Goal: Task Accomplishment & Management: Manage account settings

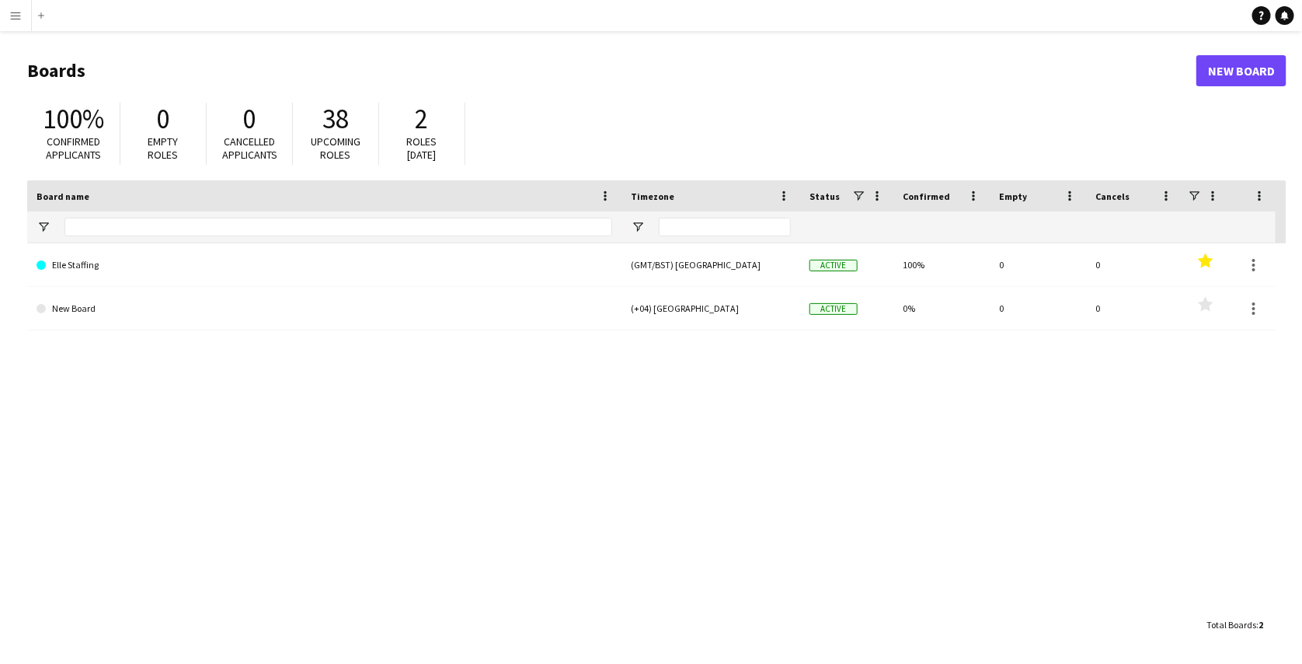
click at [16, 23] on button "Menu" at bounding box center [15, 15] width 31 height 31
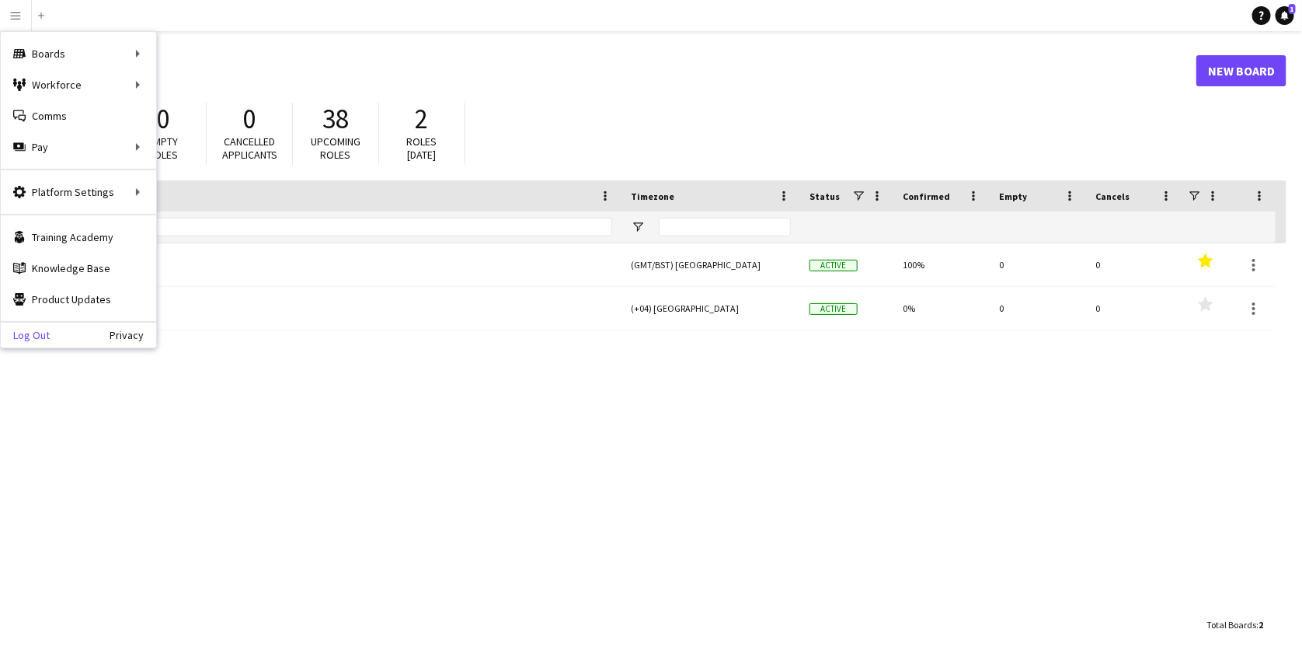
click at [25, 329] on link "Log Out" at bounding box center [25, 335] width 49 height 12
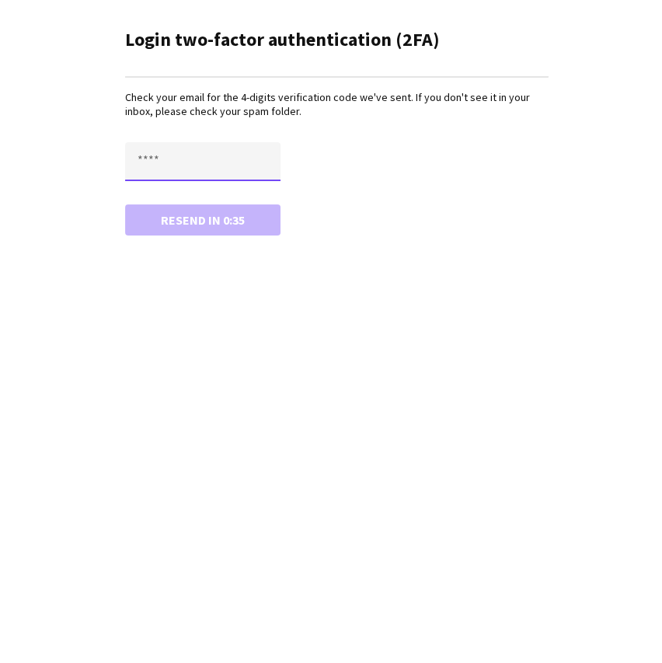
click at [186, 166] on input "text" at bounding box center [202, 161] width 155 height 39
paste input "****"
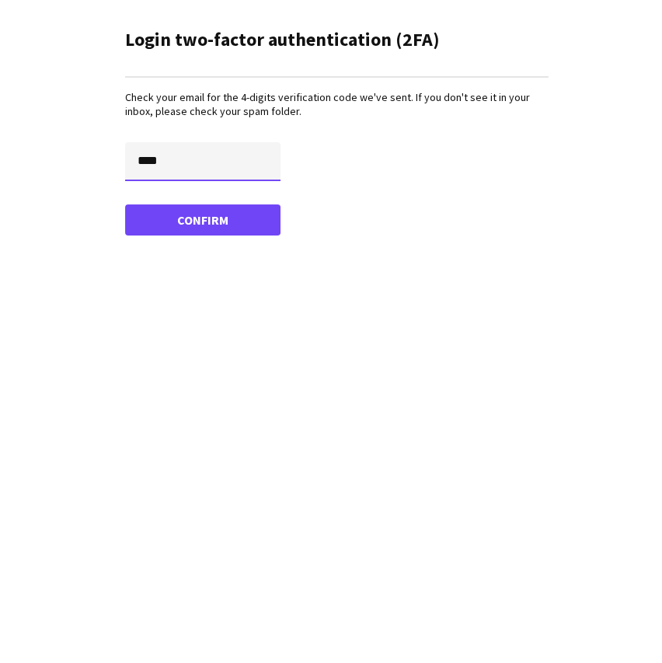
type input "****"
click at [125, 204] on button "Confirm" at bounding box center [202, 219] width 155 height 31
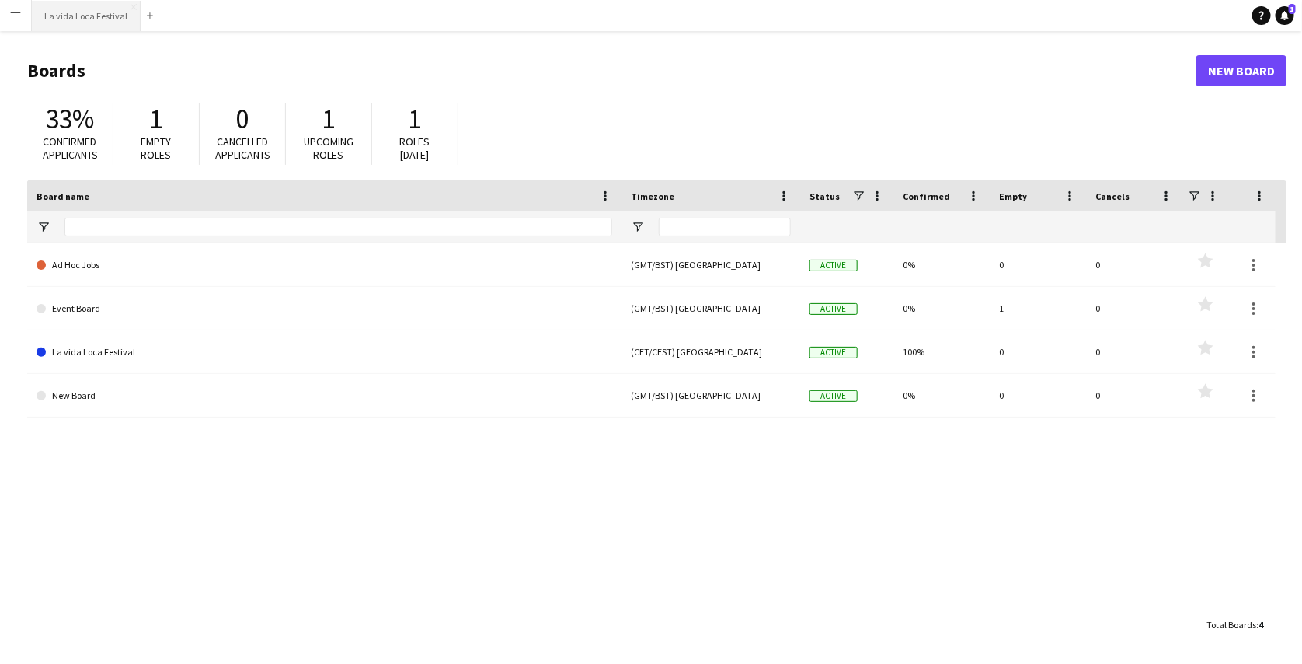
click at [82, 23] on button "La vida Loca Festival Close" at bounding box center [86, 16] width 109 height 30
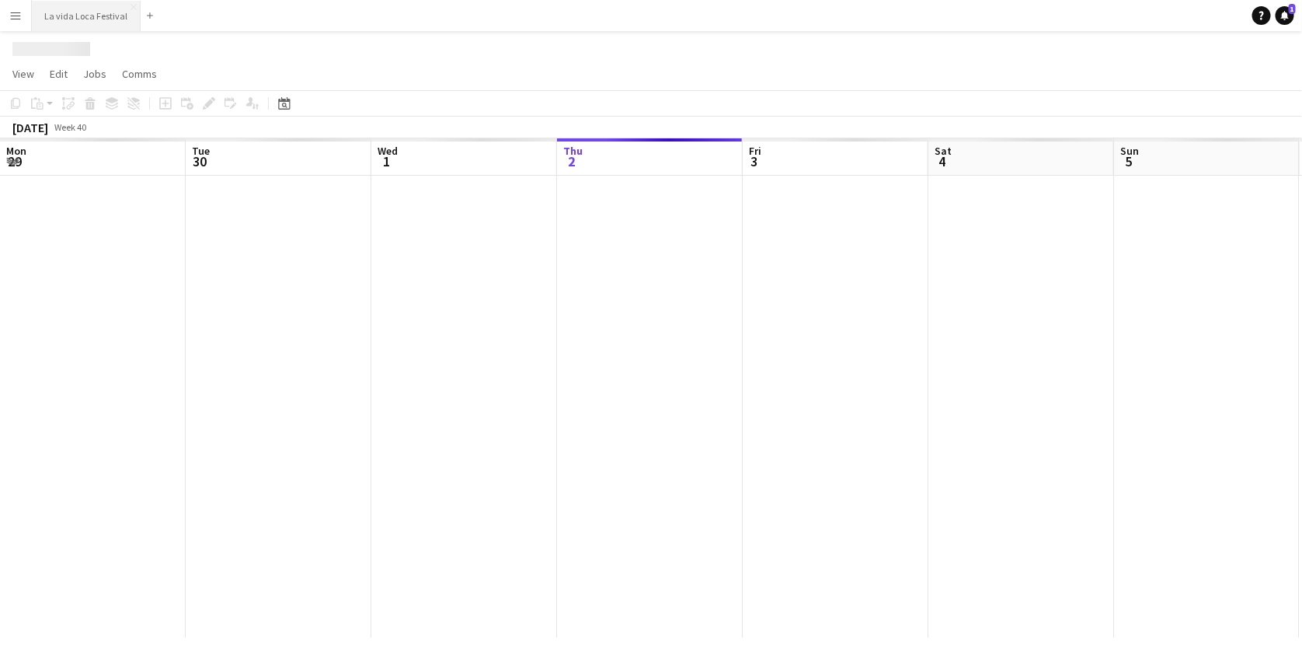
scroll to position [0, 371]
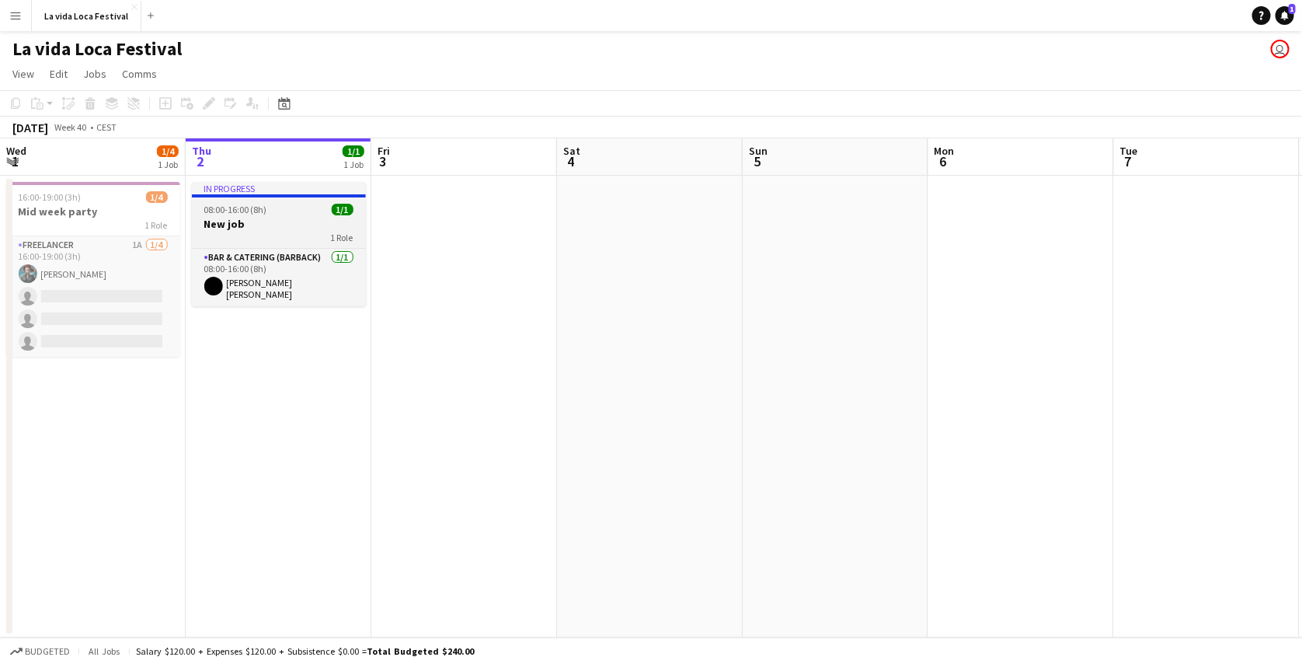
click at [275, 214] on div "08:00-16:00 (8h) 1/1" at bounding box center [279, 210] width 174 height 12
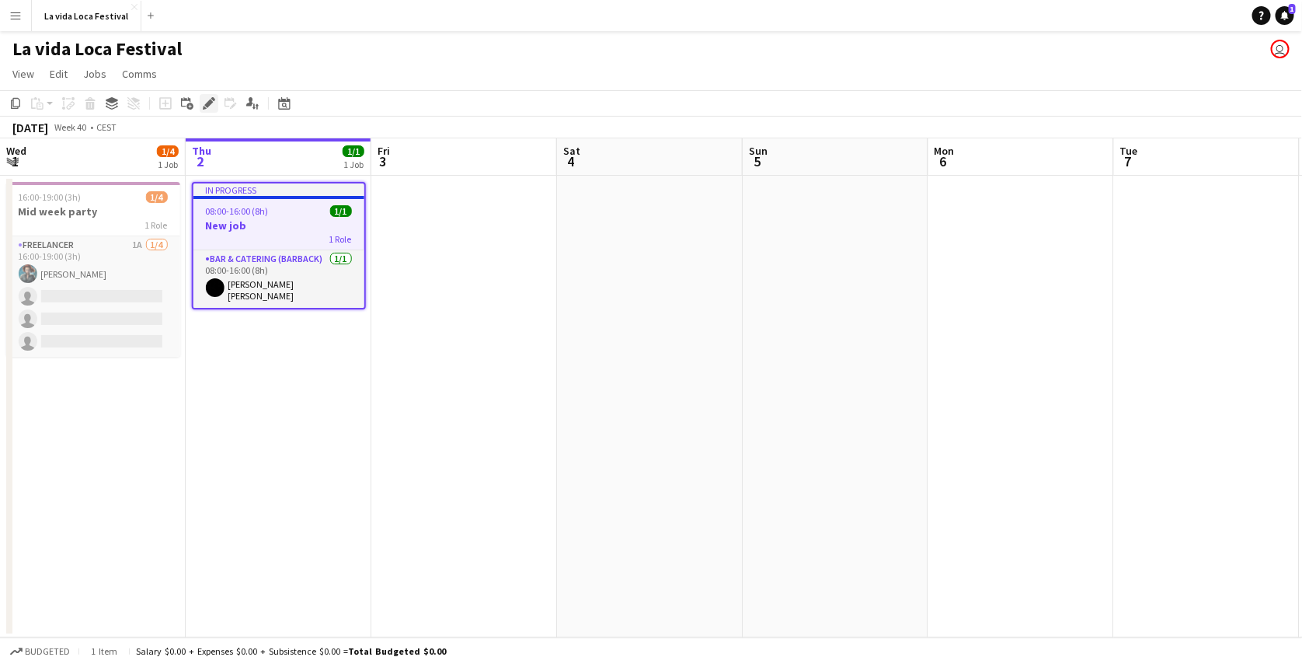
click at [211, 105] on icon "Edit" at bounding box center [209, 103] width 12 height 12
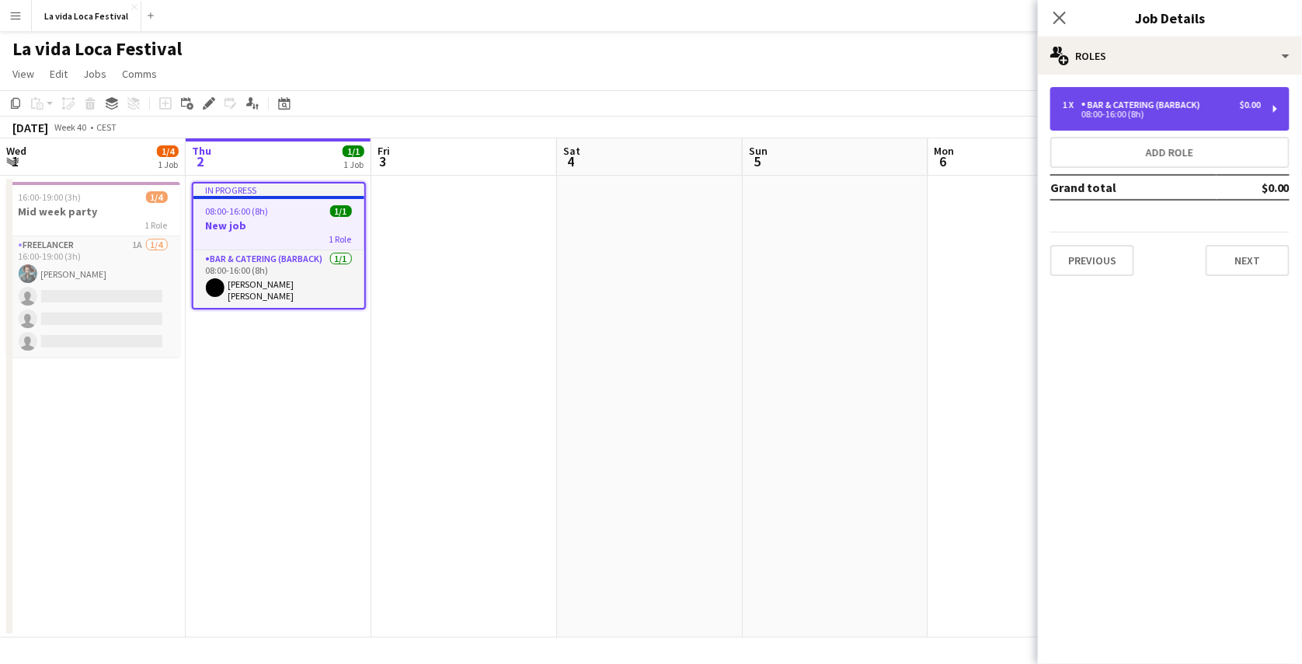
click at [1096, 106] on div "Bar & Catering (Barback)" at bounding box center [1144, 104] width 125 height 11
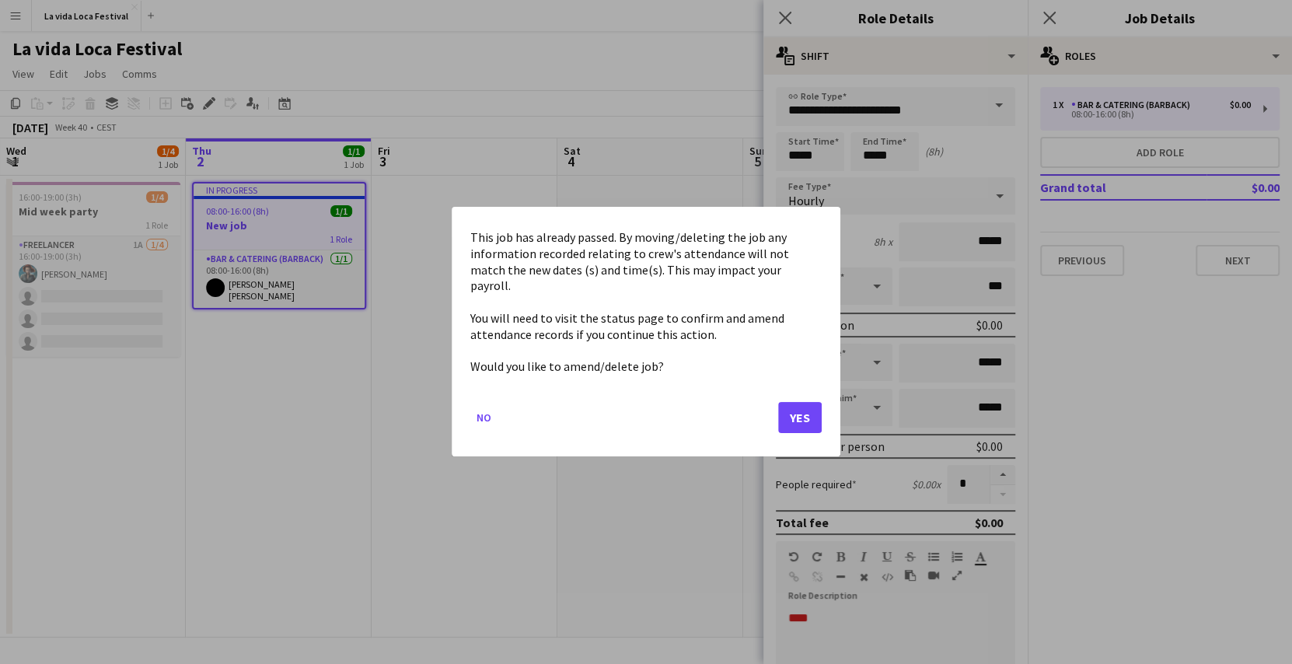
click at [838, 161] on body "Menu Boards Boards Boards All jobs Status Workforce Workforce My Workforce Recr…" at bounding box center [646, 332] width 1292 height 664
click at [796, 410] on button "Yes" at bounding box center [800, 418] width 44 height 31
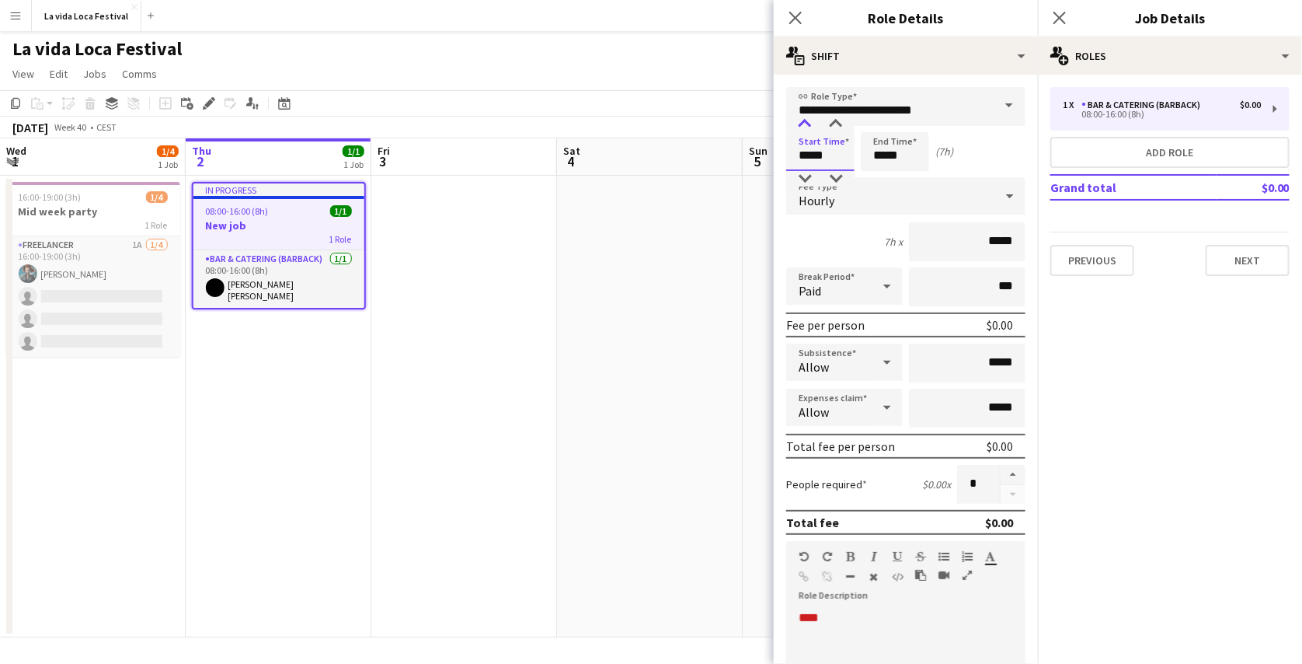
click at [806, 129] on div at bounding box center [805, 125] width 31 height 16
type input "*****"
click at [806, 129] on div at bounding box center [805, 125] width 31 height 16
click at [749, 87] on app-page-menu "View Day view expanded Day view collapsed Month view Date picker Jump to [DATE]…" at bounding box center [651, 76] width 1302 height 30
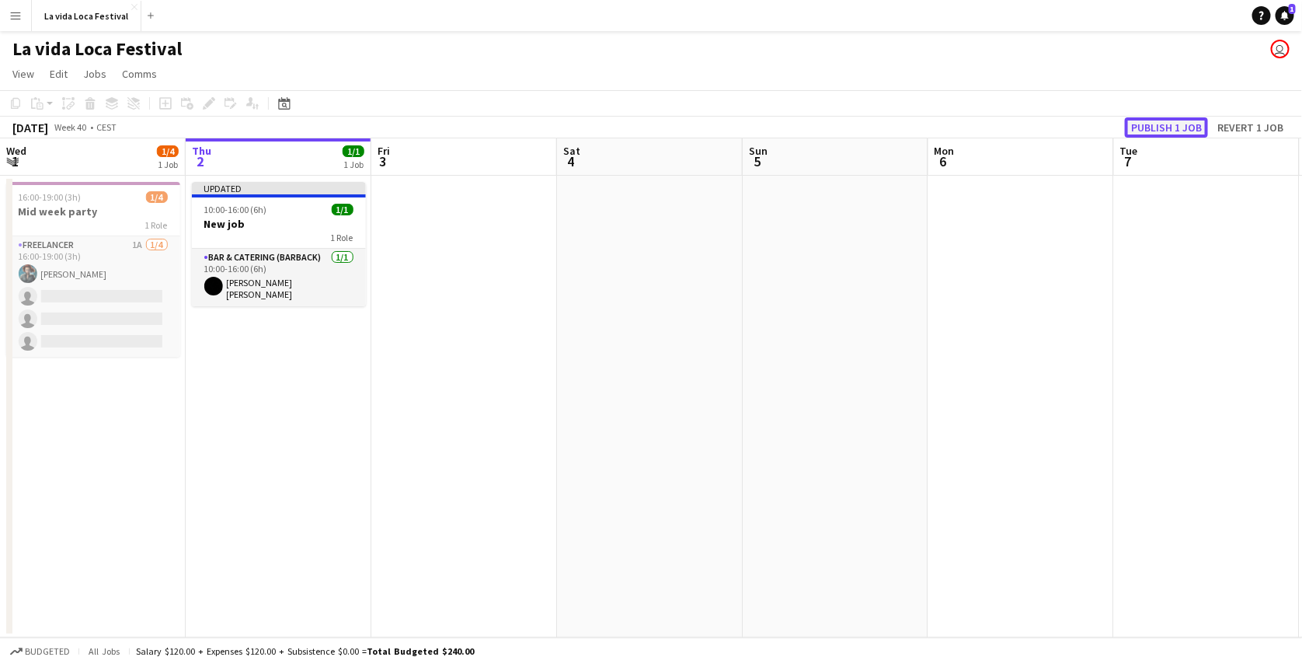
click at [1153, 133] on button "Publish 1 job" at bounding box center [1166, 127] width 83 height 20
click at [553, 70] on app-page-menu "View Day view expanded Day view collapsed Month view Date picker Jump to [DATE]…" at bounding box center [651, 76] width 1302 height 30
click at [127, 12] on button "La vida Loca Festival Close" at bounding box center [87, 16] width 110 height 30
click at [131, 7] on app-icon "Close" at bounding box center [134, 7] width 6 height 6
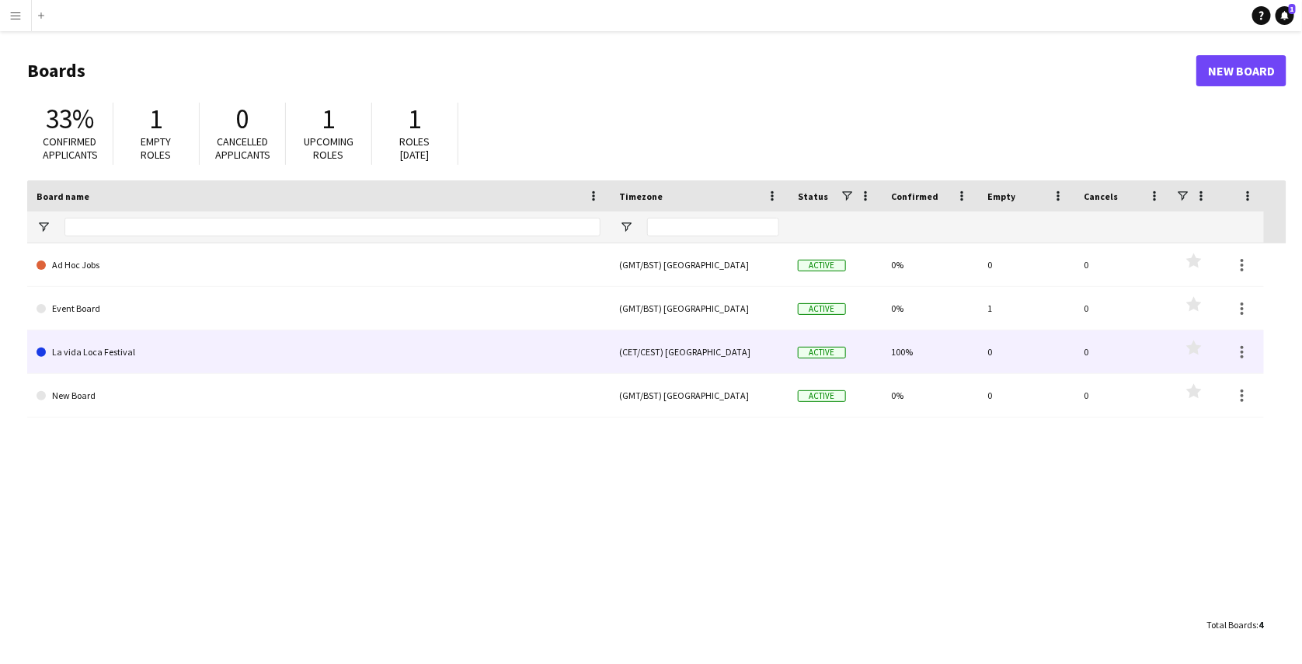
click at [151, 337] on link "La vida Loca Festival" at bounding box center [319, 352] width 564 height 44
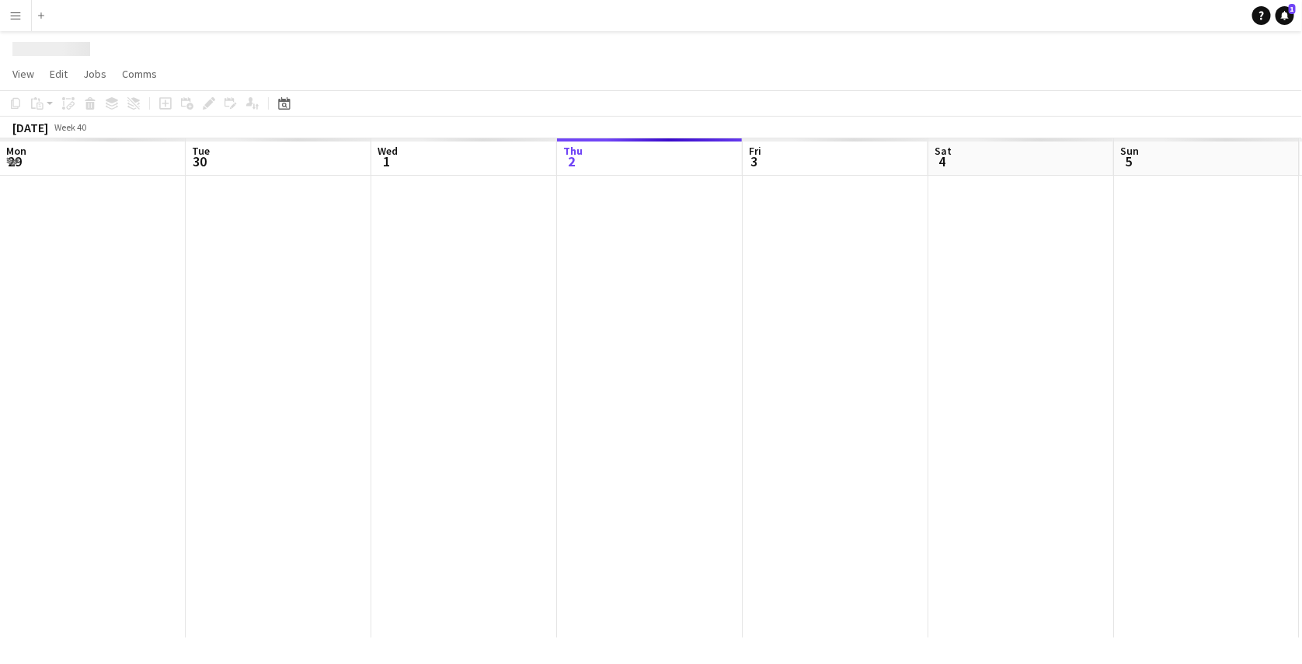
scroll to position [0, 371]
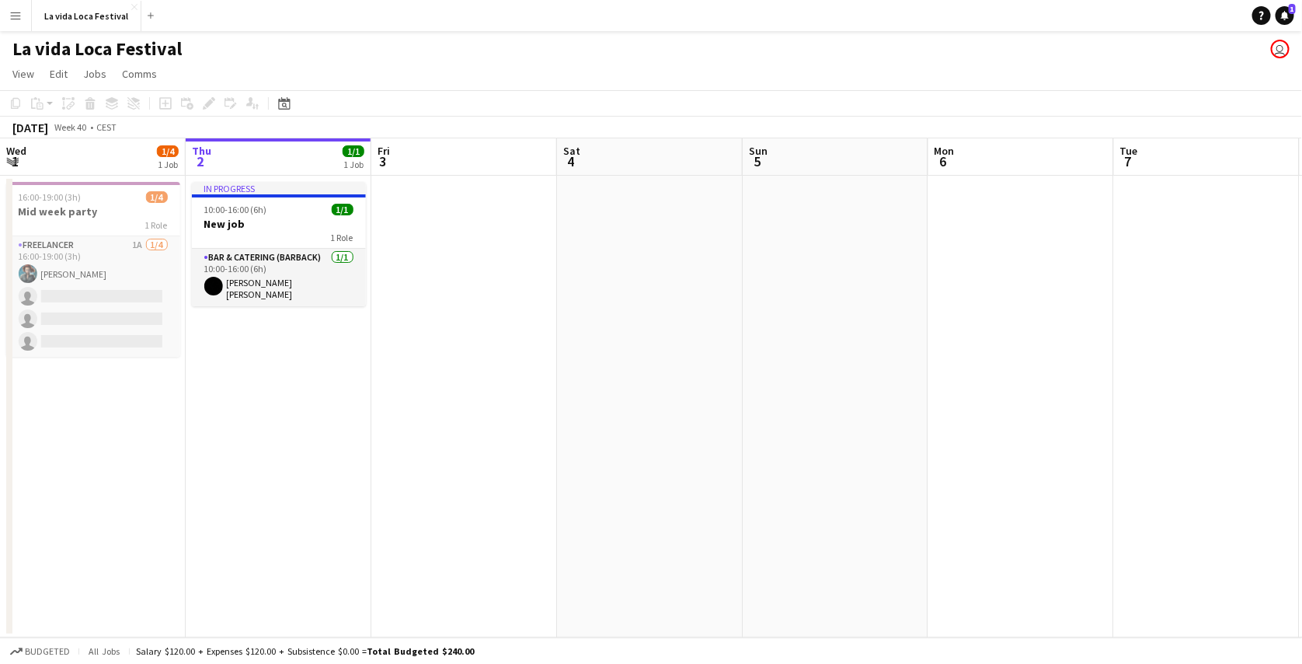
click at [11, 16] on app-icon "Menu" at bounding box center [15, 15] width 12 height 12
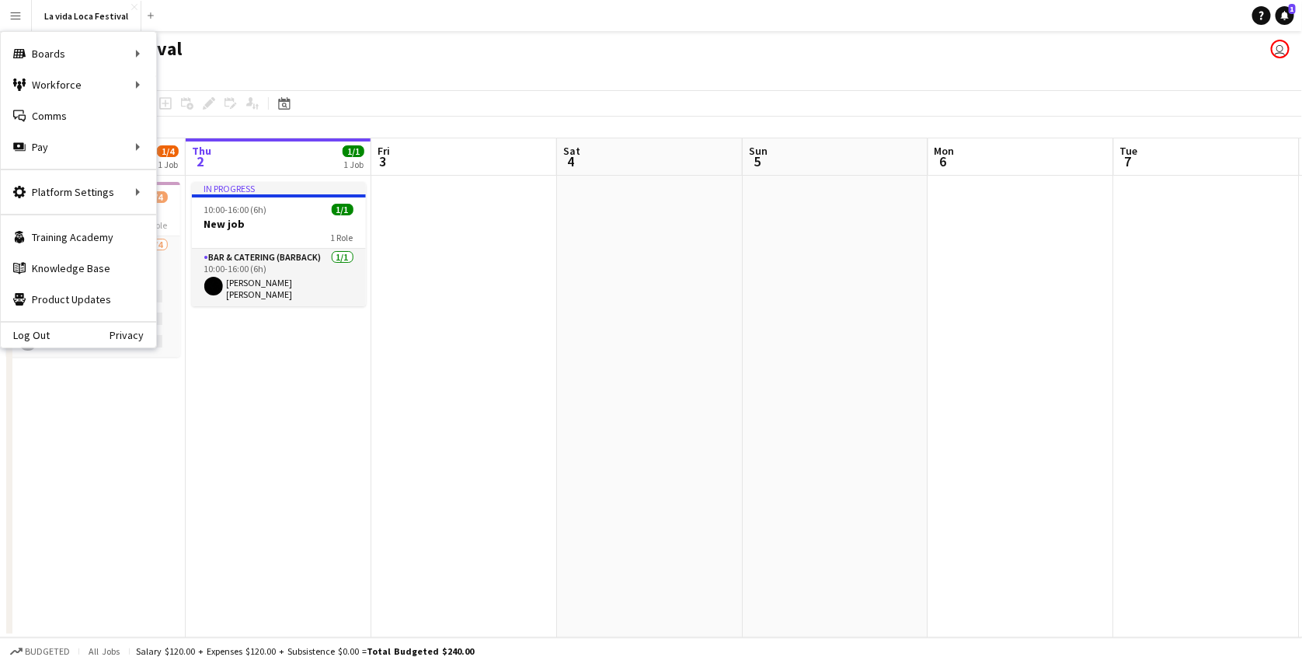
click at [230, 26] on app-navbar "Menu Boards Boards Boards All jobs Status Workforce Workforce My Workforce Recr…" at bounding box center [651, 15] width 1302 height 31
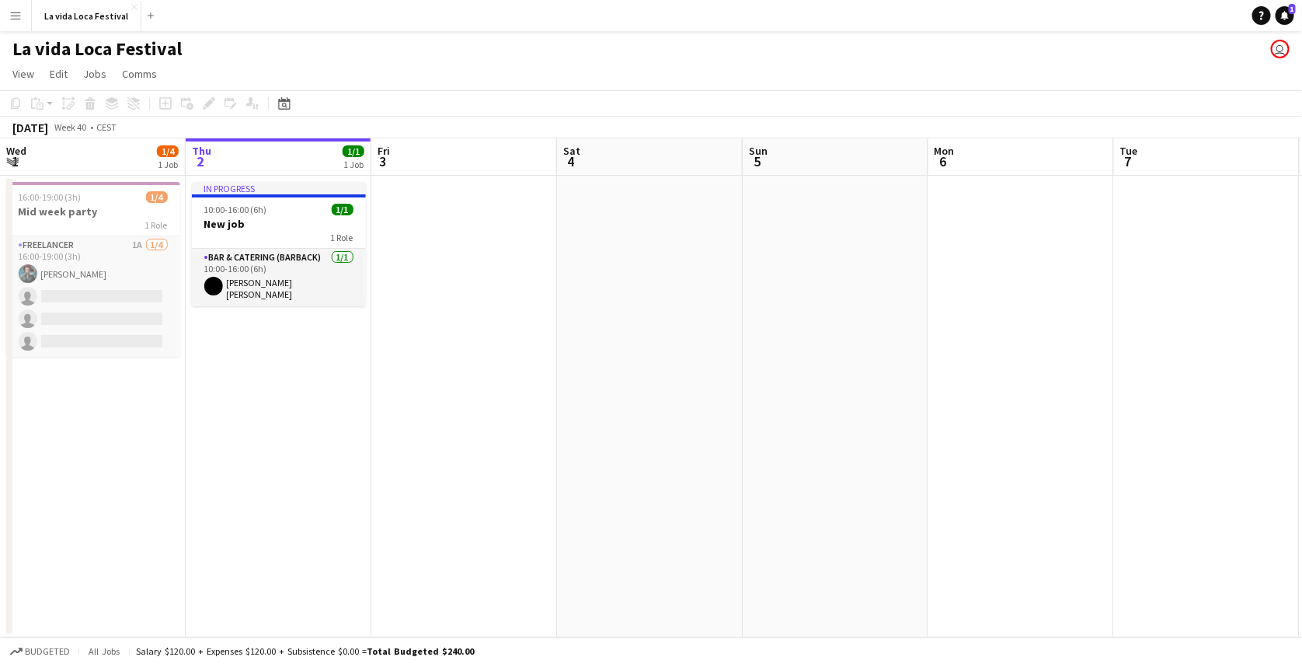
click at [16, 19] on app-icon "Menu" at bounding box center [15, 15] width 12 height 12
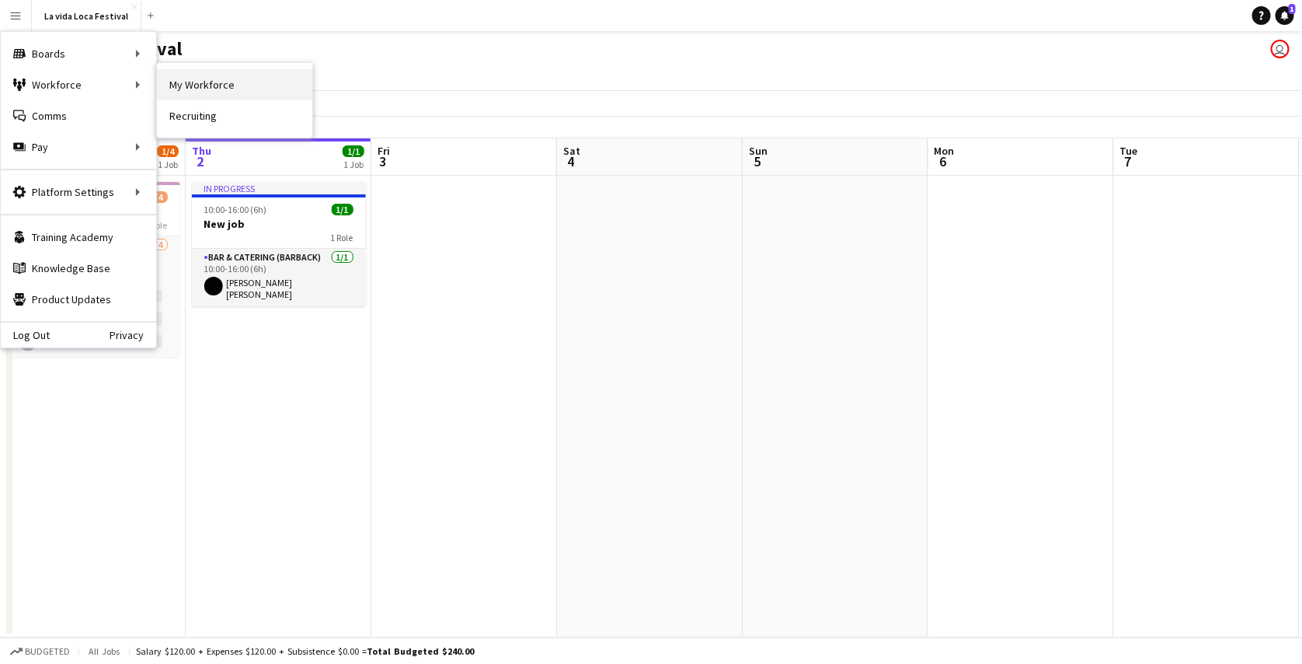
click at [214, 85] on link "My Workforce" at bounding box center [234, 84] width 155 height 31
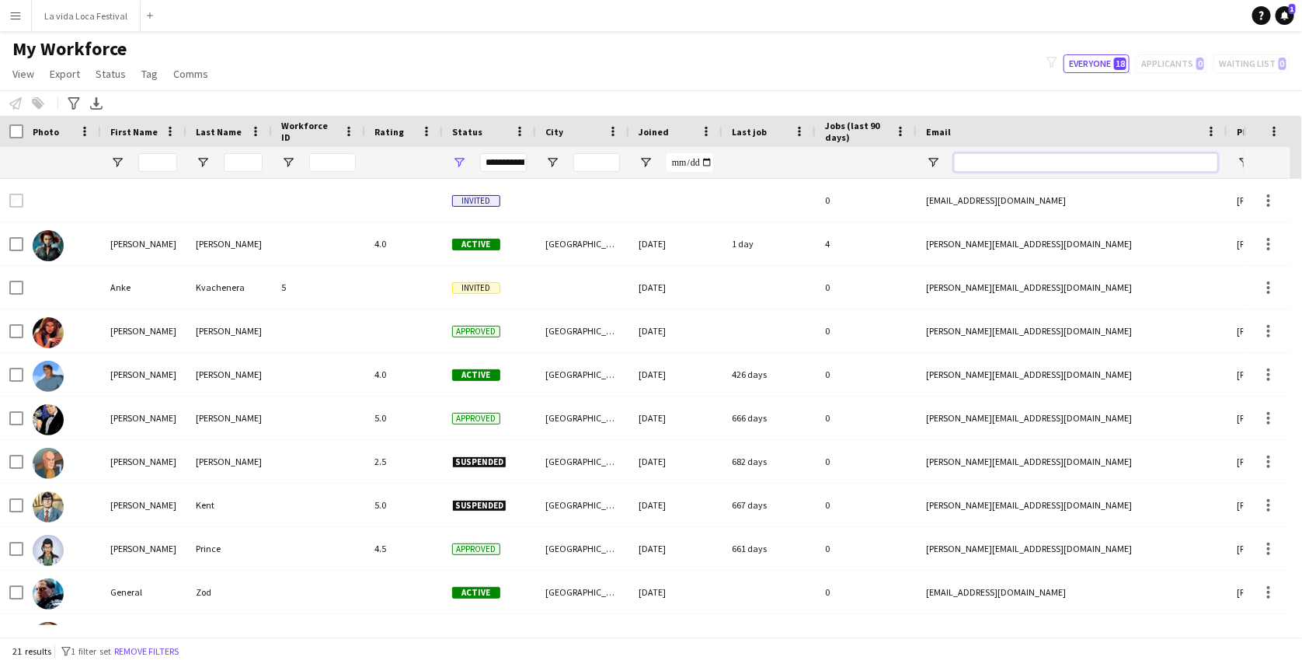
click at [987, 162] on input "Email Filter Input" at bounding box center [1086, 162] width 264 height 19
click at [144, 166] on input "First Name Filter Input" at bounding box center [157, 162] width 39 height 19
click at [463, 159] on span "Open Filter Menu" at bounding box center [459, 162] width 14 height 14
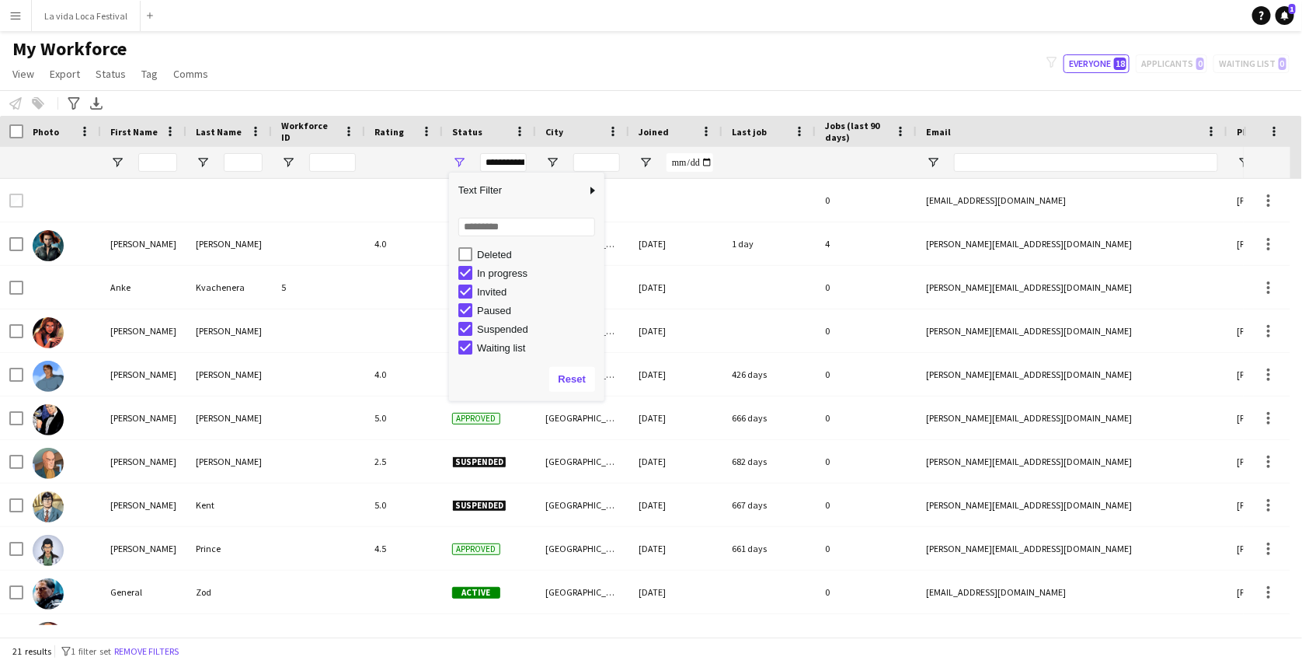
scroll to position [97, 0]
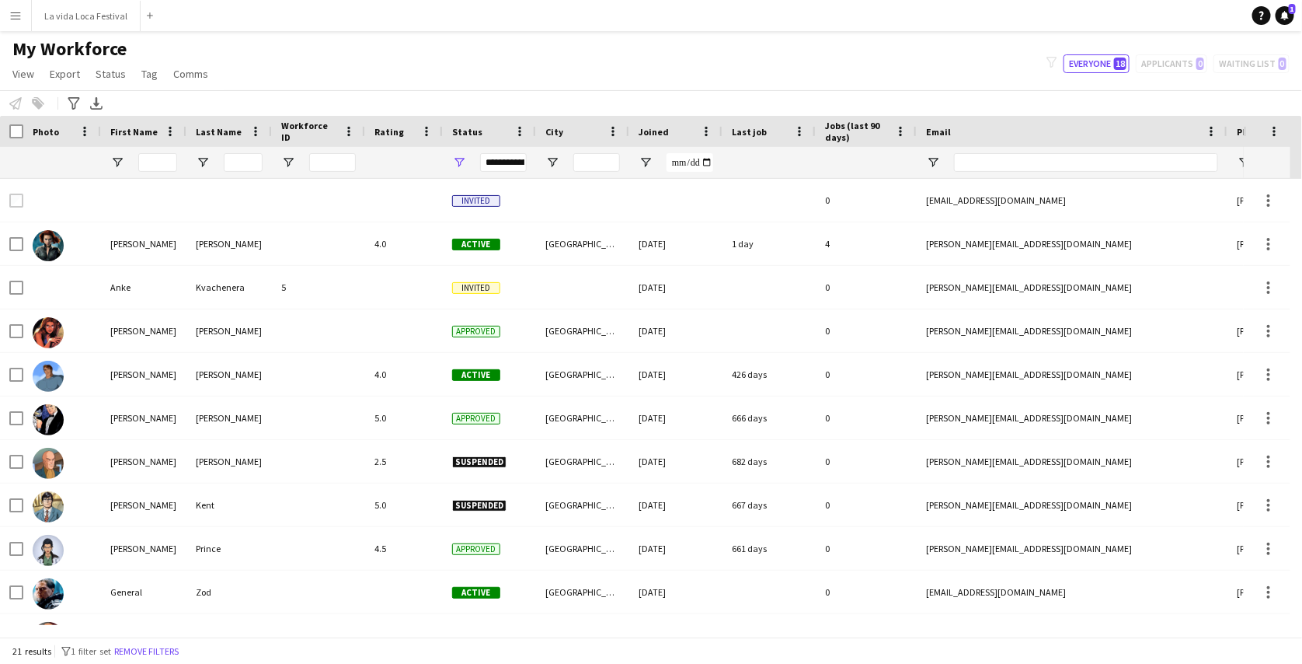
click at [629, 78] on div "My Workforce View Views Default view active only Mailing list Welsh New view Up…" at bounding box center [651, 63] width 1302 height 53
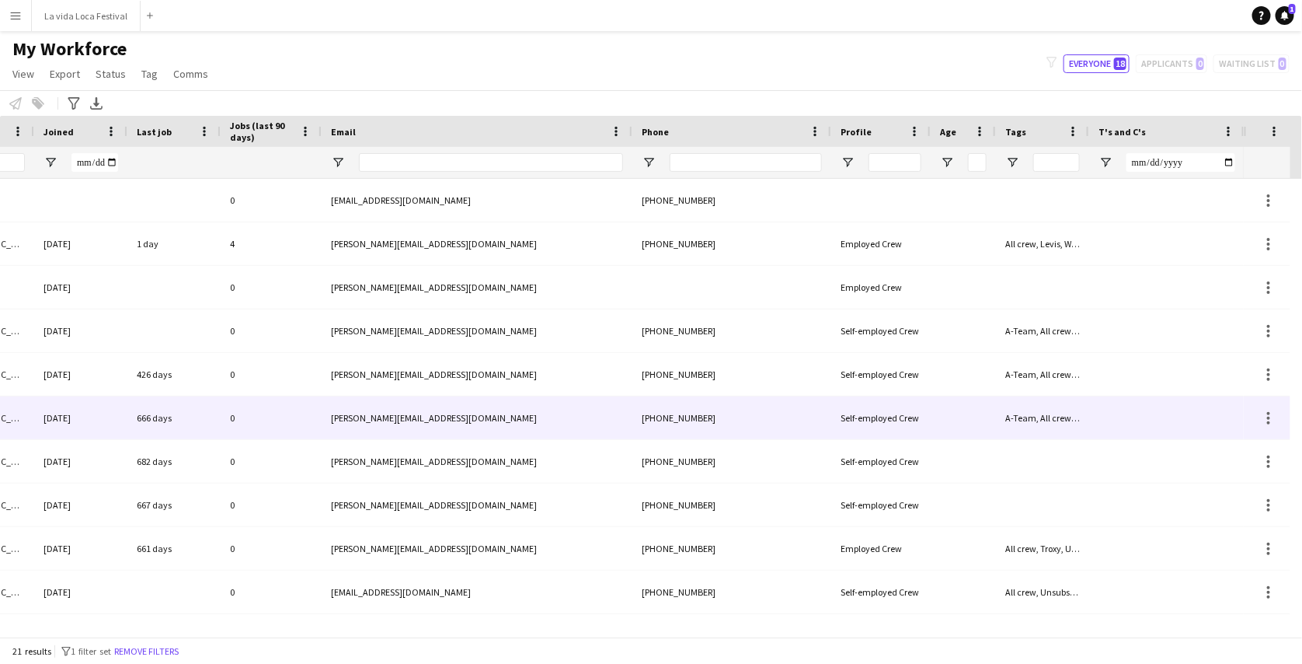
scroll to position [0, 540]
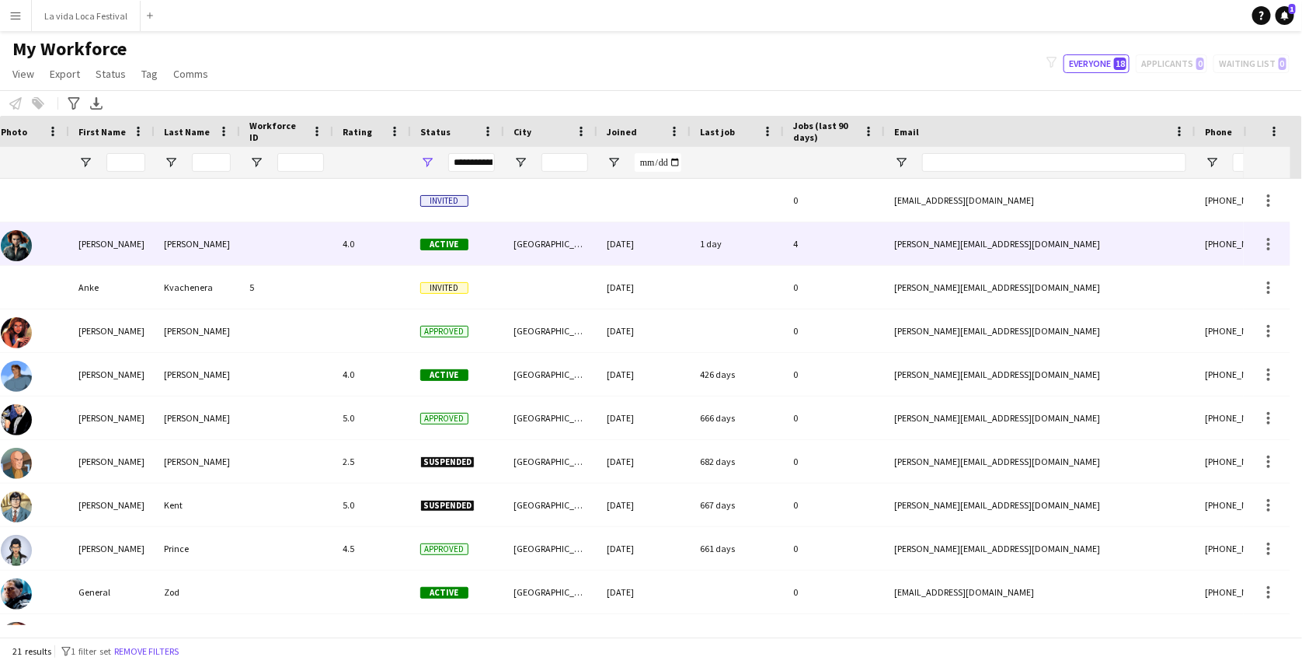
click at [573, 239] on div "[GEOGRAPHIC_DATA]" at bounding box center [550, 243] width 93 height 43
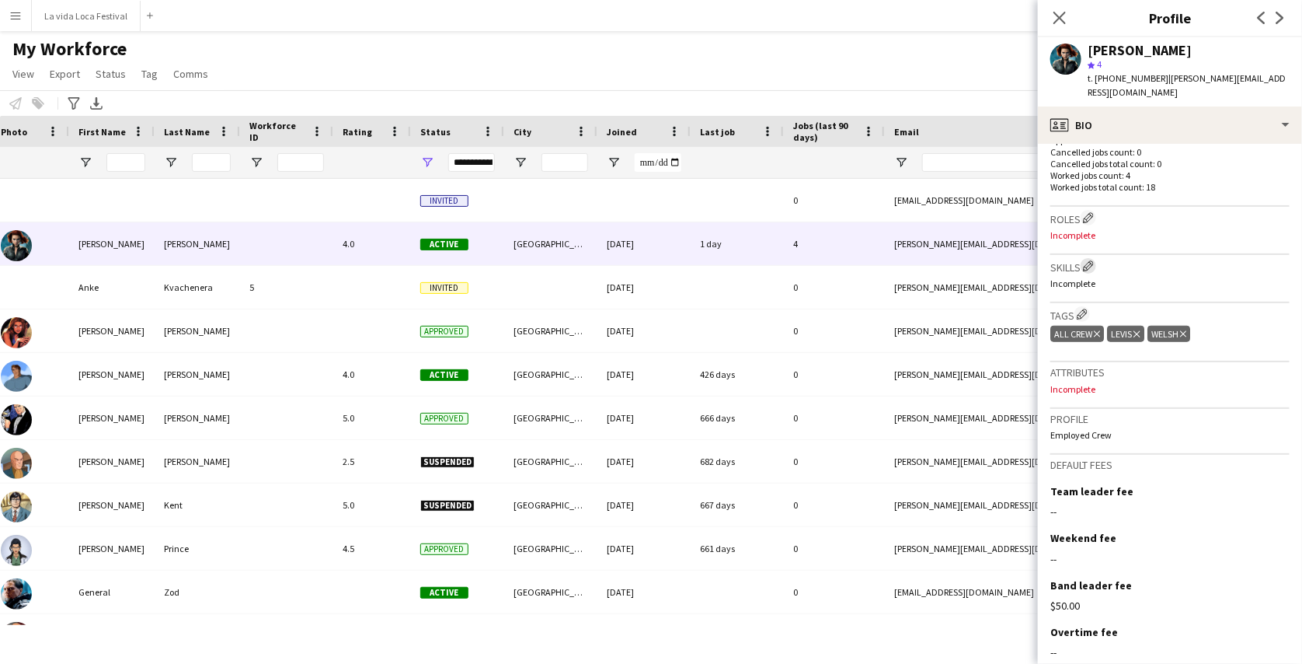
click at [1090, 267] on app-icon "Edit crew company skills" at bounding box center [1088, 265] width 11 height 11
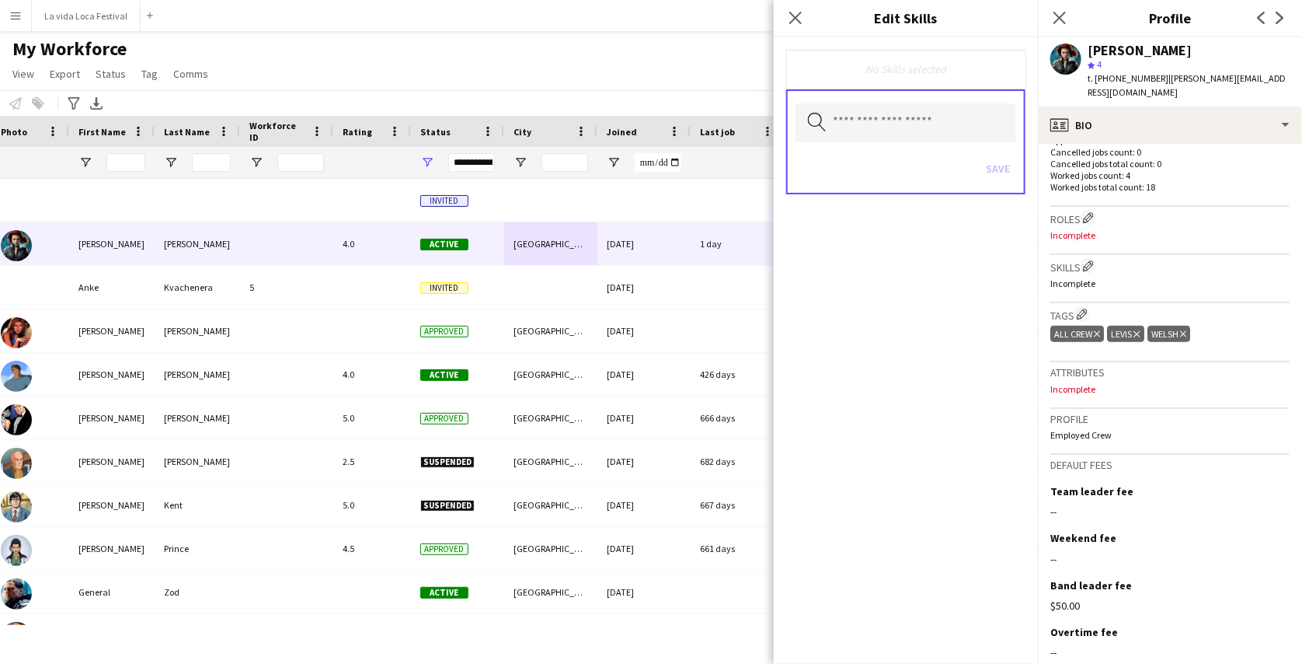
click at [1118, 258] on h3 "Skills Edit crew company skills" at bounding box center [1170, 266] width 239 height 16
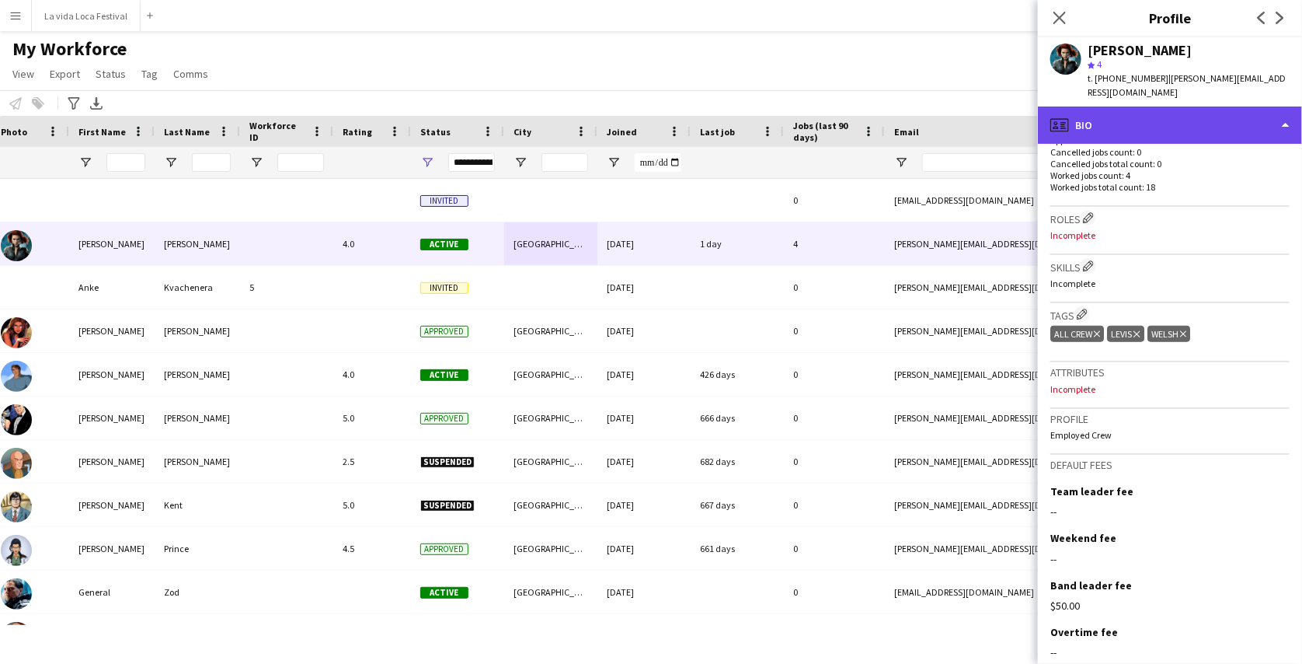
click at [1169, 127] on div "profile Bio" at bounding box center [1170, 124] width 264 height 37
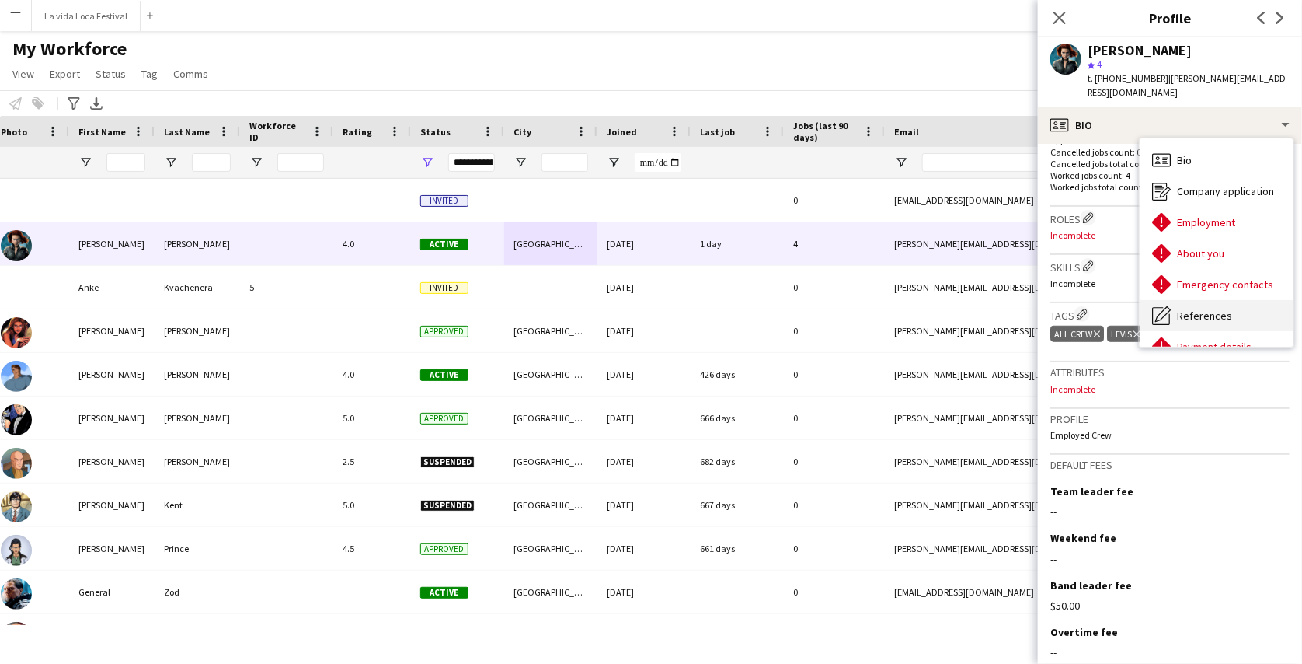
click at [1197, 315] on span "References" at bounding box center [1204, 316] width 55 height 14
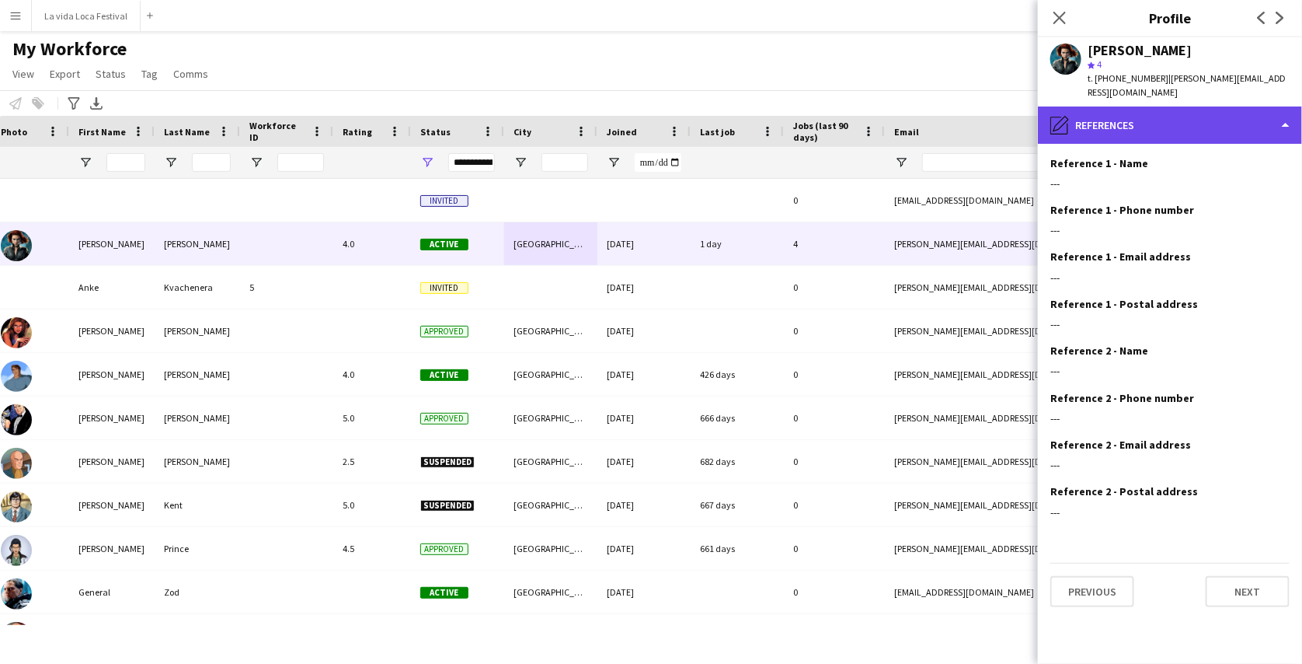
click at [1154, 138] on div "pencil4 References" at bounding box center [1170, 124] width 264 height 37
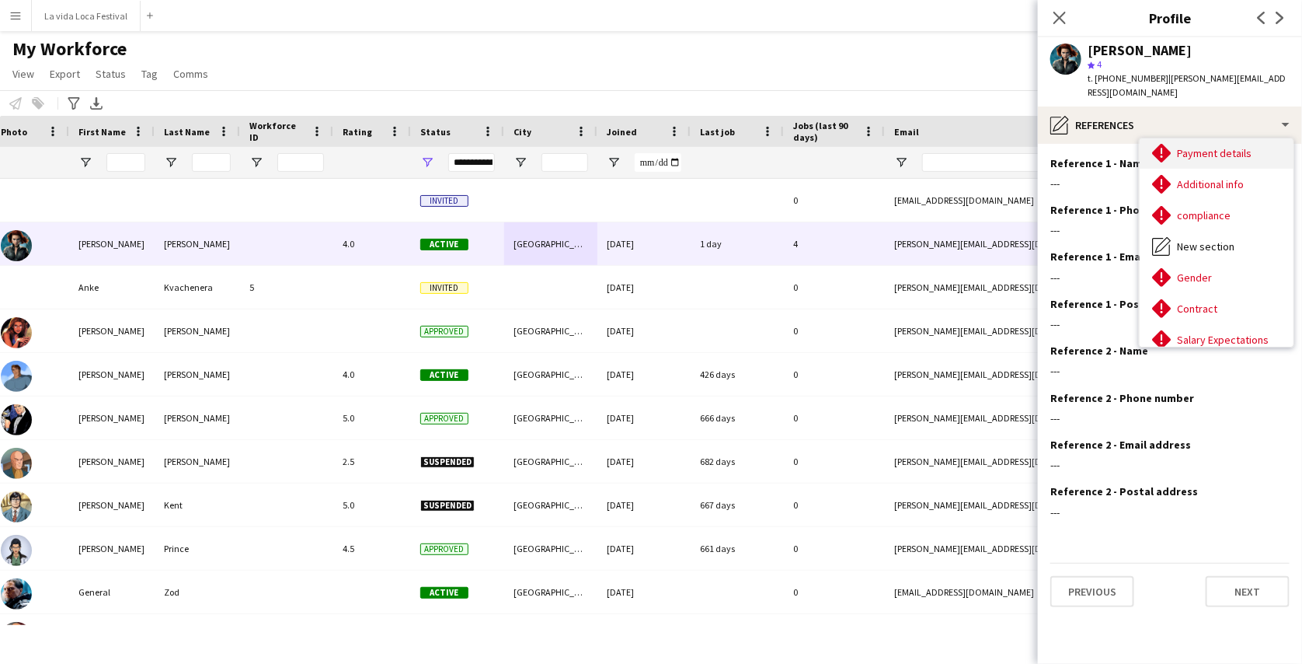
click at [1207, 159] on div "Payment details Payment details" at bounding box center [1217, 153] width 154 height 31
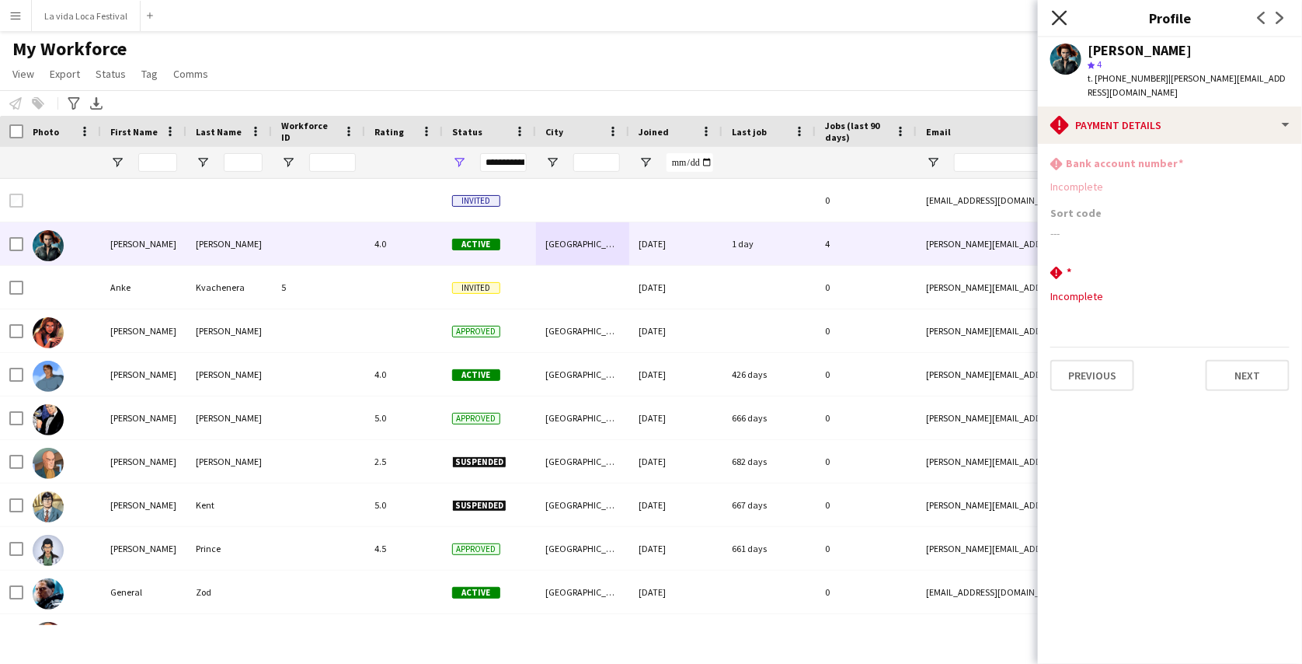
drag, startPoint x: 1064, startPoint y: 5, endPoint x: 1063, endPoint y: 19, distance: 14.0
click at [1063, 19] on div "Close pop-in" at bounding box center [1060, 18] width 44 height 36
click at [1063, 19] on icon "Close pop-in" at bounding box center [1059, 17] width 15 height 15
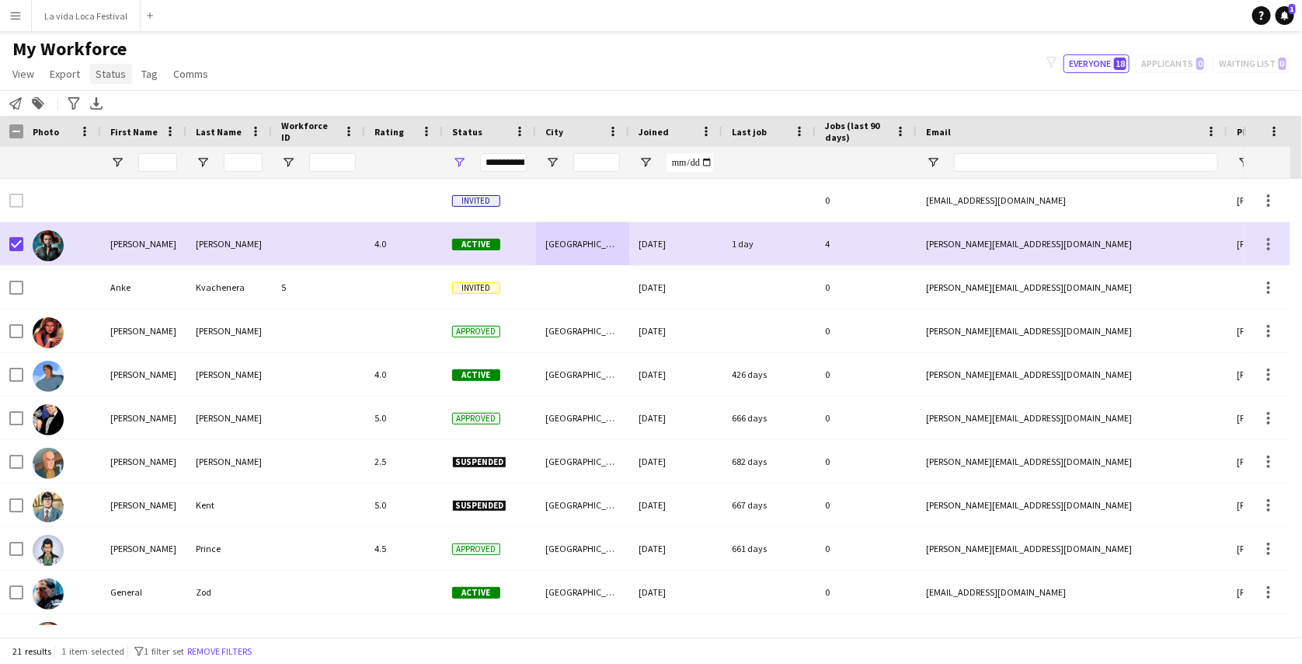
click at [112, 82] on link "Status" at bounding box center [110, 74] width 43 height 20
click at [124, 108] on link "Edit" at bounding box center [143, 107] width 109 height 33
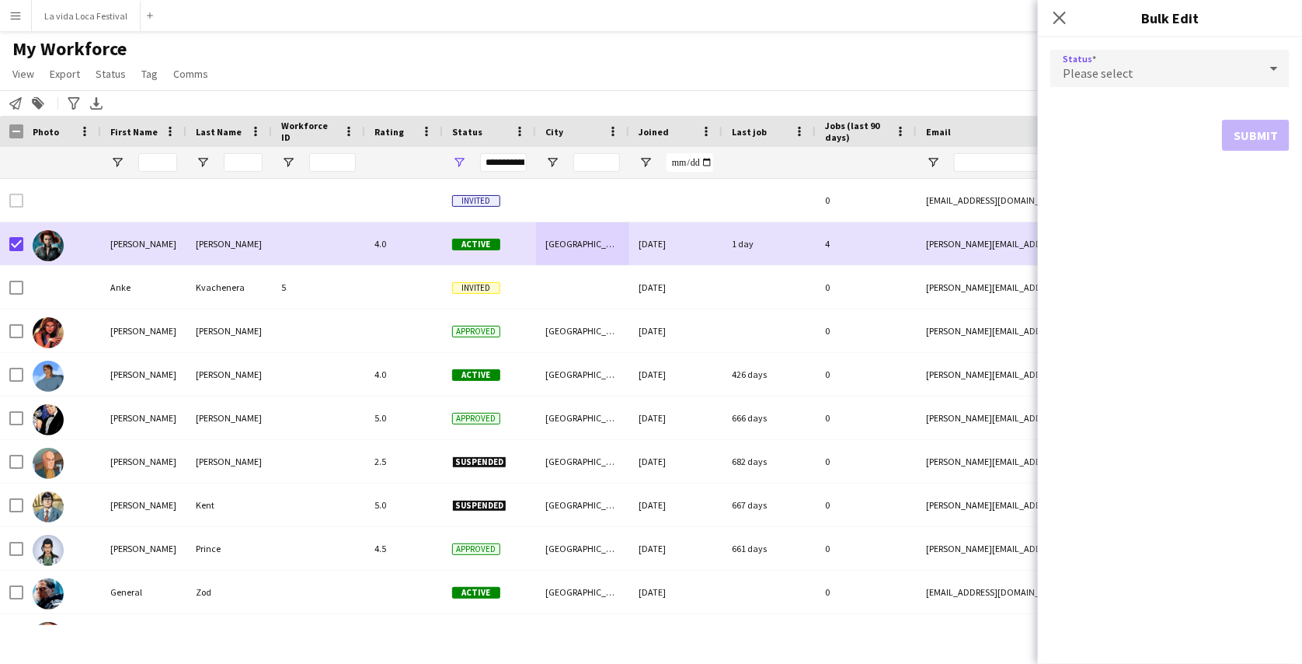
click at [1108, 71] on span "Please select" at bounding box center [1098, 73] width 71 height 16
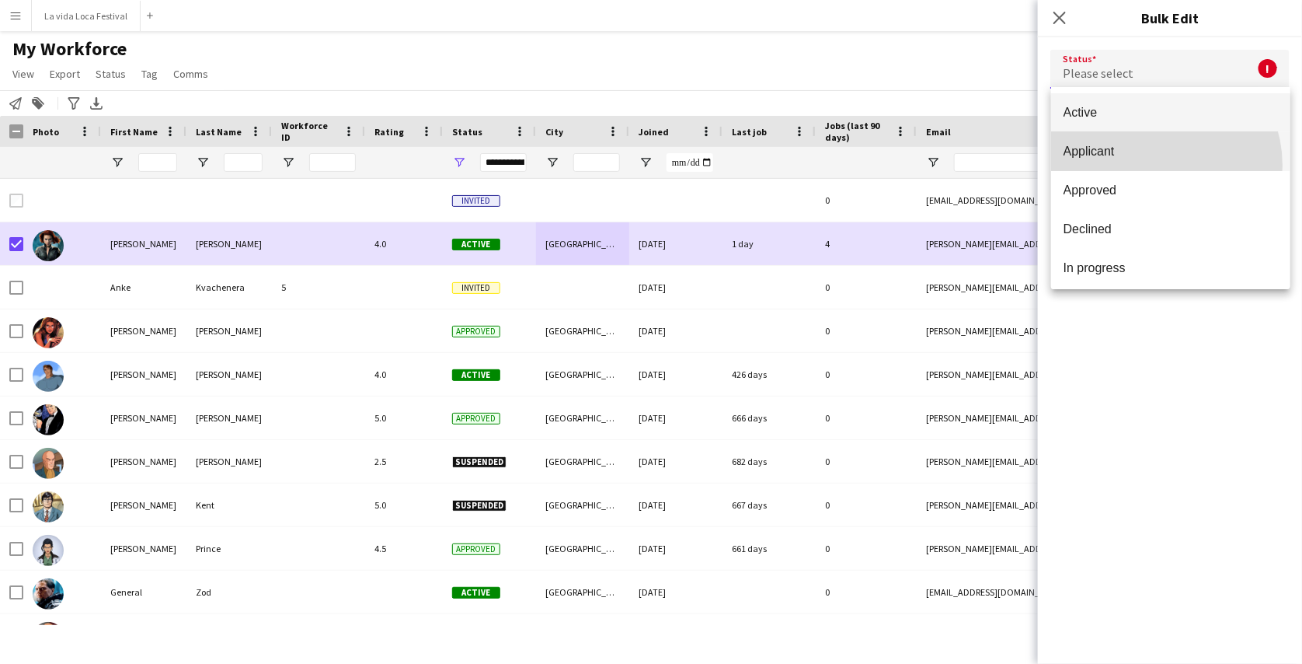
click at [1151, 166] on mat-option "Applicant" at bounding box center [1170, 151] width 239 height 39
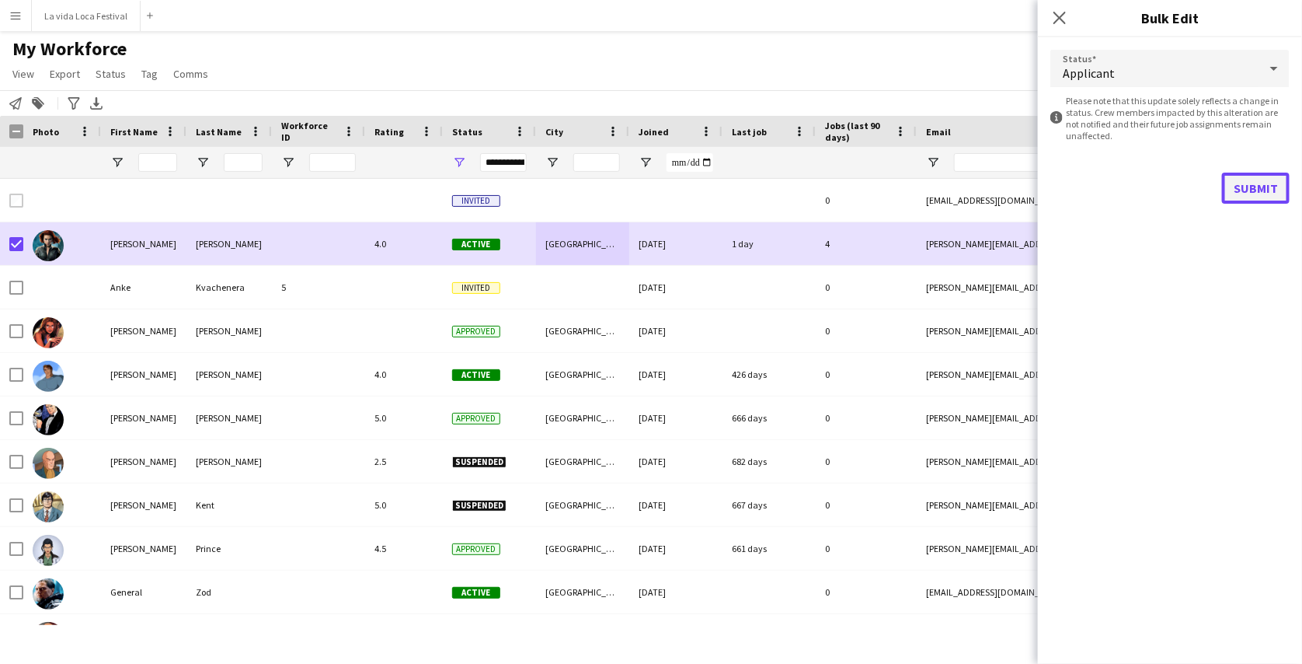
click at [1257, 185] on button "Submit" at bounding box center [1256, 188] width 68 height 31
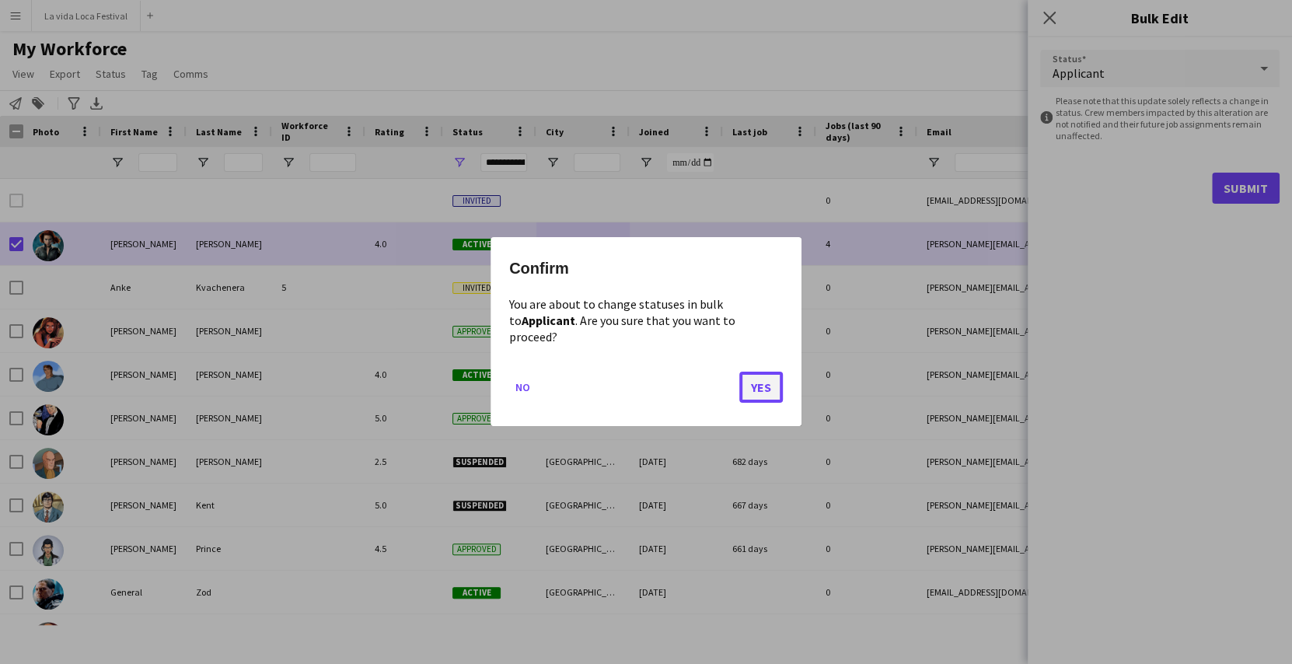
click at [765, 378] on button "Yes" at bounding box center [761, 387] width 44 height 31
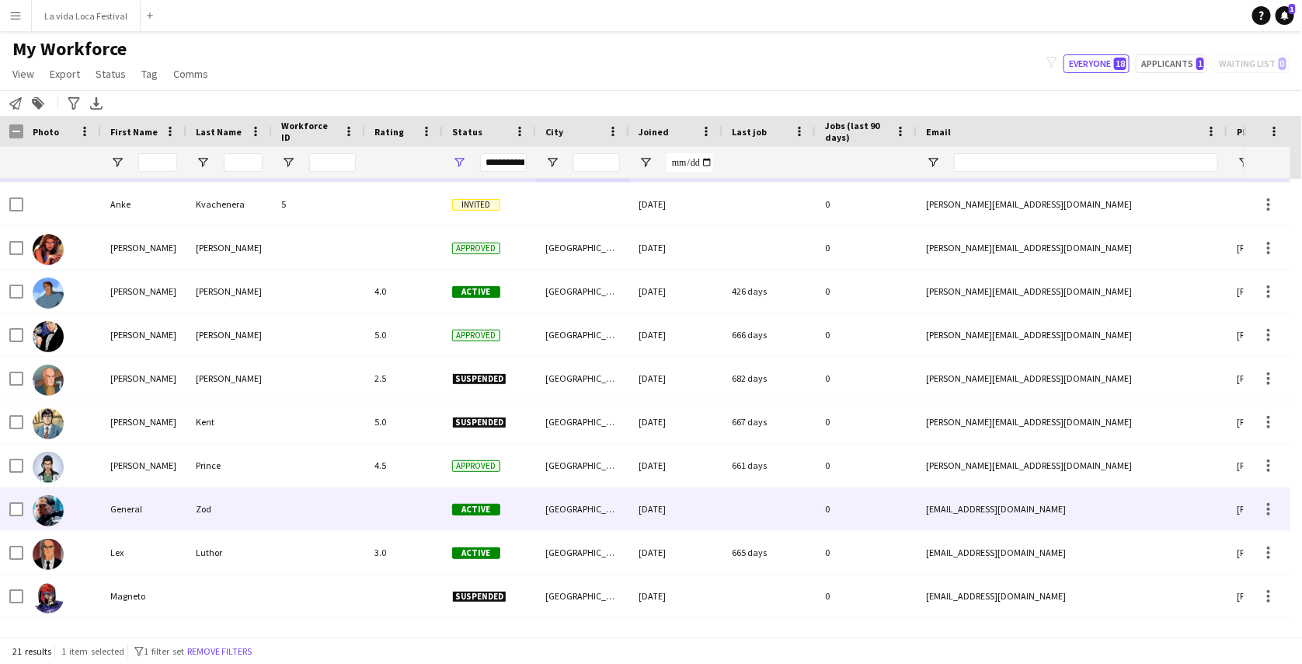
scroll to position [55, 0]
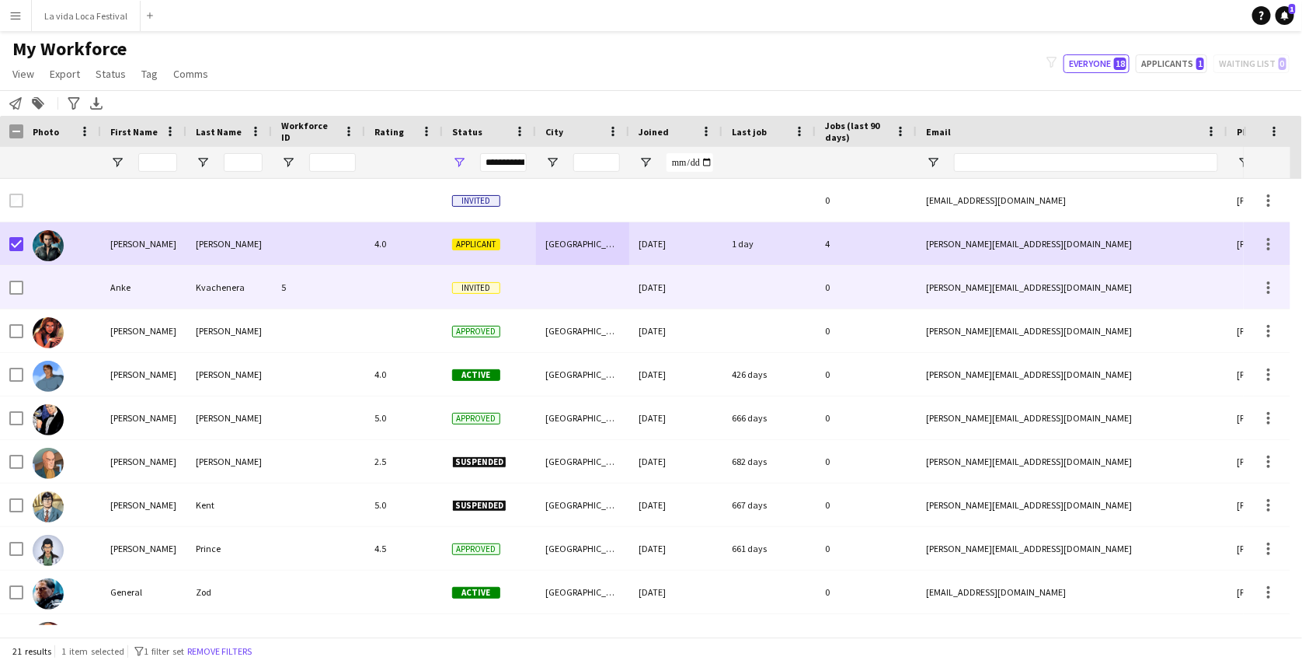
click at [14, 295] on div at bounding box center [16, 288] width 14 height 44
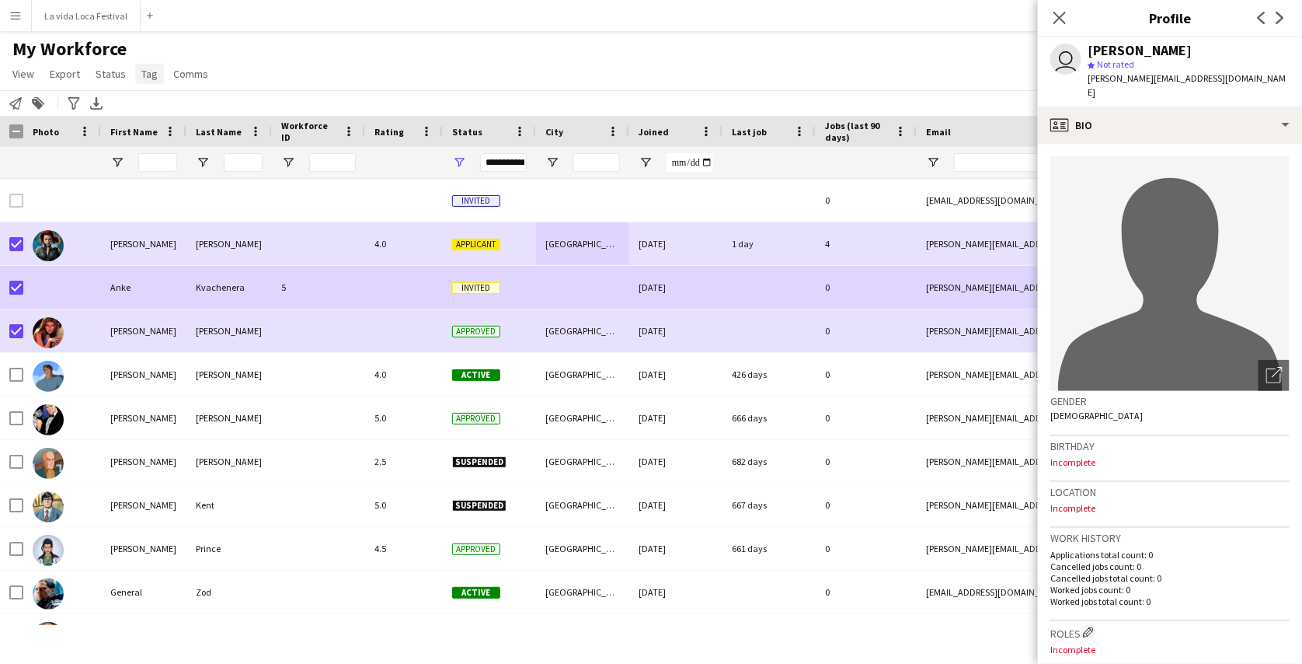
click at [152, 75] on span "Tag" at bounding box center [149, 74] width 16 height 14
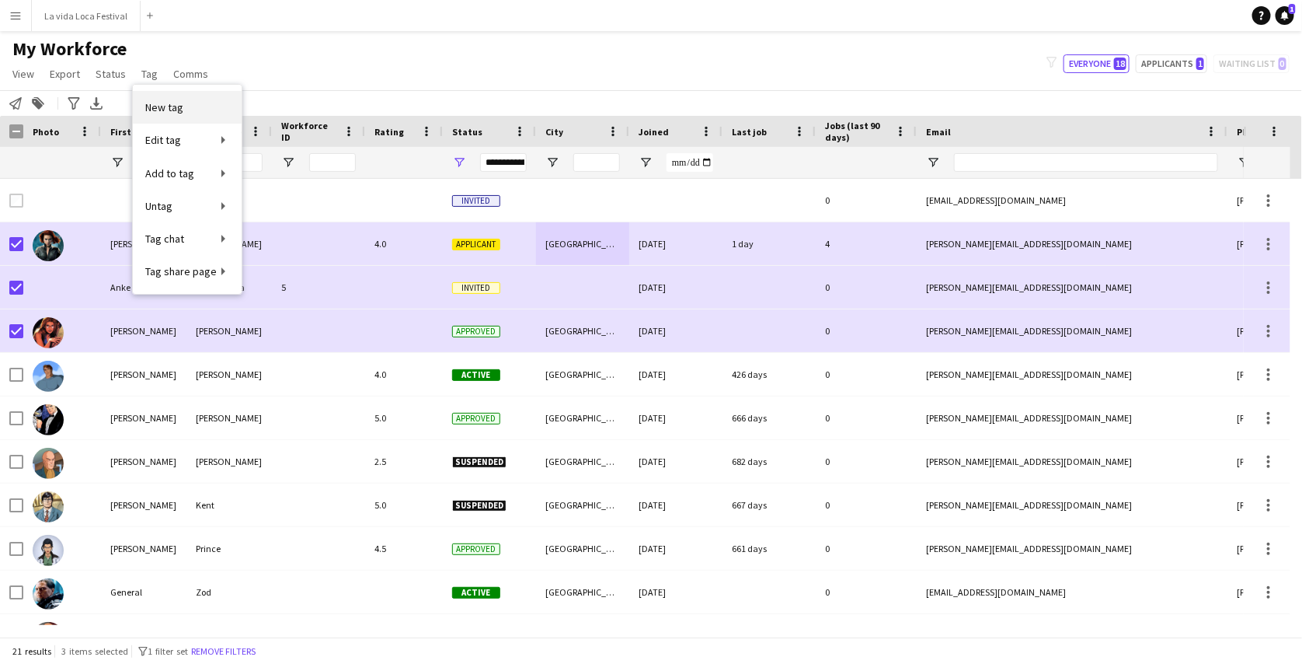
click at [192, 107] on link "New tag" at bounding box center [187, 107] width 109 height 33
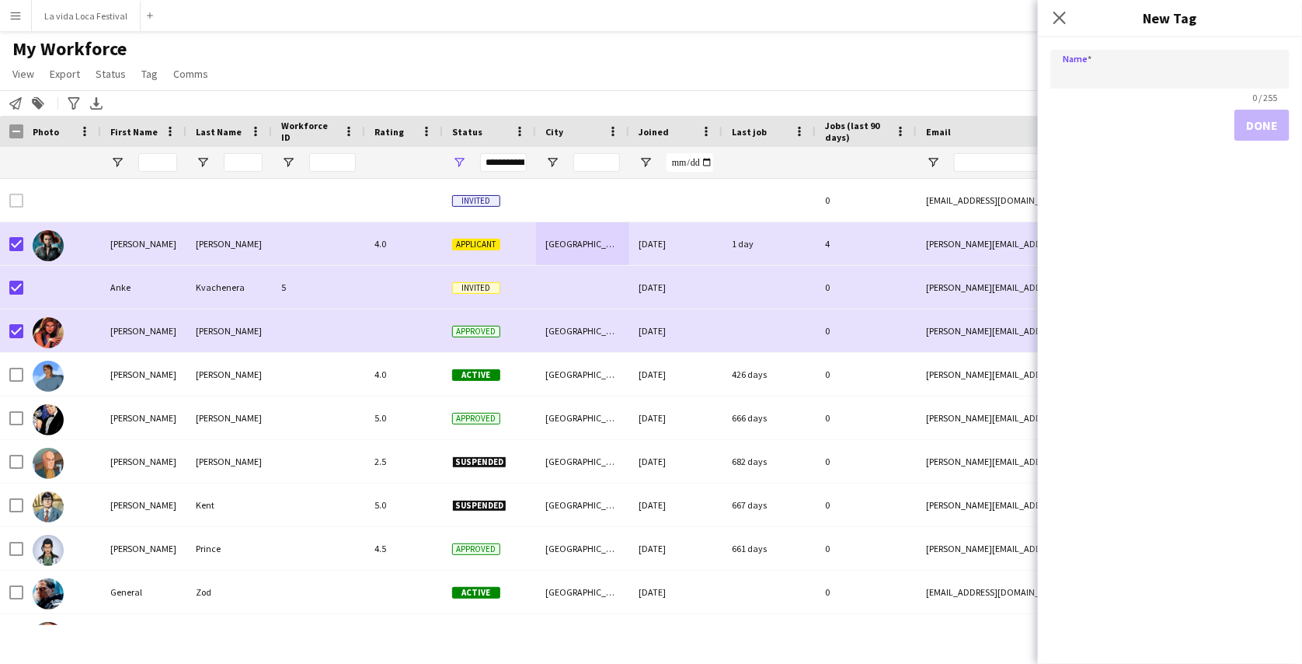
click at [1096, 71] on input "Name" at bounding box center [1170, 69] width 239 height 39
type input "**********"
click at [1272, 133] on button "Done" at bounding box center [1262, 125] width 55 height 31
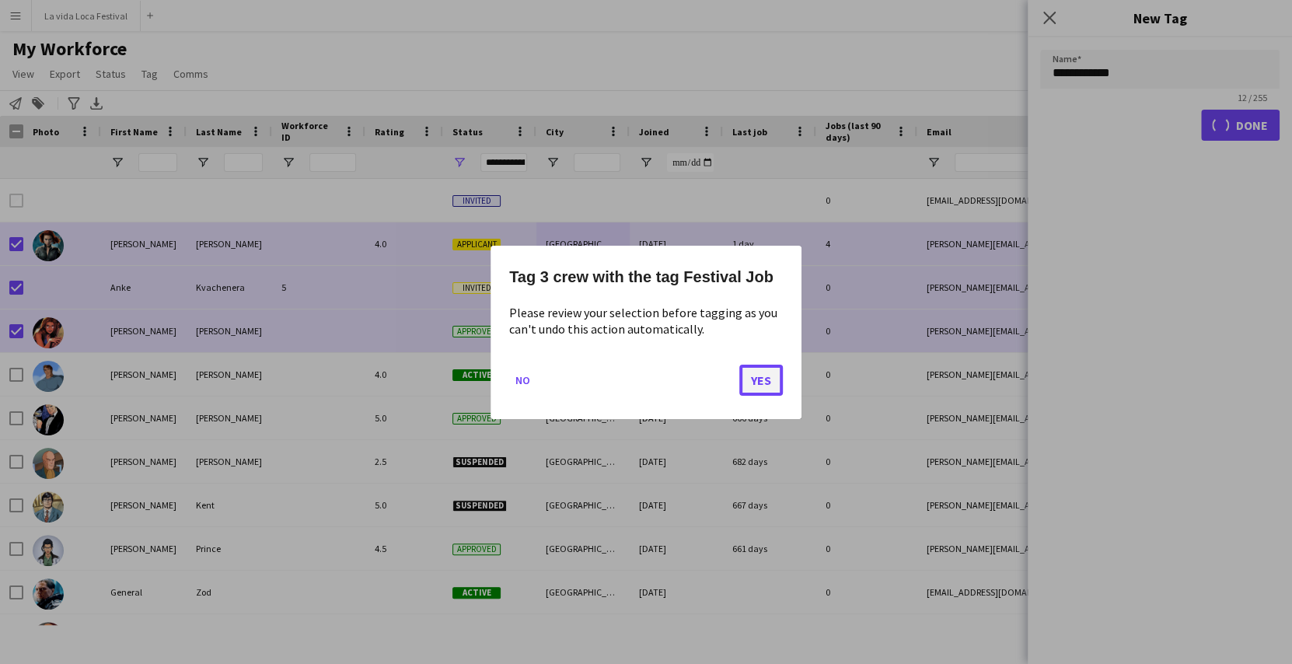
click at [768, 381] on button "Yes" at bounding box center [761, 379] width 44 height 31
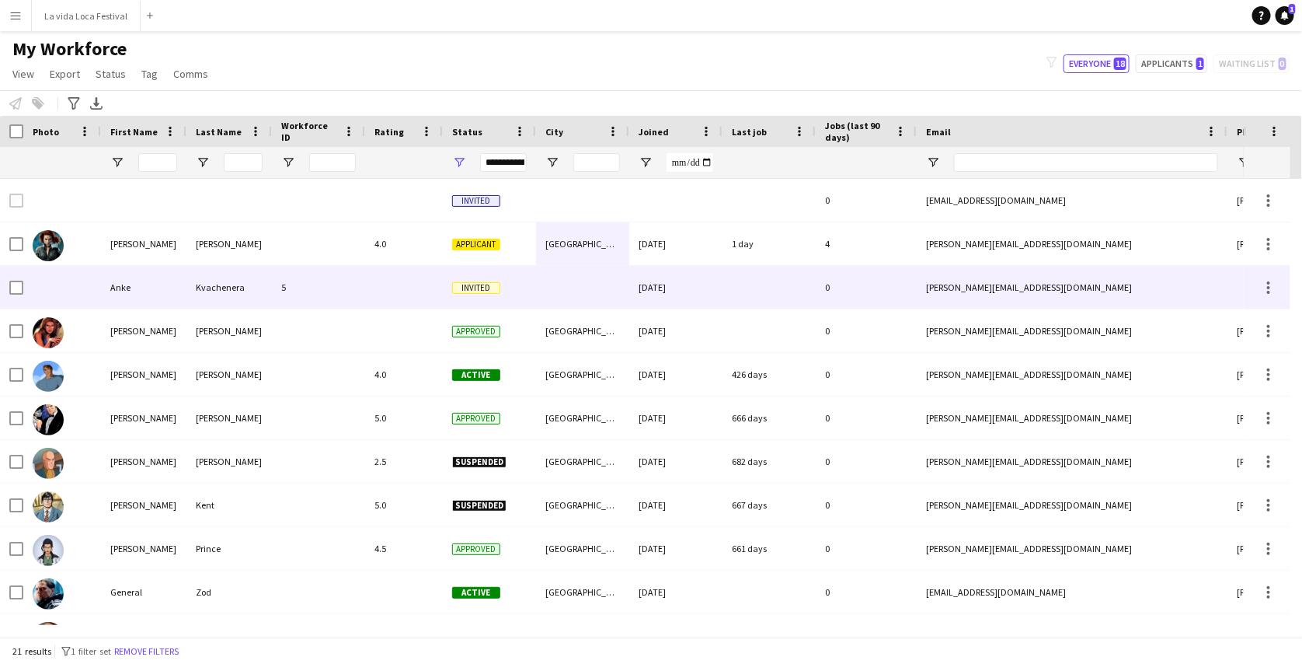
scroll to position [0, 595]
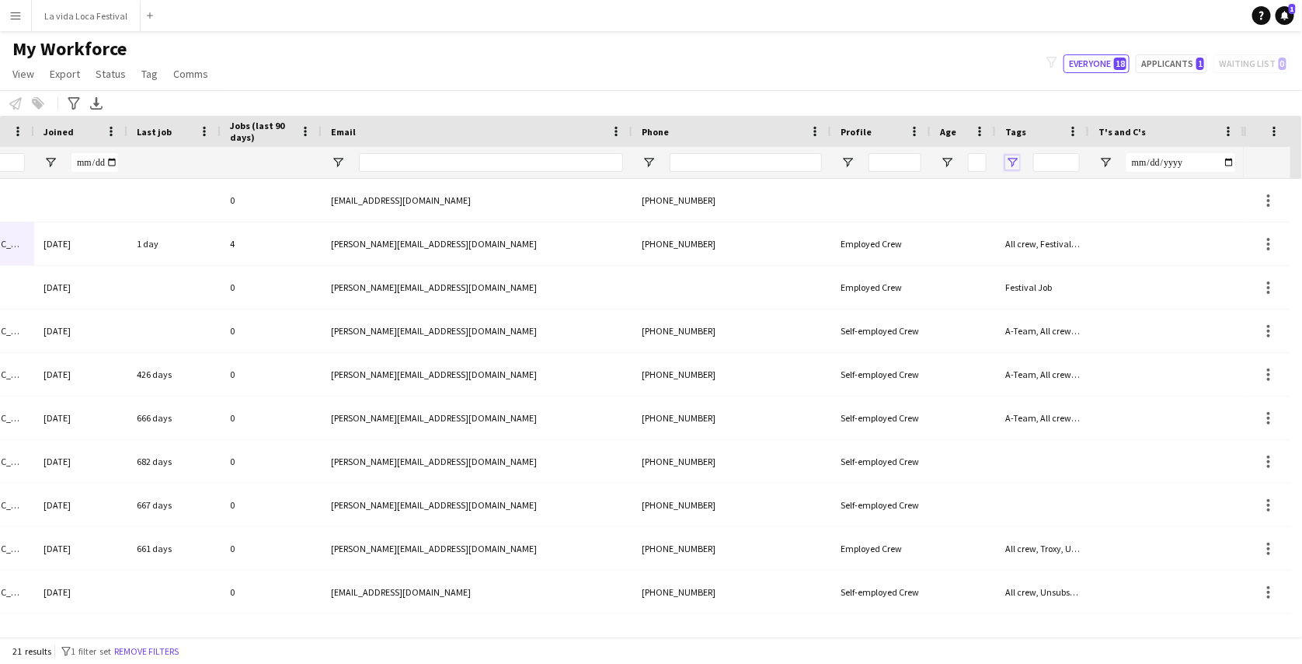
click at [1009, 162] on span "Open Filter Menu" at bounding box center [1013, 162] width 14 height 14
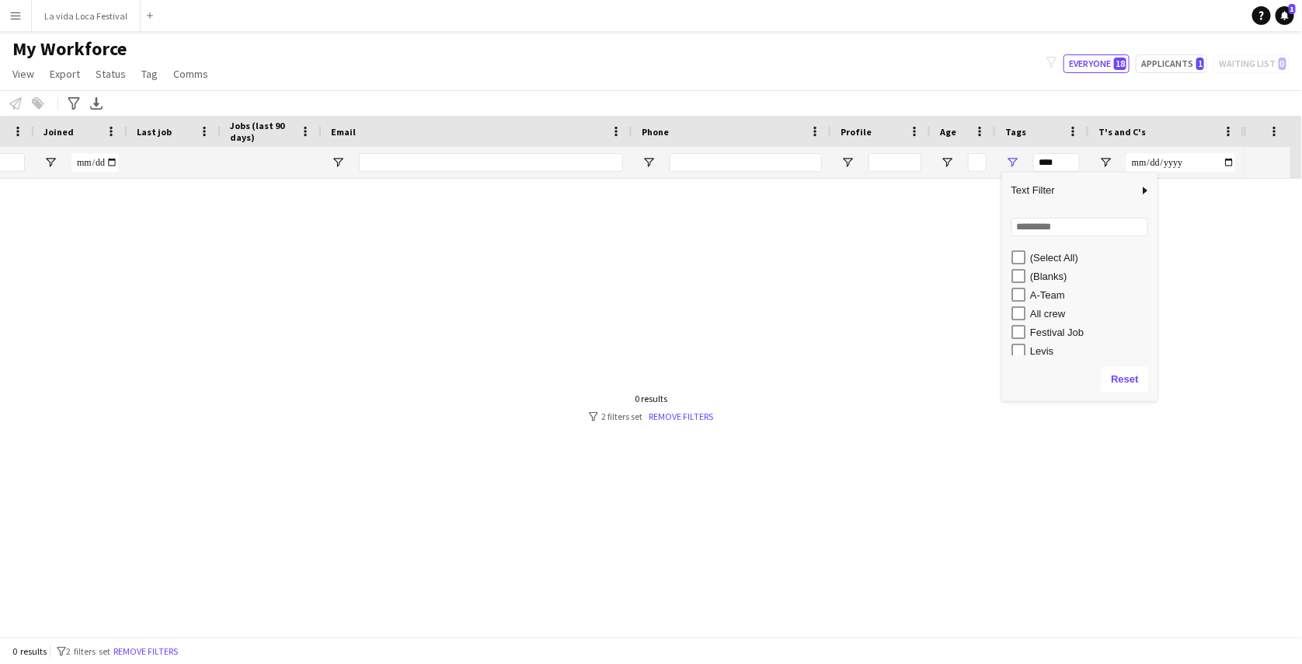
scroll to position [0, 584]
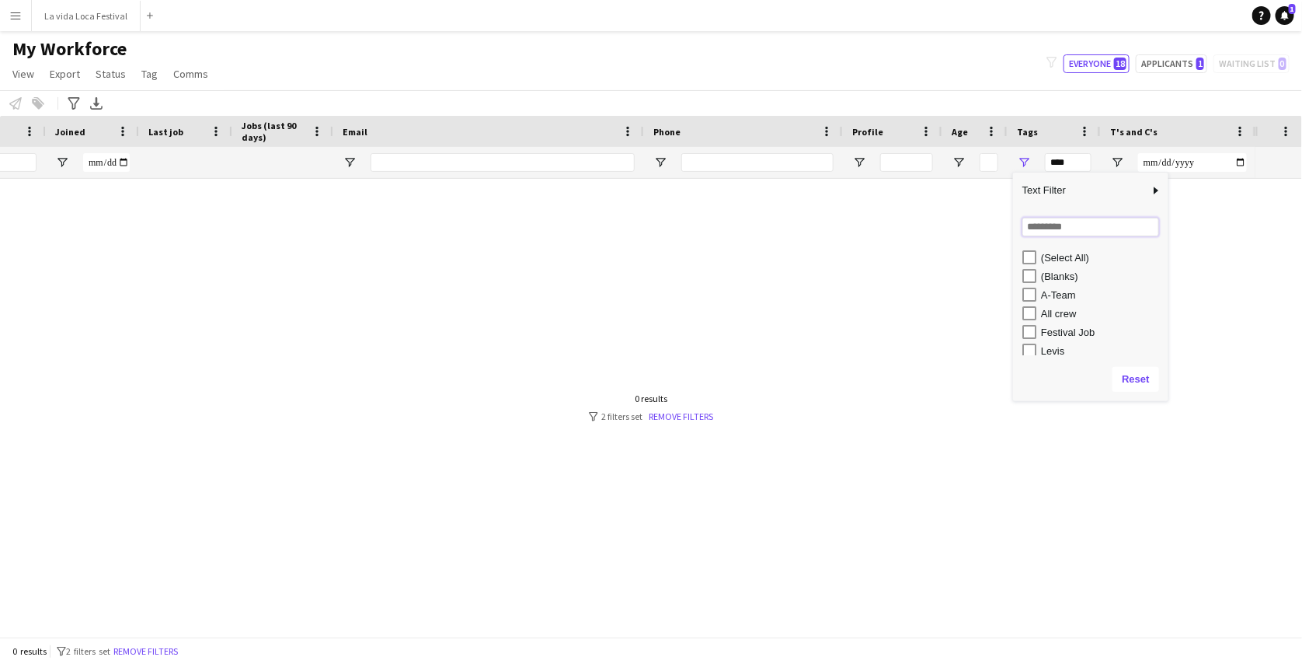
click at [1073, 234] on input "Search filter values" at bounding box center [1091, 227] width 137 height 19
type input "**********"
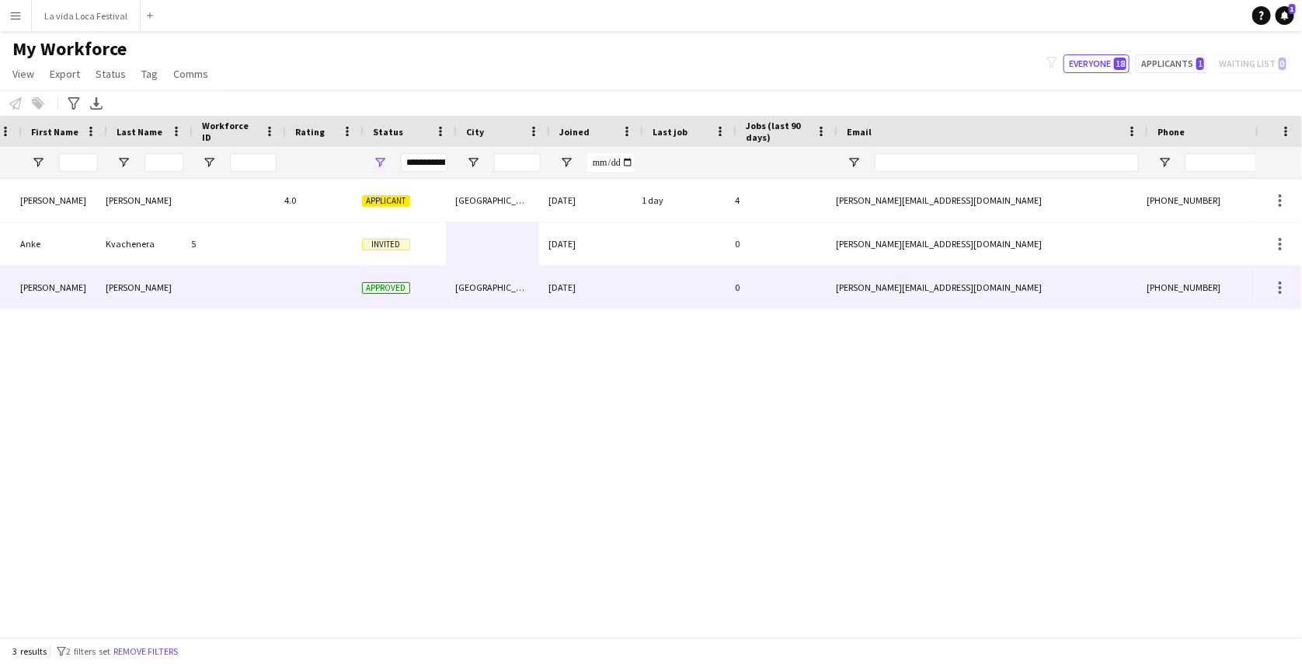
scroll to position [0, 92]
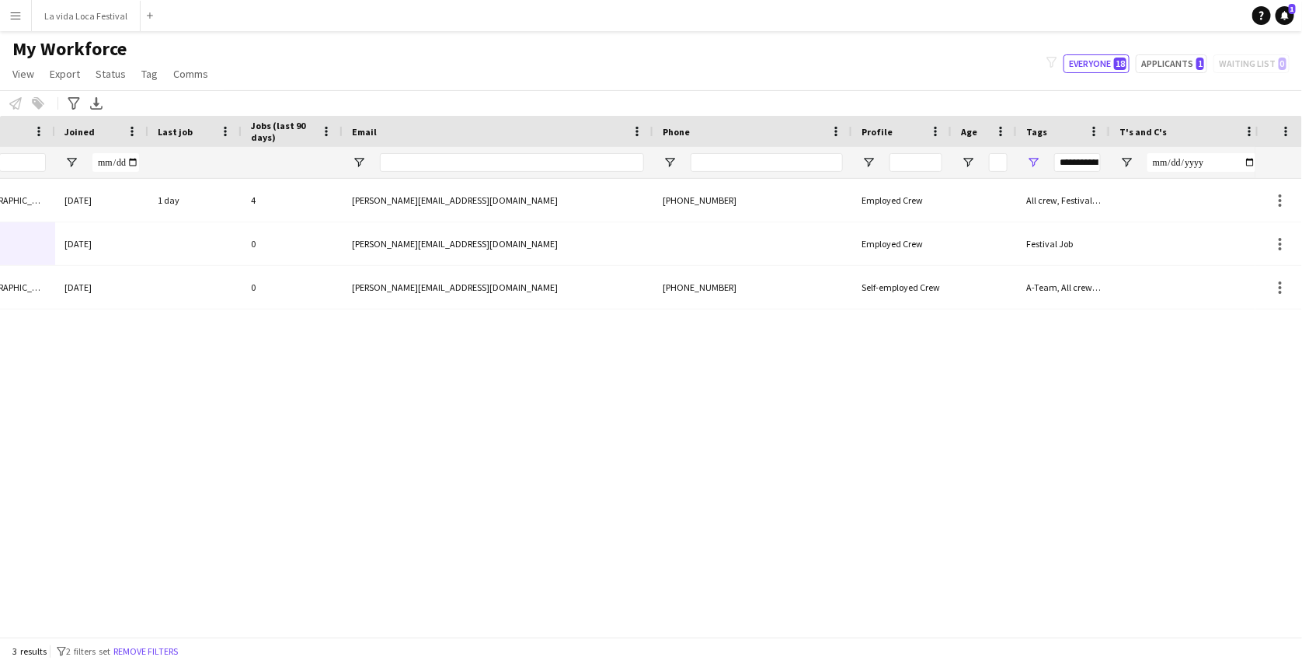
click at [1069, 161] on div "**********" at bounding box center [1078, 162] width 47 height 19
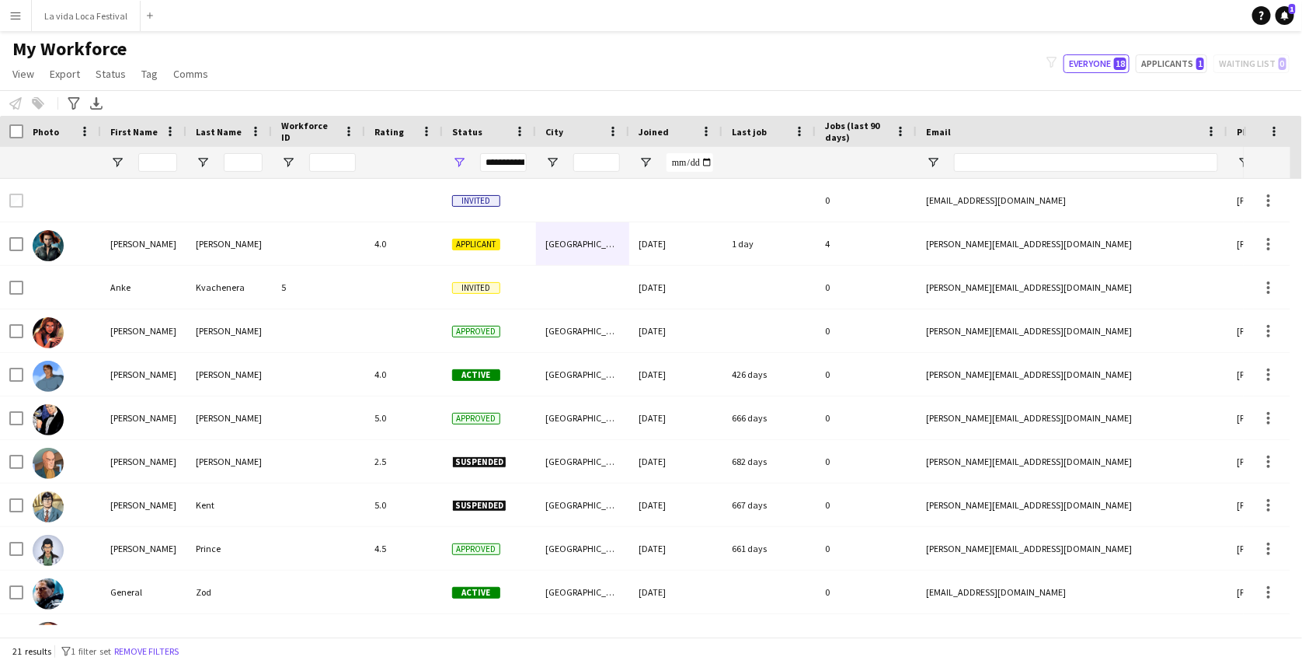
click at [676, 78] on div "My Workforce View Views Default view active only Mailing list Welsh New view Up…" at bounding box center [651, 63] width 1302 height 53
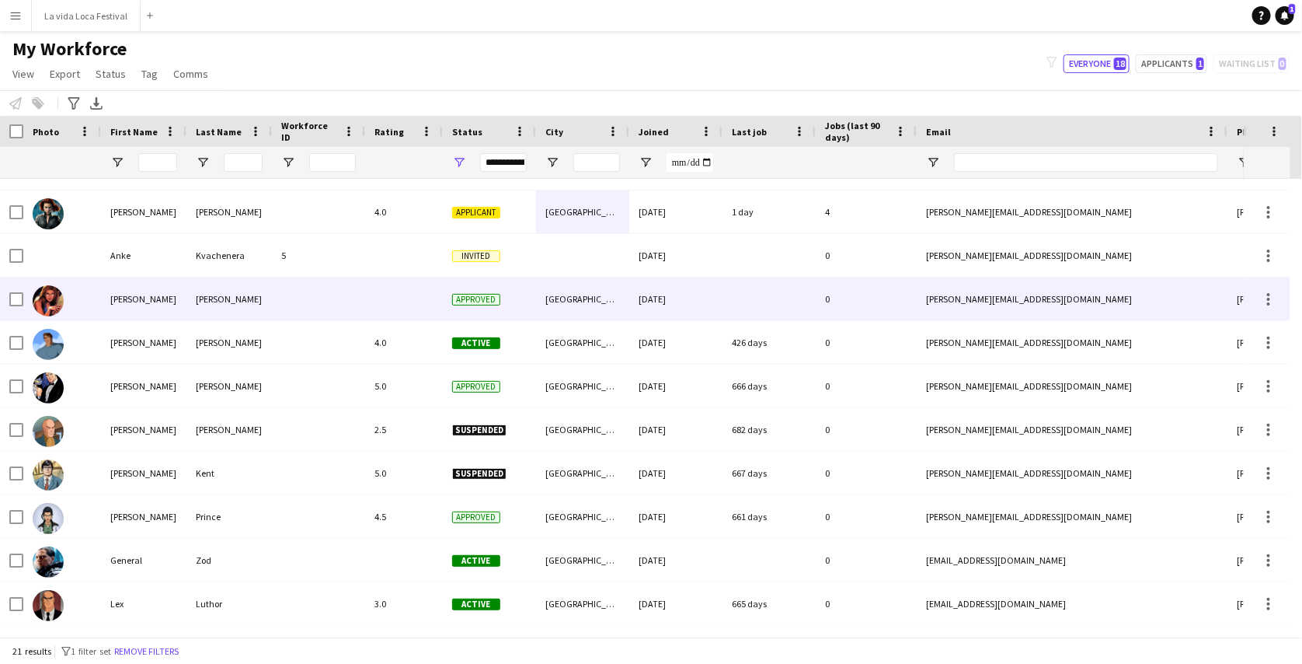
scroll to position [0, 0]
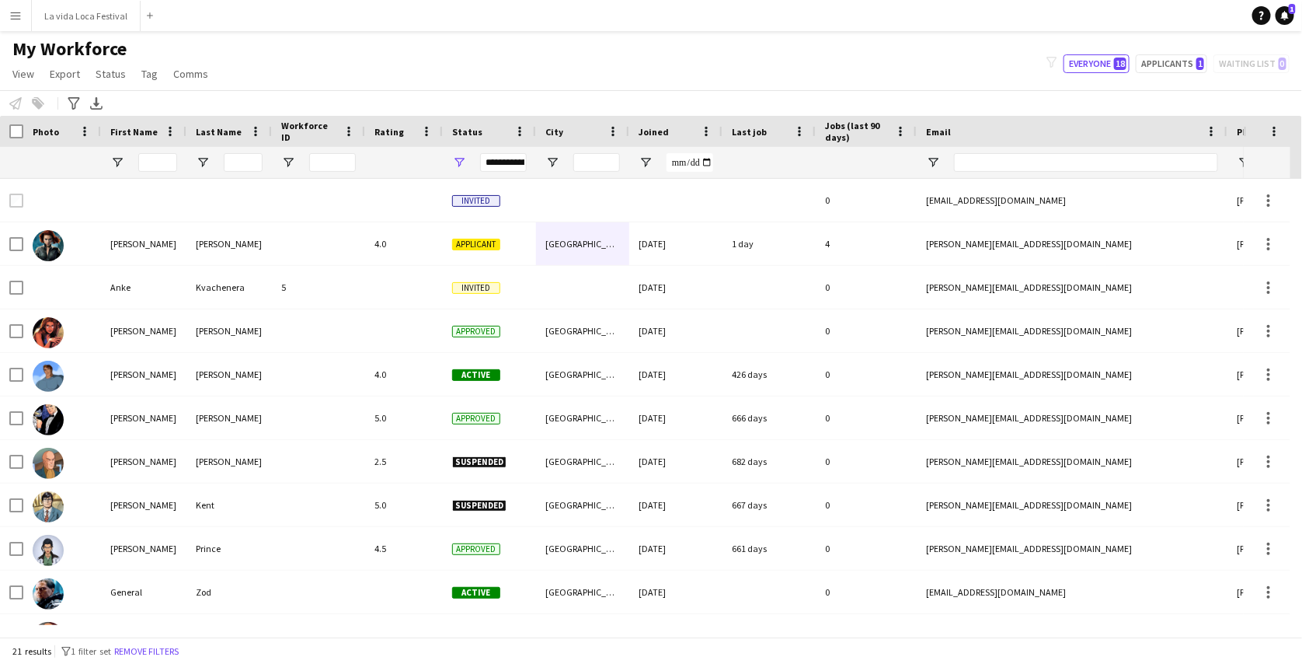
click at [855, 90] on div "Notify workforce Add to tag Select at least one crew to tag him or her. Advance…" at bounding box center [651, 103] width 1302 height 26
click at [24, 68] on span "View" at bounding box center [23, 74] width 22 height 14
click at [38, 150] on span "Customise view" at bounding box center [56, 153] width 74 height 14
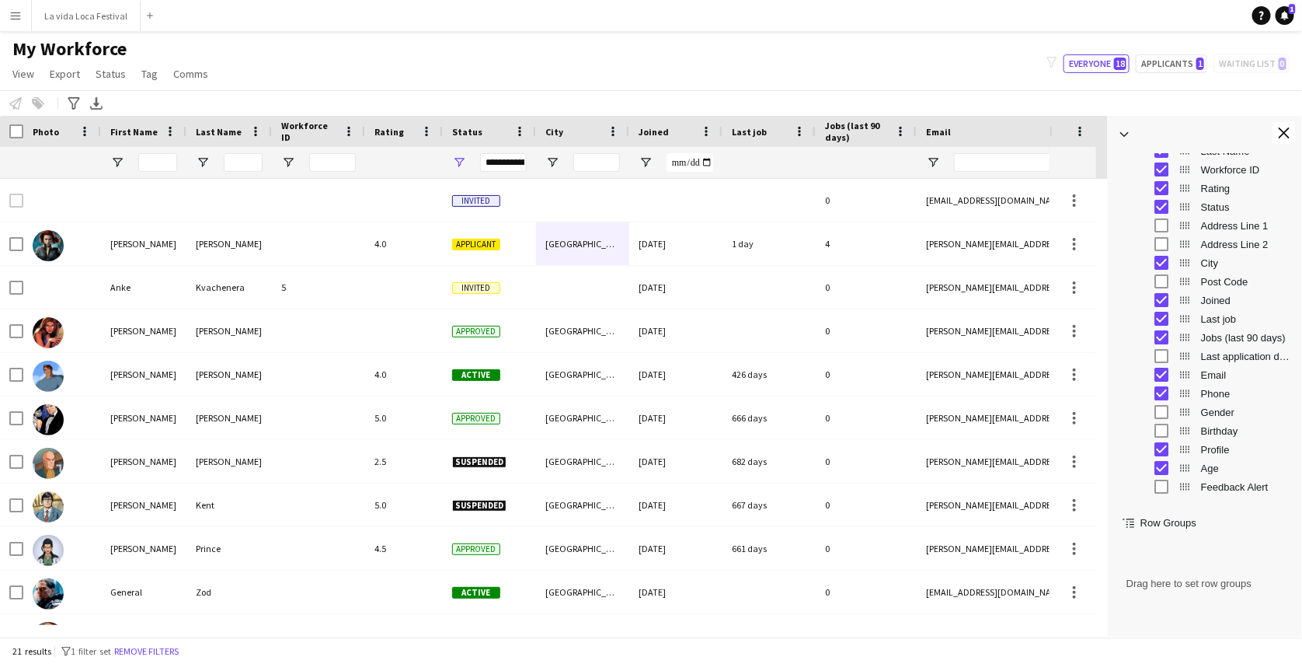
scroll to position [110, 0]
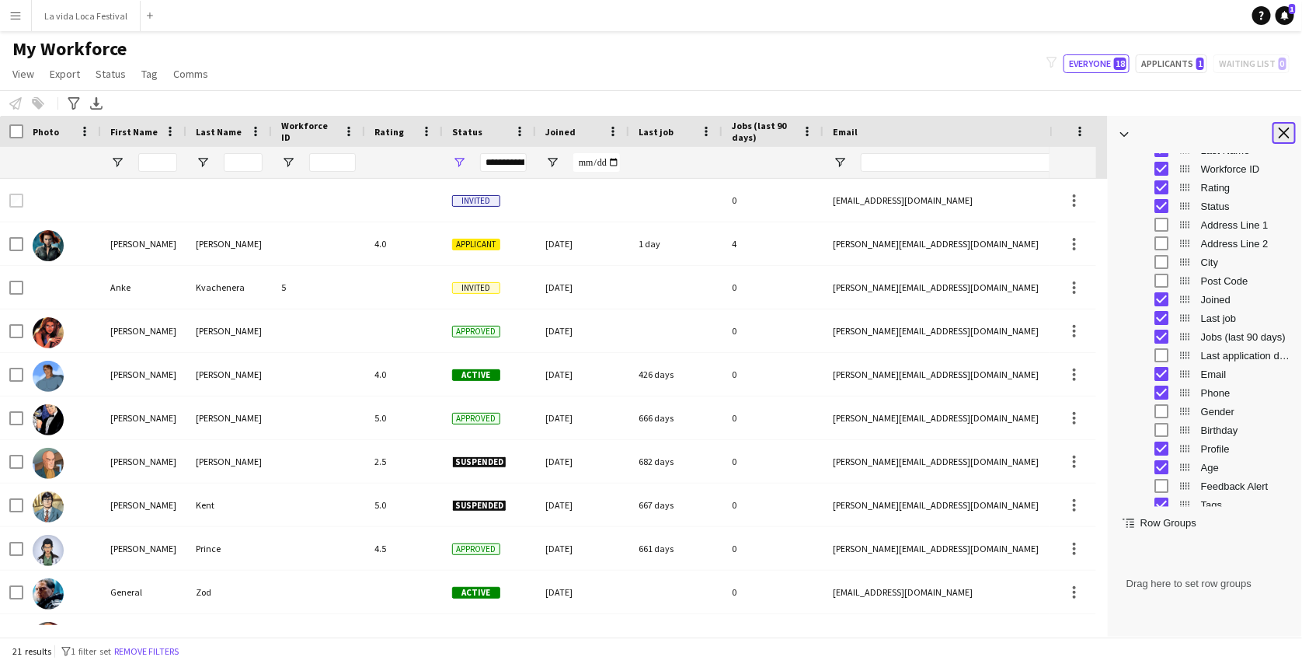
click at [1289, 127] on app-icon "Close tool panel" at bounding box center [1284, 132] width 11 height 11
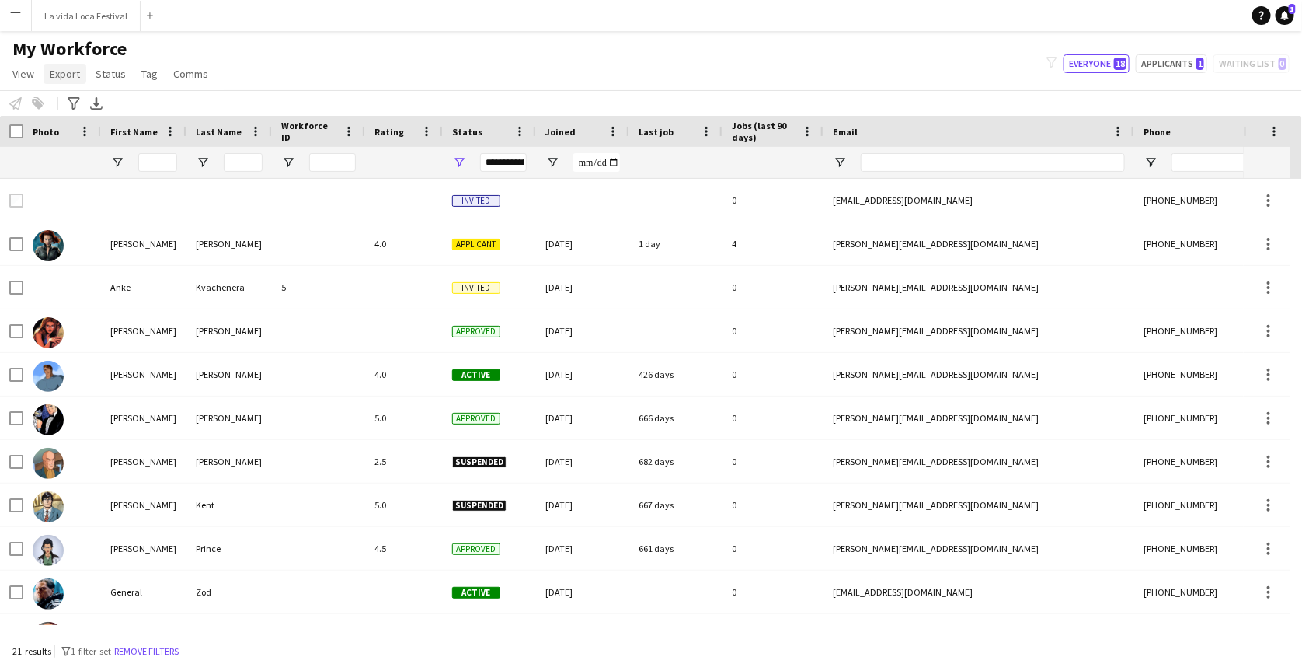
click at [66, 75] on span "Export" at bounding box center [65, 74] width 30 height 14
click at [720, 62] on div "My Workforce View Views Default view active only Mailing list Welsh New view Up…" at bounding box center [651, 63] width 1302 height 53
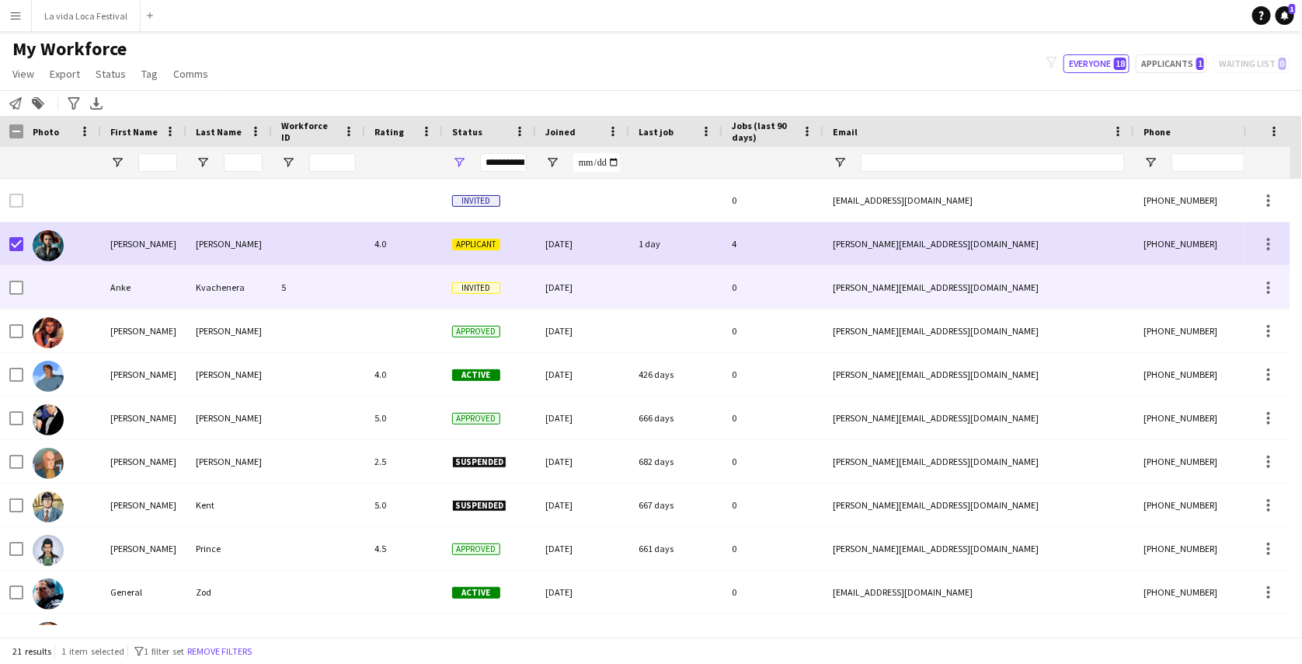
click at [18, 278] on div at bounding box center [16, 288] width 14 height 44
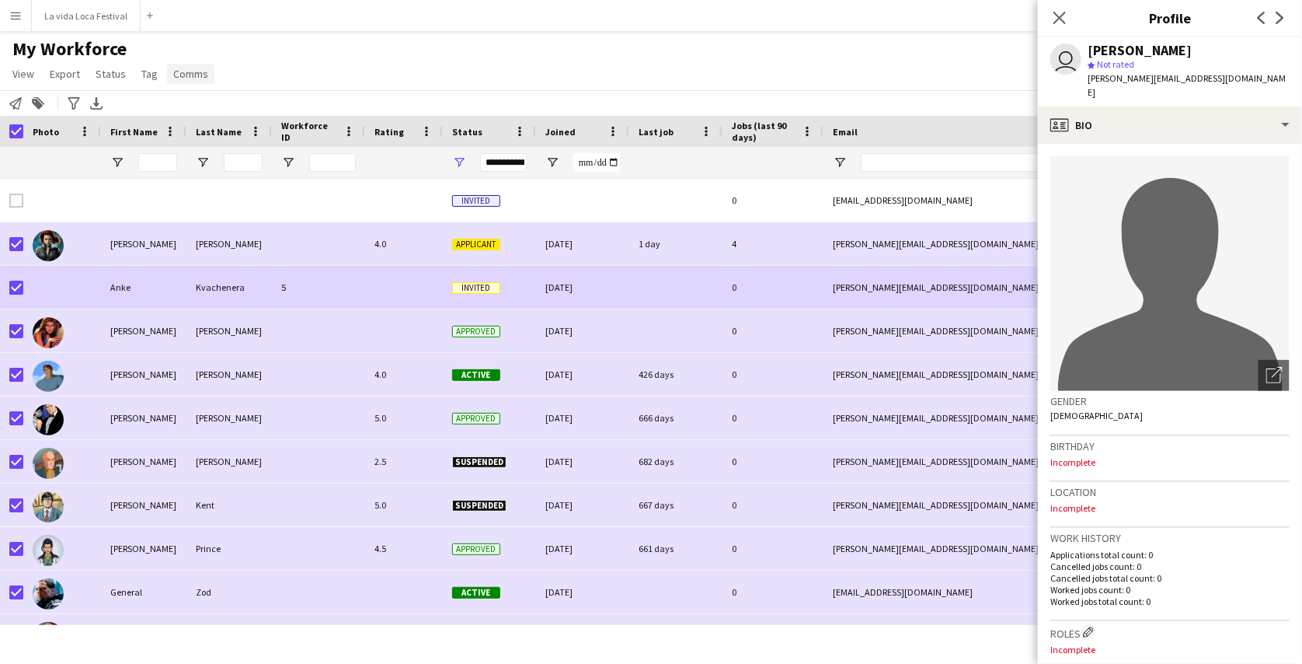
click at [193, 79] on span "Comms" at bounding box center [190, 74] width 35 height 14
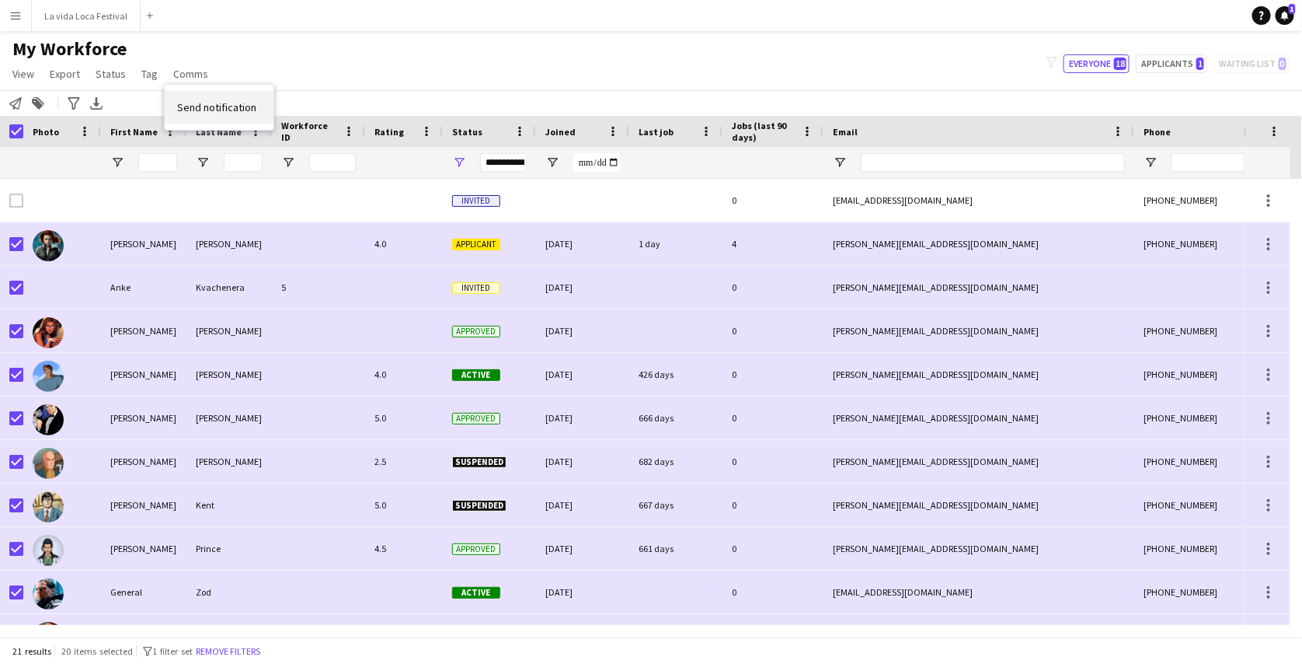
click at [207, 104] on span "Send notification" at bounding box center [216, 107] width 79 height 14
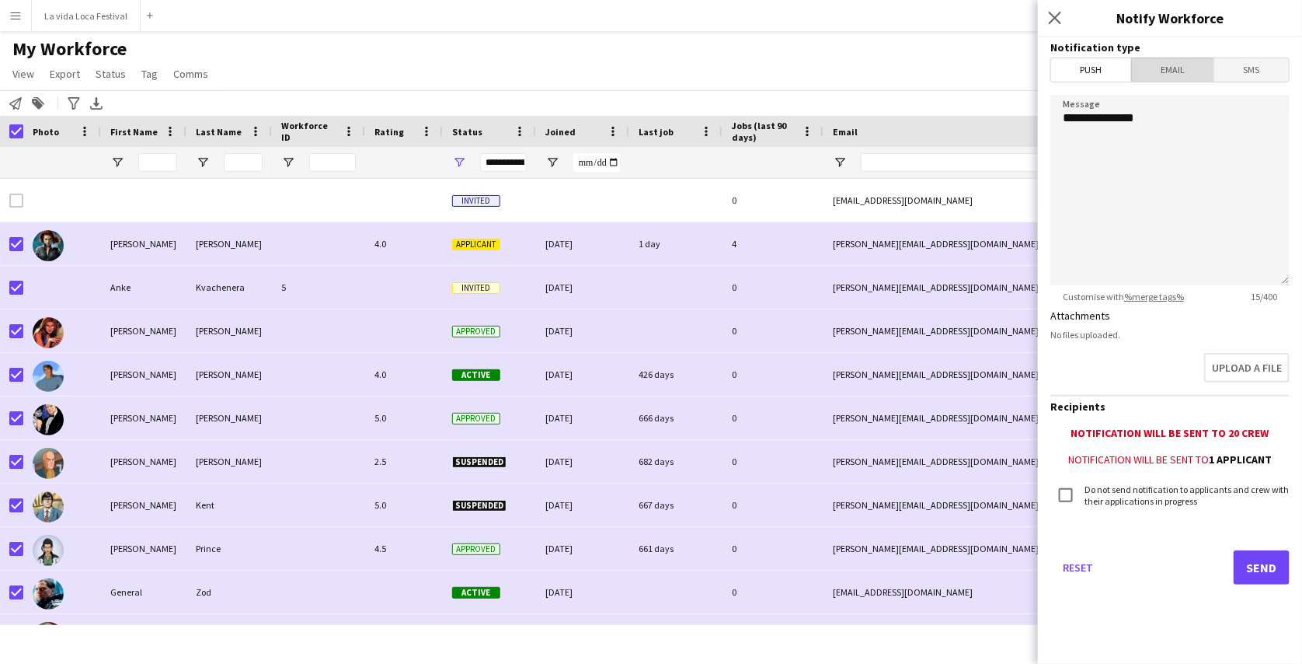
click at [1179, 76] on span "Email" at bounding box center [1173, 69] width 82 height 23
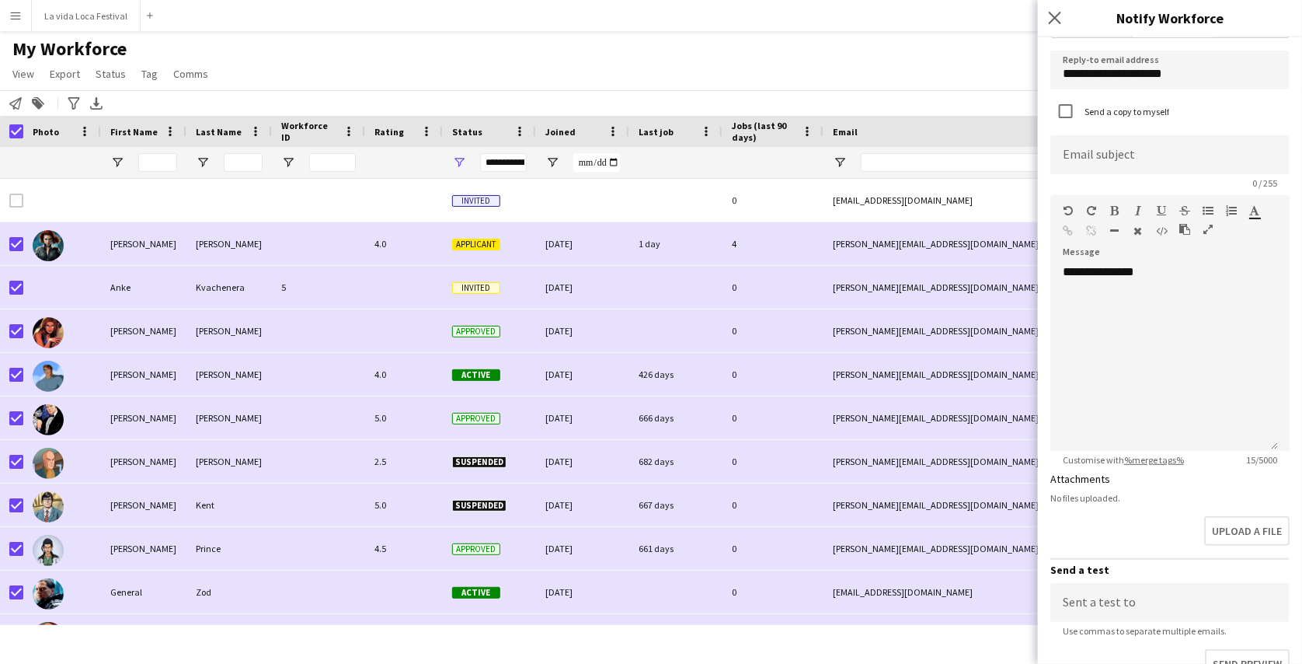
scroll to position [46, 0]
click at [1187, 75] on input "**********" at bounding box center [1170, 68] width 239 height 39
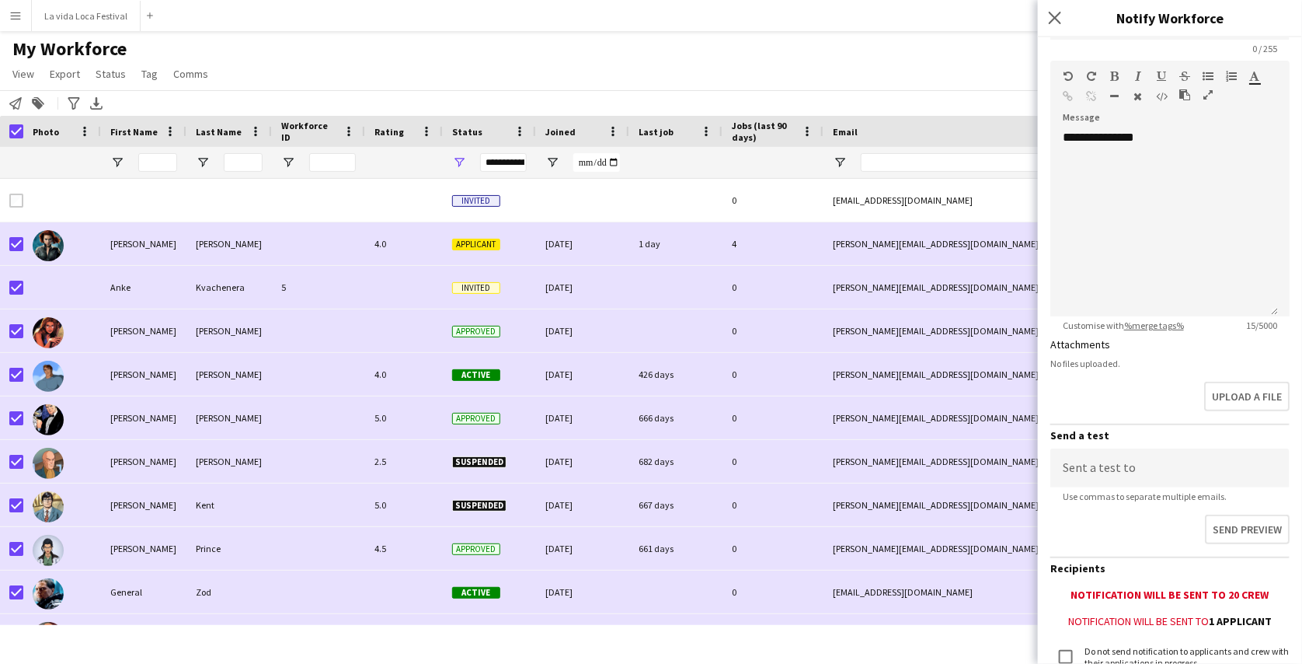
scroll to position [180, 0]
click at [1155, 458] on input at bounding box center [1170, 466] width 239 height 39
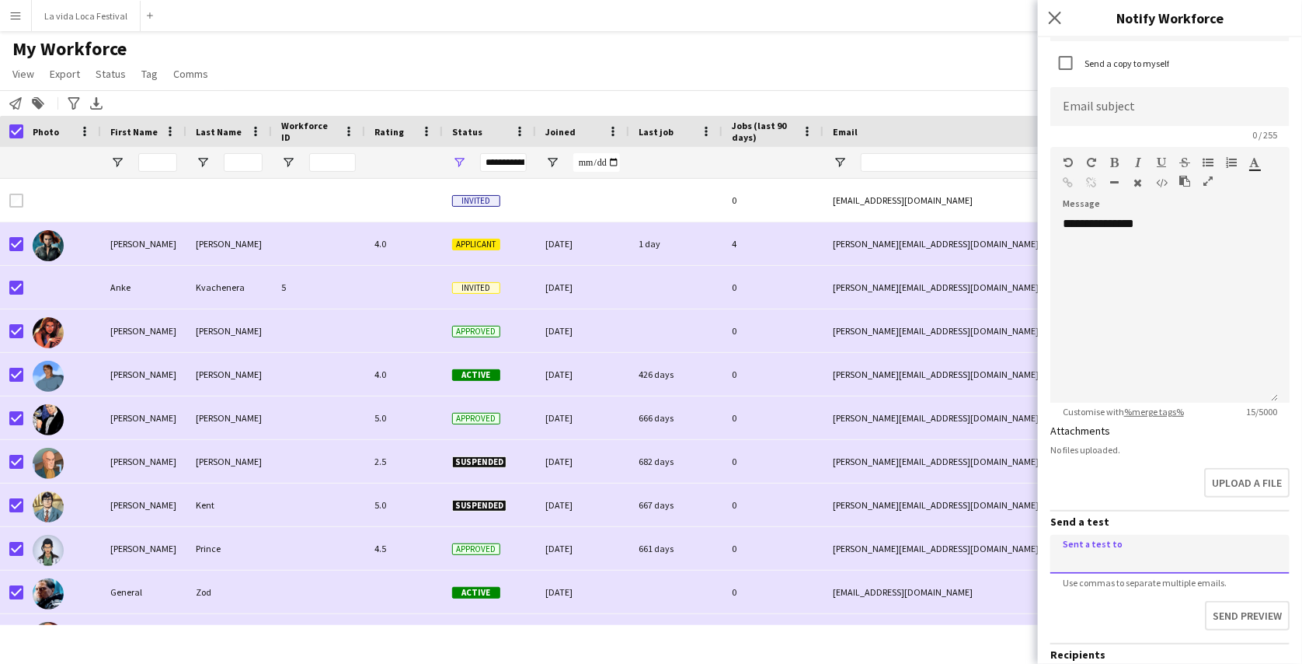
scroll to position [0, 0]
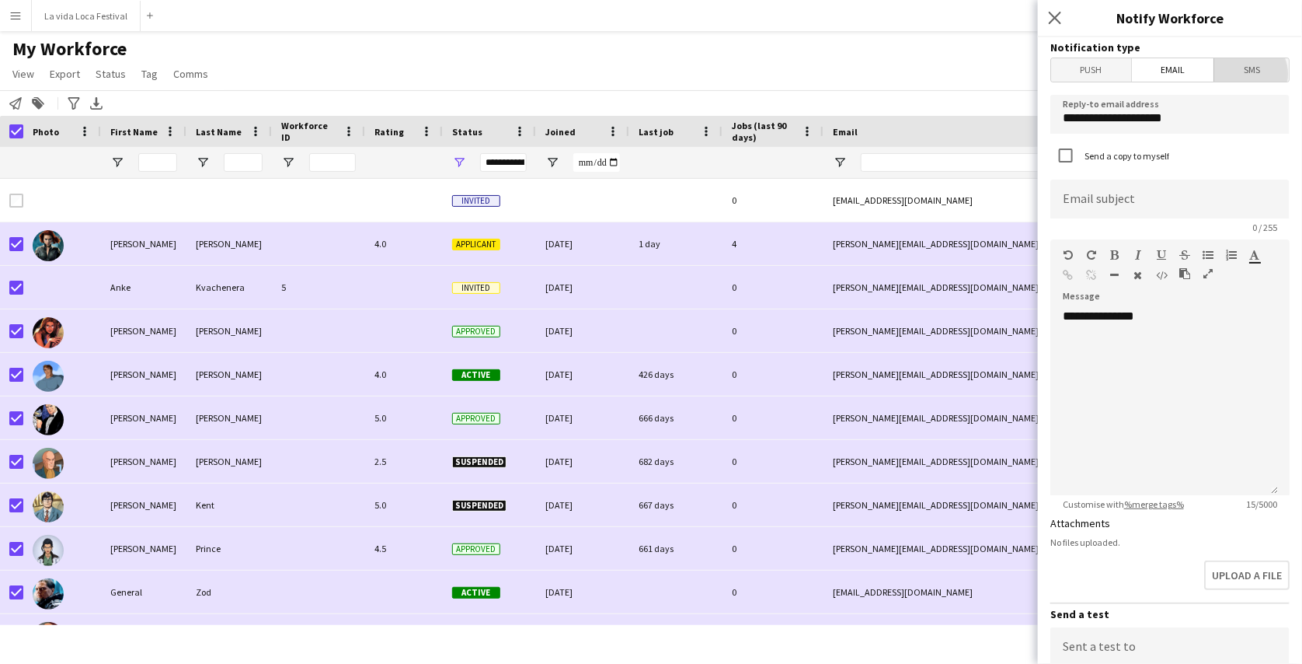
click at [1240, 74] on span "SMS" at bounding box center [1252, 69] width 75 height 23
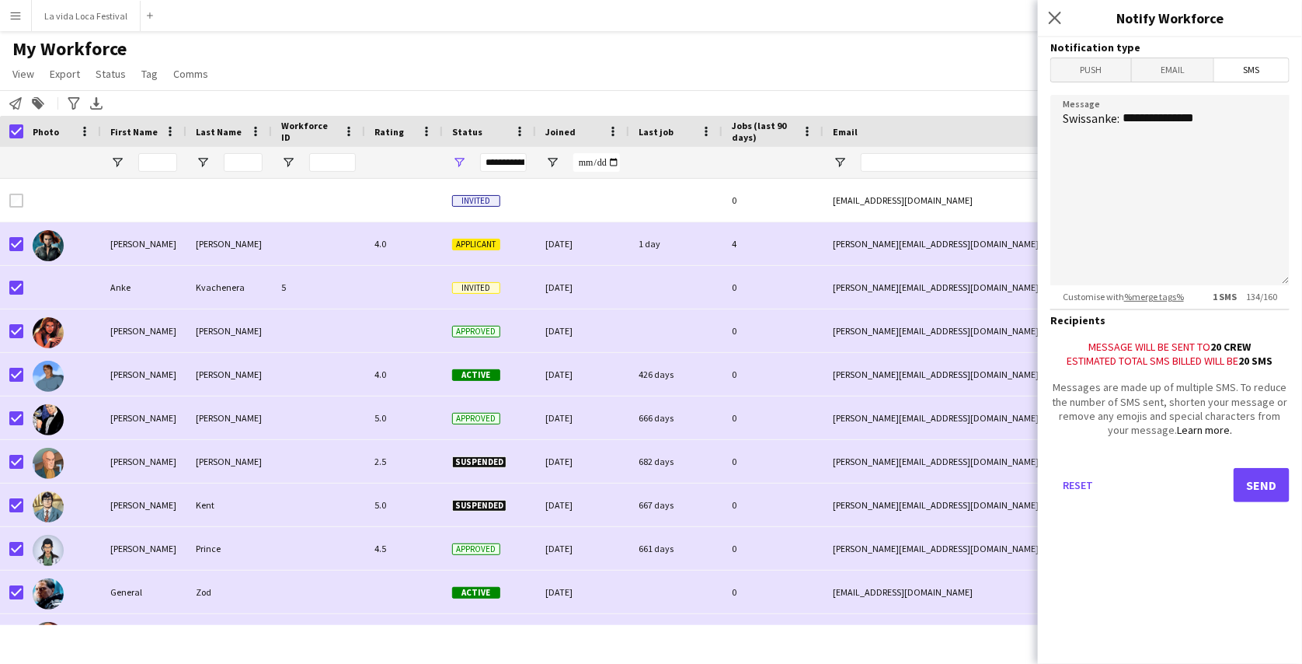
click at [1198, 76] on span "Email" at bounding box center [1173, 69] width 82 height 23
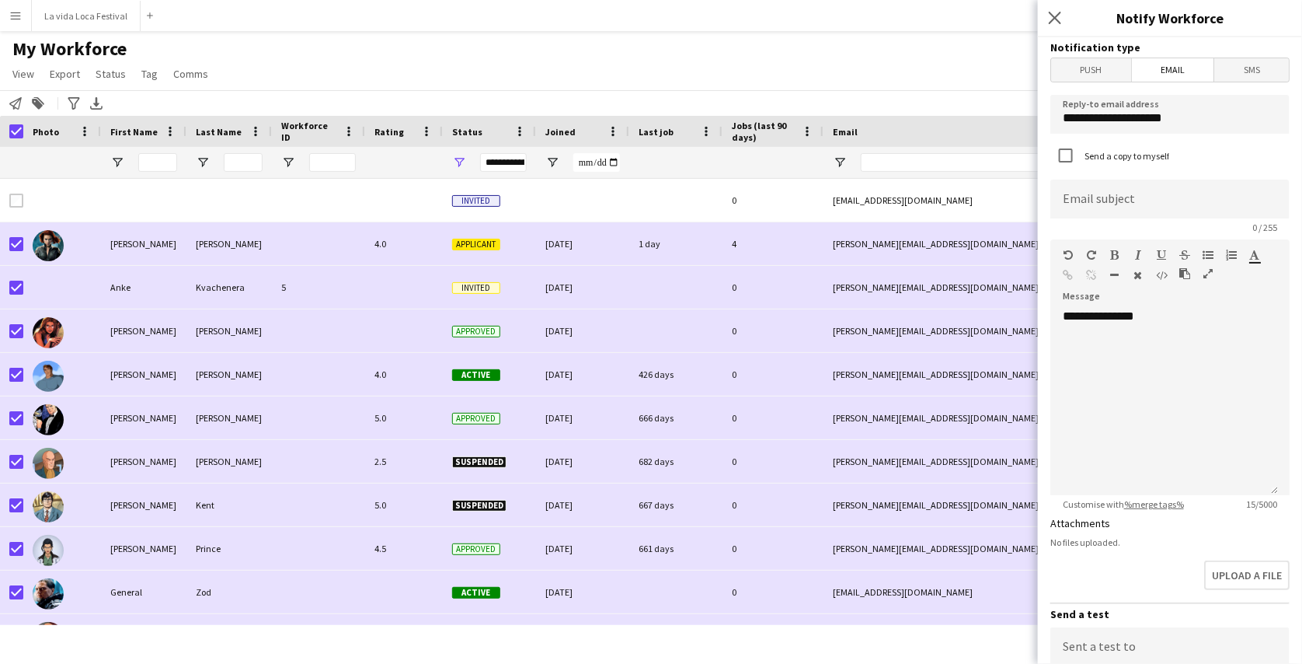
click at [534, 33] on main "My Workforce View Views Default view active only Mailing list Welsh New view Up…" at bounding box center [651, 337] width 1302 height 612
click at [1055, 19] on icon at bounding box center [1055, 17] width 15 height 15
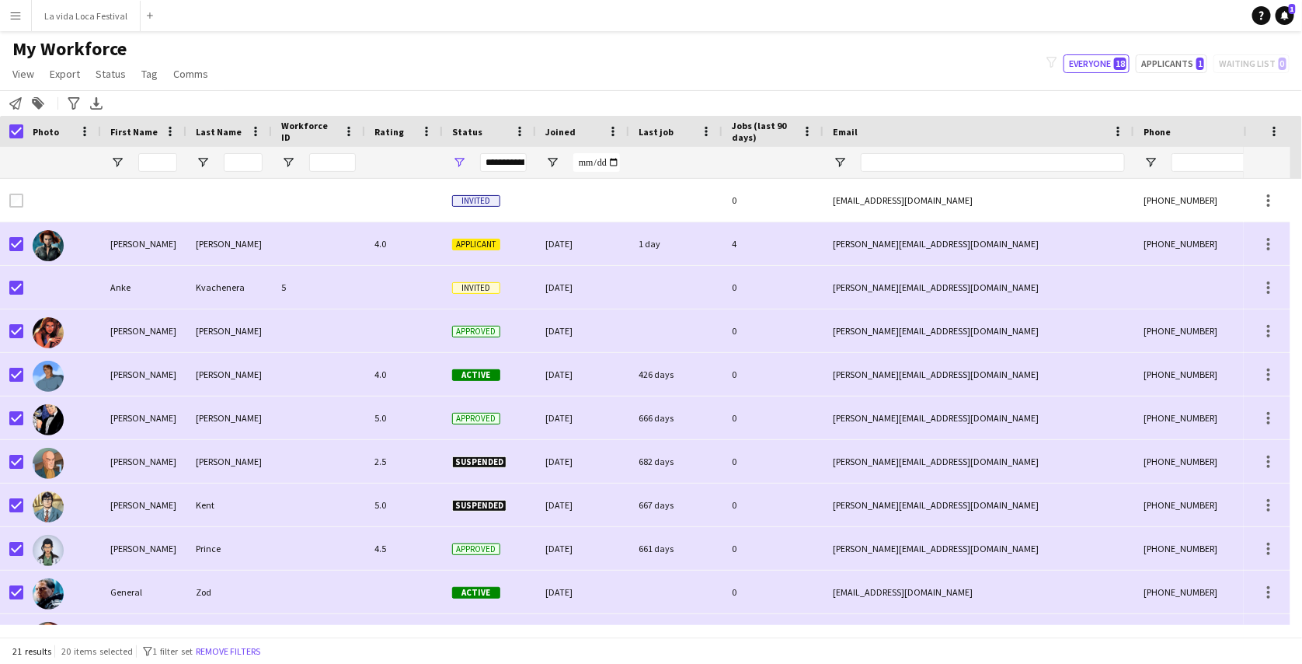
click at [20, 17] on app-icon "Menu" at bounding box center [15, 15] width 12 height 12
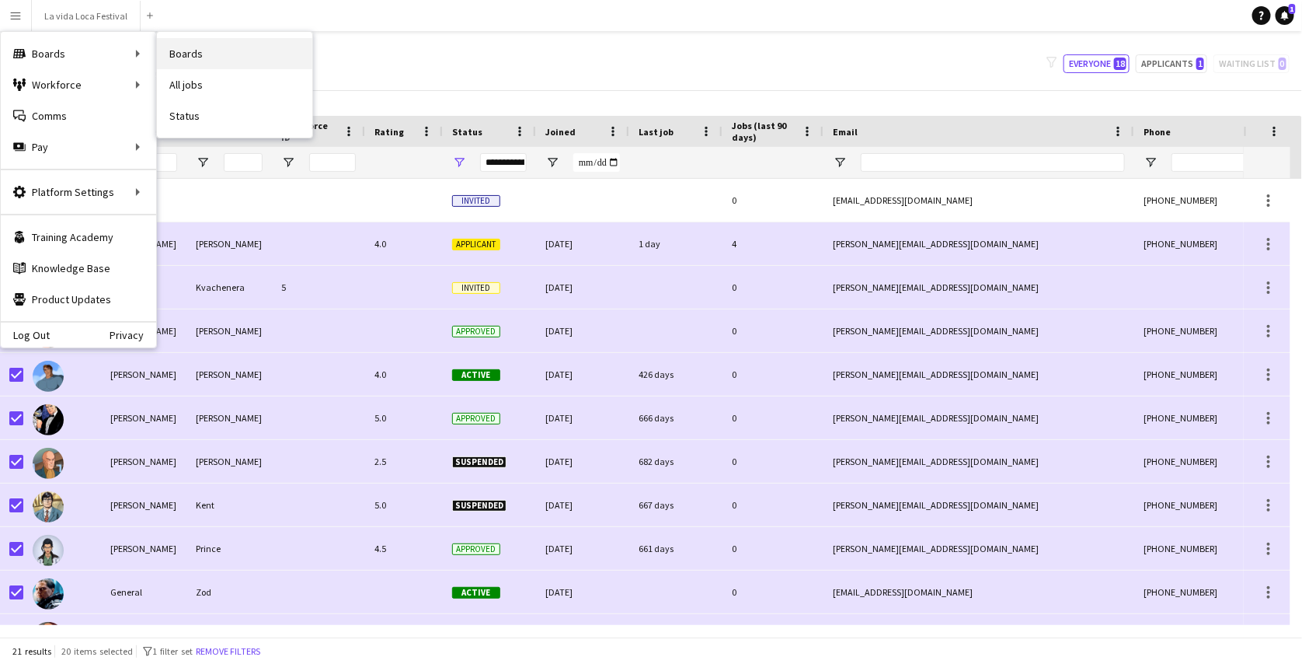
click at [239, 58] on link "Boards" at bounding box center [234, 53] width 155 height 31
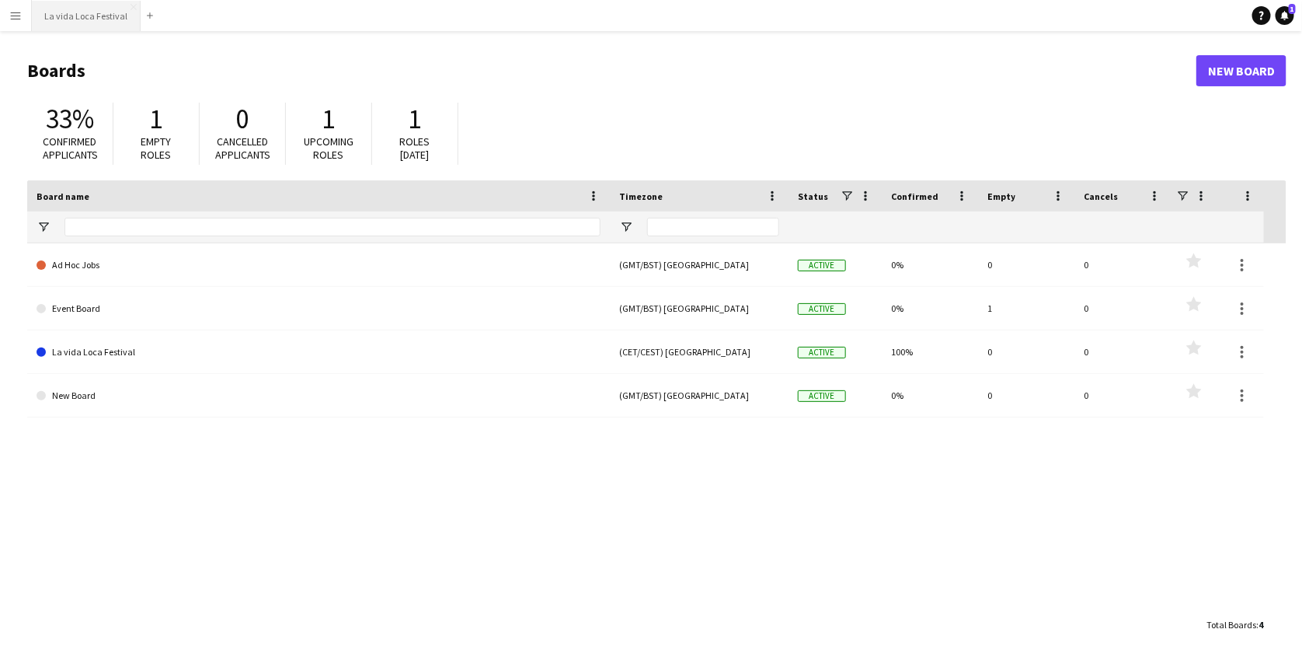
click at [68, 7] on button "La vida Loca Festival Close" at bounding box center [86, 16] width 109 height 30
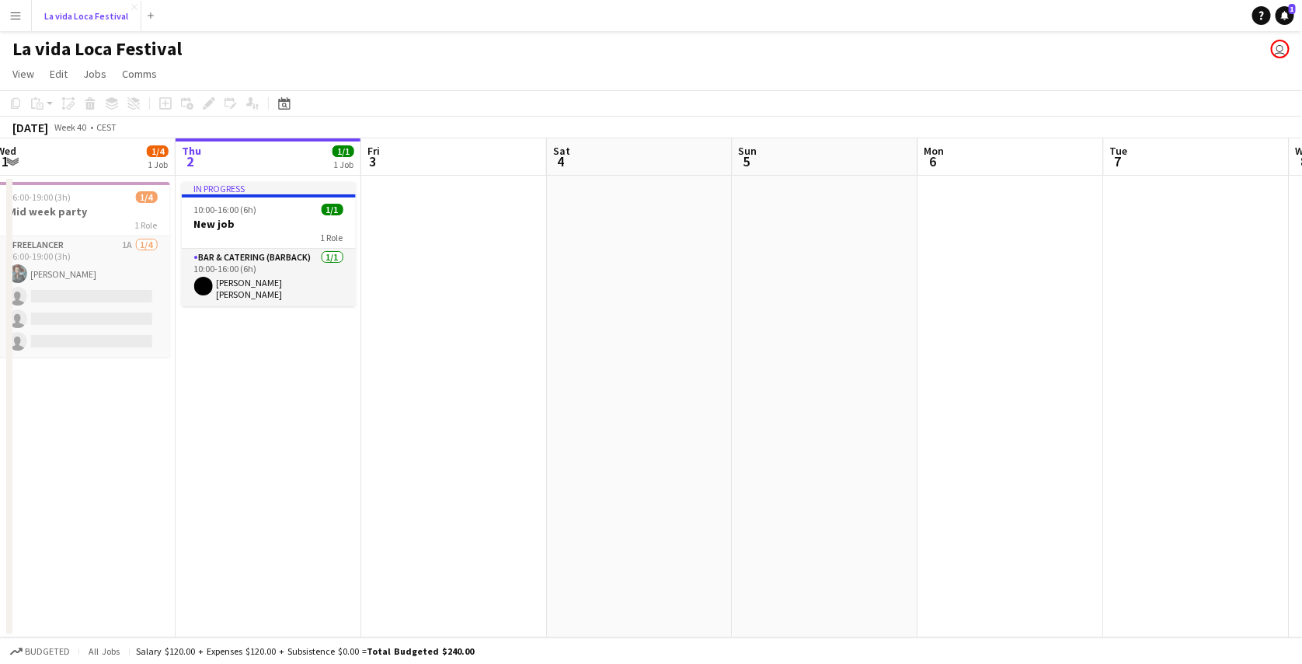
scroll to position [0, 571]
click at [437, 225] on app-date-cell at bounding box center [450, 407] width 186 height 462
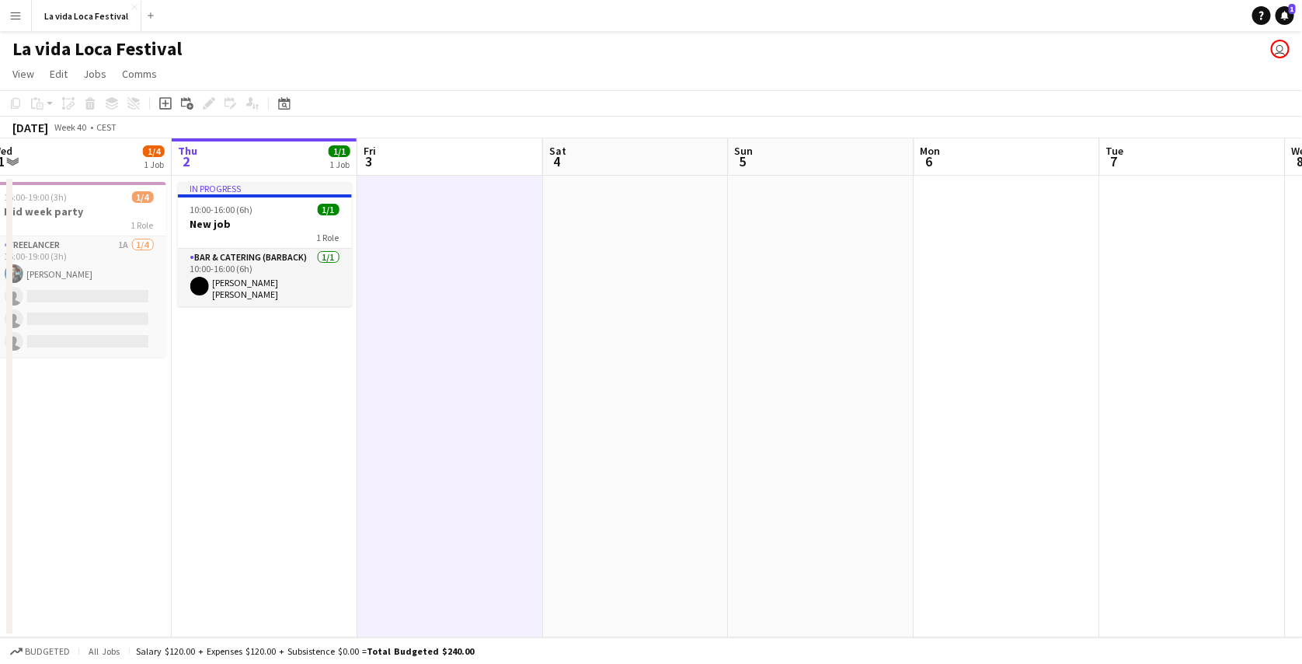
click at [437, 225] on app-date-cell at bounding box center [450, 407] width 186 height 462
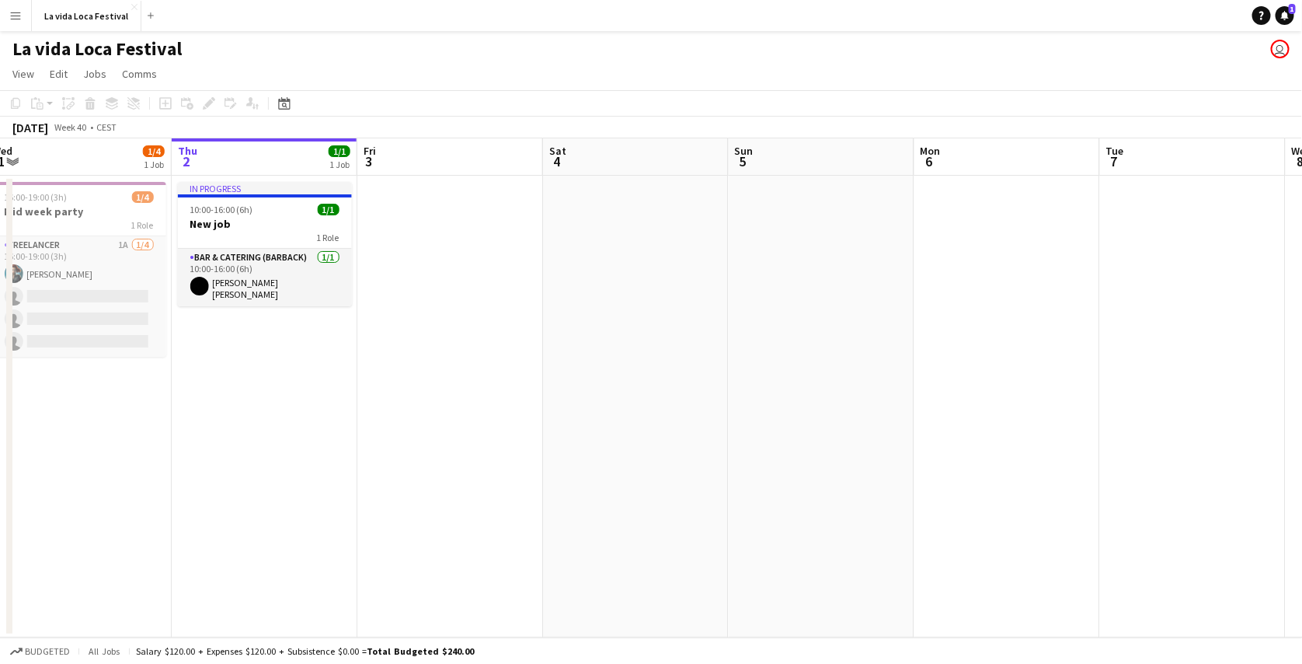
click at [474, 233] on app-date-cell at bounding box center [450, 407] width 186 height 462
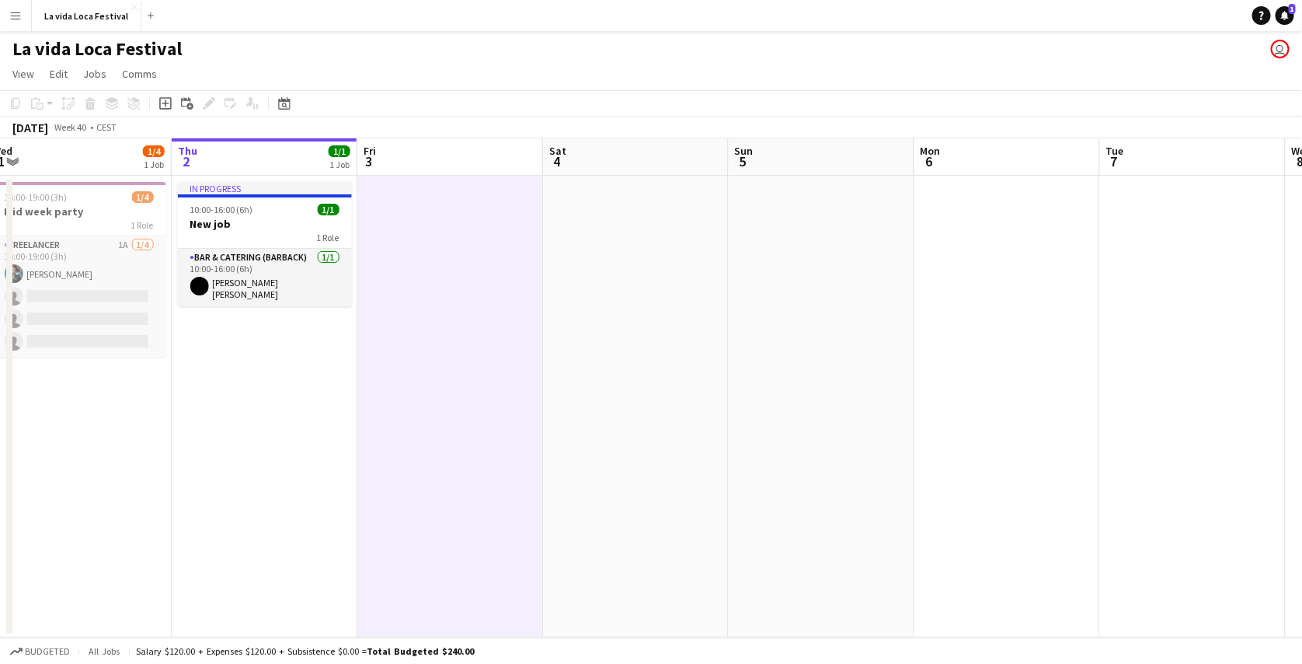
click at [464, 231] on app-date-cell at bounding box center [450, 407] width 186 height 462
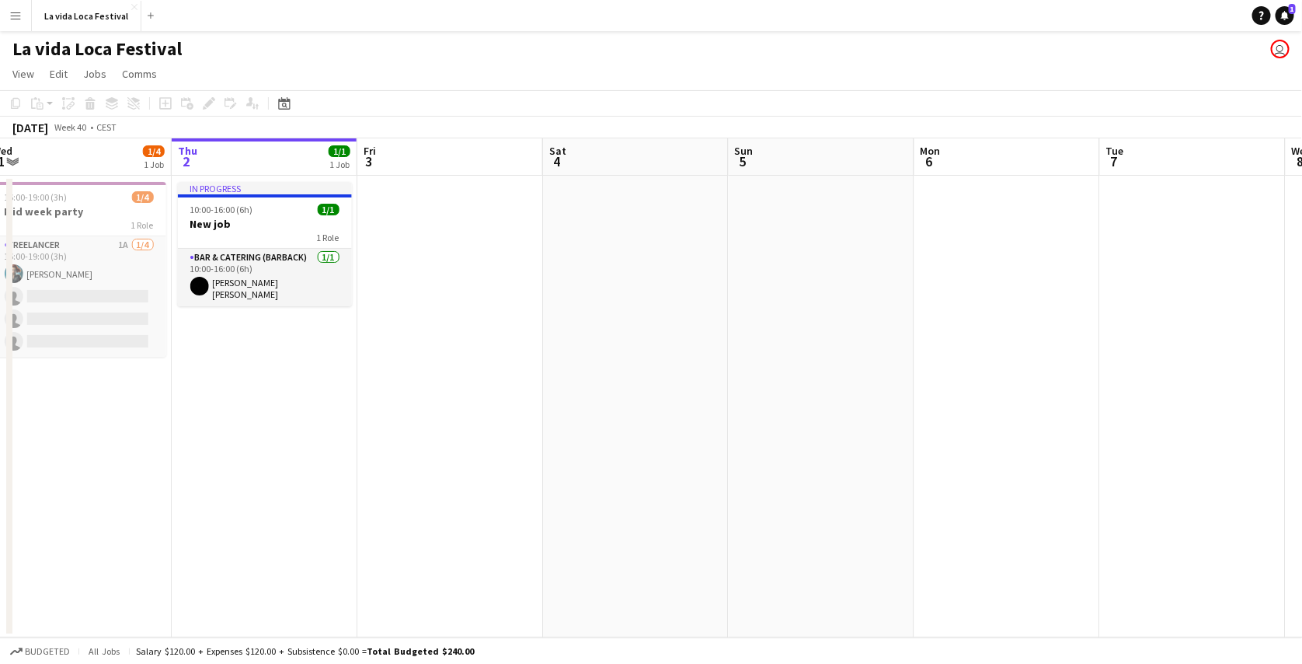
click at [321, 375] on app-date-cell "In progress 10:00-16:00 (6h) 1/1 New job 1 Role Bar & Catering (Barback) [DATE]…" at bounding box center [265, 407] width 186 height 462
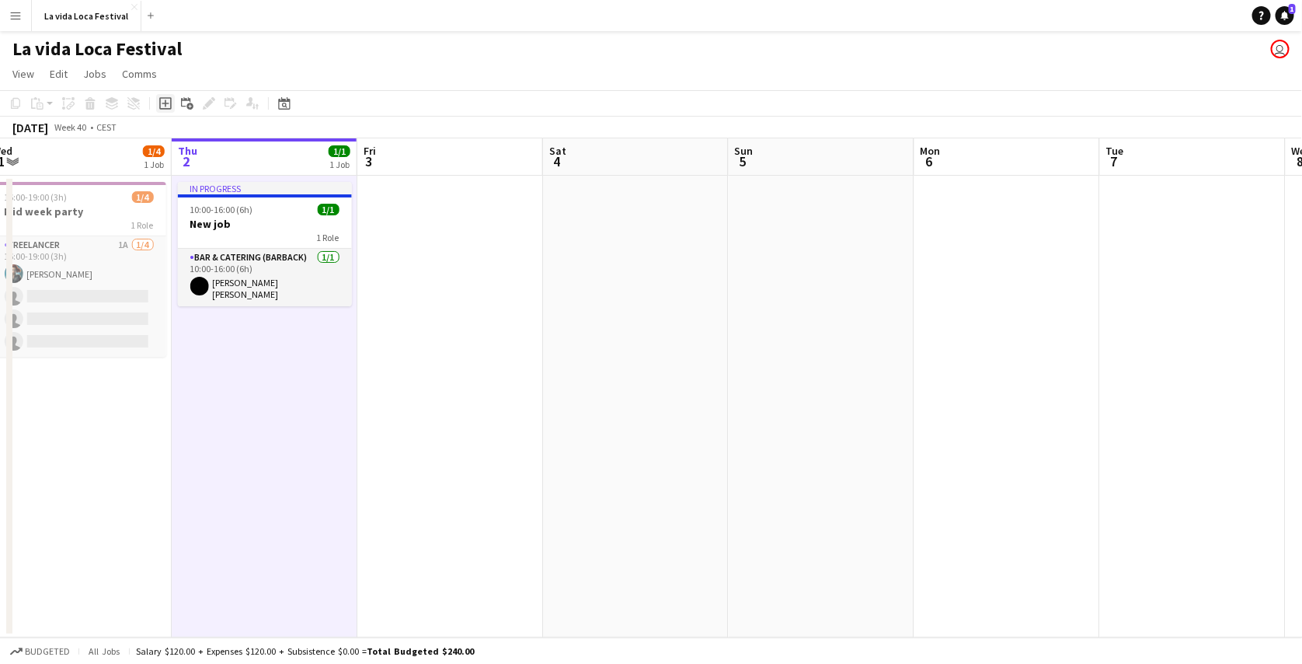
click at [166, 106] on icon "Add job" at bounding box center [165, 103] width 12 height 12
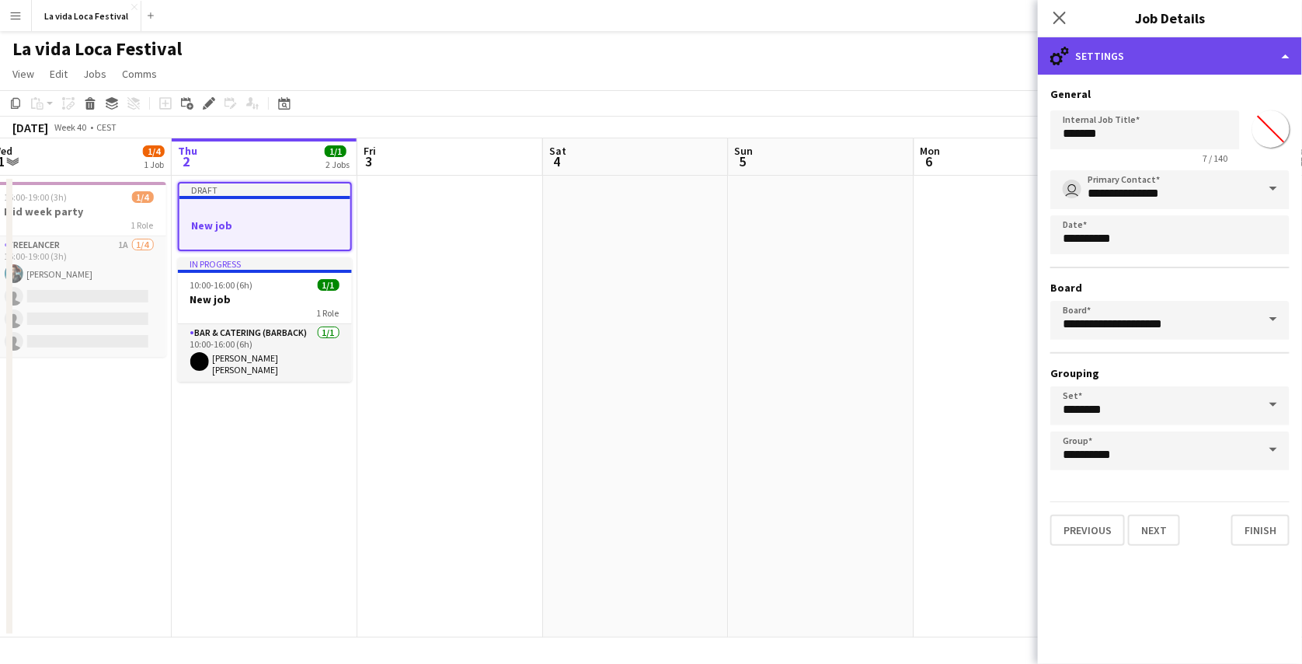
click at [1190, 56] on div "cog-double-3 Settings" at bounding box center [1170, 55] width 264 height 37
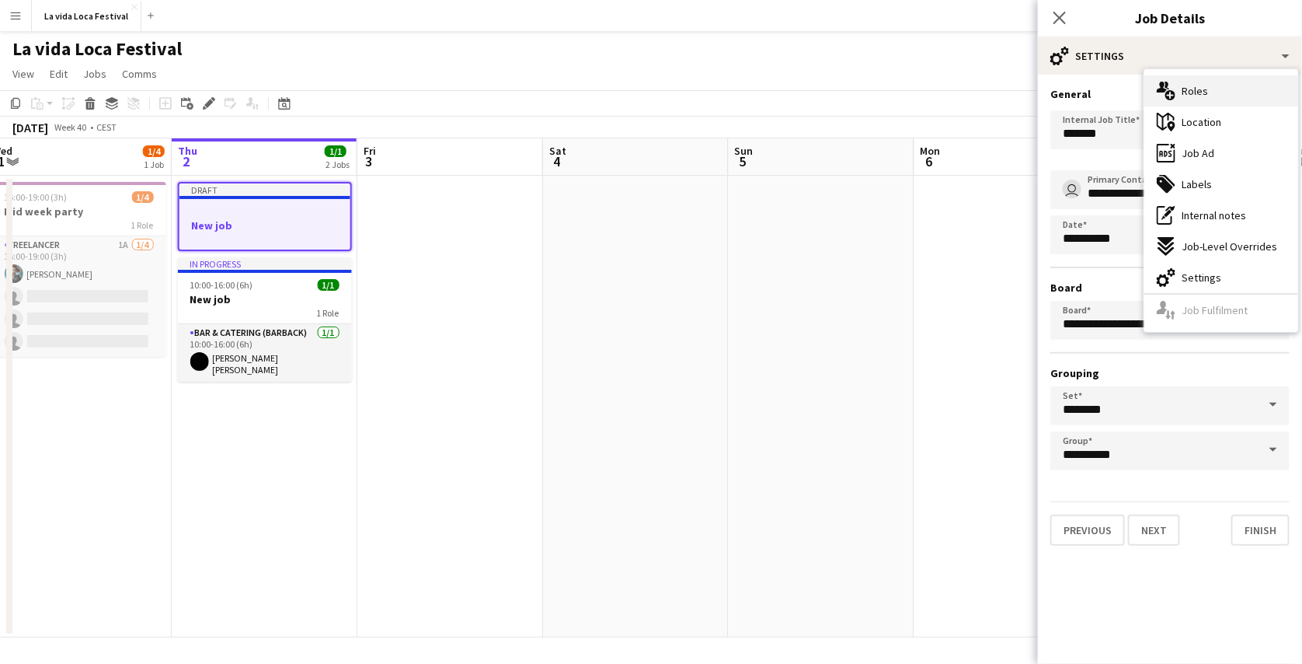
click at [1201, 92] on span "Roles" at bounding box center [1195, 91] width 26 height 14
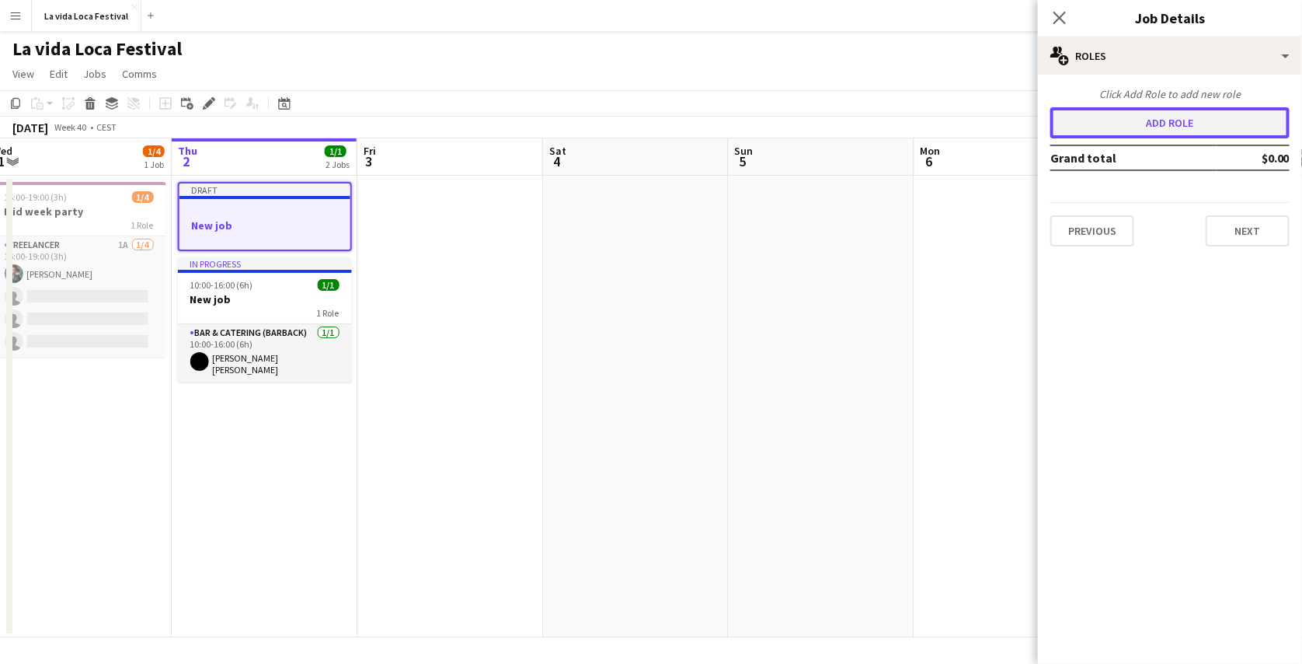
click at [1172, 122] on button "Add role" at bounding box center [1170, 122] width 239 height 31
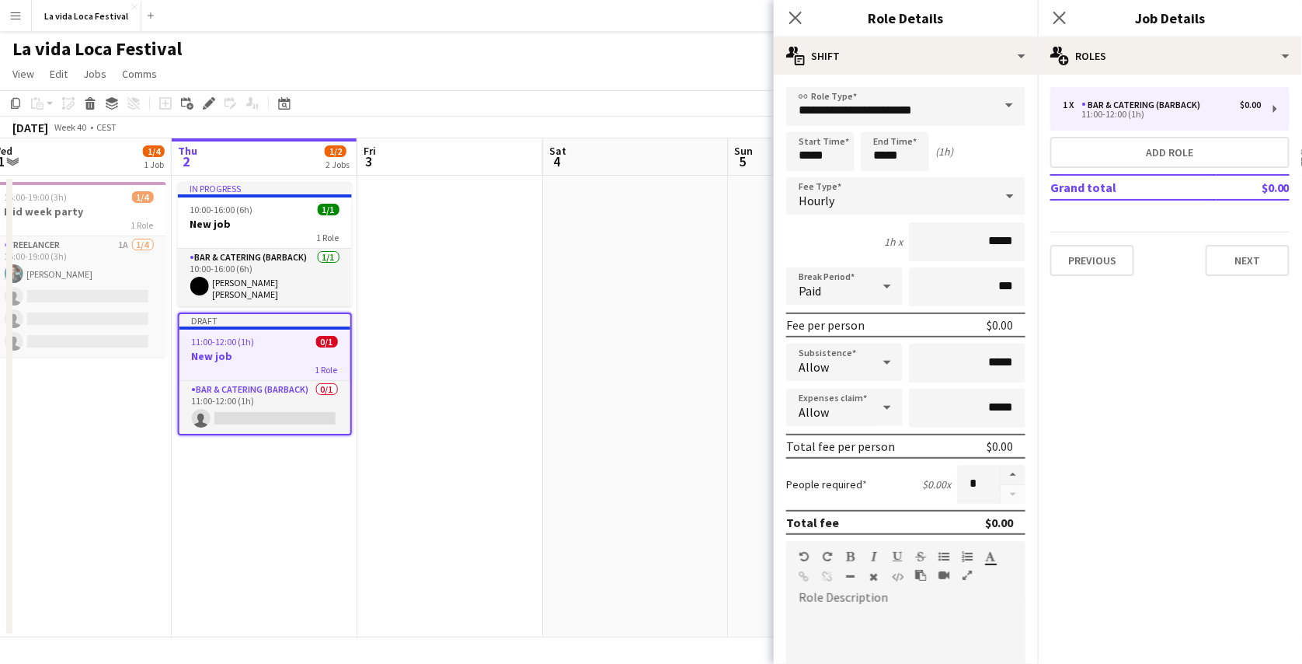
click at [996, 106] on span at bounding box center [1009, 105] width 33 height 37
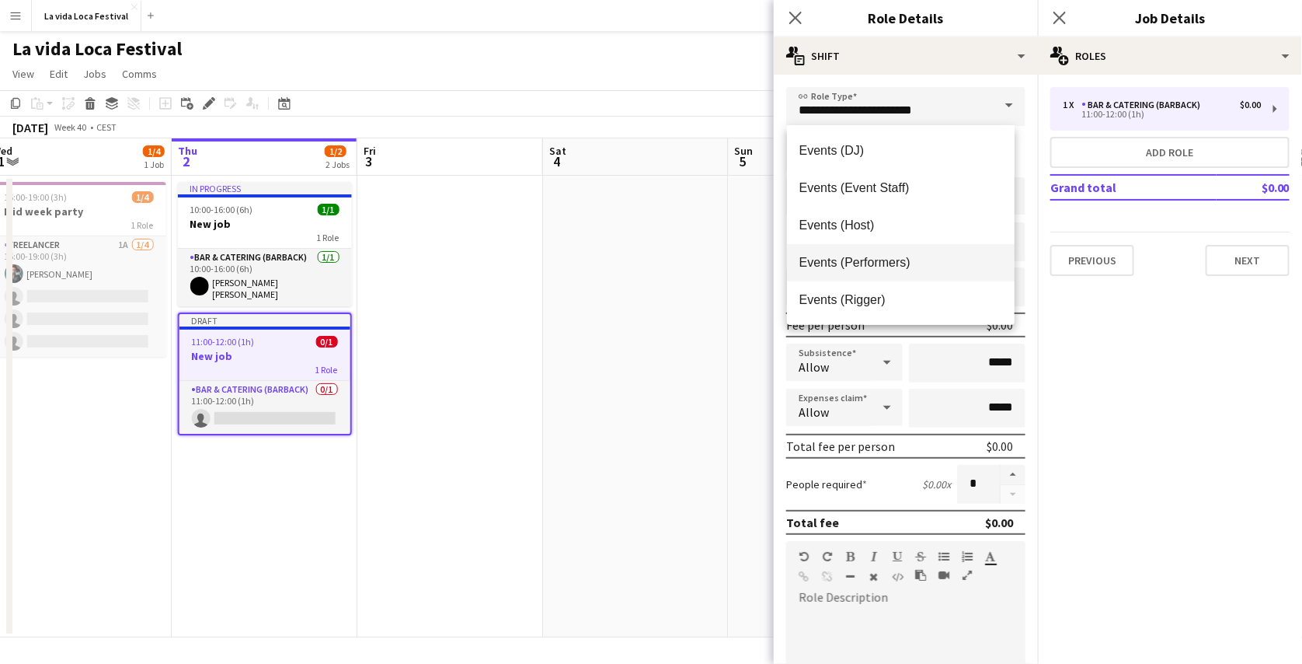
scroll to position [224, 0]
click at [995, 111] on span at bounding box center [1009, 105] width 33 height 37
click at [973, 82] on div "**********" at bounding box center [906, 564] width 264 height 978
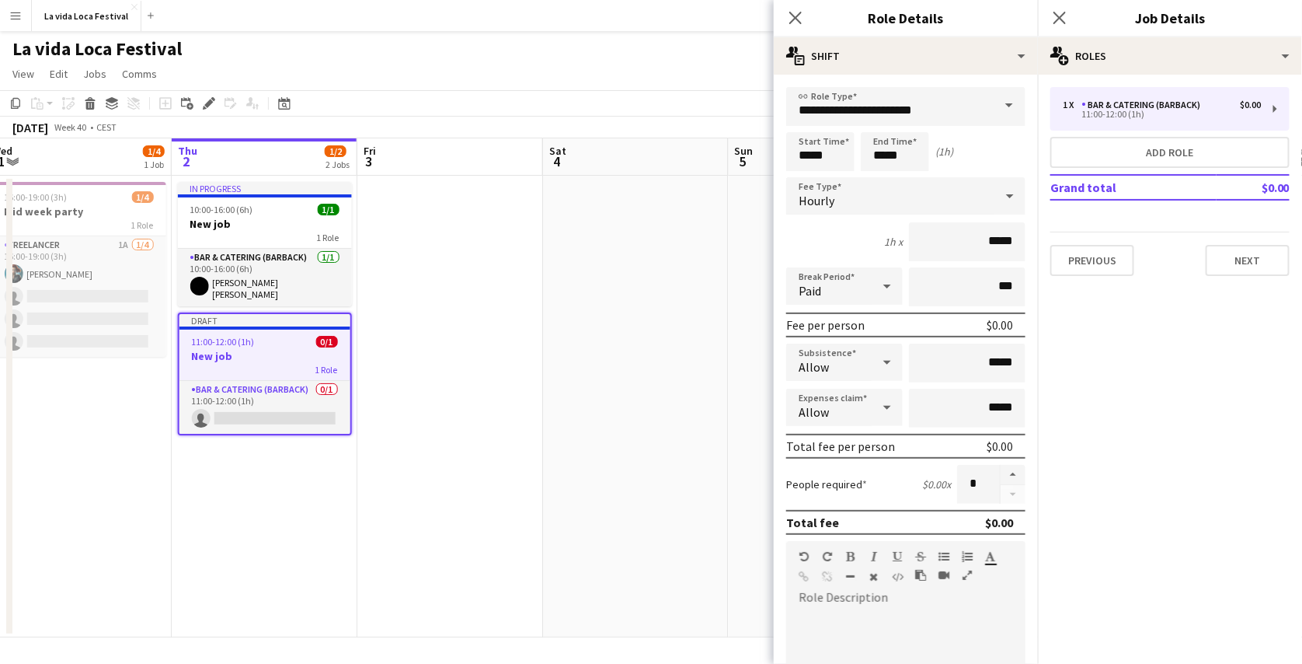
click at [901, 197] on div "Hourly" at bounding box center [890, 195] width 208 height 37
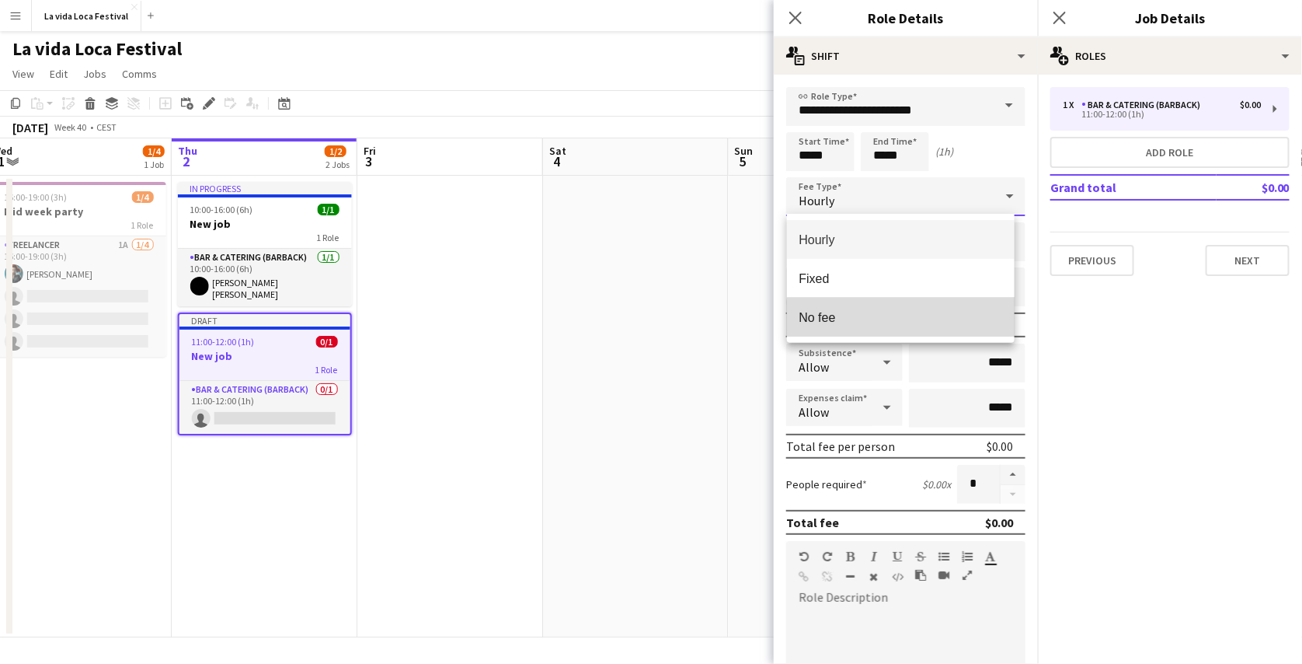
click at [929, 334] on mat-option "No fee" at bounding box center [901, 317] width 228 height 39
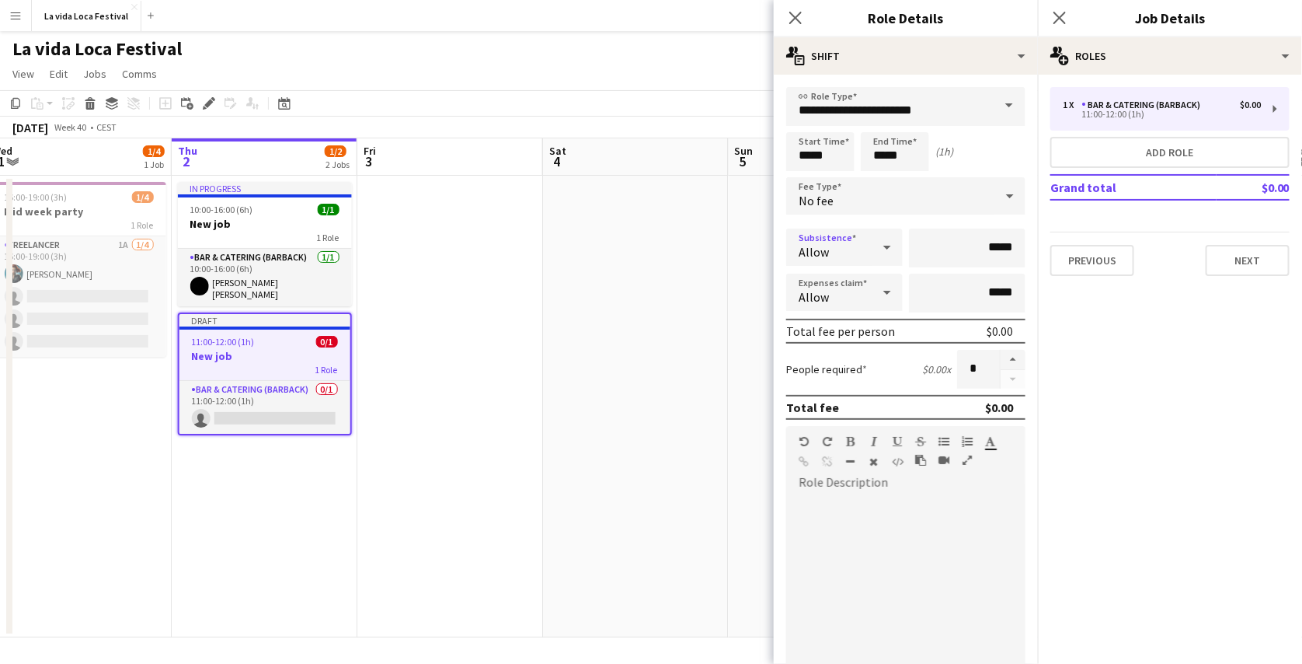
click at [864, 244] on div "Allow" at bounding box center [828, 246] width 85 height 37
click at [862, 324] on span "Don't allow" at bounding box center [843, 330] width 86 height 15
click at [985, 291] on input "*****" at bounding box center [967, 293] width 117 height 39
type input "*****"
click at [854, 289] on div "Allow" at bounding box center [828, 292] width 85 height 37
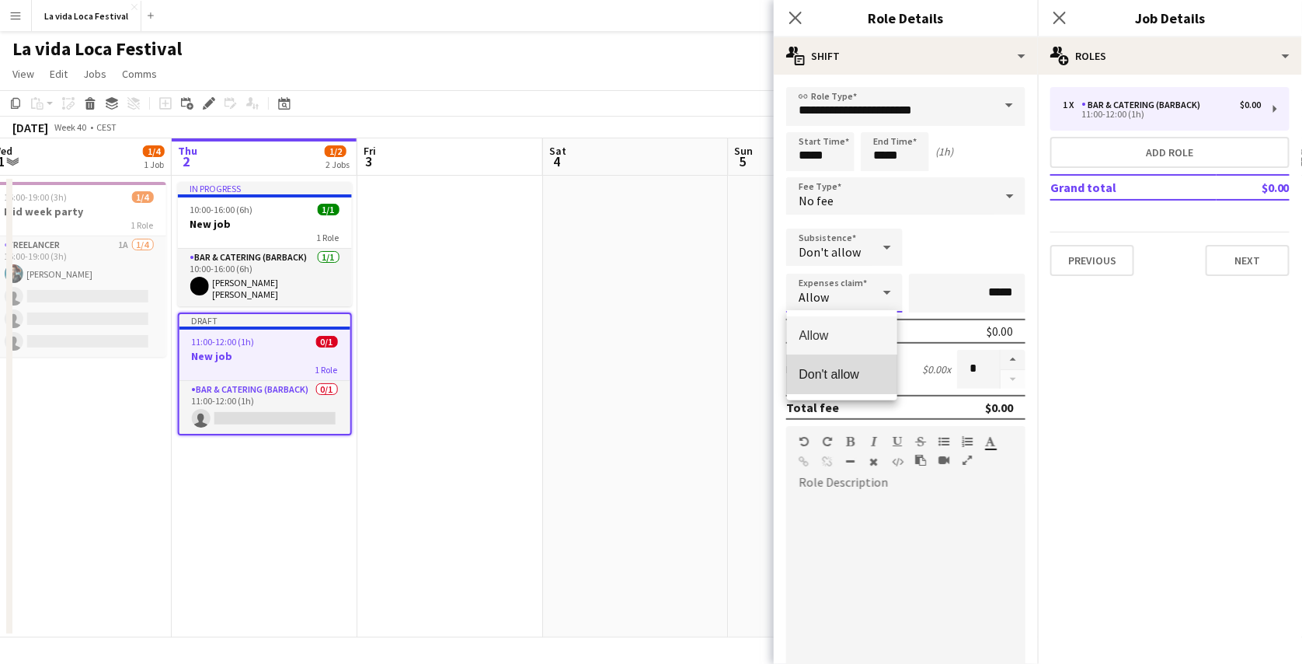
click at [847, 371] on span "Don't allow" at bounding box center [843, 374] width 86 height 15
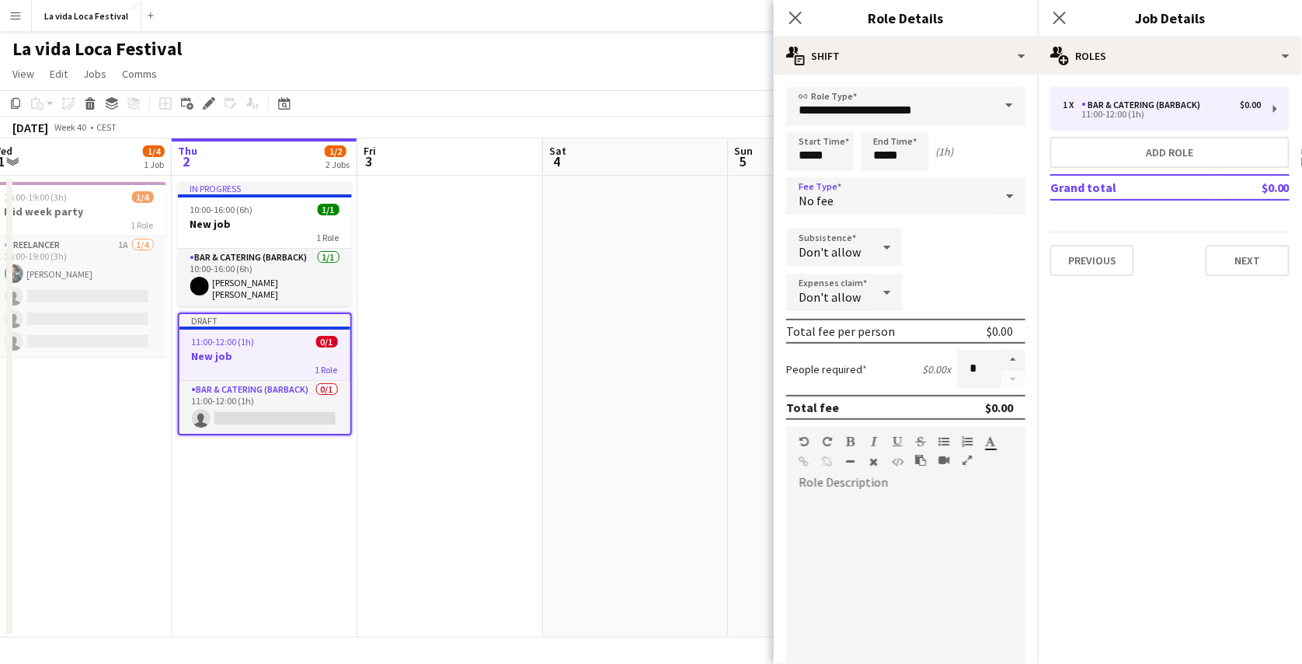
click at [954, 188] on div "No fee" at bounding box center [890, 195] width 208 height 37
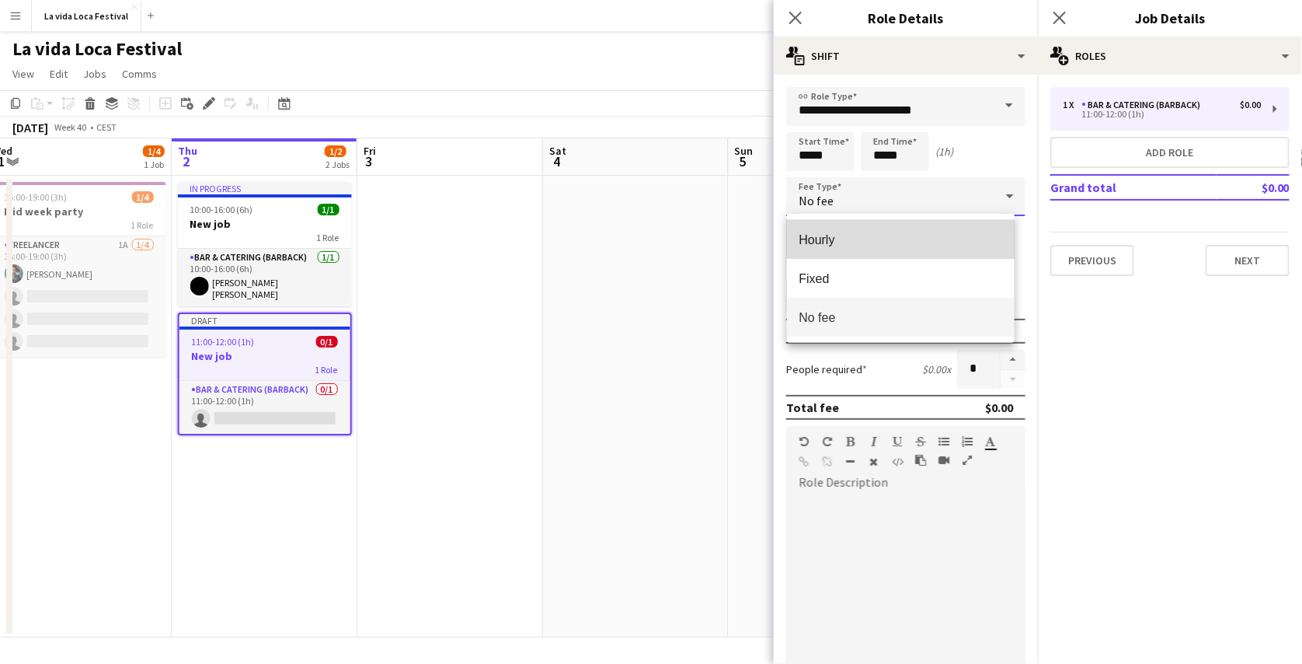
click at [913, 235] on span "Hourly" at bounding box center [901, 239] width 203 height 15
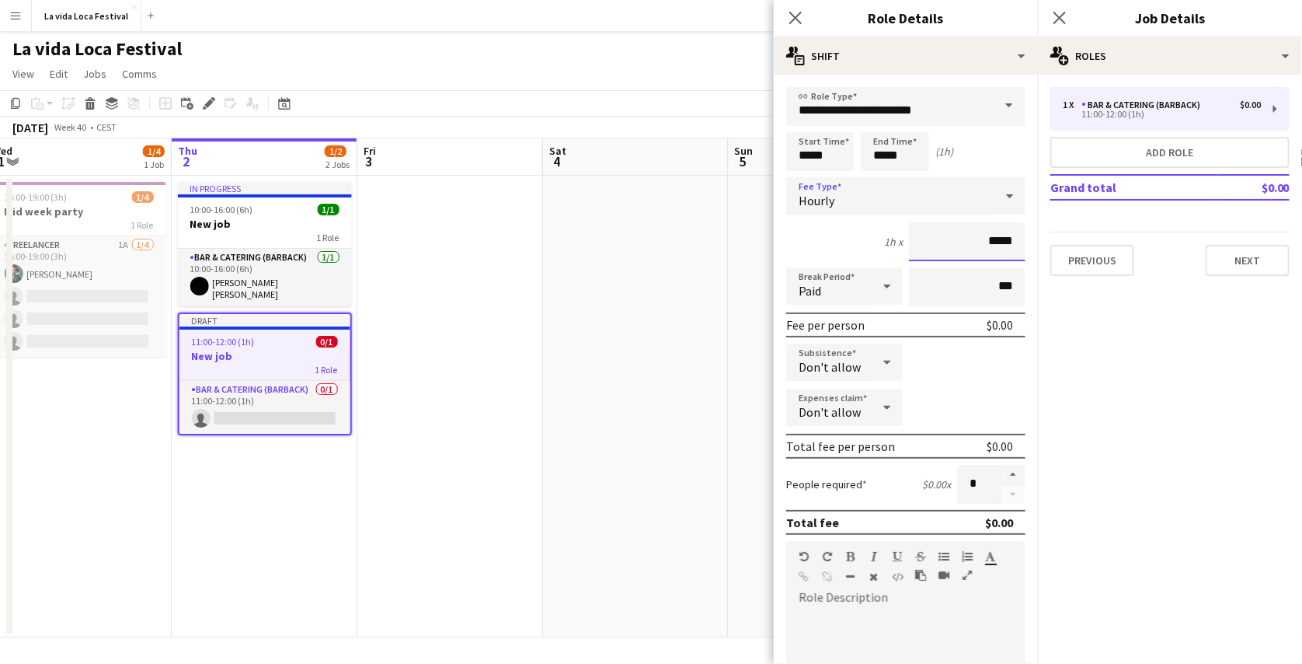
click at [981, 249] on input "*****" at bounding box center [967, 241] width 117 height 39
type input "******"
click at [1001, 476] on button "button" at bounding box center [1013, 475] width 25 height 20
click at [973, 483] on input "*" at bounding box center [978, 484] width 43 height 39
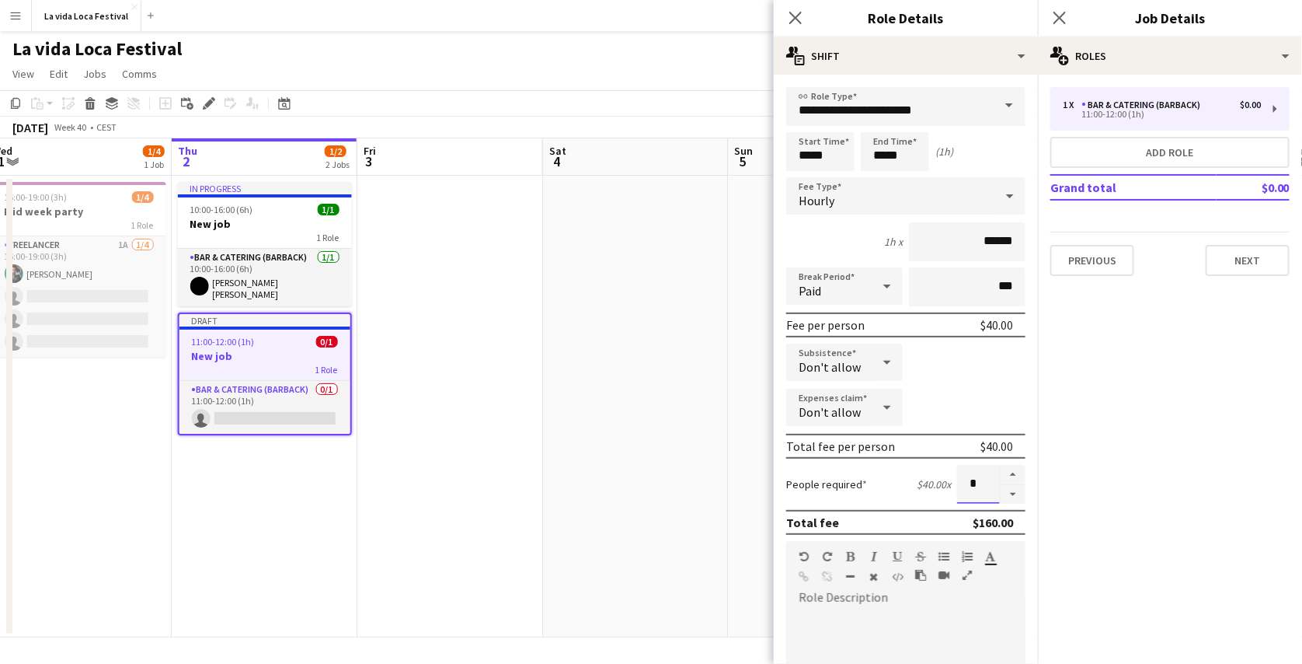
type input "*"
click at [915, 495] on div "People required $40.00 x *" at bounding box center [905, 484] width 239 height 39
click at [973, 526] on div "$160.00" at bounding box center [993, 522] width 40 height 16
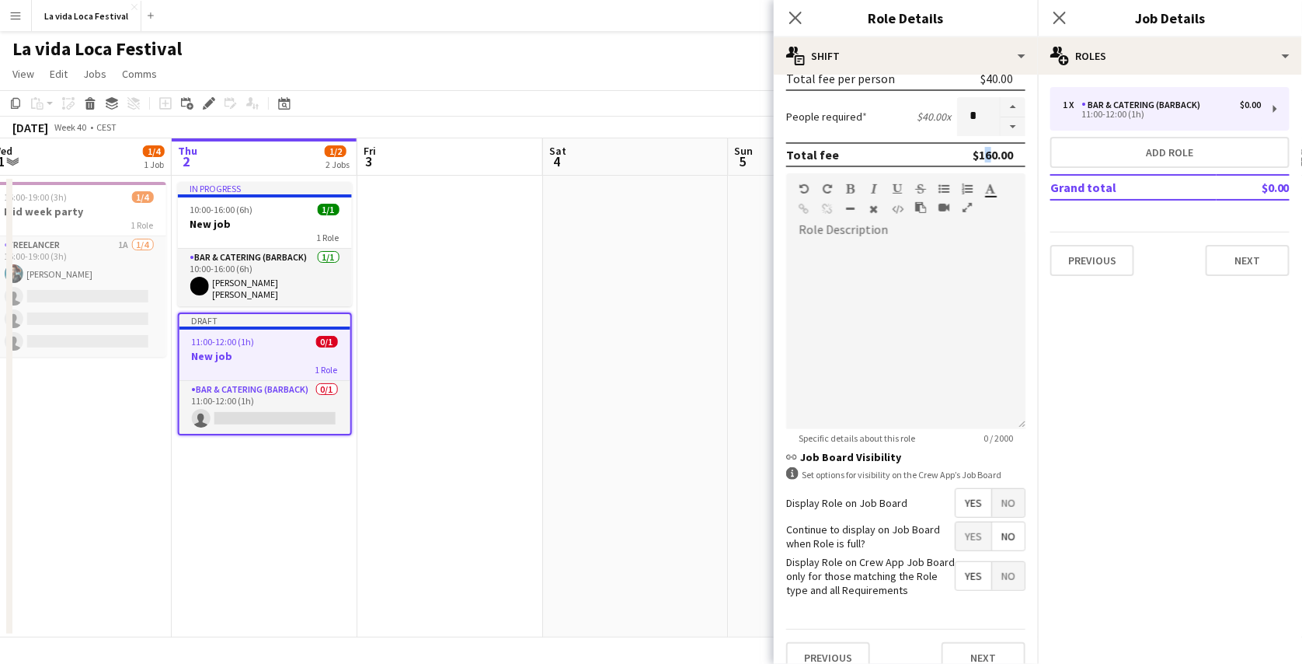
scroll to position [368, 0]
click at [963, 330] on div at bounding box center [905, 335] width 239 height 187
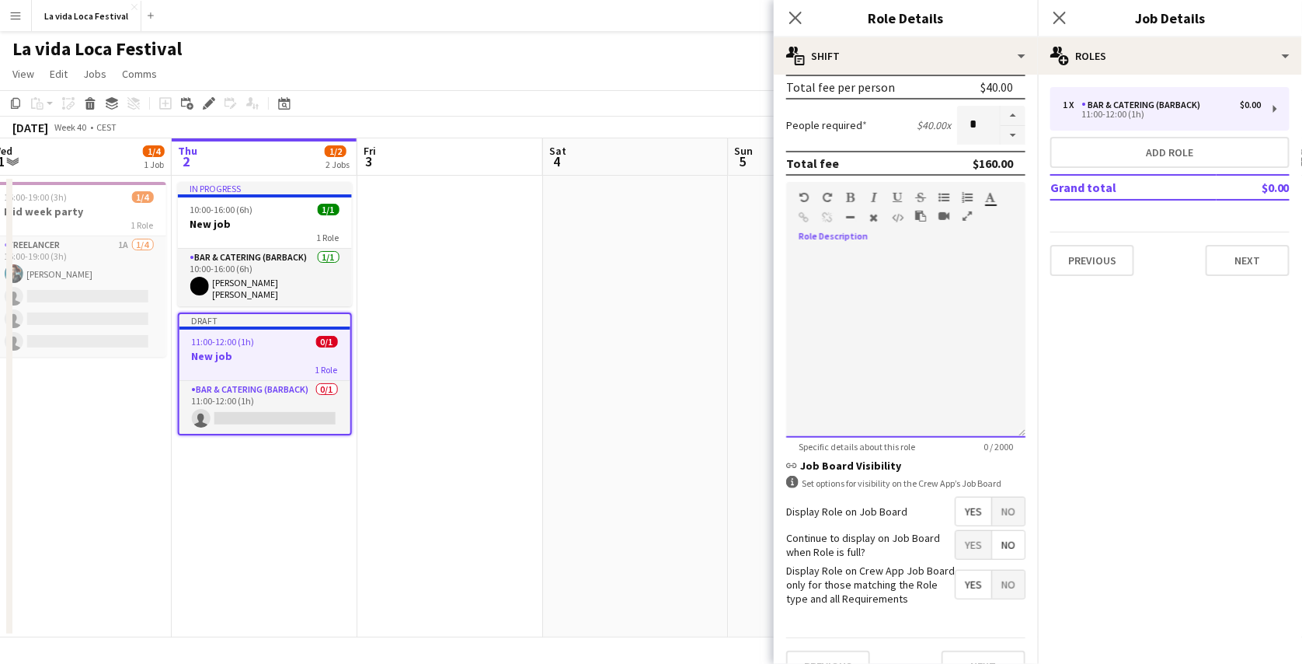
scroll to position [358, 0]
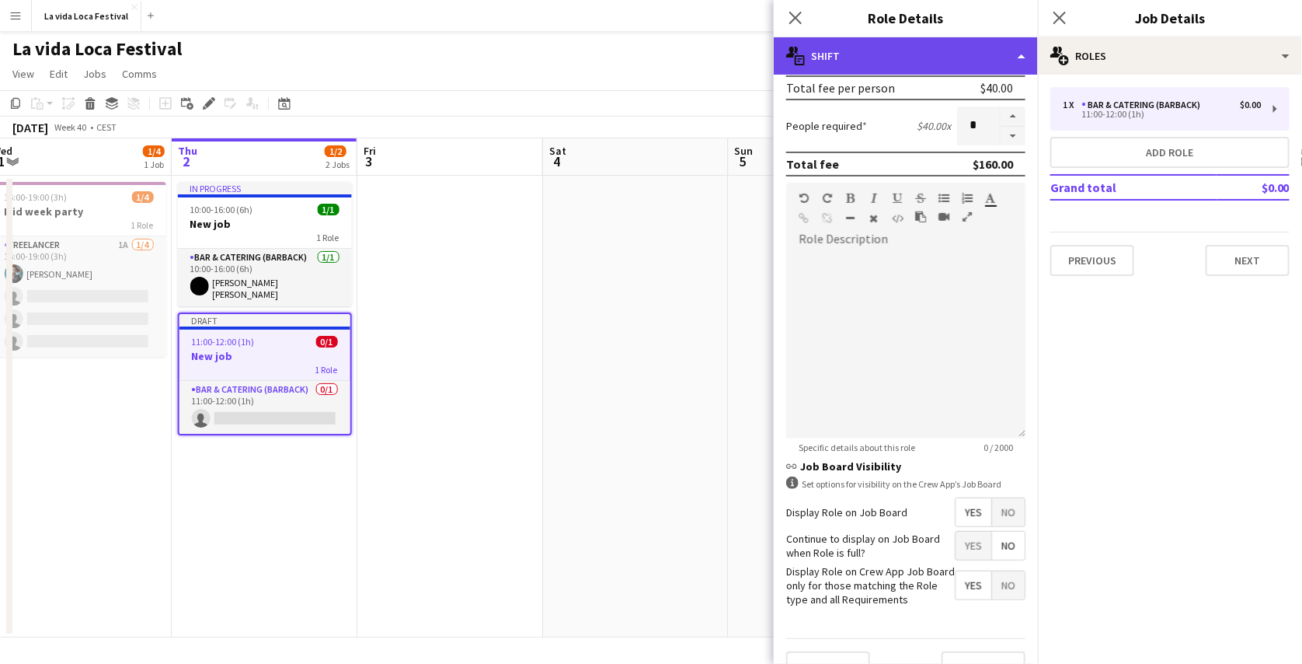
click at [894, 55] on div "multiple-actions-text Shift" at bounding box center [906, 55] width 264 height 37
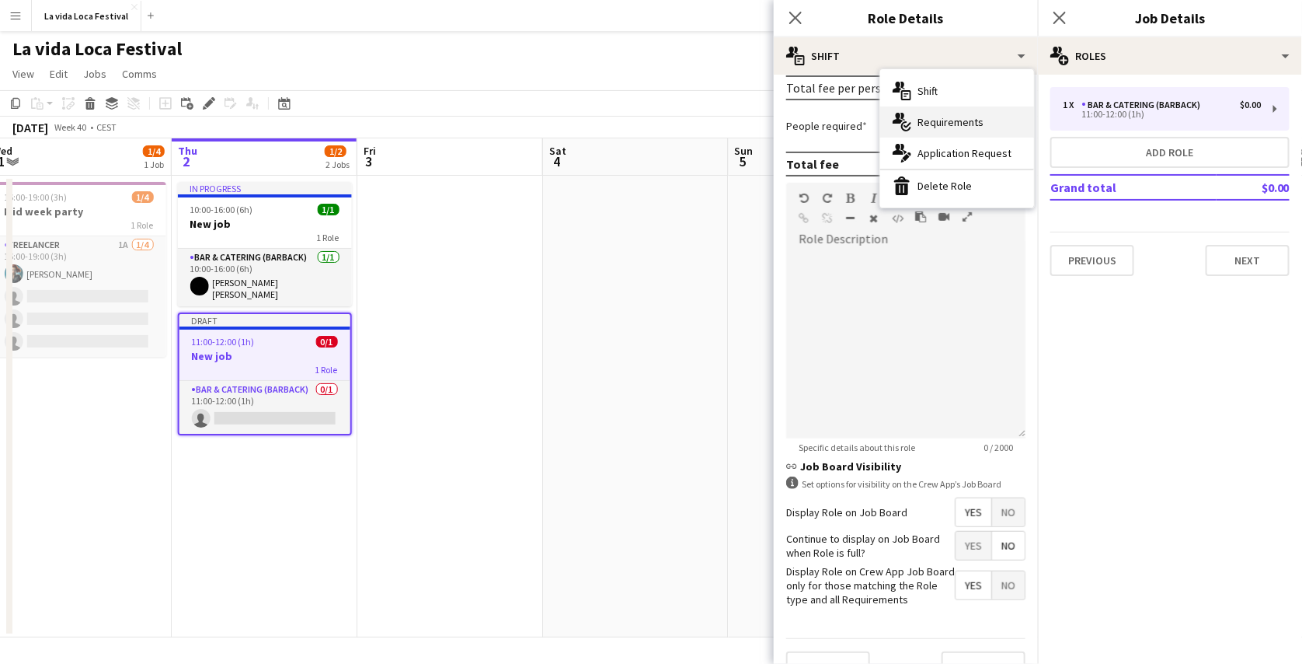
click at [945, 120] on span "Requirements" at bounding box center [951, 122] width 66 height 14
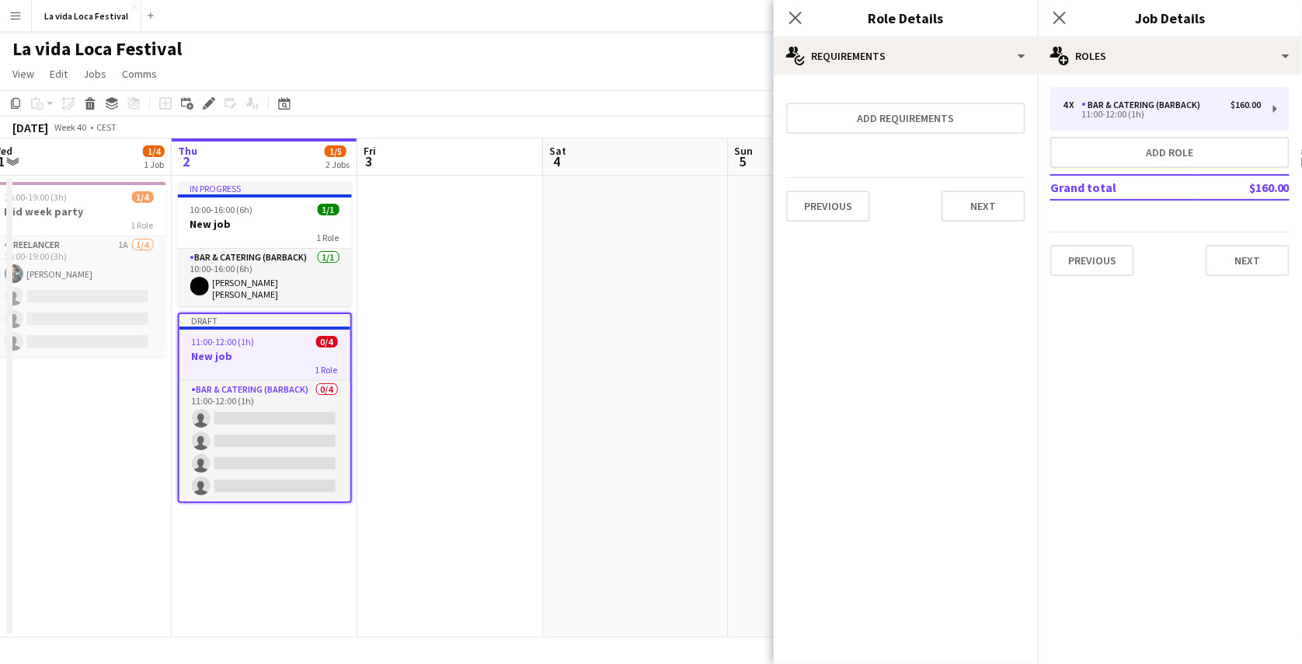
scroll to position [0, 0]
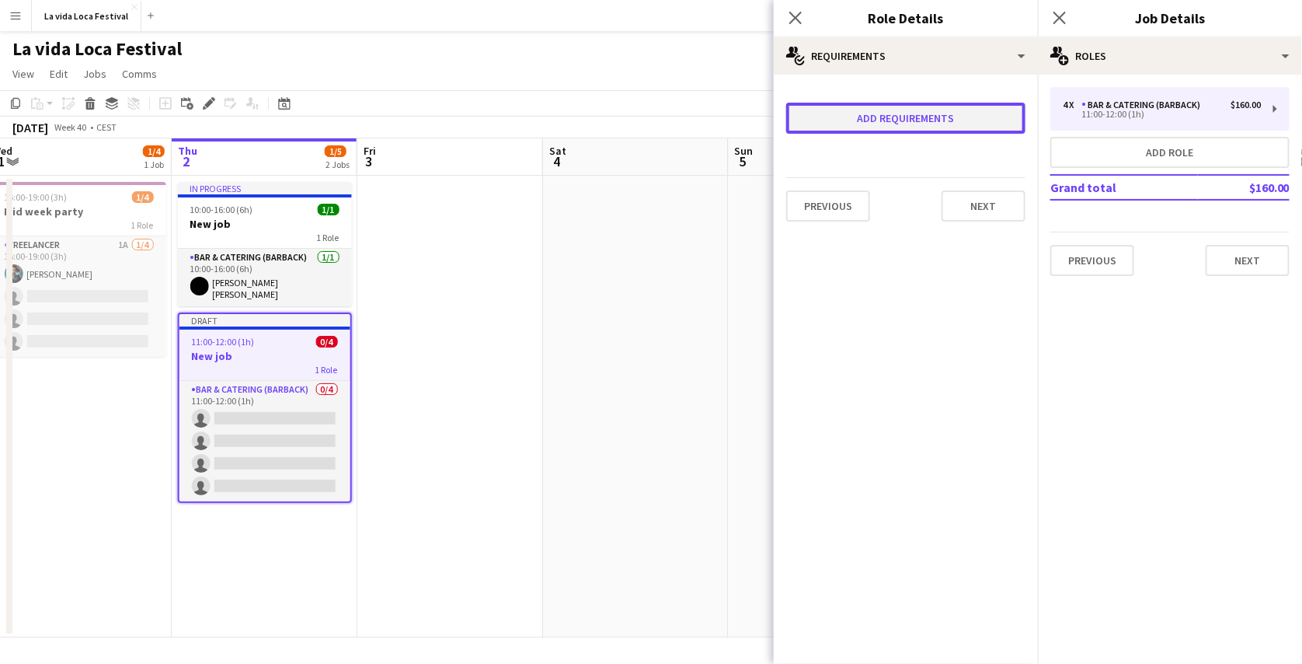
click at [910, 118] on button "Add requirements" at bounding box center [905, 118] width 239 height 31
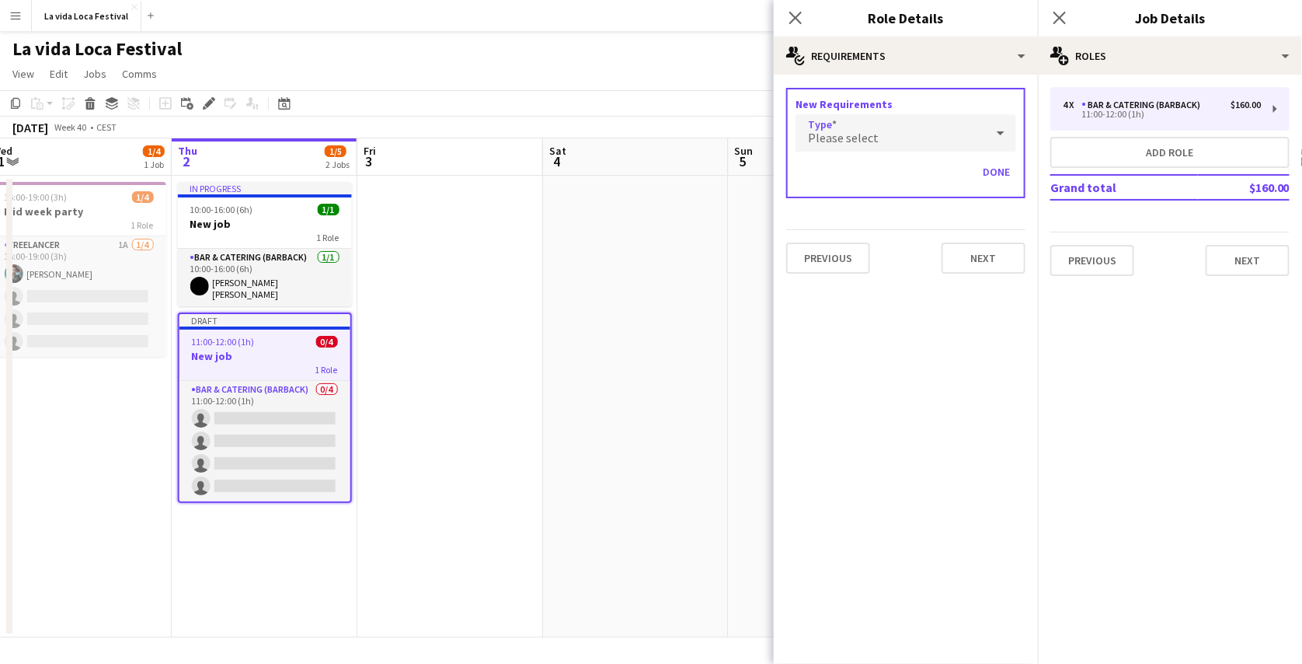
click at [927, 129] on div "Please select" at bounding box center [891, 132] width 190 height 37
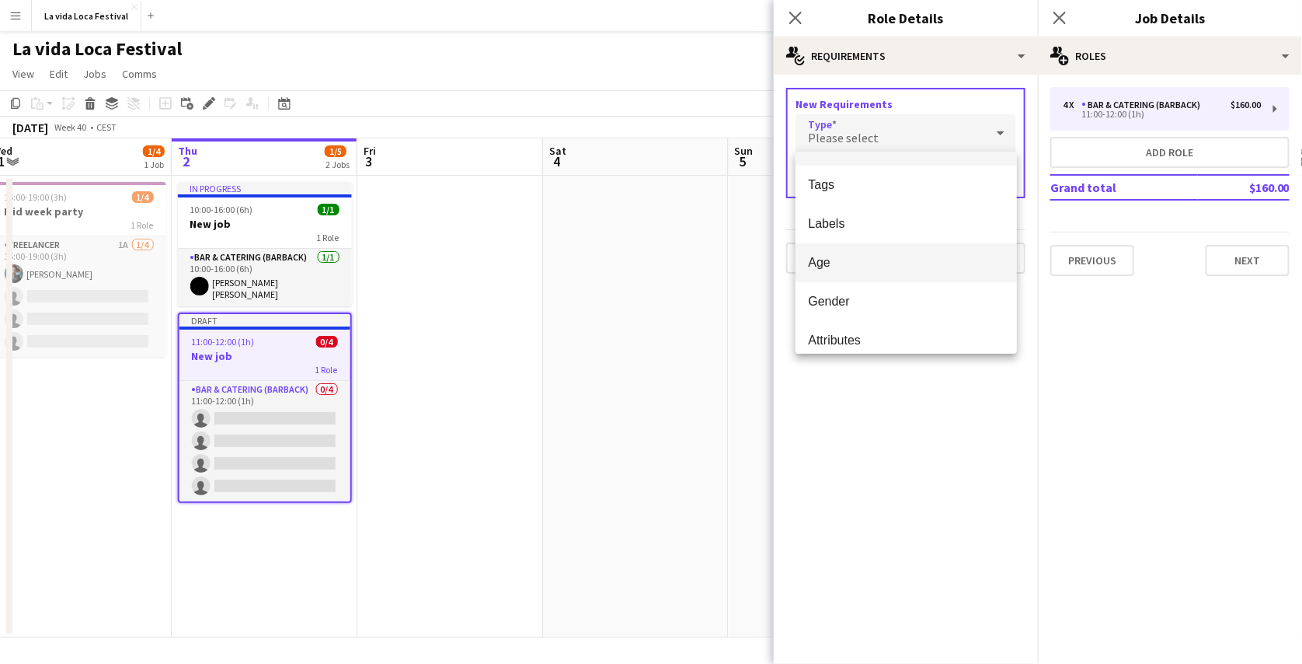
scroll to position [43, 0]
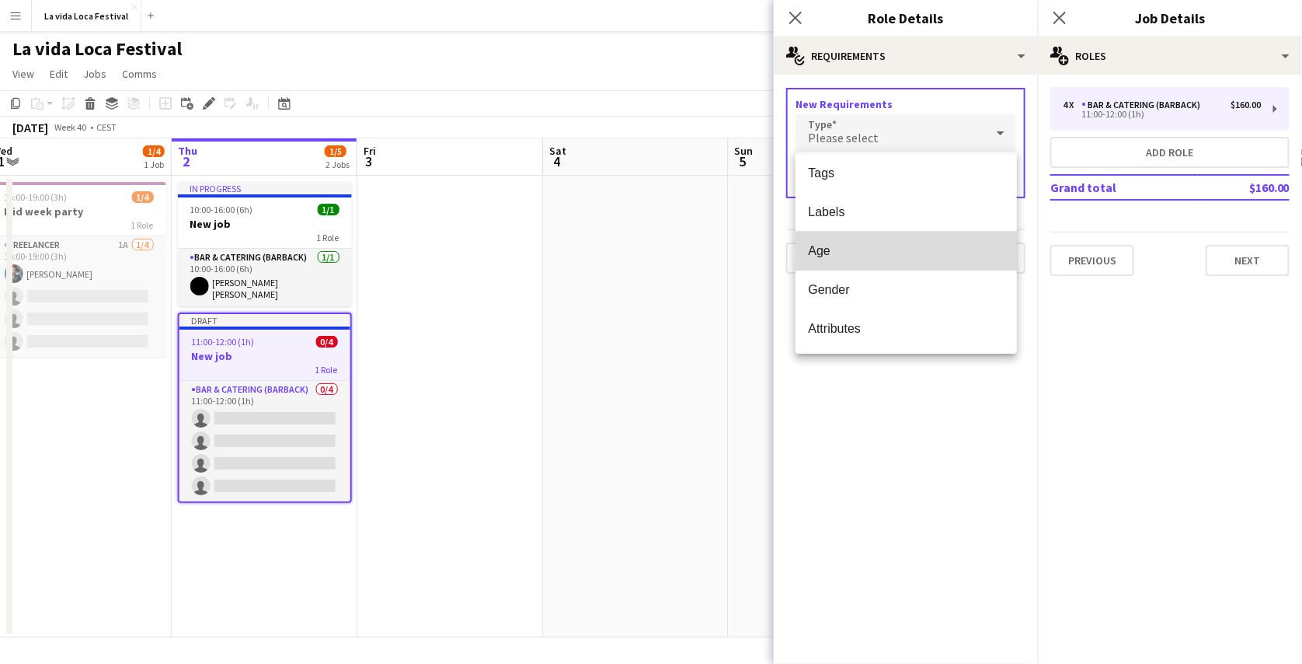
click at [942, 264] on mat-option "Age" at bounding box center [906, 251] width 221 height 39
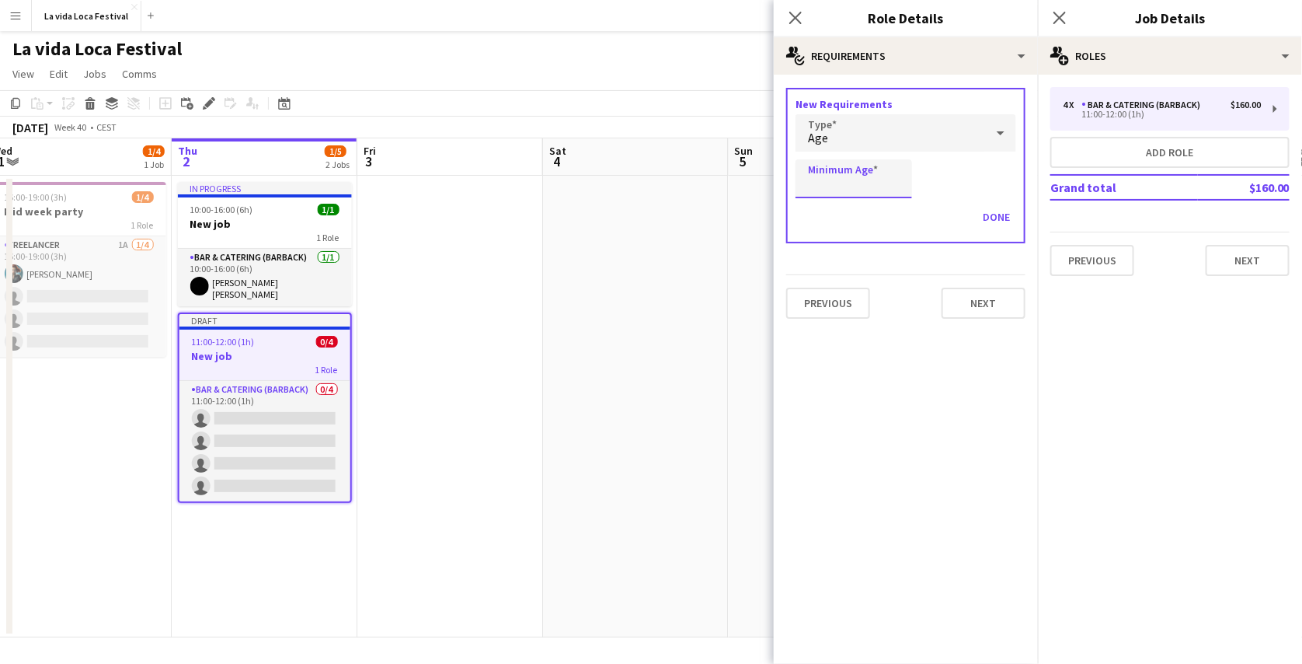
click at [864, 176] on input "Minimum Age" at bounding box center [854, 178] width 117 height 39
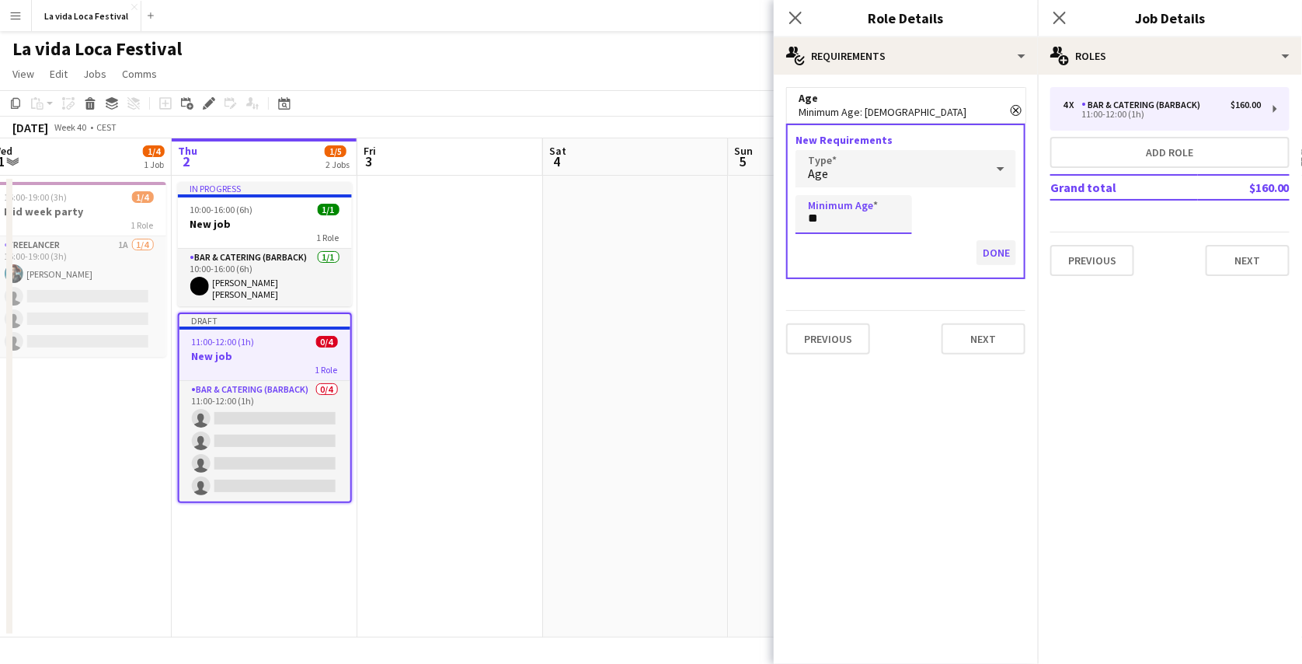
type input "**"
click at [999, 250] on button "Done" at bounding box center [997, 252] width 40 height 25
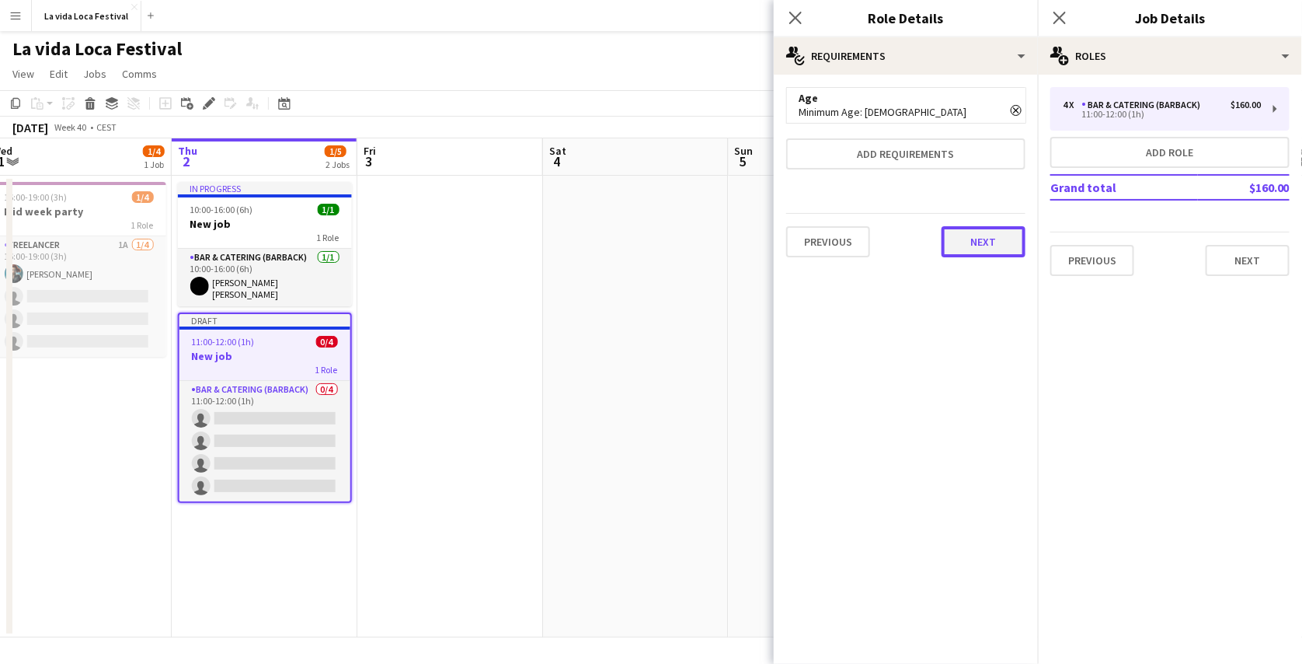
click at [993, 239] on button "Next" at bounding box center [984, 241] width 84 height 31
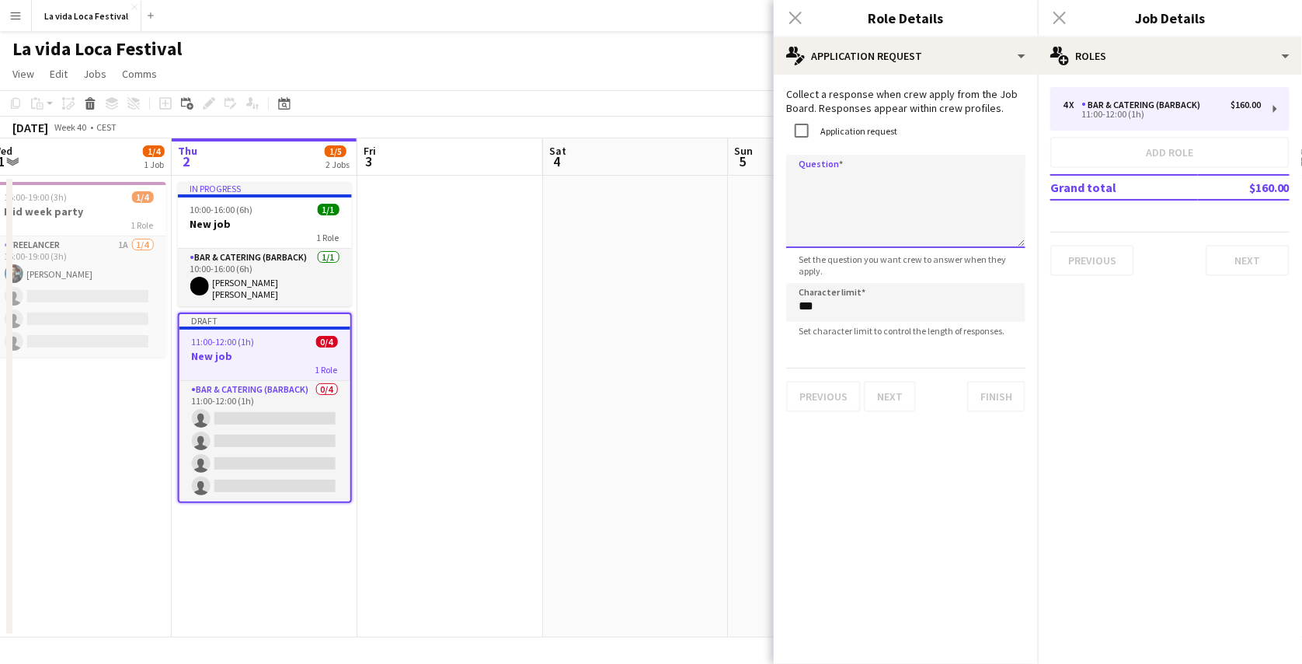
click at [867, 176] on textarea "Question" at bounding box center [905, 201] width 239 height 93
click at [861, 197] on textarea "Question" at bounding box center [905, 201] width 239 height 93
click at [867, 186] on textarea "**********" at bounding box center [905, 201] width 239 height 93
type textarea "**********"
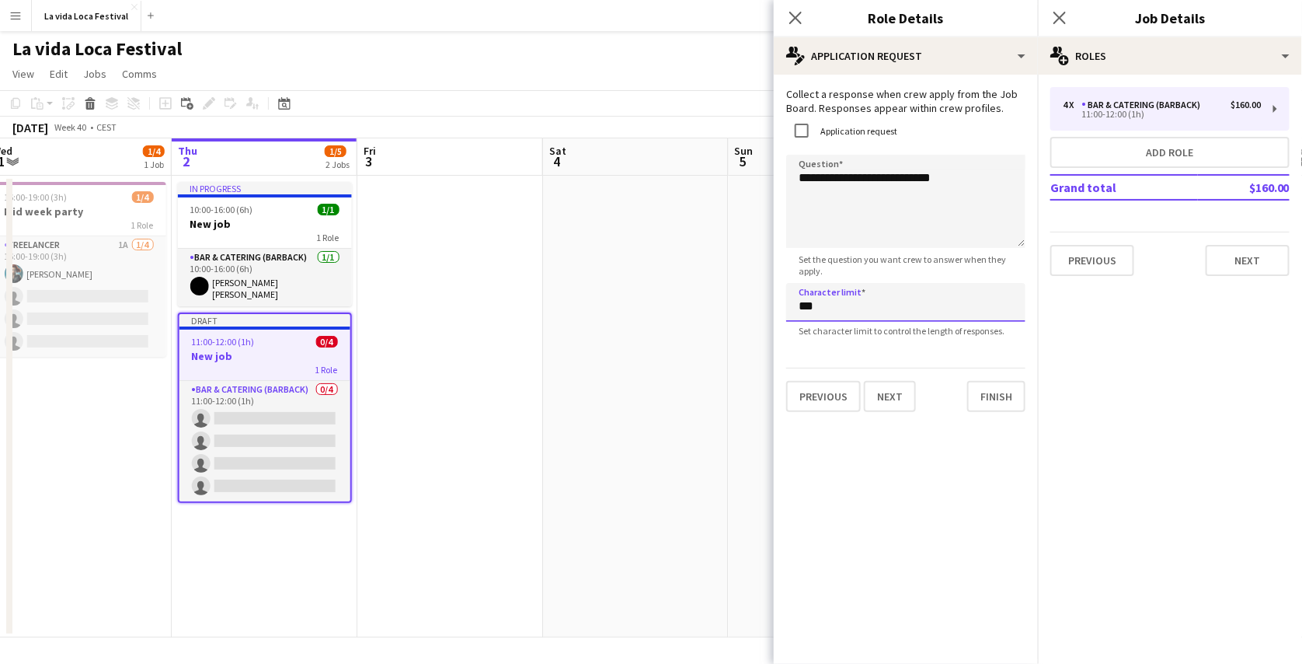
click at [985, 311] on input "***" at bounding box center [905, 302] width 239 height 39
click at [919, 208] on textarea "**********" at bounding box center [905, 201] width 239 height 93
click at [999, 386] on button "Finish" at bounding box center [997, 396] width 58 height 31
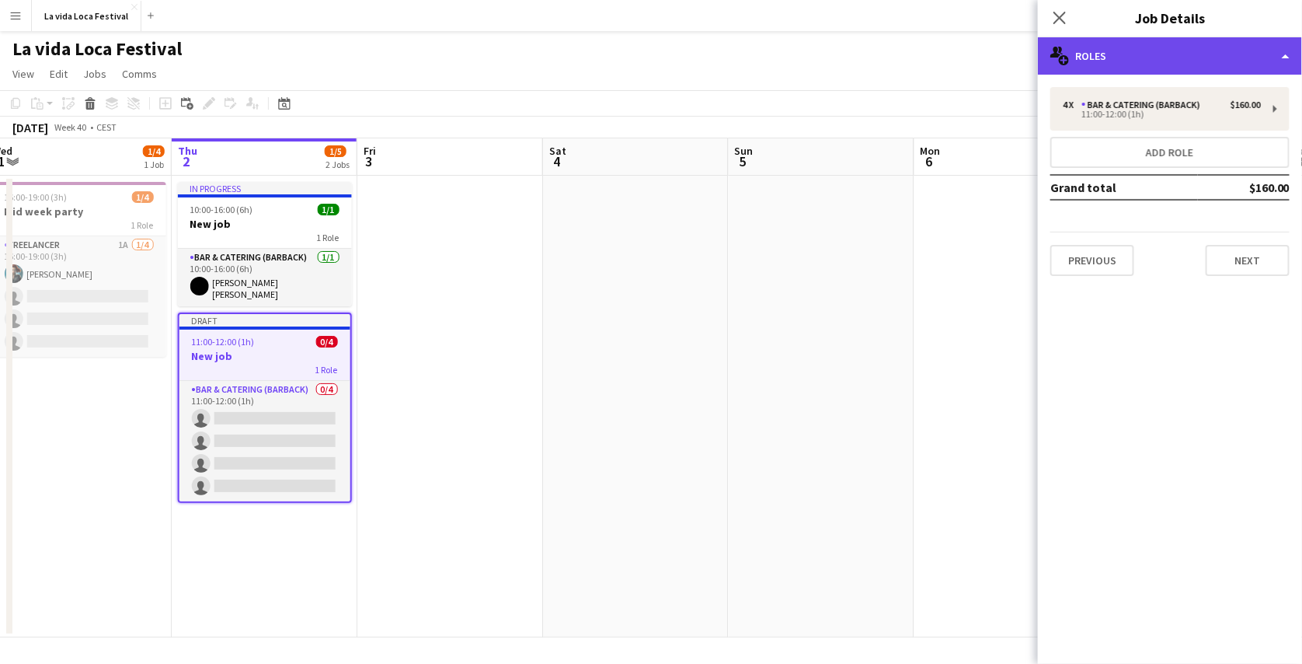
click at [1121, 54] on div "multiple-users-add Roles" at bounding box center [1170, 55] width 264 height 37
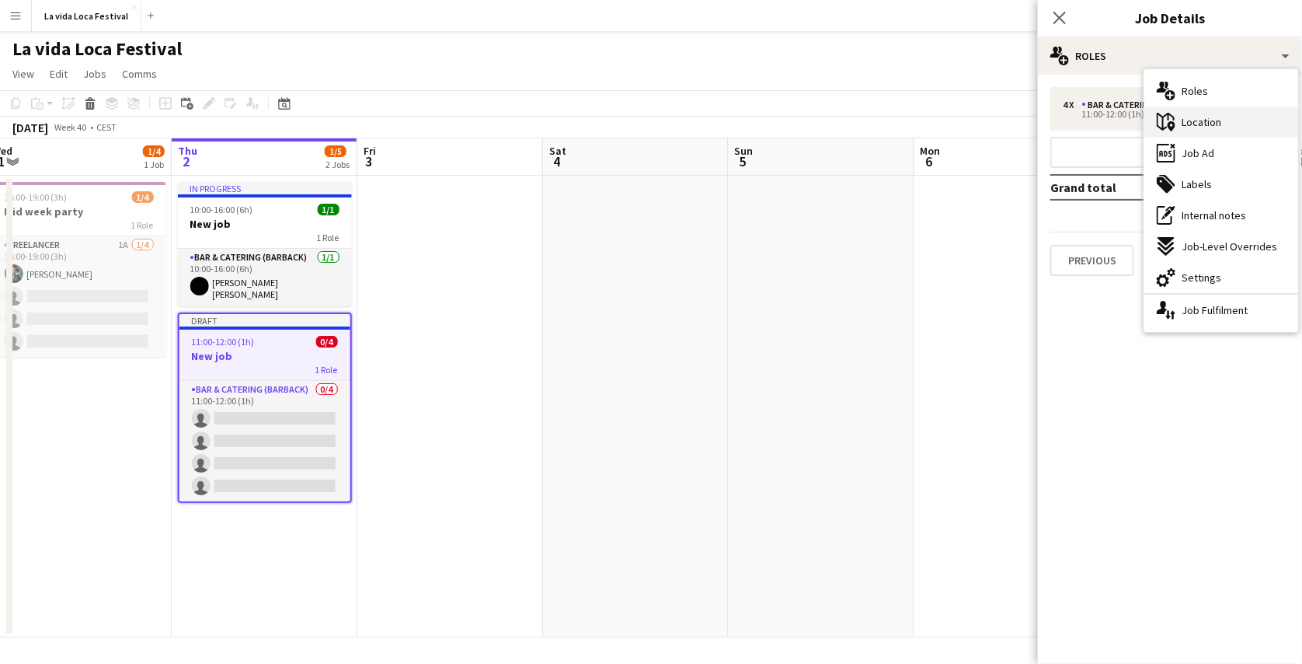
click at [1185, 135] on div "maps-pin-1 Location" at bounding box center [1222, 121] width 154 height 31
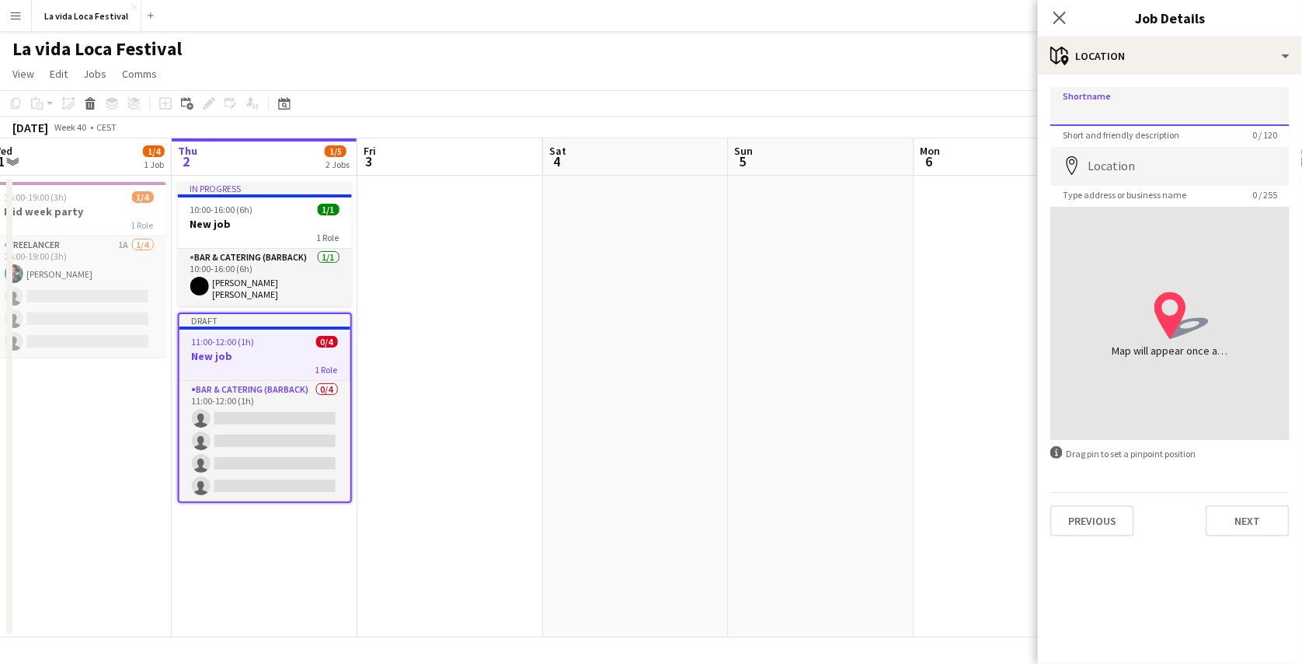
click at [1177, 119] on input "Shortname" at bounding box center [1170, 106] width 239 height 39
type input "***"
click at [1187, 179] on input "Location" at bounding box center [1170, 166] width 239 height 39
type input "*"
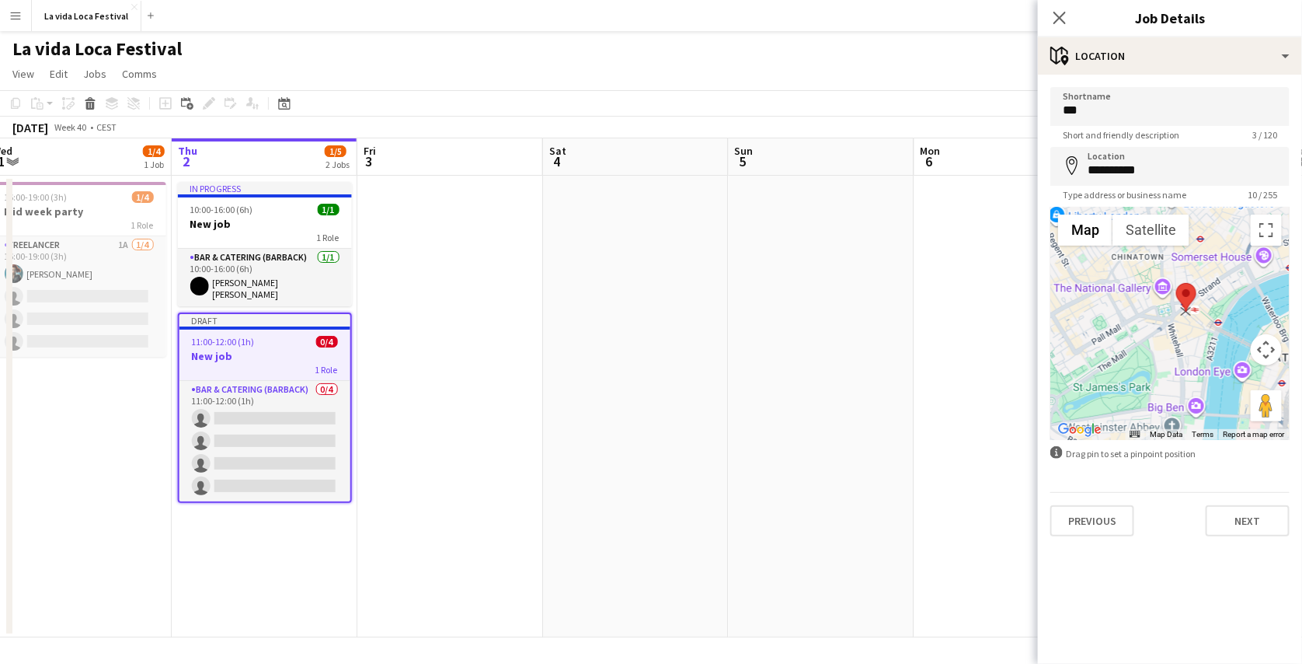
drag, startPoint x: 1172, startPoint y: 312, endPoint x: 1190, endPoint y: 299, distance: 22.2
click at [1177, 283] on area at bounding box center [1177, 283] width 0 height 0
drag, startPoint x: 1190, startPoint y: 299, endPoint x: 1179, endPoint y: 316, distance: 20.3
click at [1169, 297] on area at bounding box center [1169, 297] width 0 height 0
drag, startPoint x: 1179, startPoint y: 316, endPoint x: 1155, endPoint y: 332, distance: 28.7
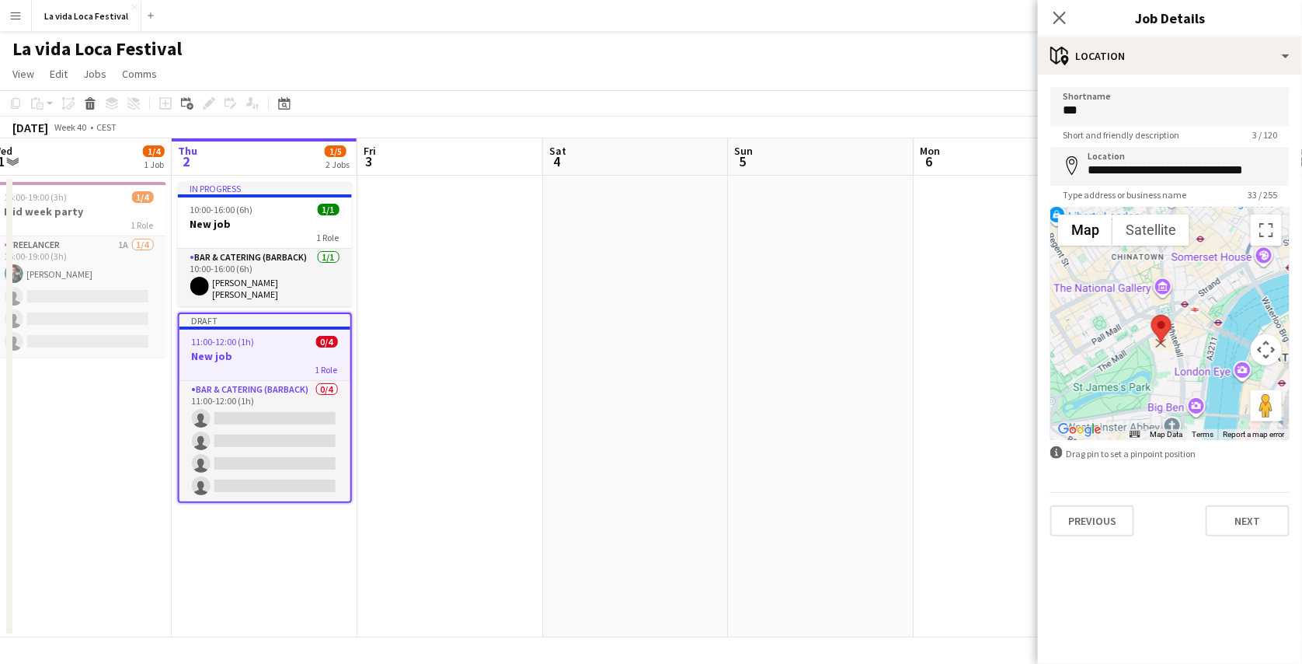
click at [1152, 315] on area at bounding box center [1152, 315] width 0 height 0
type input "**********"
drag, startPoint x: 1155, startPoint y: 332, endPoint x: 1165, endPoint y: 332, distance: 10.1
click at [1151, 312] on area at bounding box center [1151, 312] width 0 height 0
click at [1123, 164] on input "**********" at bounding box center [1170, 166] width 239 height 39
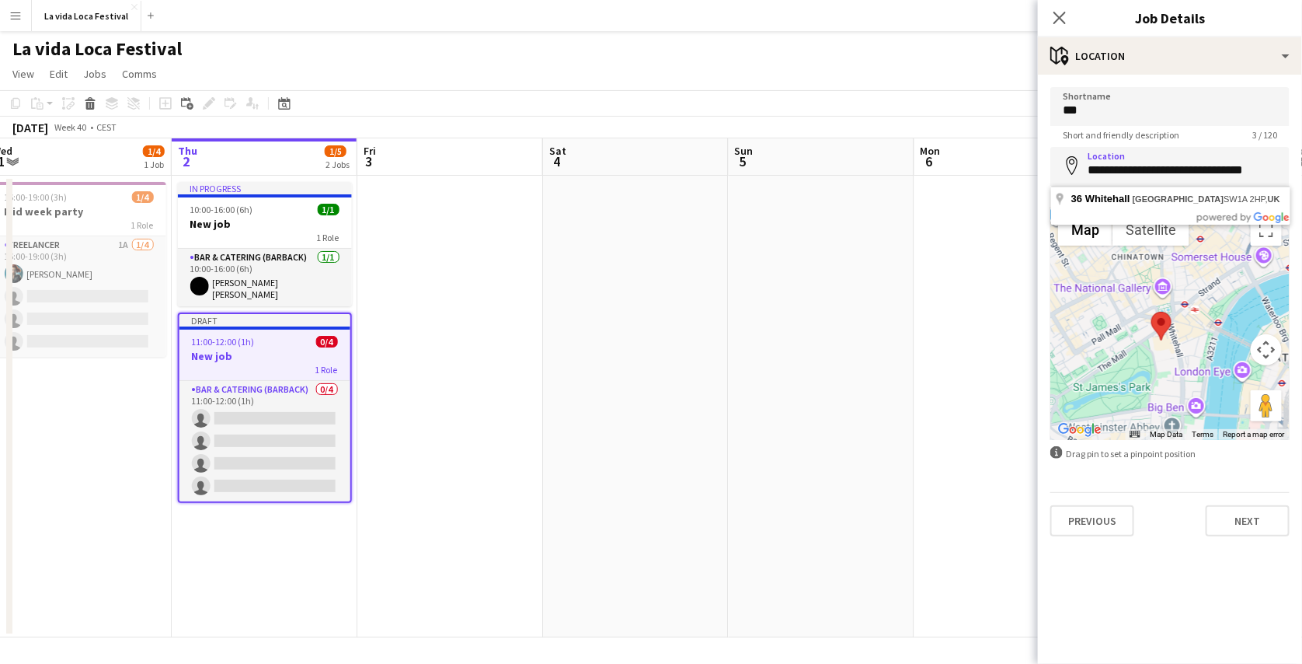
click at [1152, 312] on area at bounding box center [1152, 312] width 0 height 0
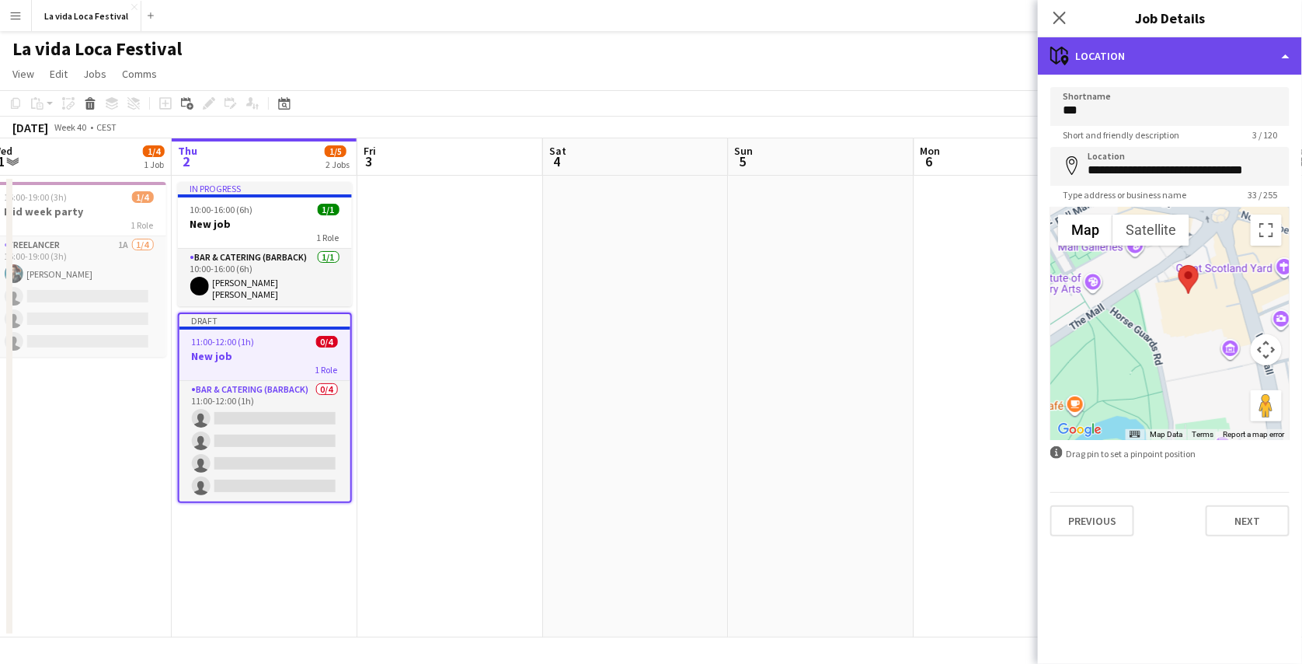
click at [1184, 60] on div "maps-pin-1 Location" at bounding box center [1170, 55] width 264 height 37
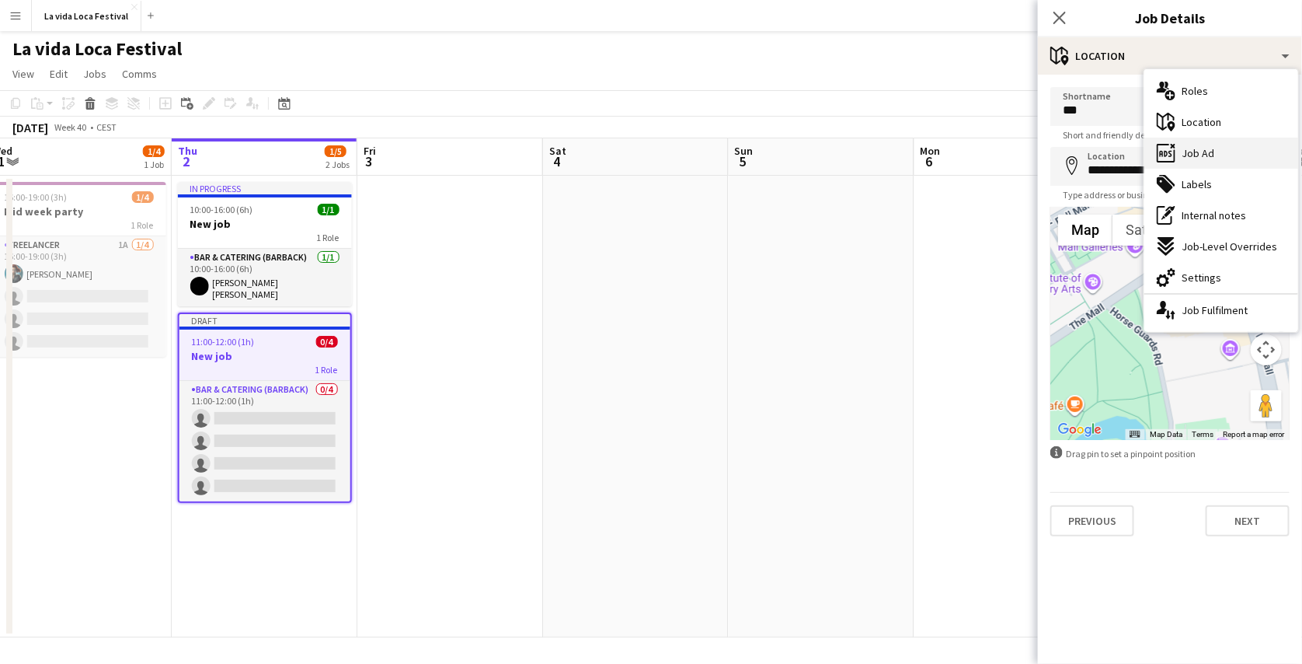
click at [1191, 155] on span "Job Ad" at bounding box center [1198, 153] width 33 height 14
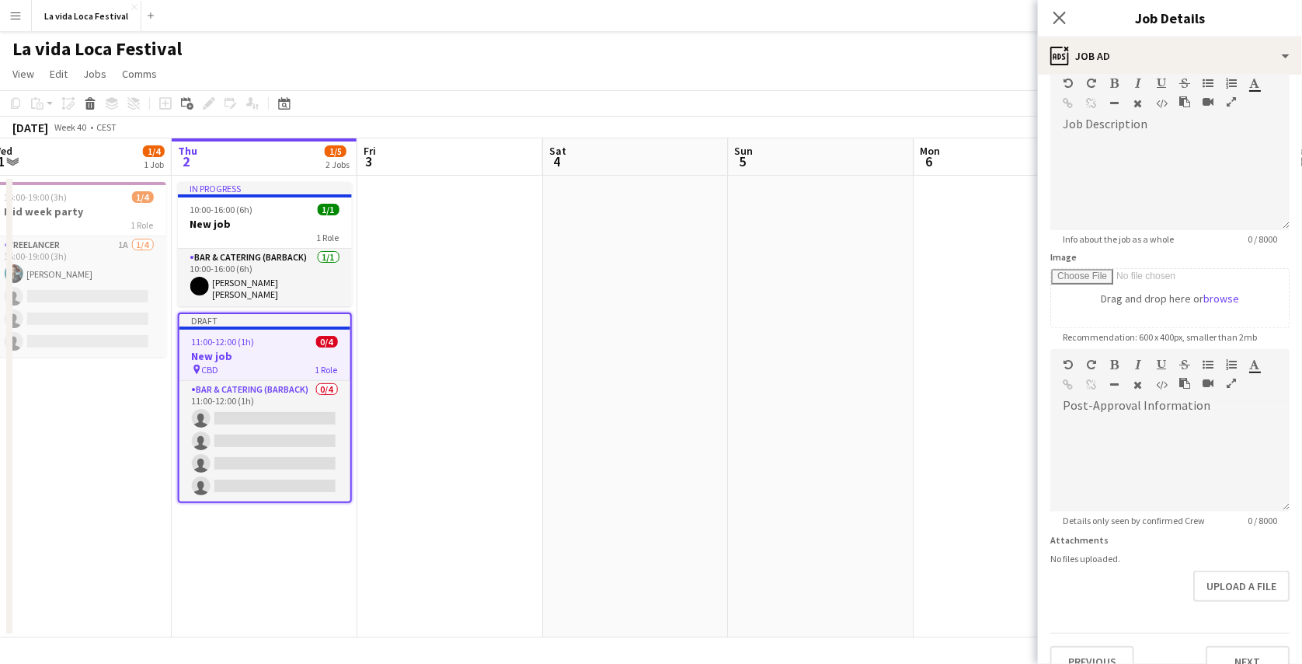
scroll to position [0, 0]
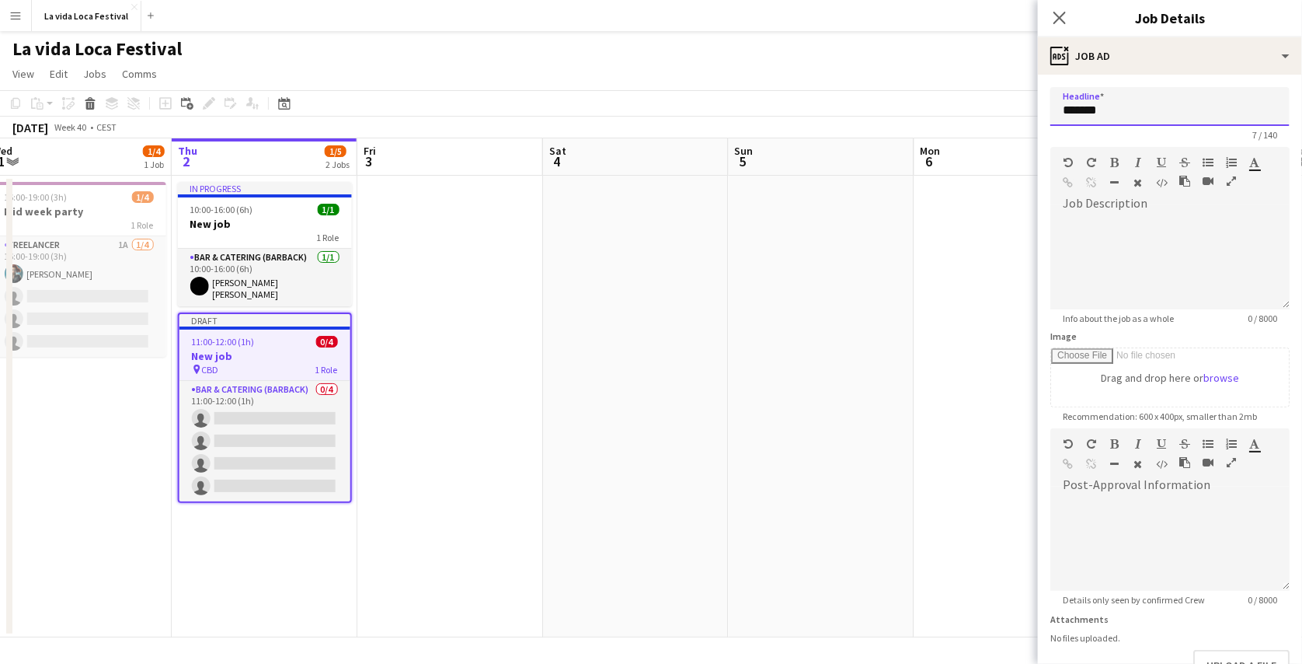
click at [1157, 107] on input "*******" at bounding box center [1170, 106] width 239 height 39
click at [1100, 241] on div at bounding box center [1170, 262] width 239 height 93
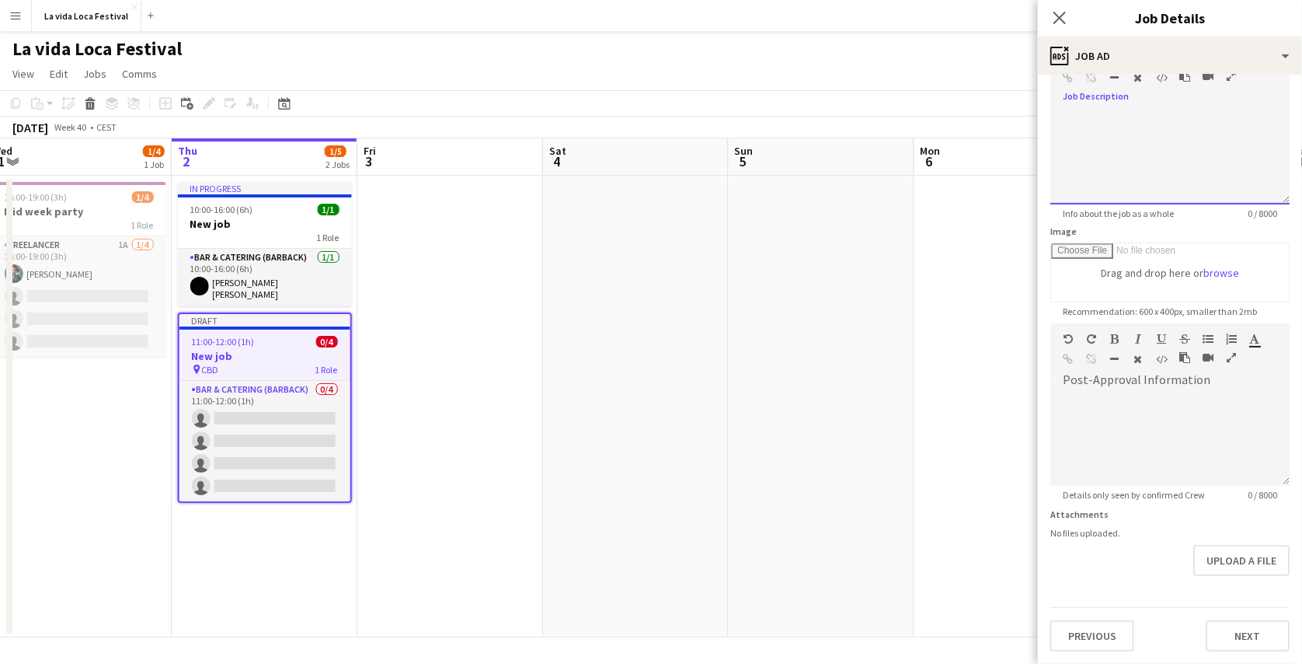
scroll to position [152, 0]
click at [1132, 392] on div at bounding box center [1170, 438] width 239 height 93
click at [1215, 574] on form "Headline ******* 7 / 140 Job Description Standard Heading 1 Heading 2 Heading 3…" at bounding box center [1170, 318] width 264 height 669
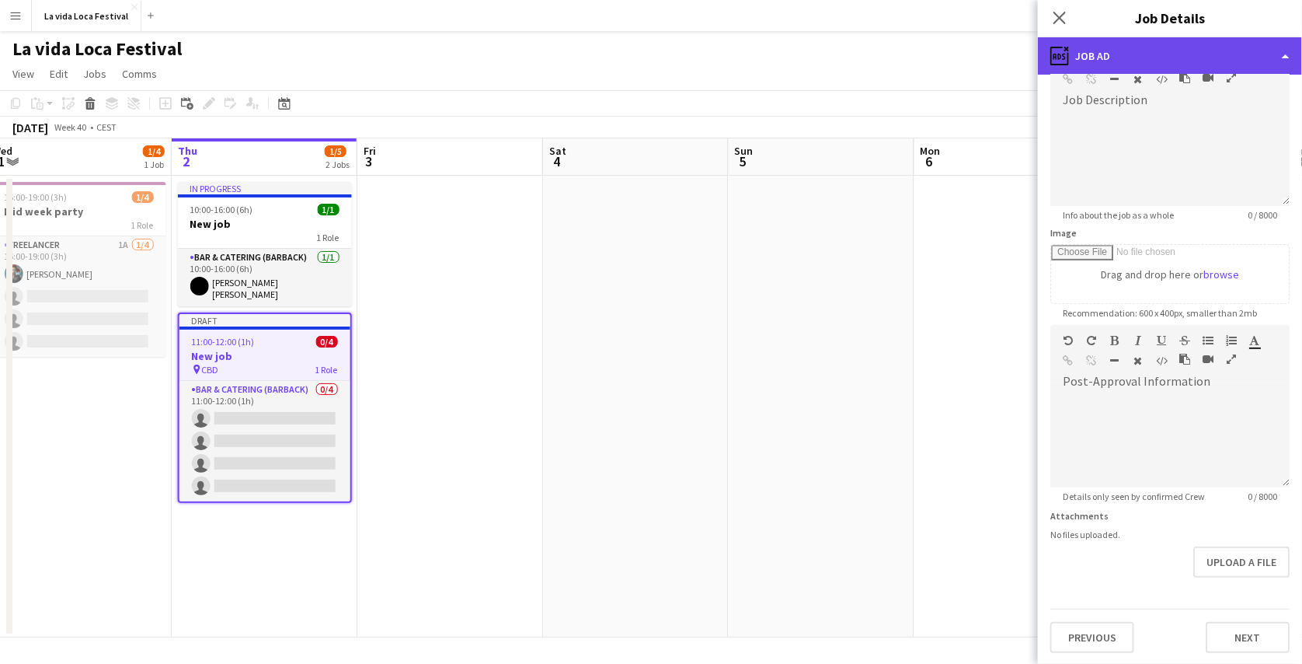
click at [1206, 71] on div "ads-window Job Ad" at bounding box center [1170, 55] width 264 height 37
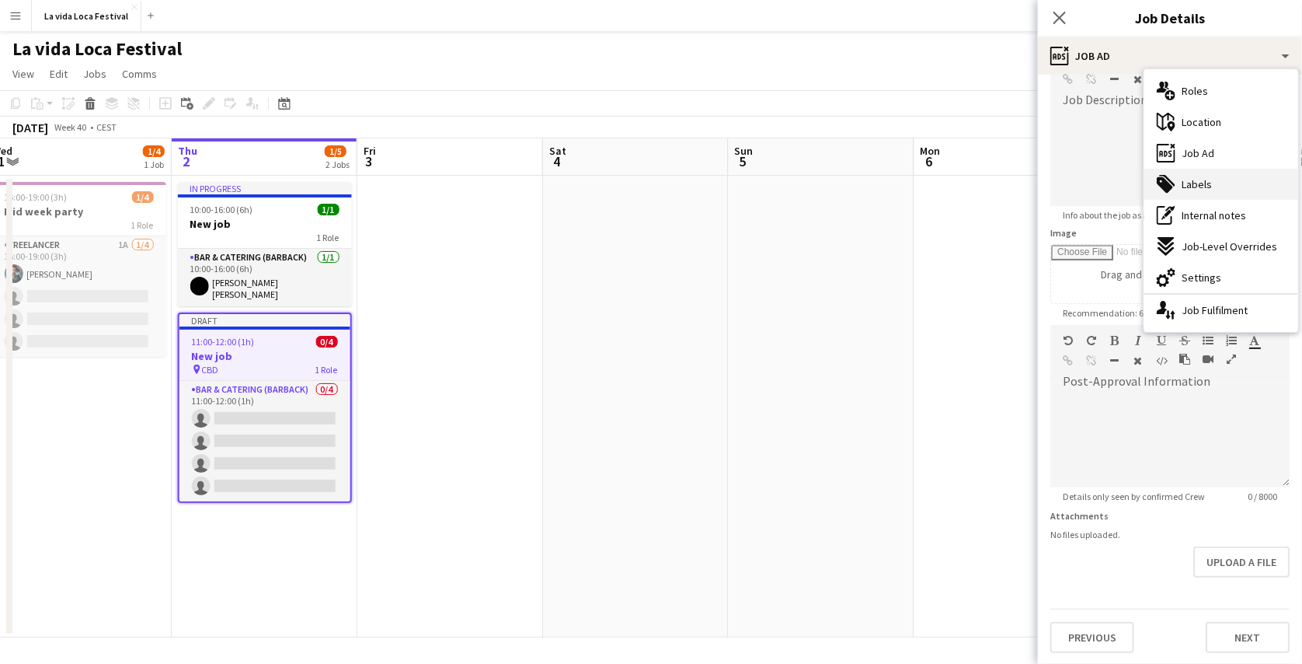
click at [1213, 193] on div "tags-double Labels" at bounding box center [1222, 184] width 154 height 31
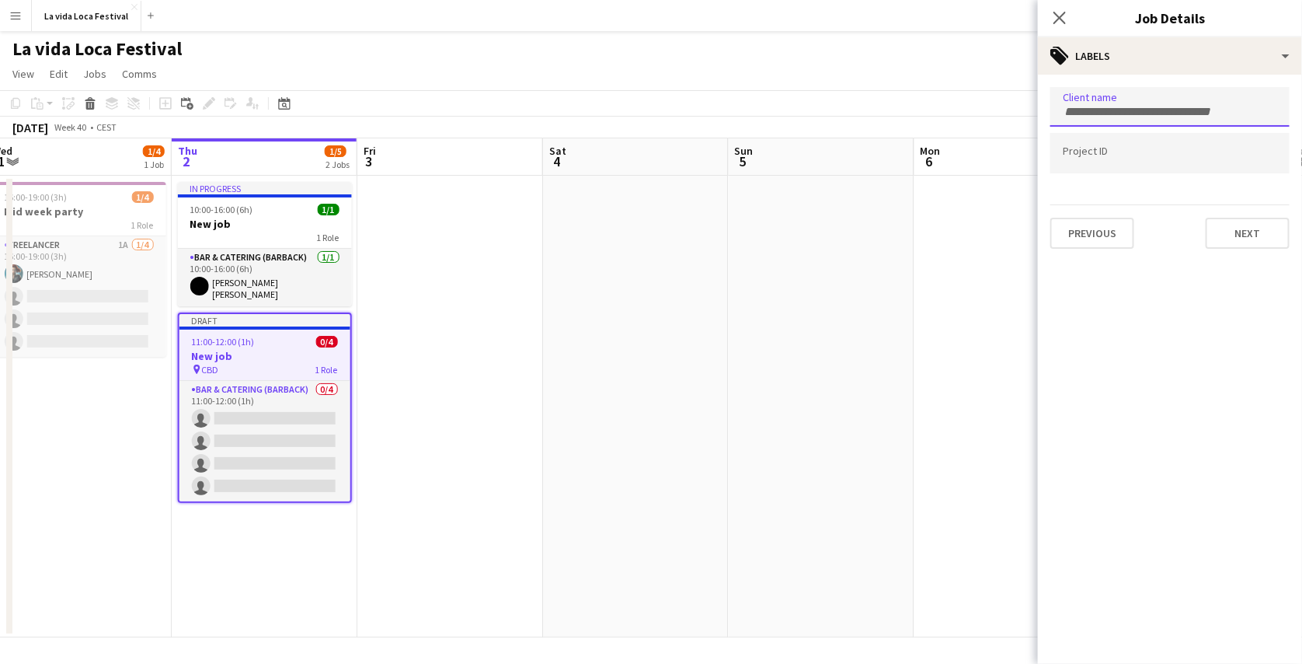
click at [1140, 109] on input "Type to search client labels..." at bounding box center [1170, 112] width 214 height 14
click at [1157, 145] on div at bounding box center [1170, 153] width 239 height 40
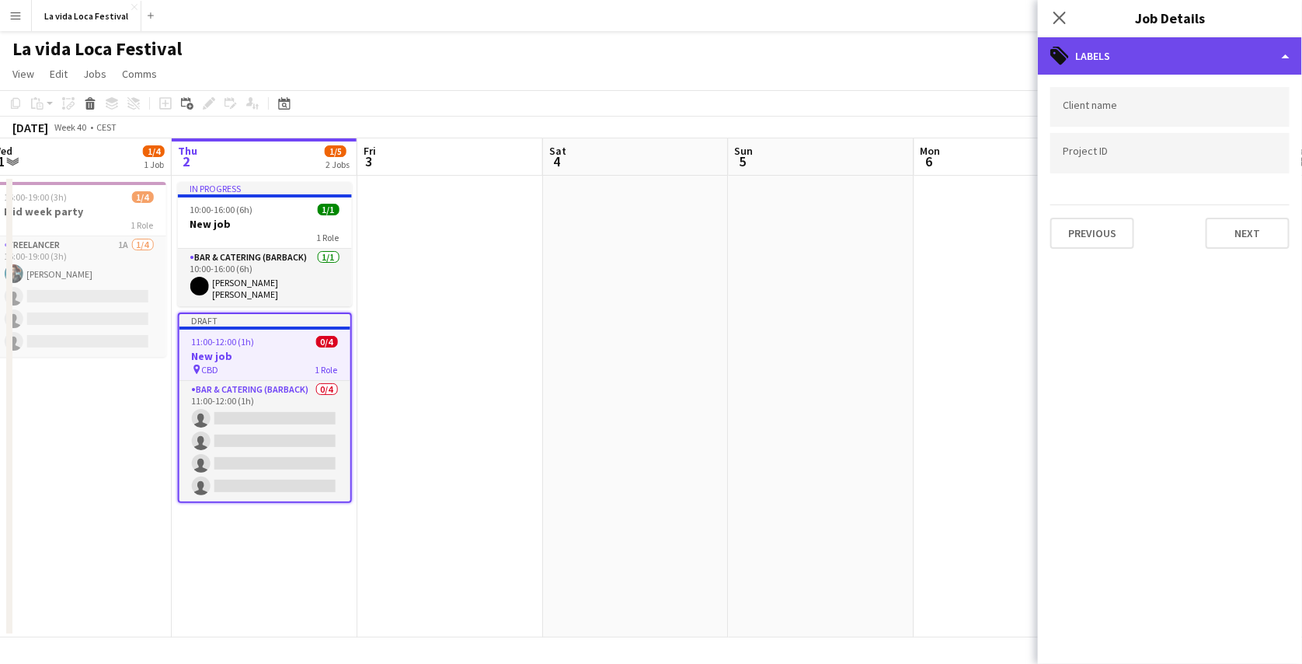
click at [1215, 57] on div "tags-double Labels" at bounding box center [1170, 55] width 264 height 37
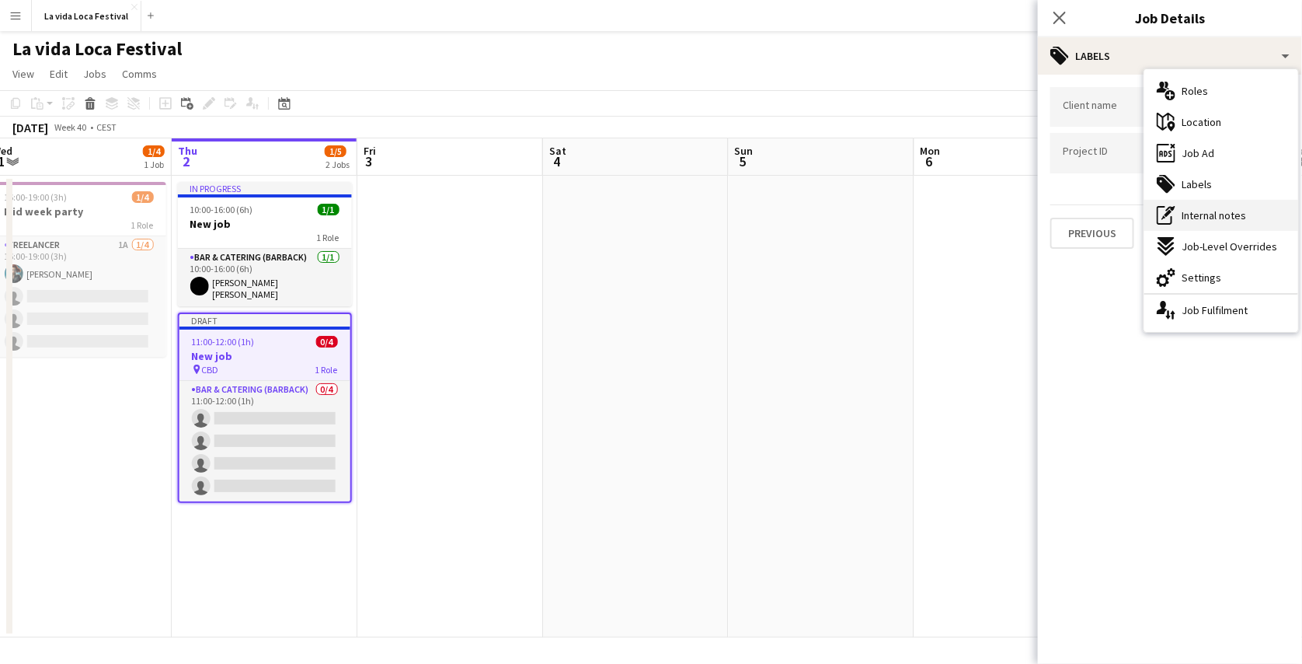
click at [1229, 214] on span "Internal notes" at bounding box center [1214, 215] width 65 height 14
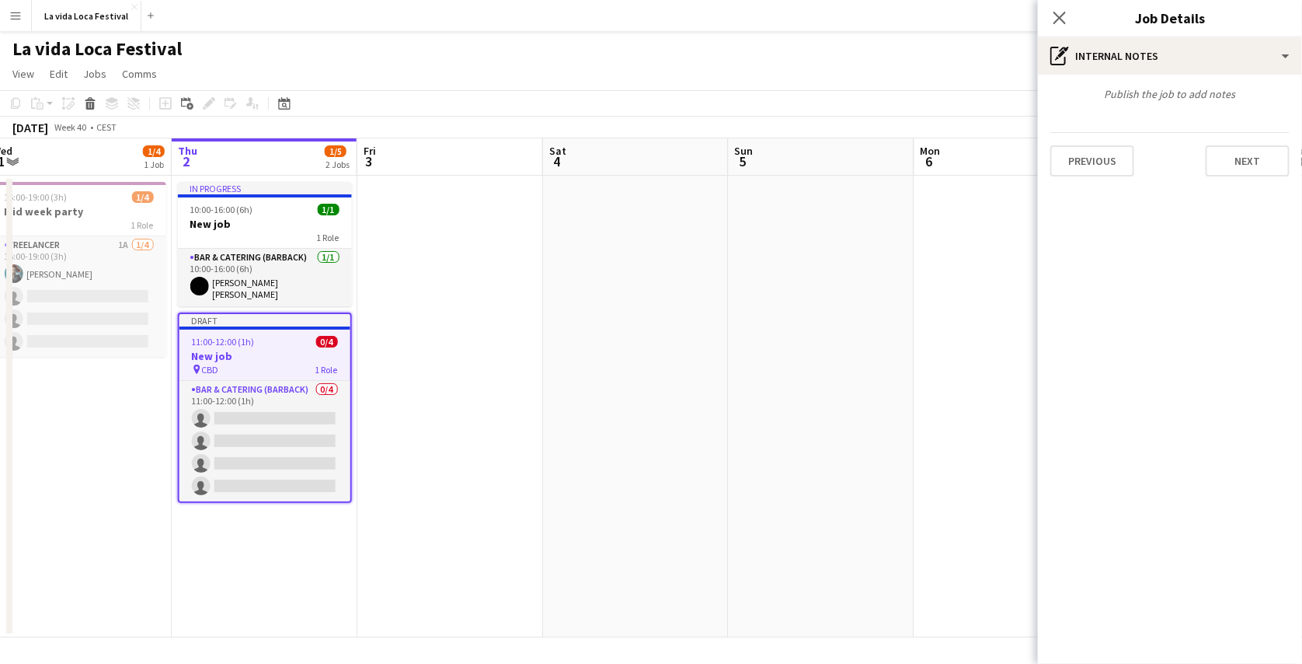
click at [1204, 97] on div "Publish the job to add notes" at bounding box center [1170, 94] width 264 height 14
click at [1114, 102] on div "Publish the job to add notes Previous Next" at bounding box center [1170, 132] width 264 height 114
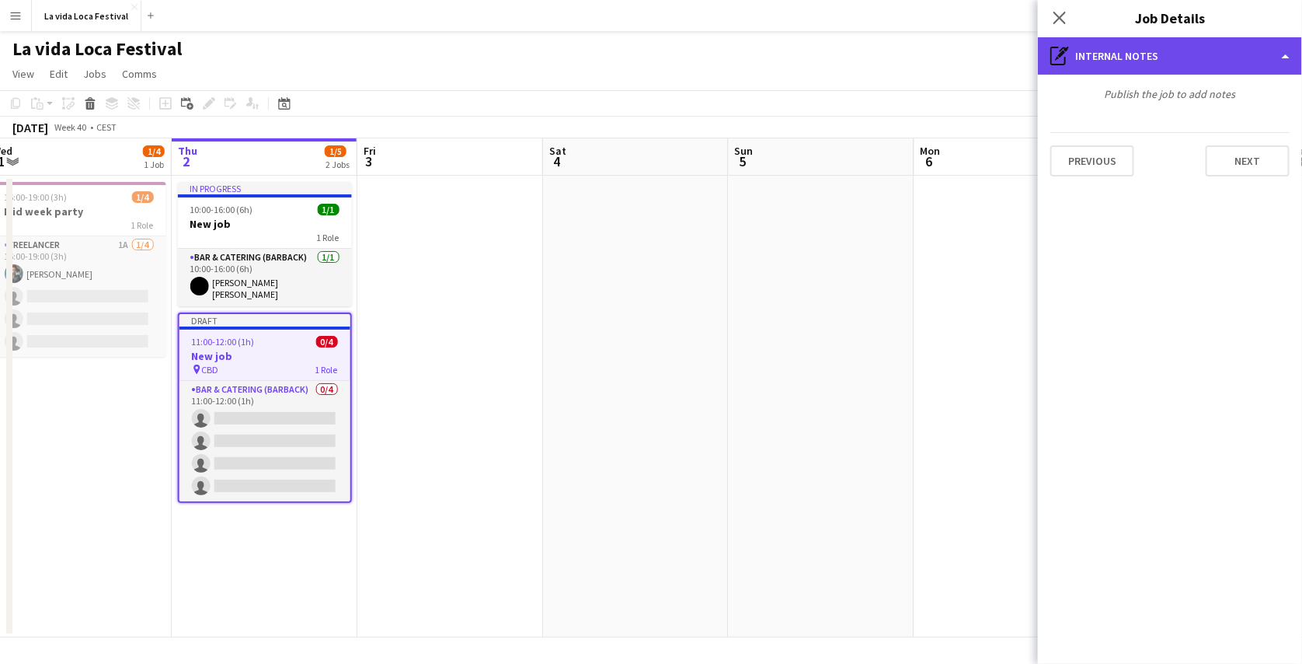
click at [1198, 60] on div "pen-write Internal notes" at bounding box center [1170, 55] width 264 height 37
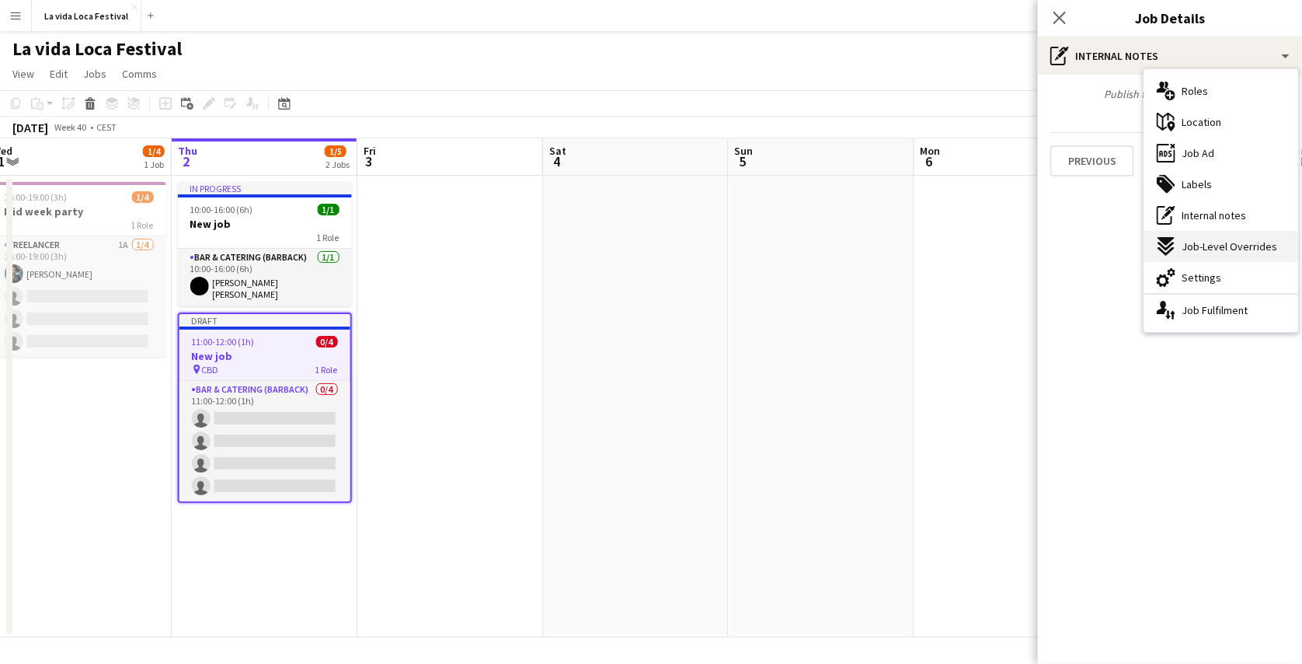
click at [1251, 253] on div "expand-all-down Job-Level Overrides" at bounding box center [1222, 246] width 154 height 31
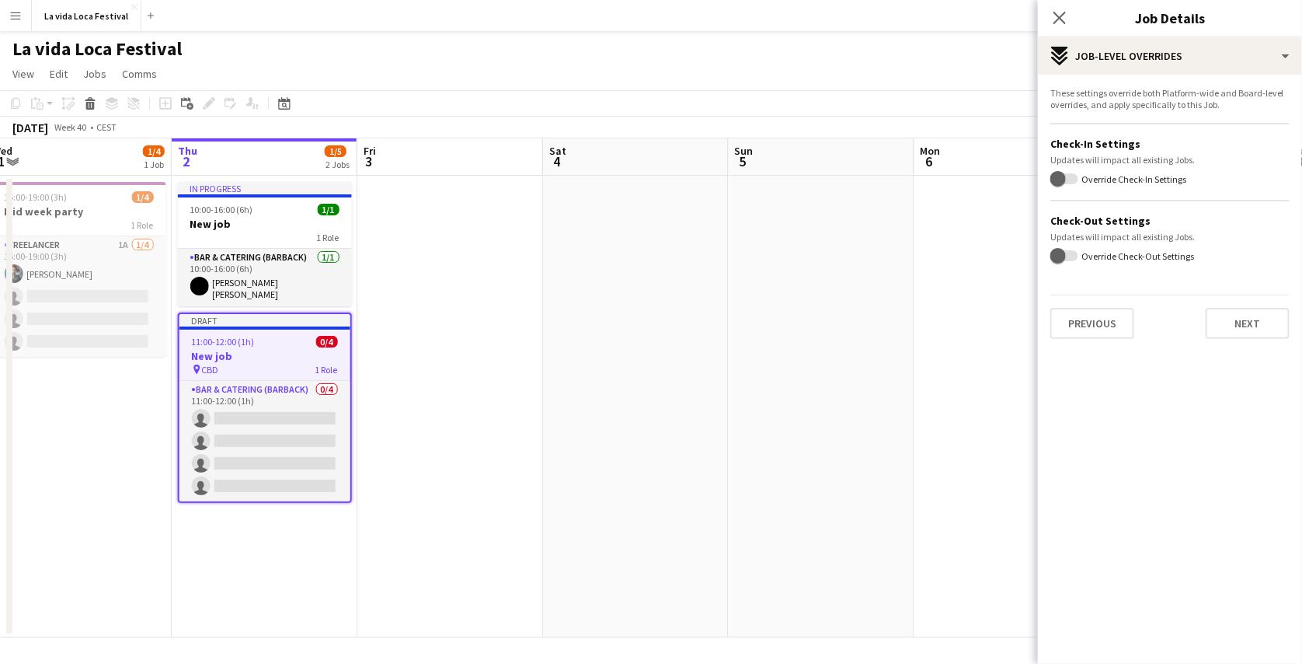
click at [1081, 177] on label "Override Check-In Settings" at bounding box center [1133, 179] width 108 height 12
click at [1079, 177] on button "Override Check-In Settings" at bounding box center [1065, 178] width 28 height 11
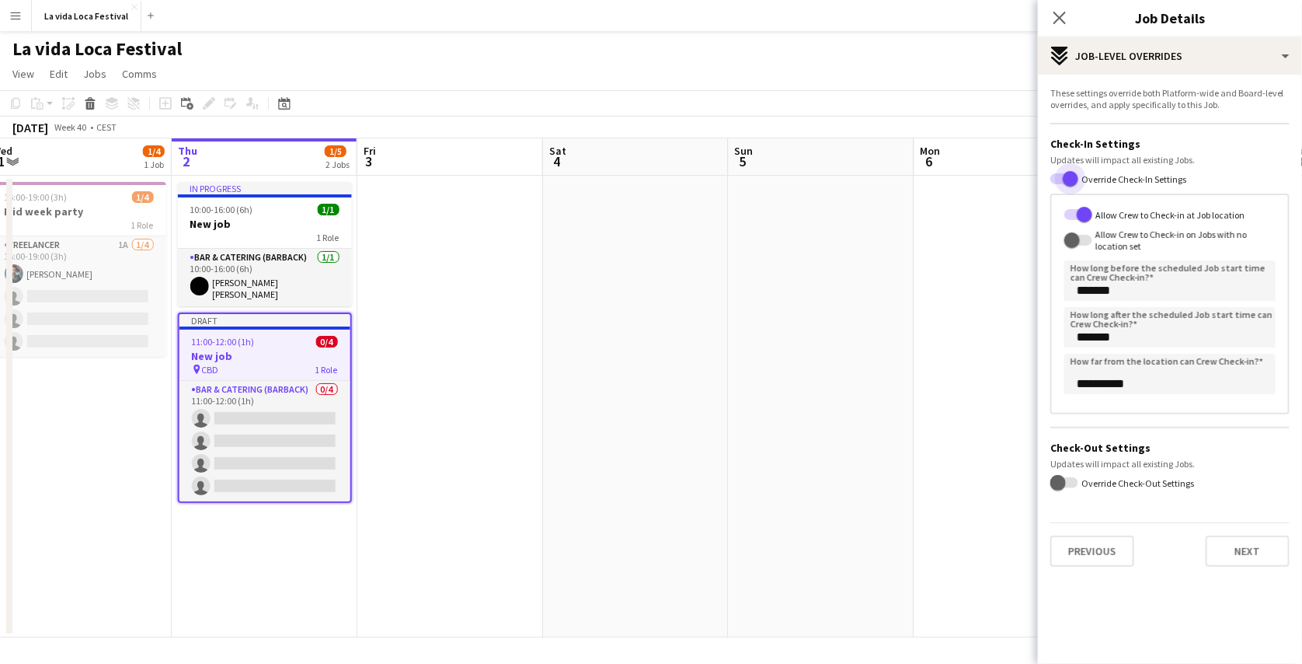
click at [1076, 174] on span "button" at bounding box center [1071, 179] width 16 height 16
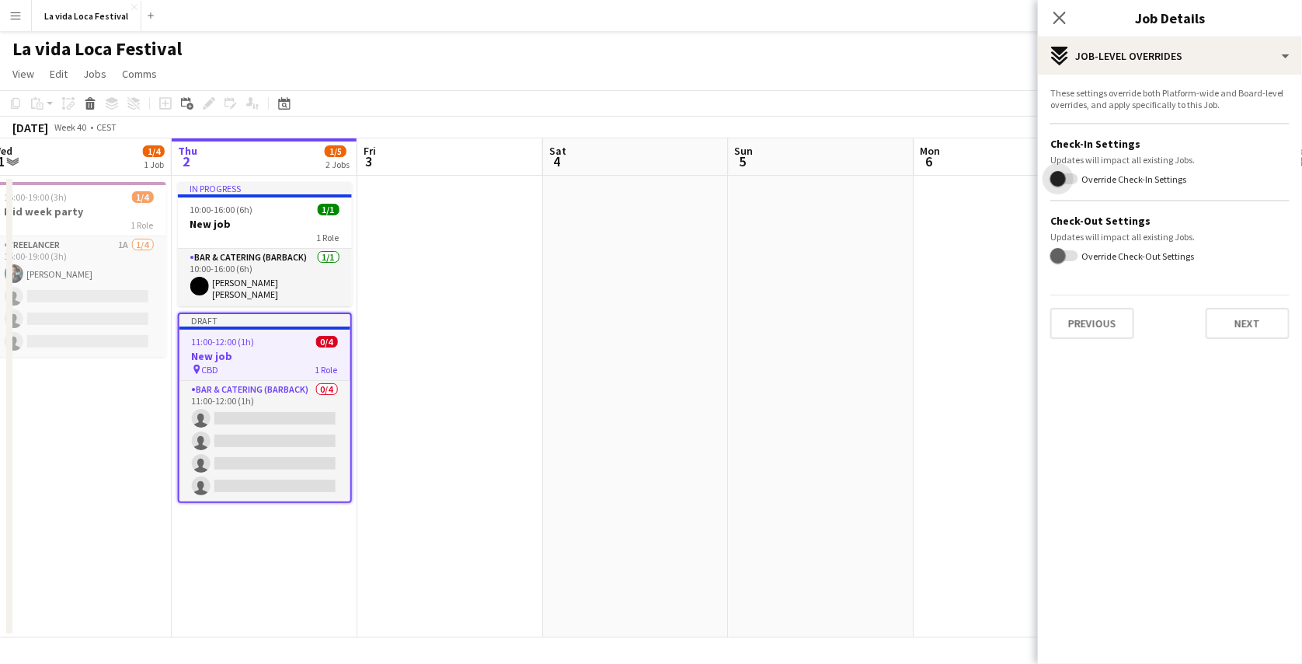
click at [1070, 174] on span "button" at bounding box center [1058, 178] width 31 height 31
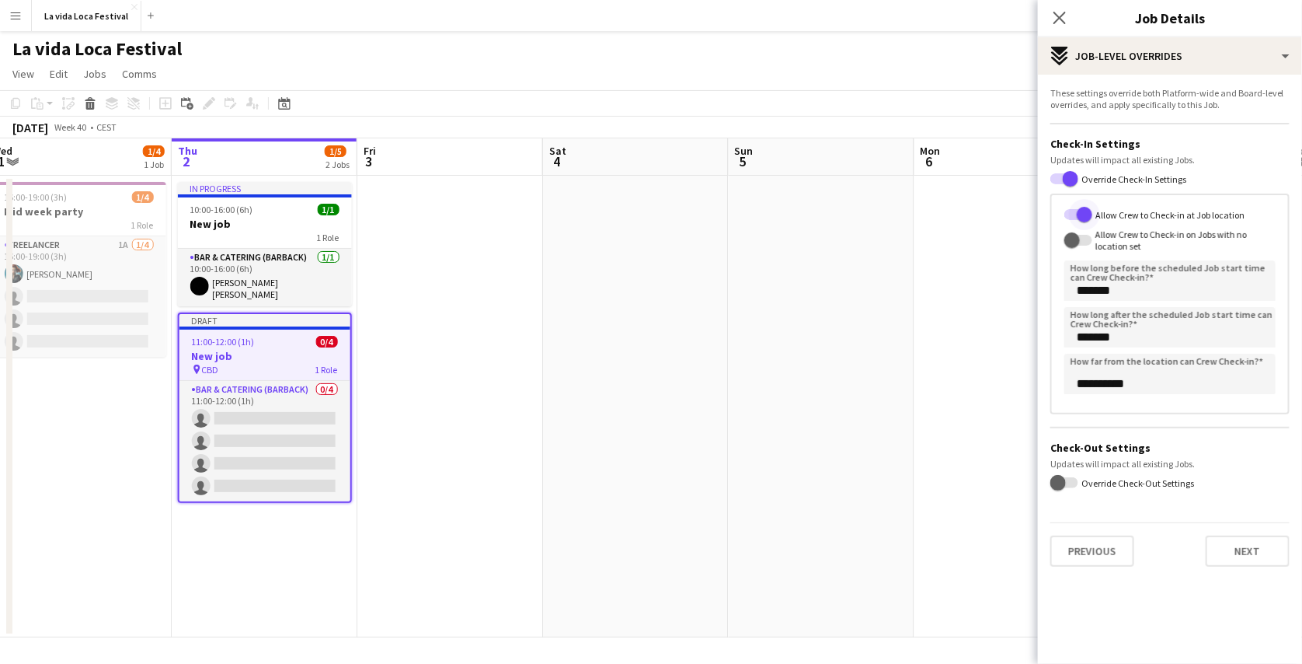
click at [1090, 220] on span "button" at bounding box center [1084, 214] width 31 height 31
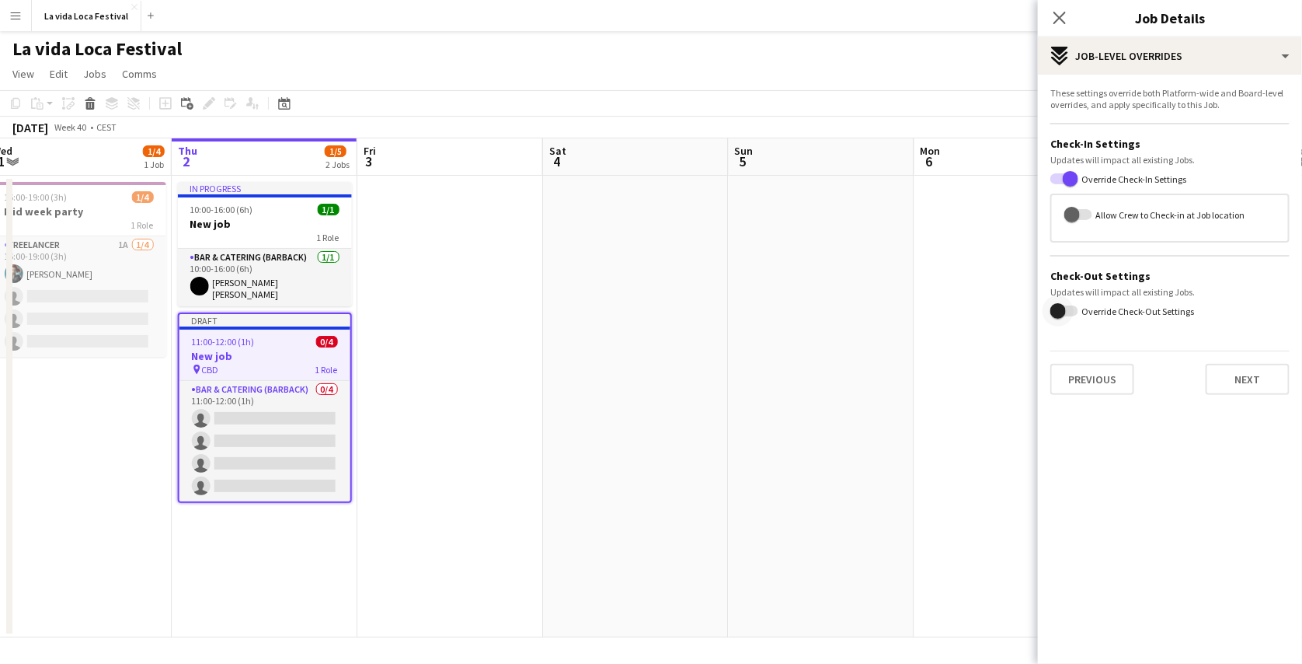
click at [1073, 312] on span "button" at bounding box center [1058, 310] width 31 height 31
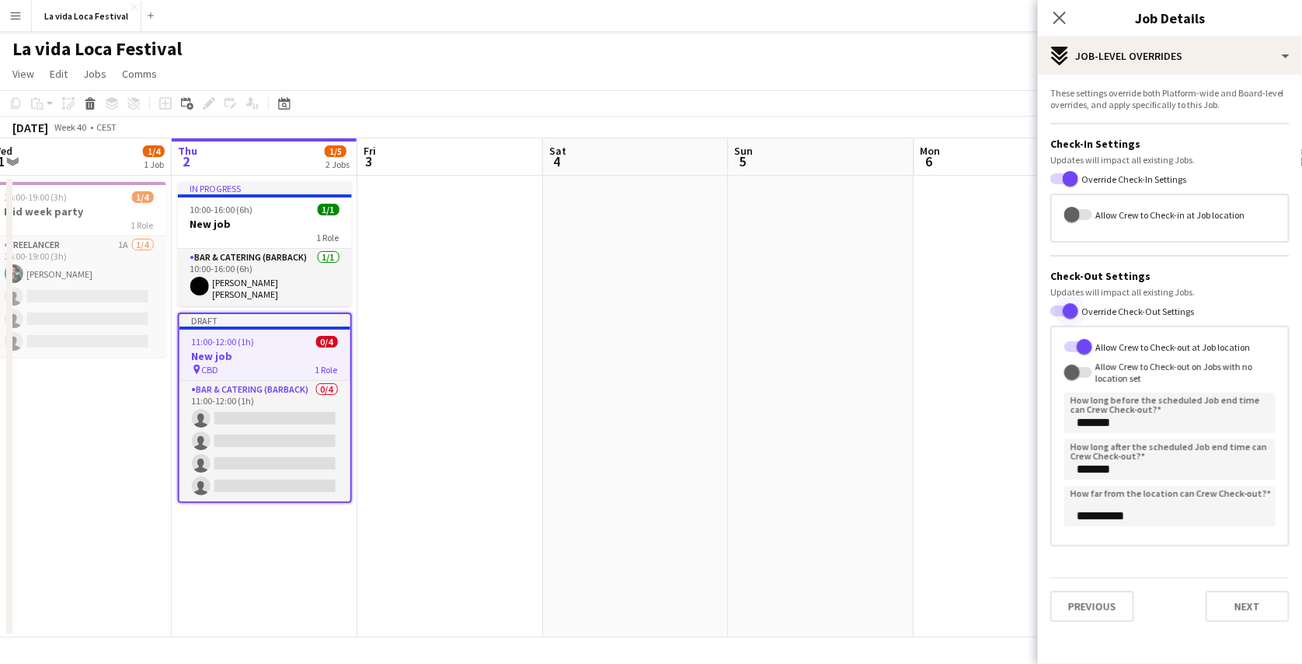
click at [1073, 312] on span "button" at bounding box center [1071, 311] width 16 height 16
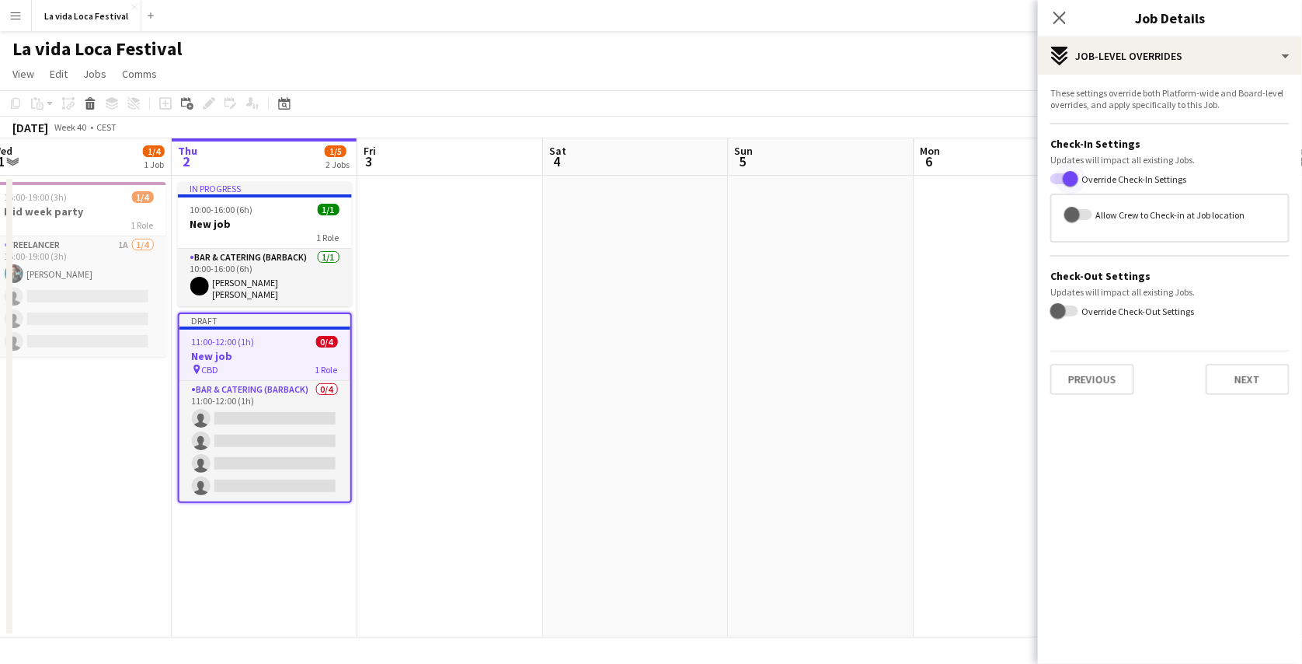
click at [1074, 184] on span "button" at bounding box center [1071, 179] width 16 height 16
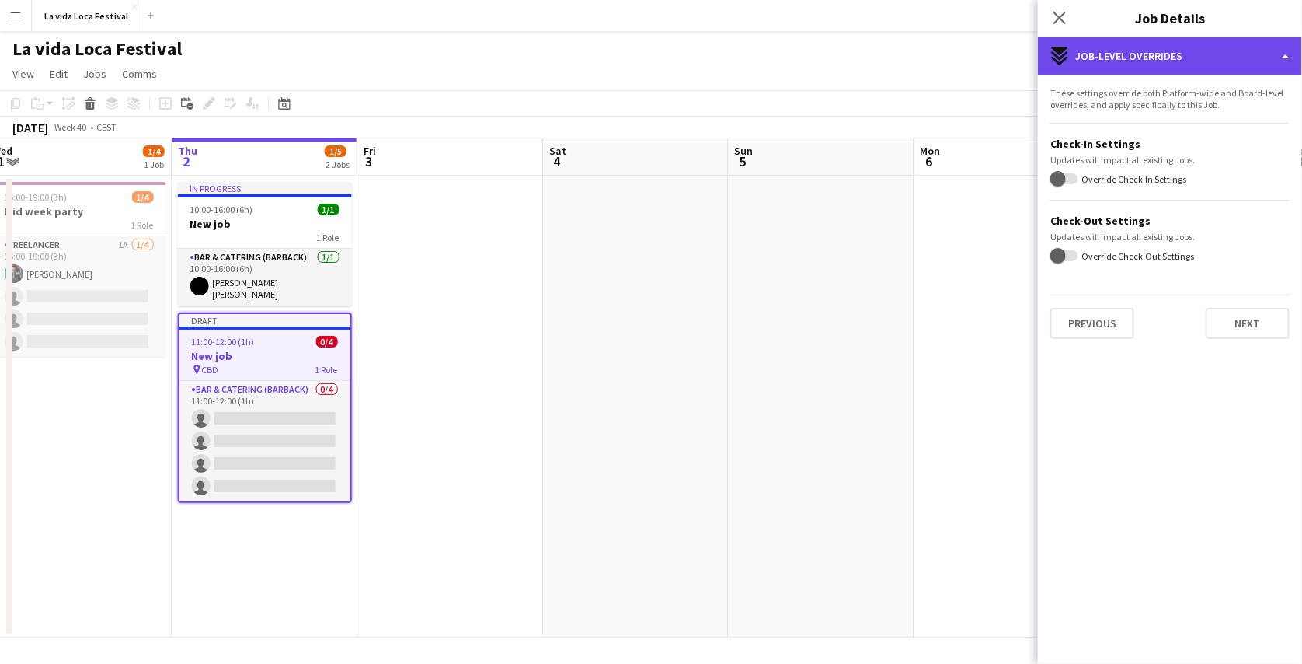
click at [1164, 56] on div "expand-all-down Job-Level Overrides" at bounding box center [1170, 55] width 264 height 37
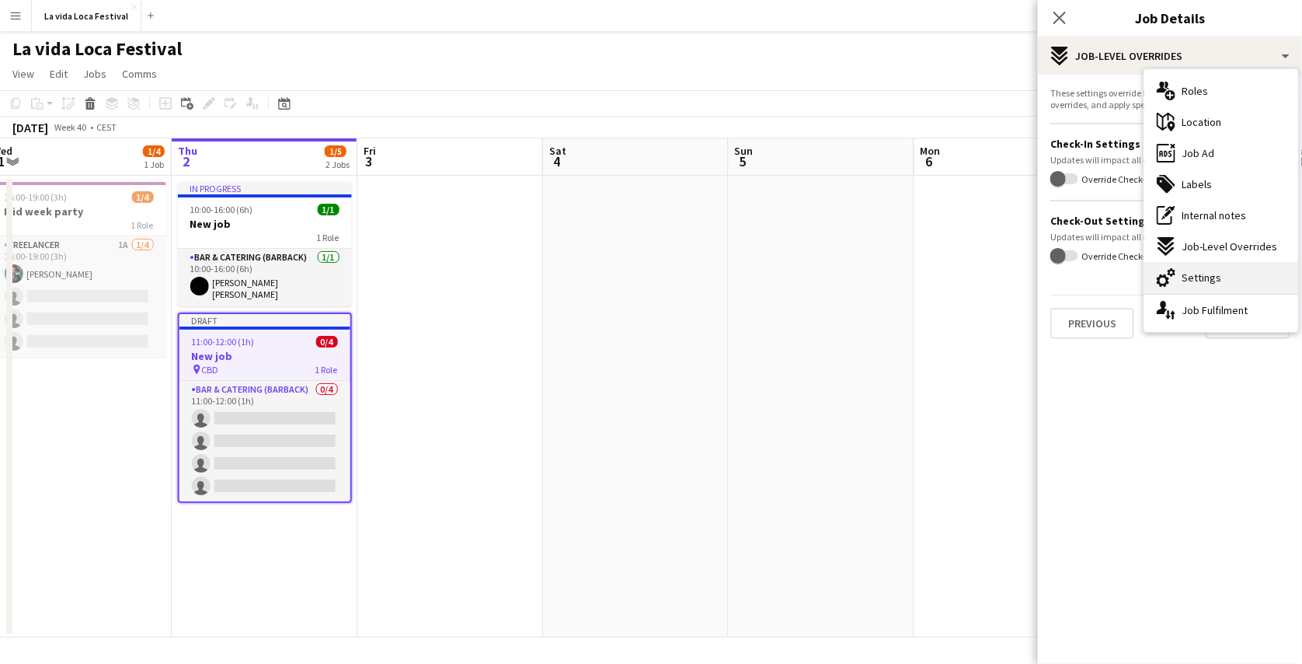
click at [1220, 281] on div "cog-double-3 Settings" at bounding box center [1222, 277] width 154 height 31
type input "*******"
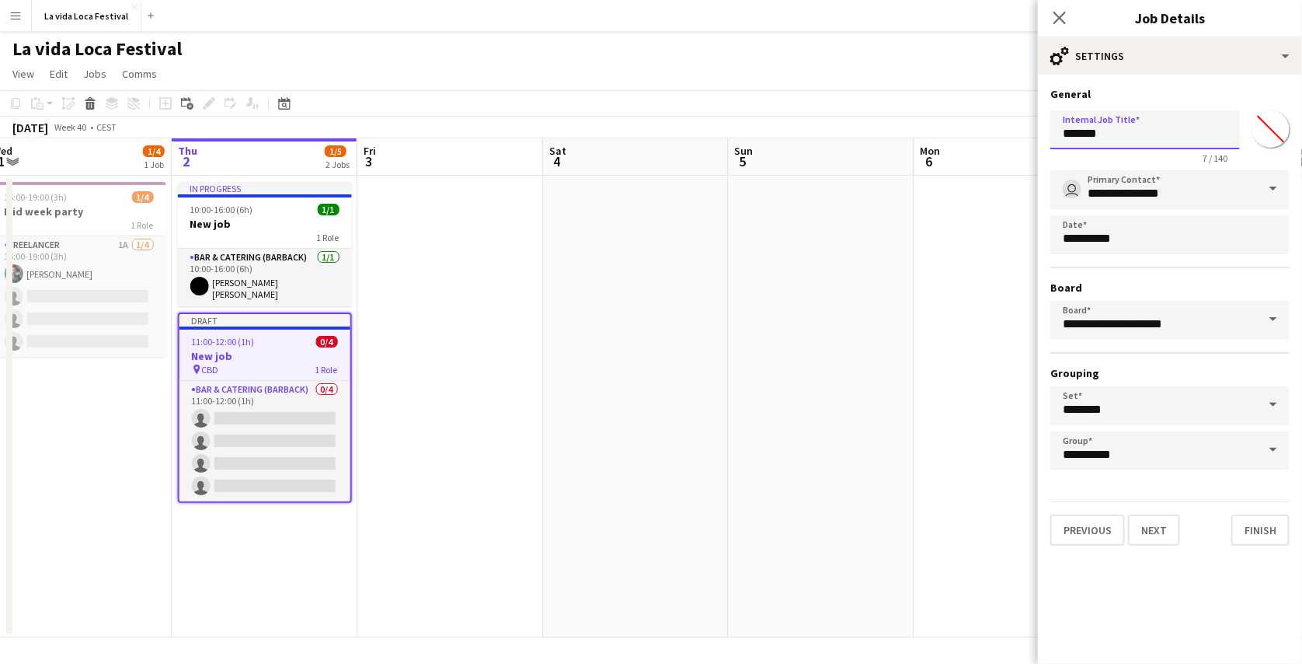
click at [1151, 134] on input "*******" at bounding box center [1146, 129] width 190 height 39
click at [1219, 202] on input "**********" at bounding box center [1170, 189] width 239 height 39
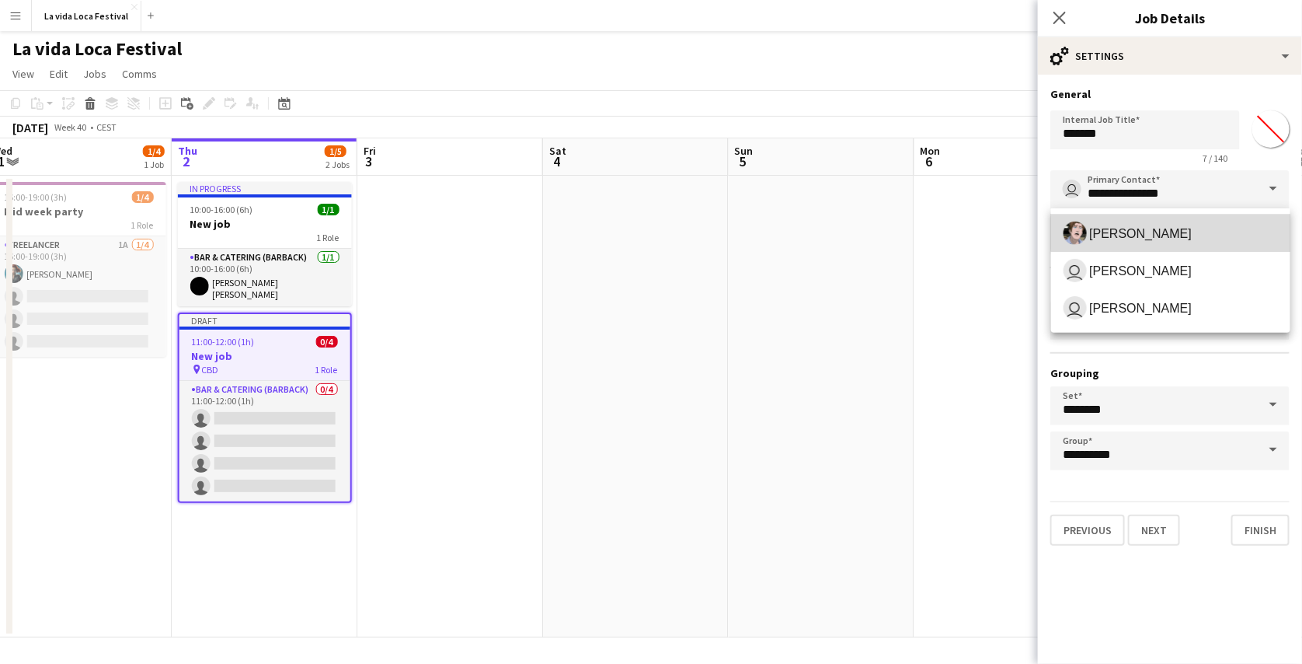
click at [1201, 227] on span "[PERSON_NAME]" at bounding box center [1171, 232] width 214 height 23
type input "**********"
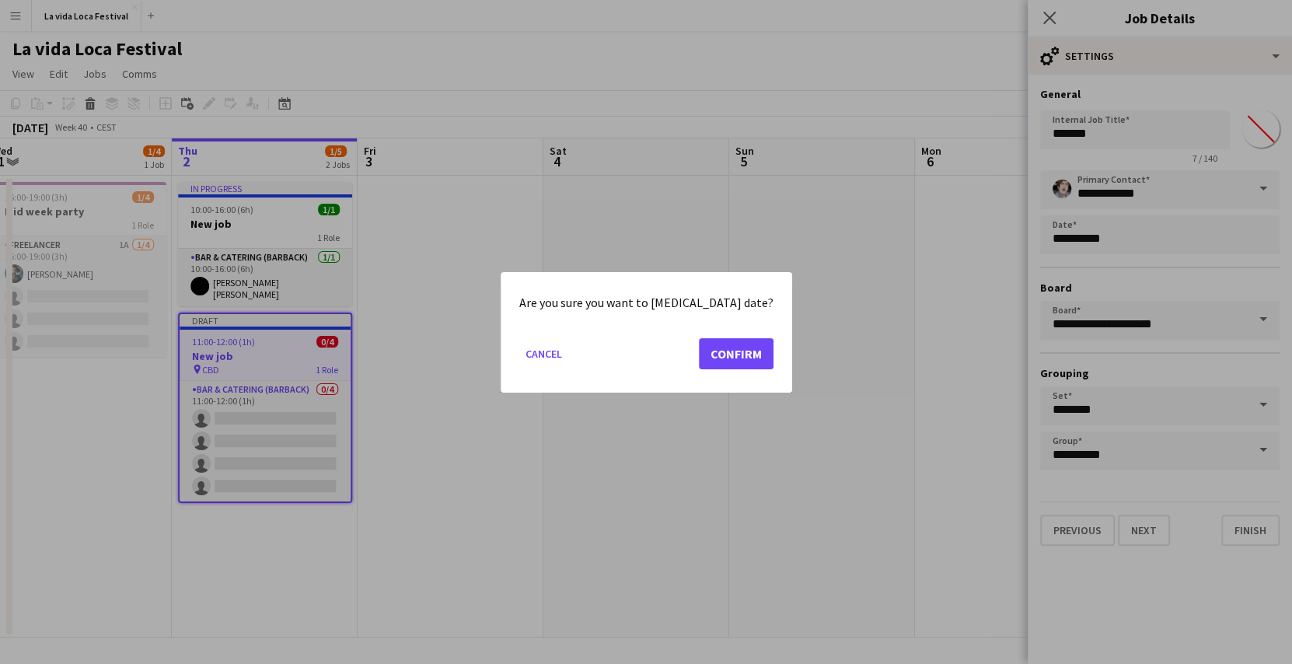
click at [1187, 243] on body "Menu Boards Boards Boards All jobs Status Workforce Workforce My Workforce Recr…" at bounding box center [646, 332] width 1292 height 664
click at [568, 344] on button "Cancel" at bounding box center [543, 352] width 49 height 25
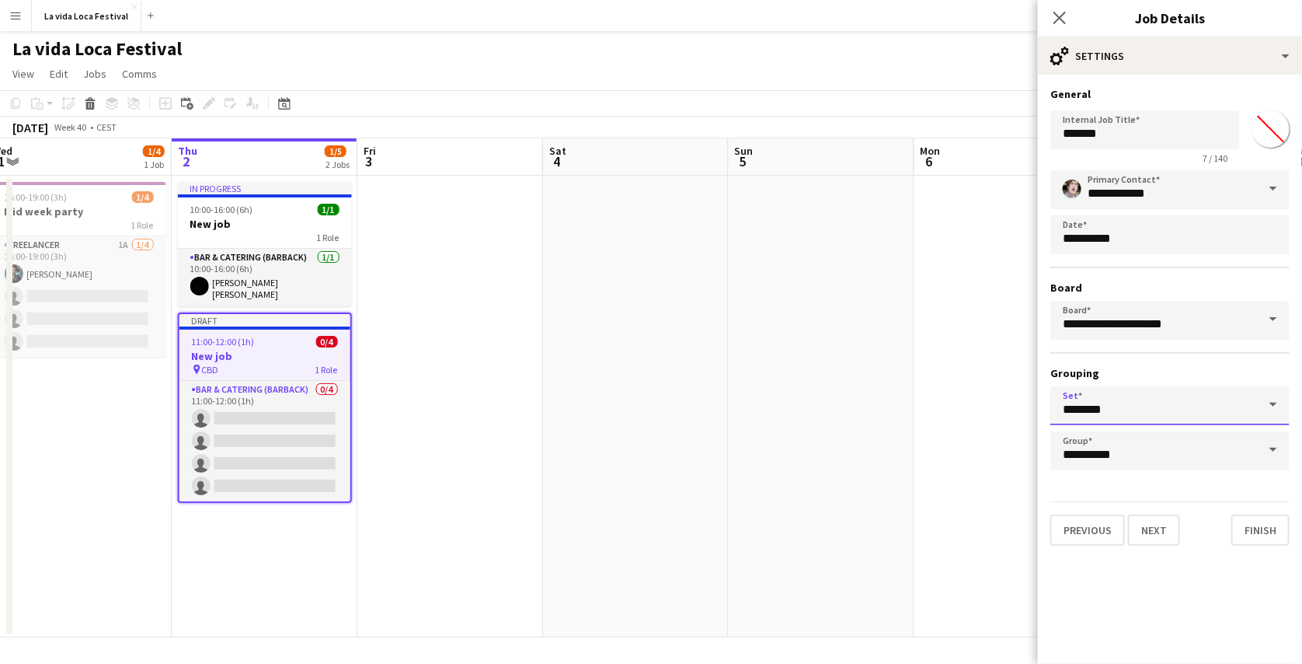
click at [1090, 406] on input "********" at bounding box center [1170, 405] width 239 height 39
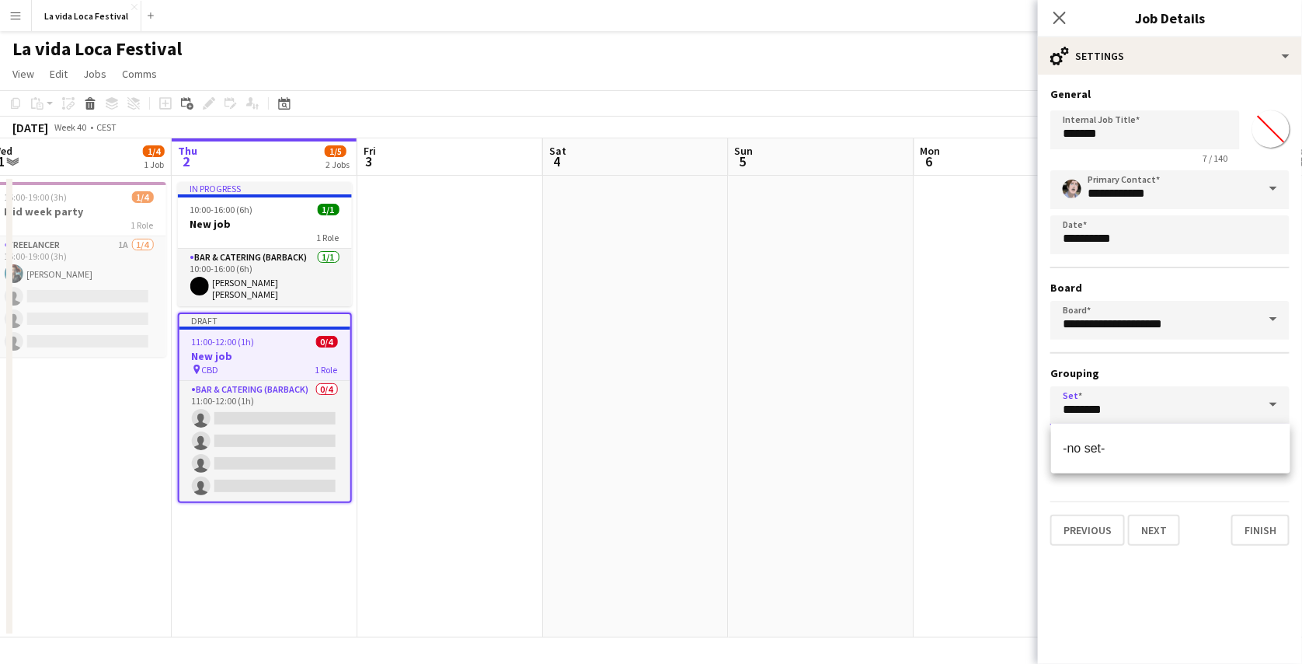
click at [1119, 404] on input "********" at bounding box center [1170, 405] width 239 height 39
click at [1158, 389] on input "********" at bounding box center [1170, 405] width 239 height 39
click at [1285, 408] on span at bounding box center [1273, 404] width 33 height 37
click at [1173, 404] on input "********" at bounding box center [1170, 405] width 239 height 39
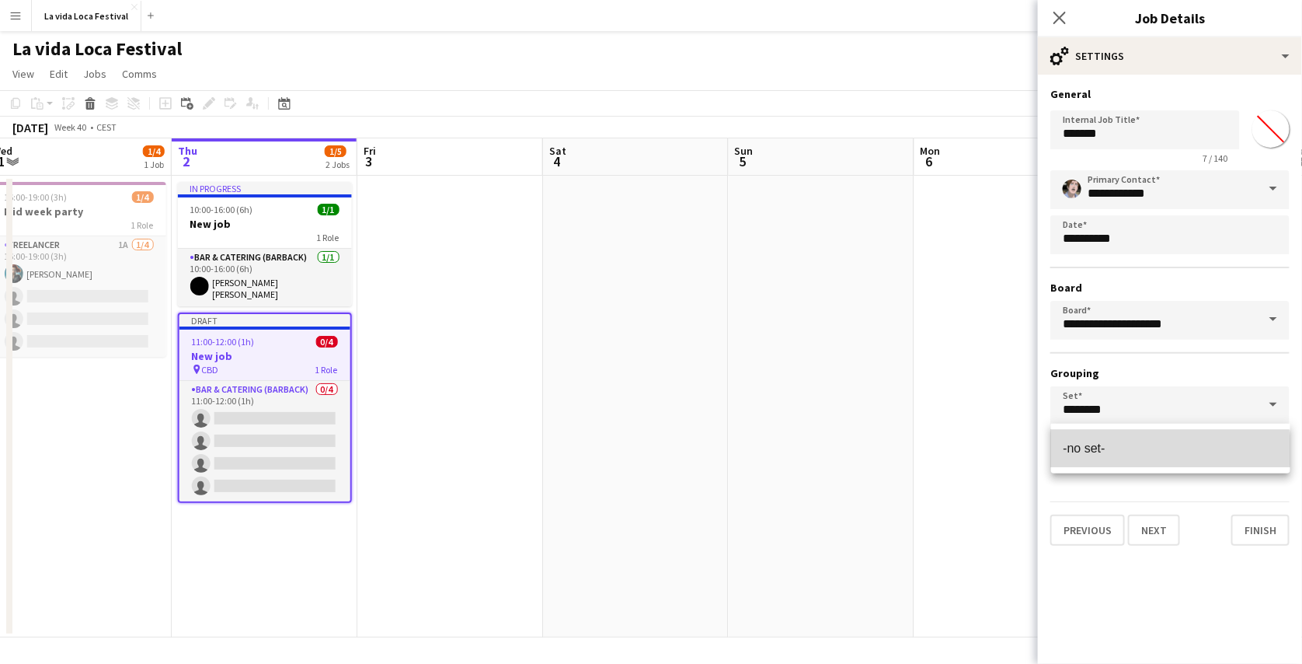
click at [1112, 451] on span "-no set-" at bounding box center [1171, 448] width 214 height 15
type input "********"
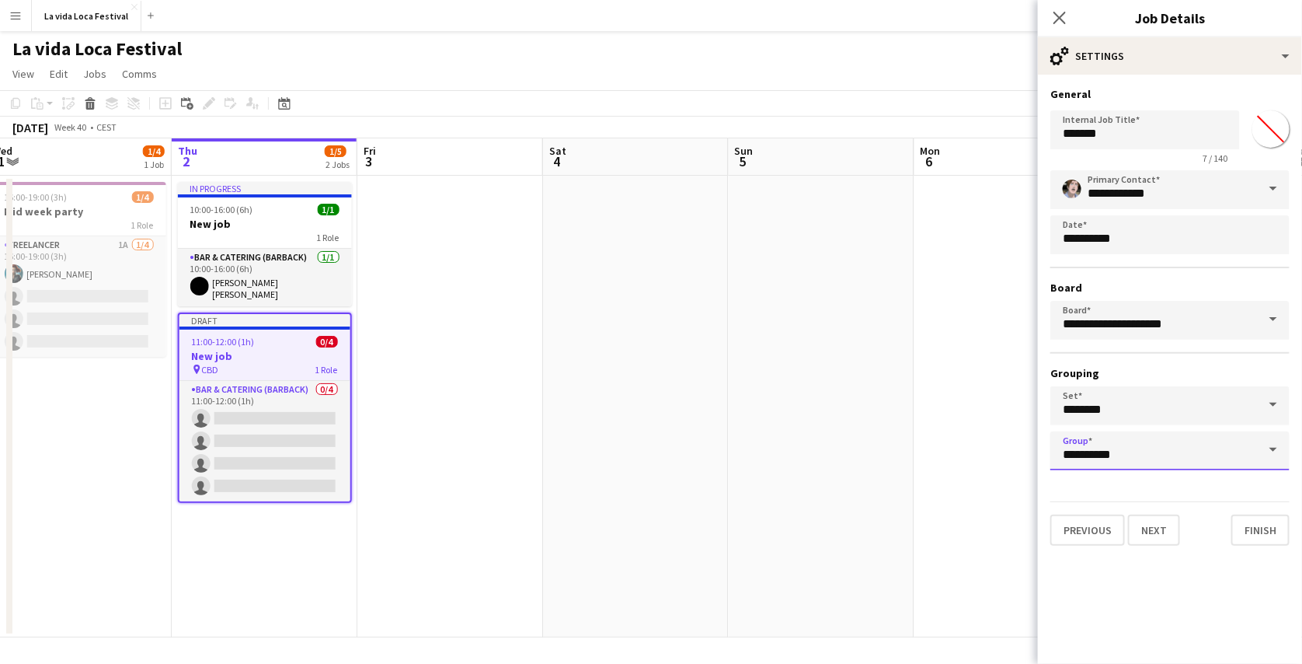
click at [1118, 455] on input "**********" at bounding box center [1170, 450] width 239 height 39
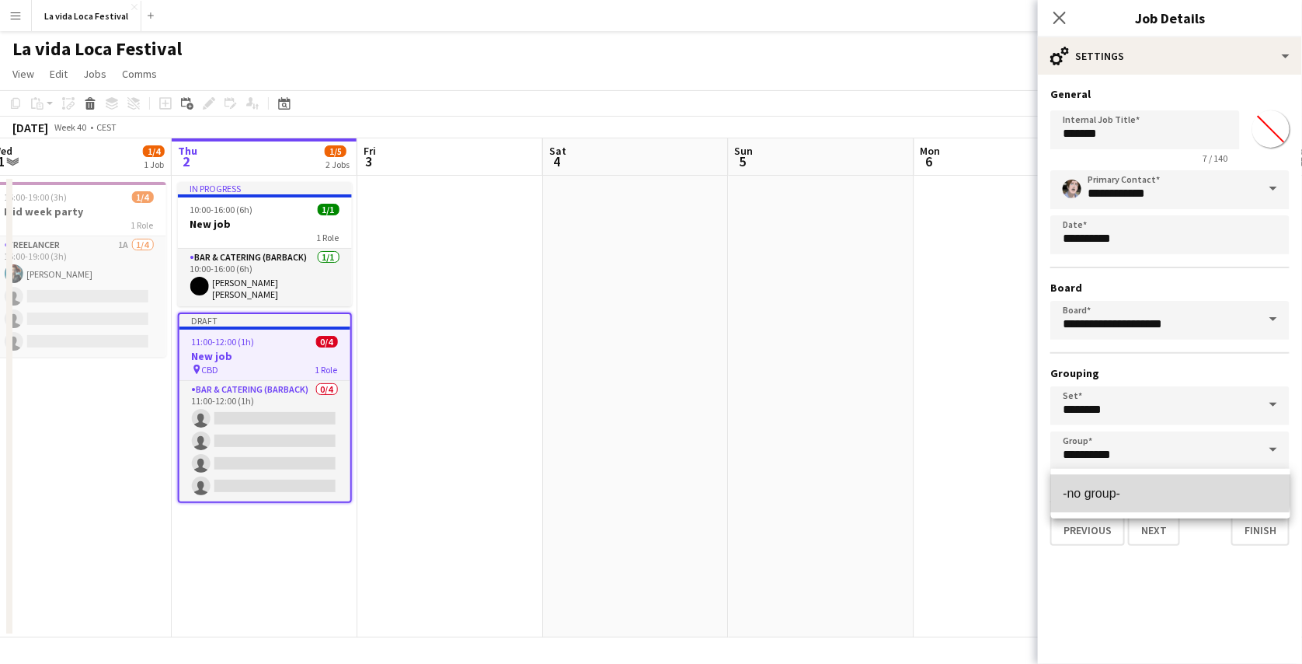
click at [1125, 484] on mat-option "-no group-" at bounding box center [1170, 493] width 239 height 37
type input "**********"
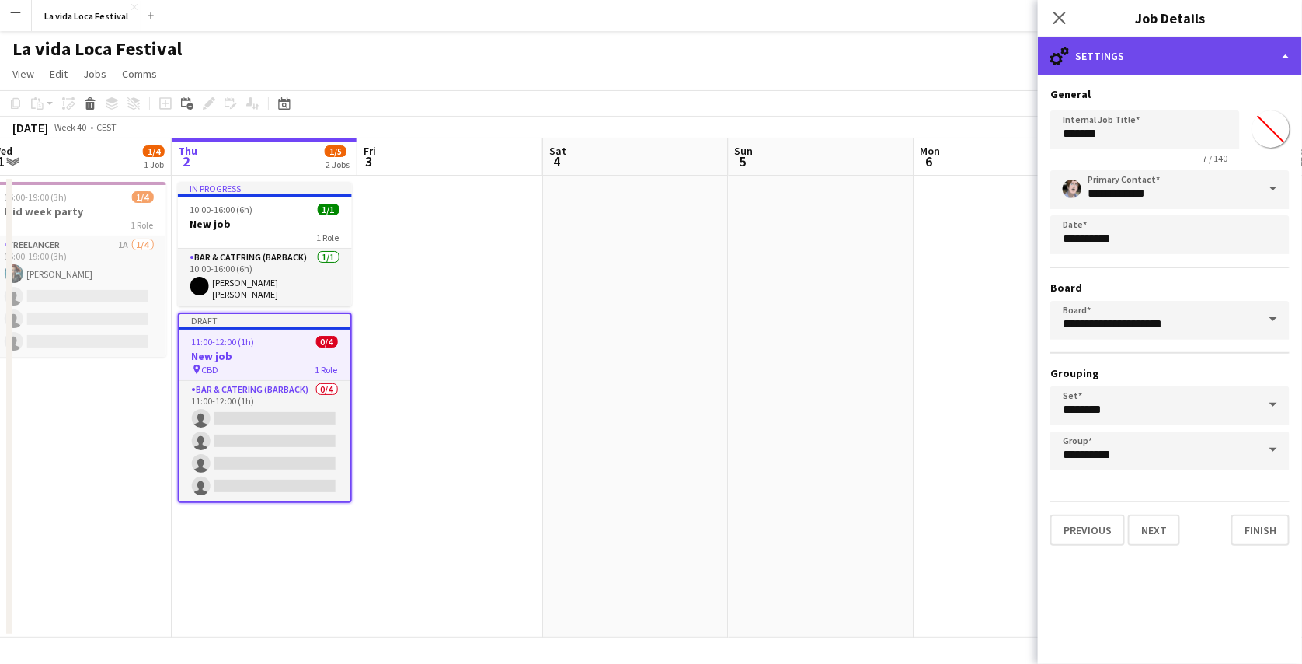
click at [1168, 64] on div "cog-double-3 Settings" at bounding box center [1170, 55] width 264 height 37
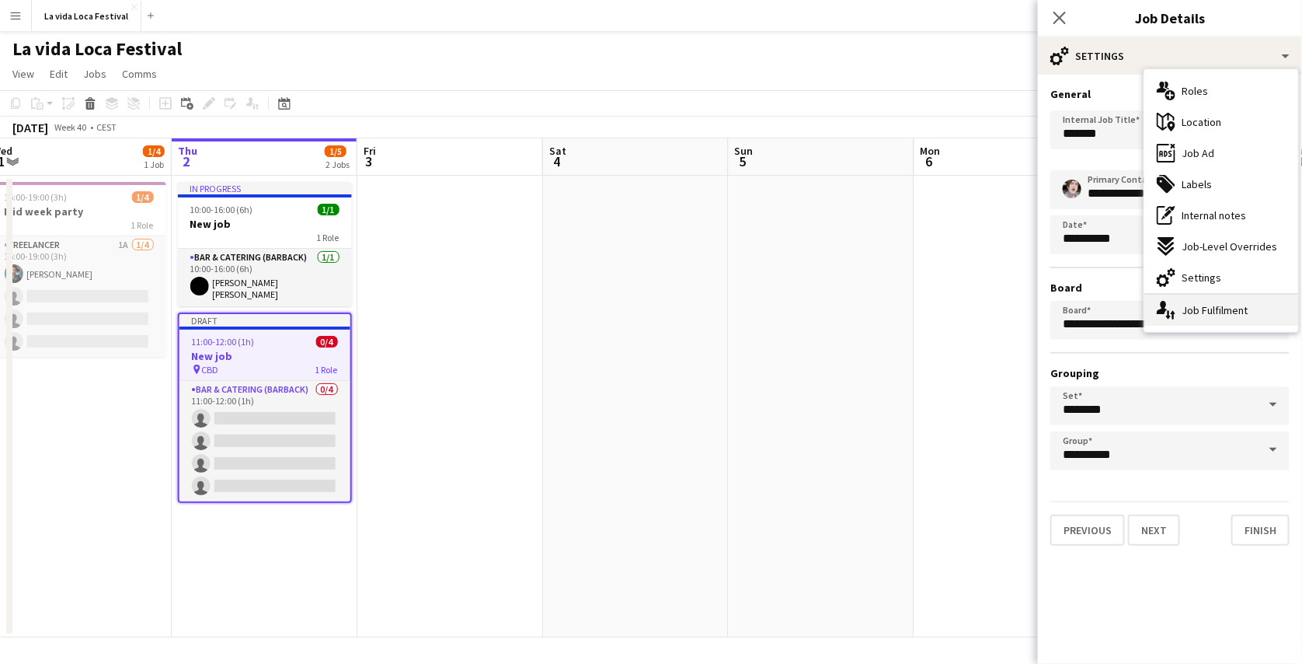
click at [1205, 308] on div "single-neutral-actions-up-down Job Fulfilment" at bounding box center [1222, 310] width 154 height 31
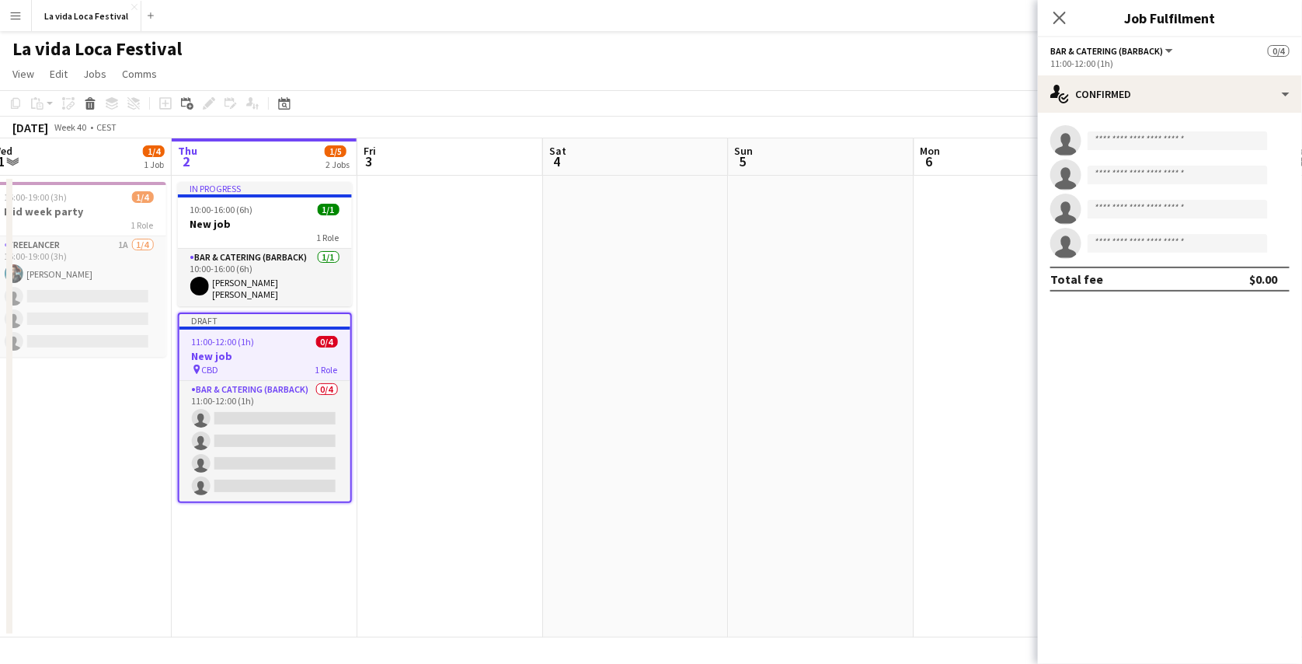
click at [1010, 108] on app-toolbar "Copy Paste Paste Ctrl+V Paste with crew Ctrl+Shift+V Paste linked Job [GEOGRAPH…" at bounding box center [651, 103] width 1302 height 26
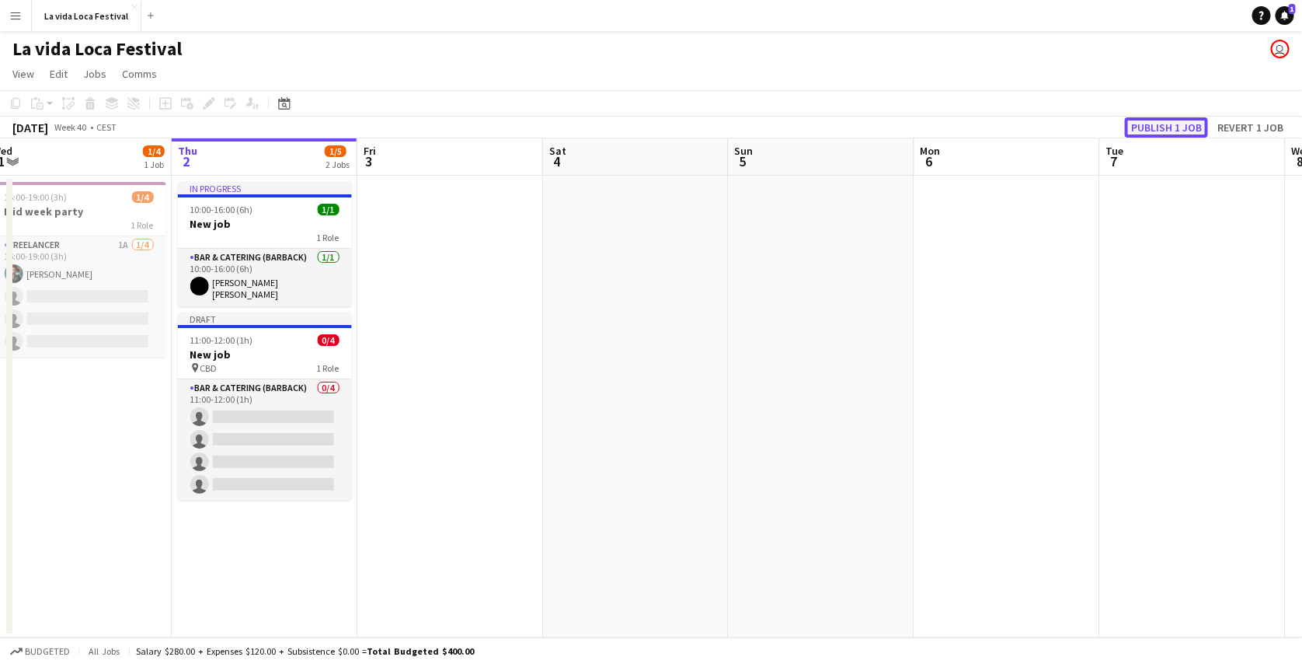
click at [1146, 134] on button "Publish 1 job" at bounding box center [1166, 127] width 83 height 20
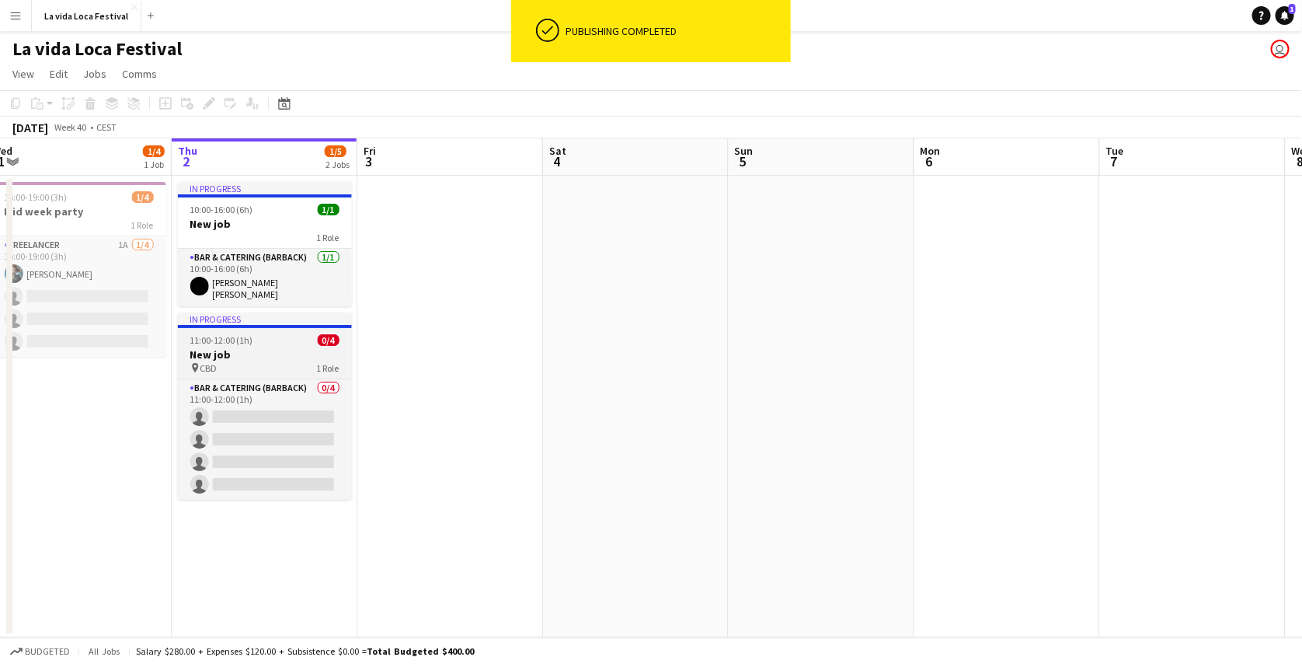
click at [228, 361] on div "pin CBD 1 Role" at bounding box center [265, 367] width 174 height 12
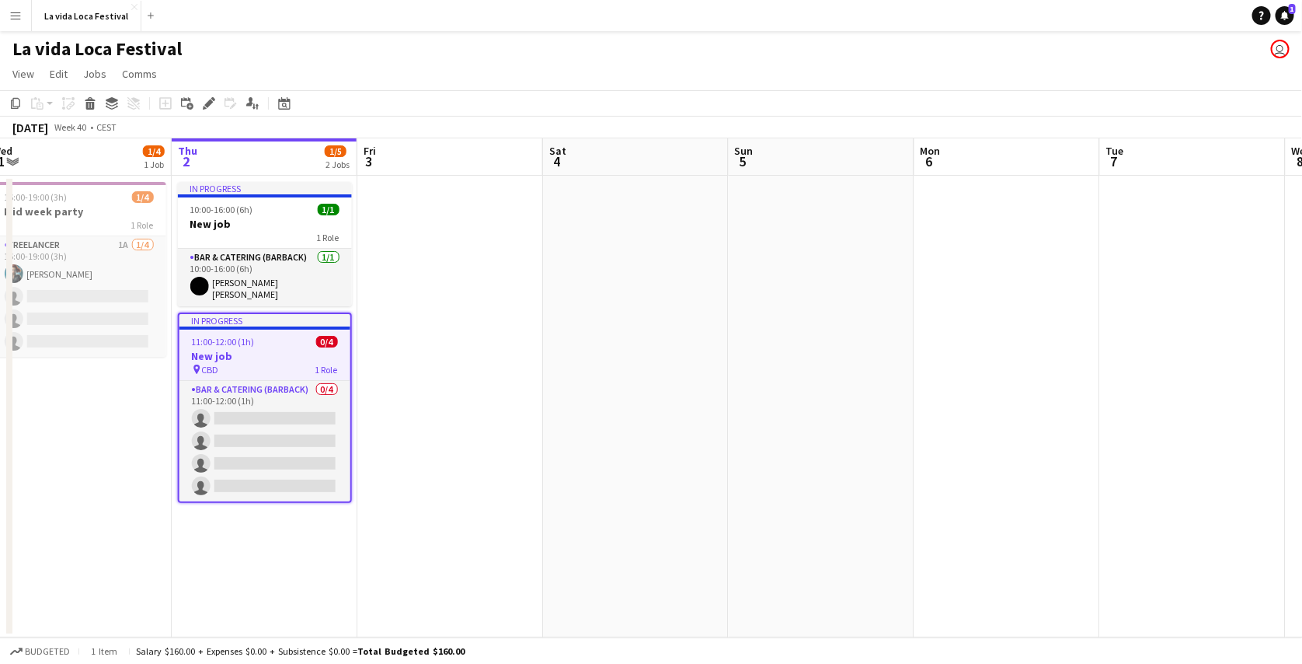
click at [426, 343] on app-date-cell at bounding box center [450, 407] width 186 height 462
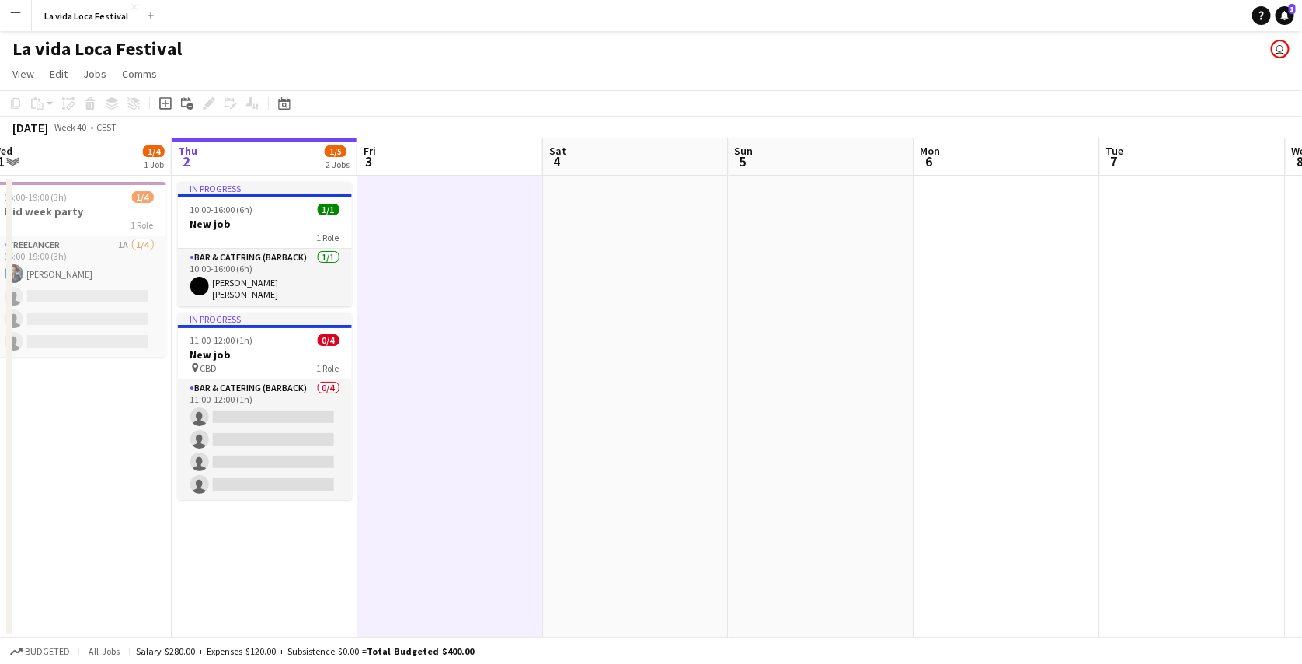
scroll to position [0, 527]
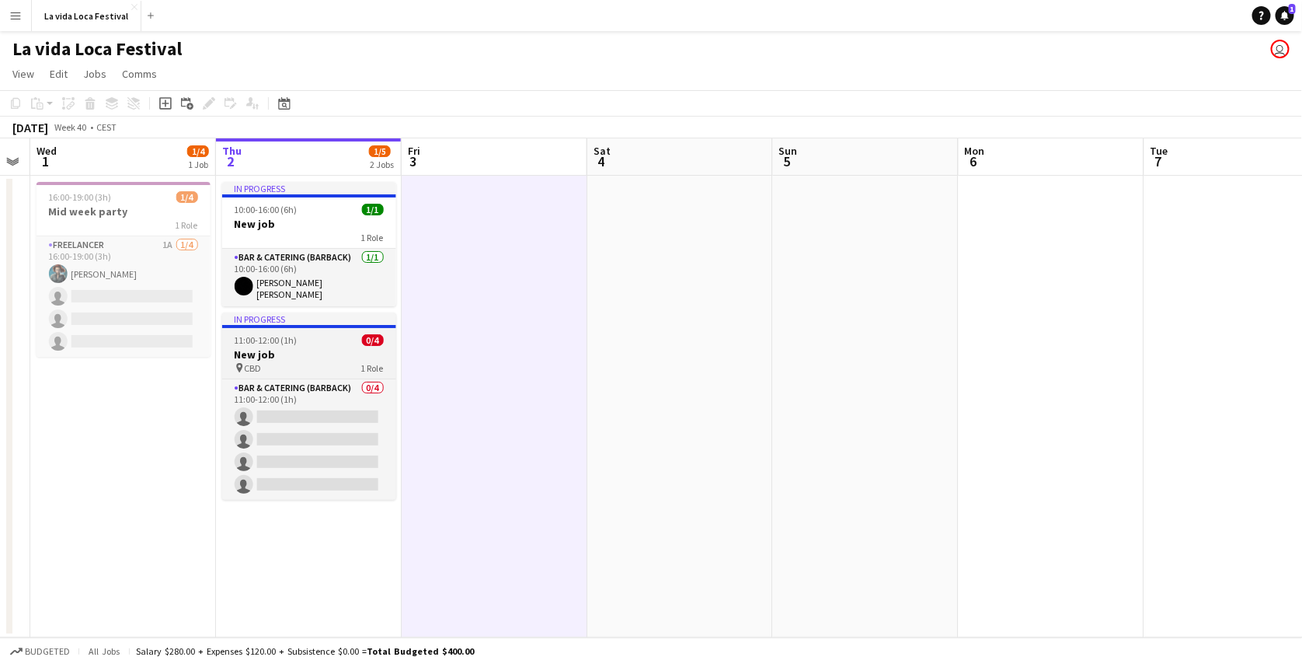
click at [368, 352] on h3 "New job" at bounding box center [309, 354] width 174 height 14
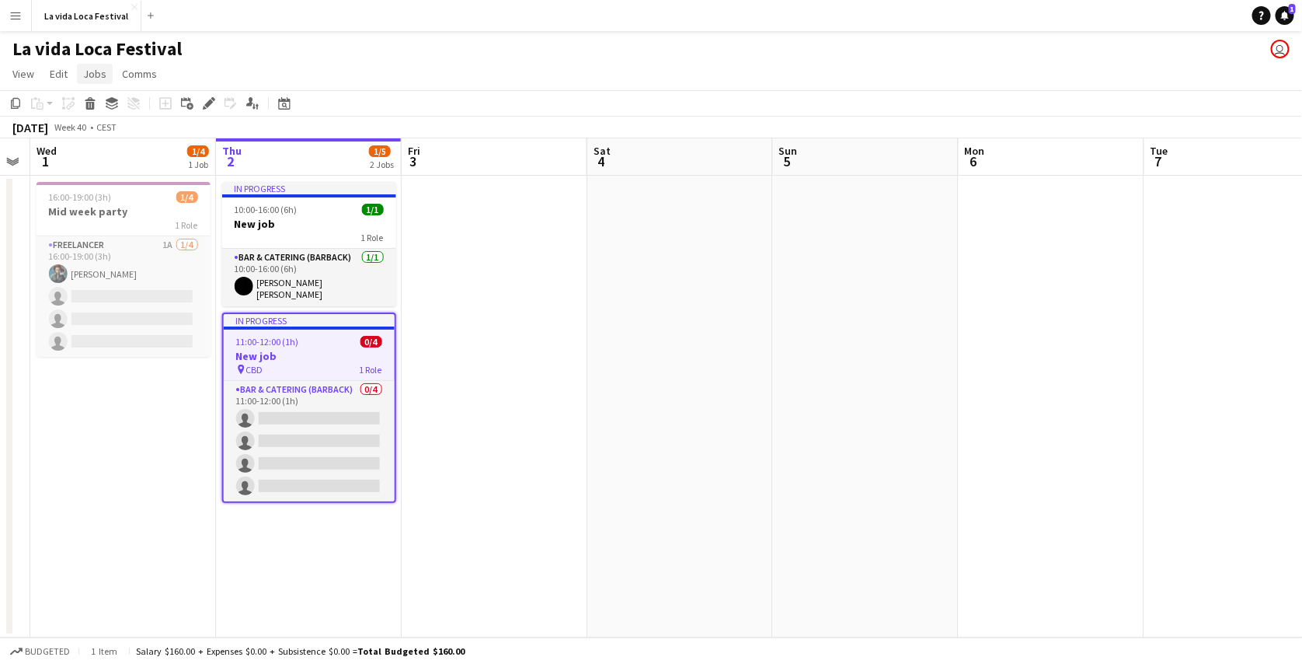
click at [103, 73] on span "Jobs" at bounding box center [94, 74] width 23 height 14
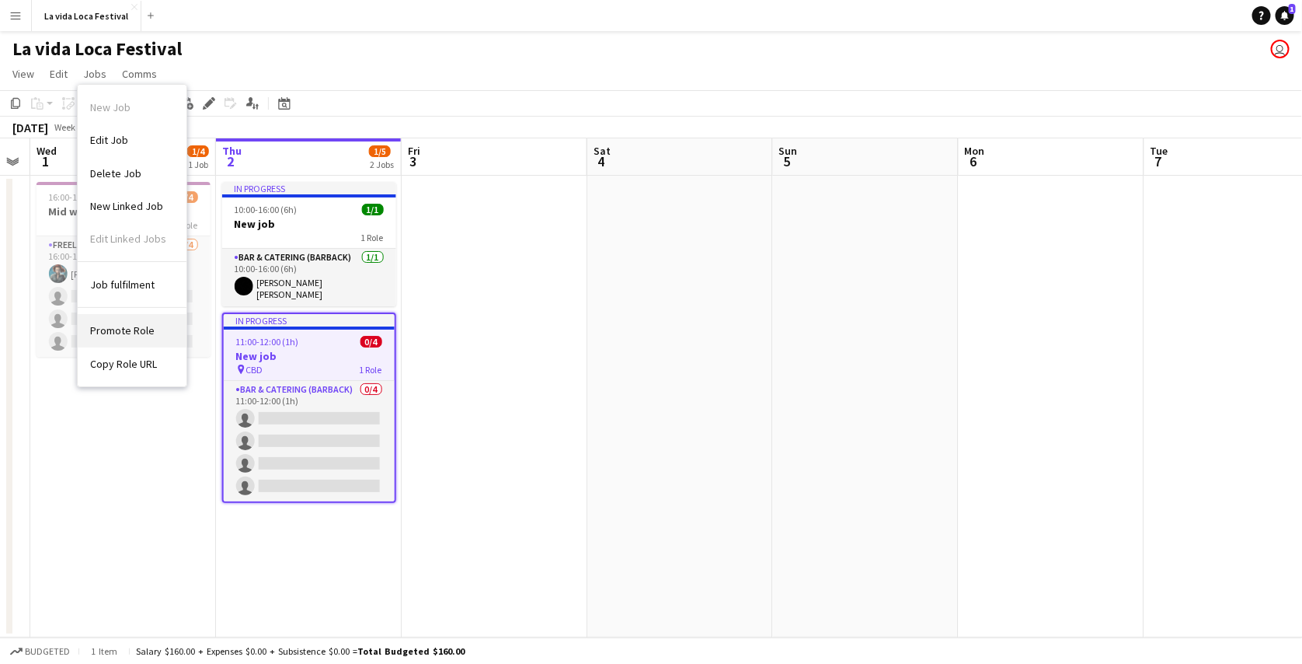
click at [133, 337] on link "Promote Role" at bounding box center [132, 330] width 109 height 33
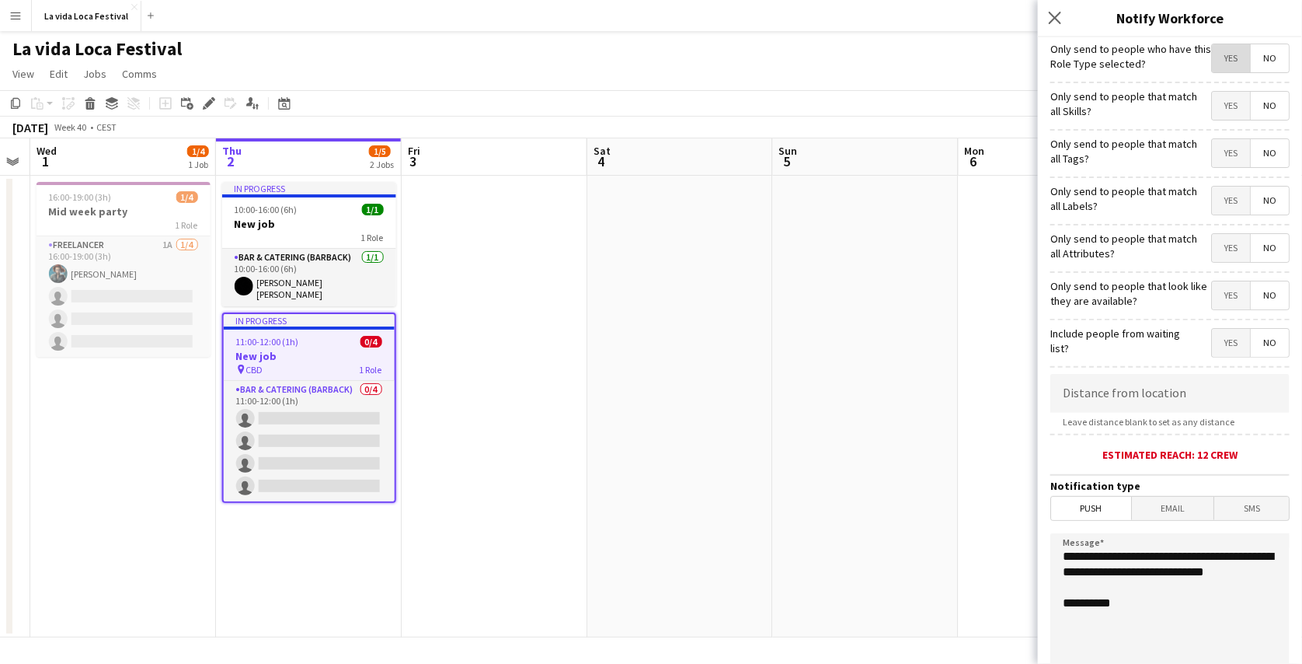
click at [1215, 64] on span "Yes" at bounding box center [1231, 58] width 38 height 28
click at [1225, 68] on span "Yes" at bounding box center [1231, 58] width 38 height 28
click at [1251, 58] on span "No" at bounding box center [1270, 58] width 38 height 28
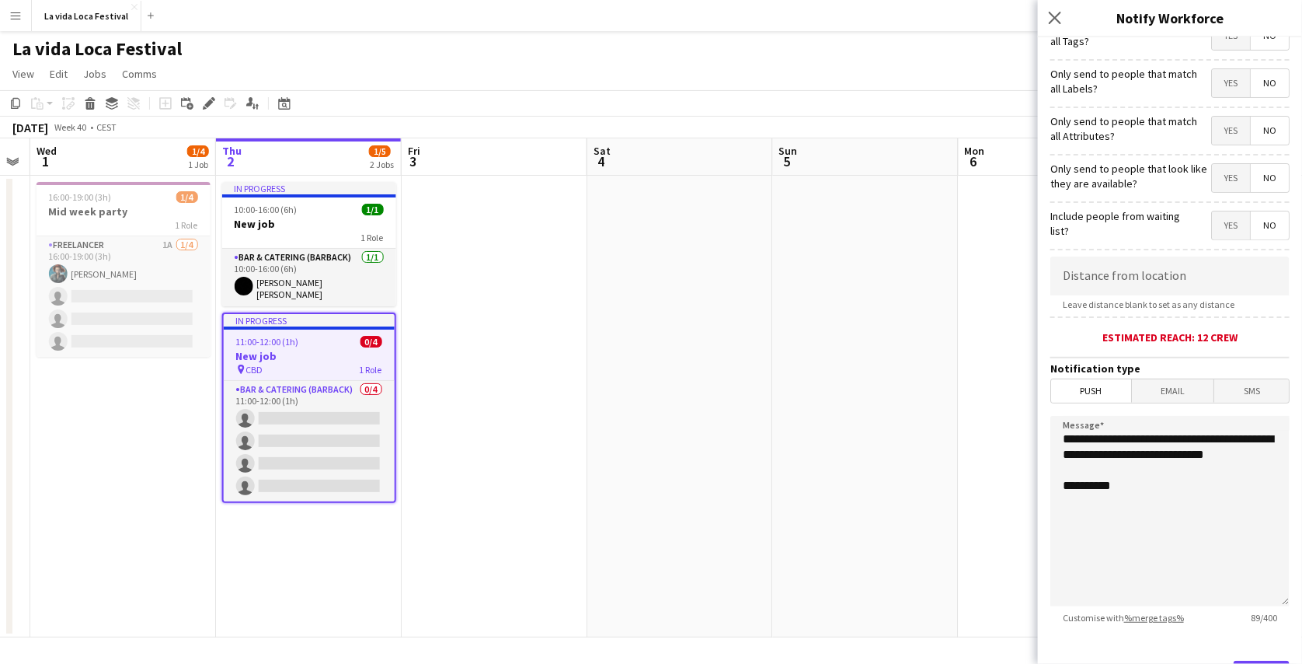
scroll to position [121, 0]
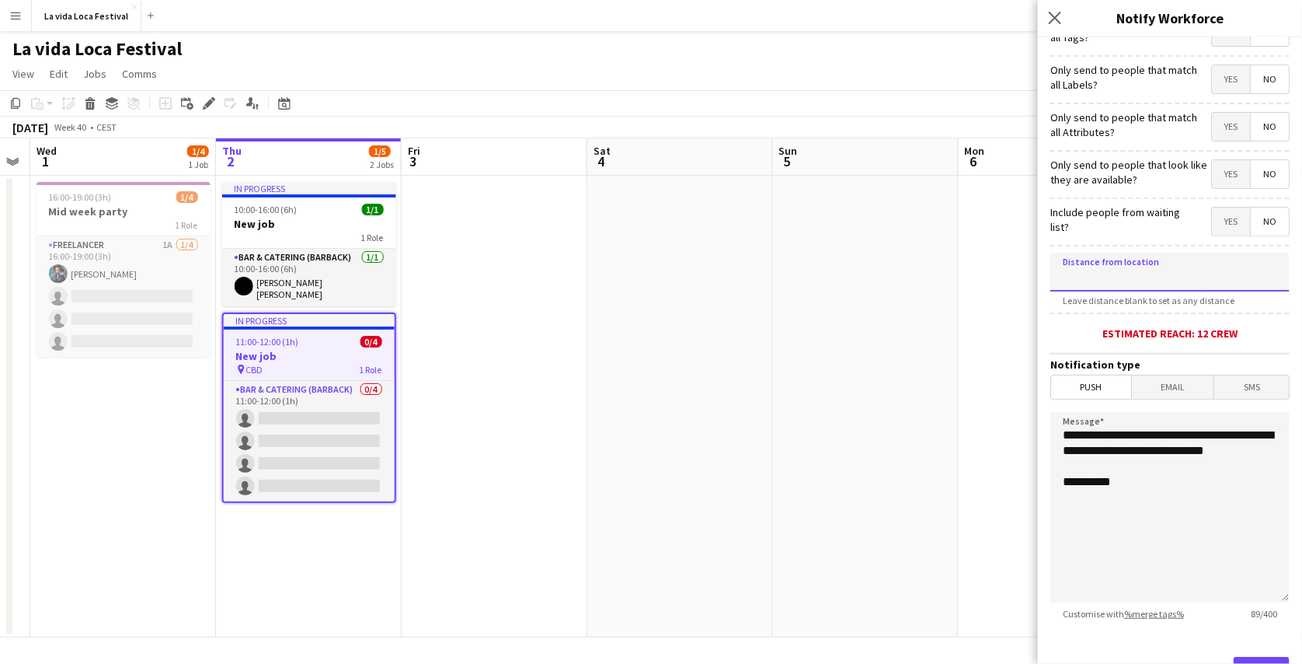
click at [1173, 256] on input at bounding box center [1170, 272] width 239 height 39
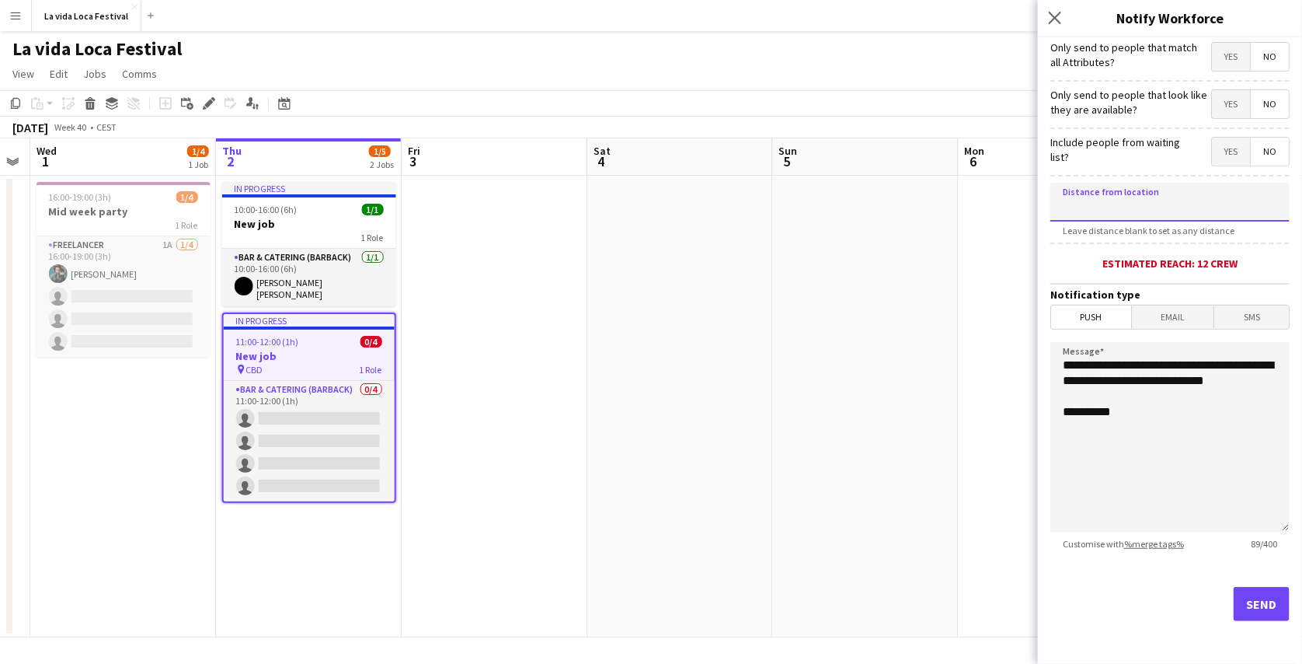
scroll to position [190, 0]
click at [1055, 15] on icon "Close pop-in" at bounding box center [1055, 17] width 15 height 15
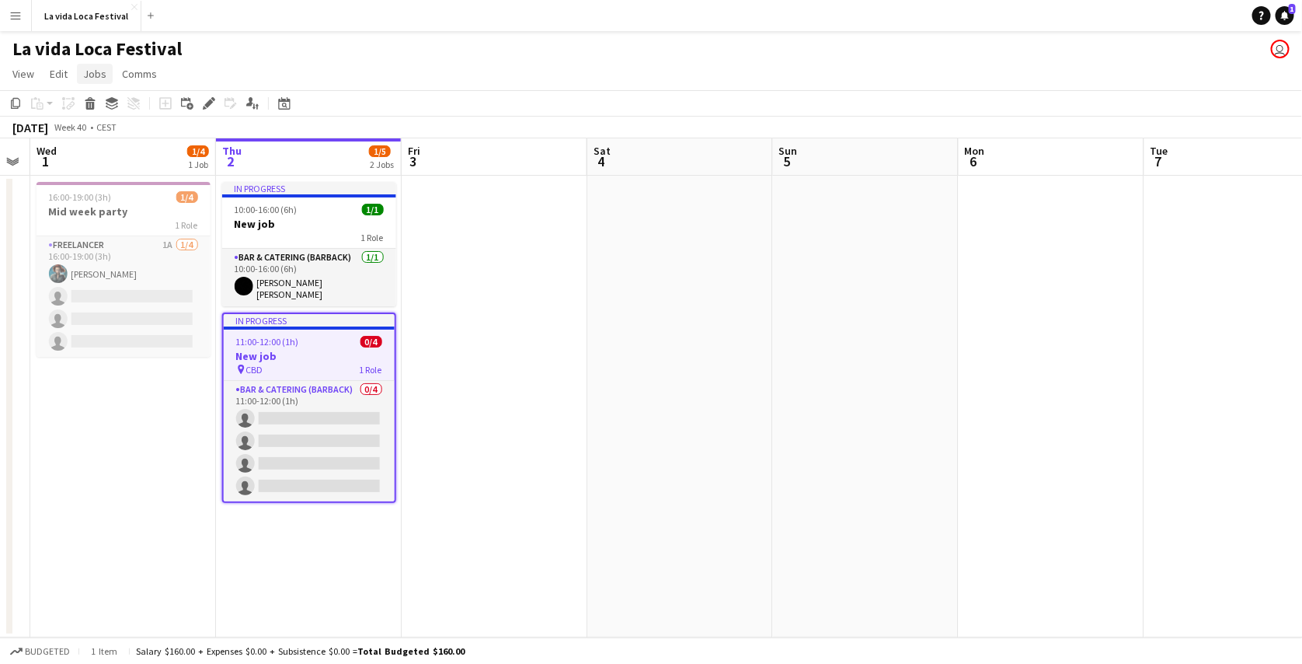
click at [99, 78] on span "Jobs" at bounding box center [94, 74] width 23 height 14
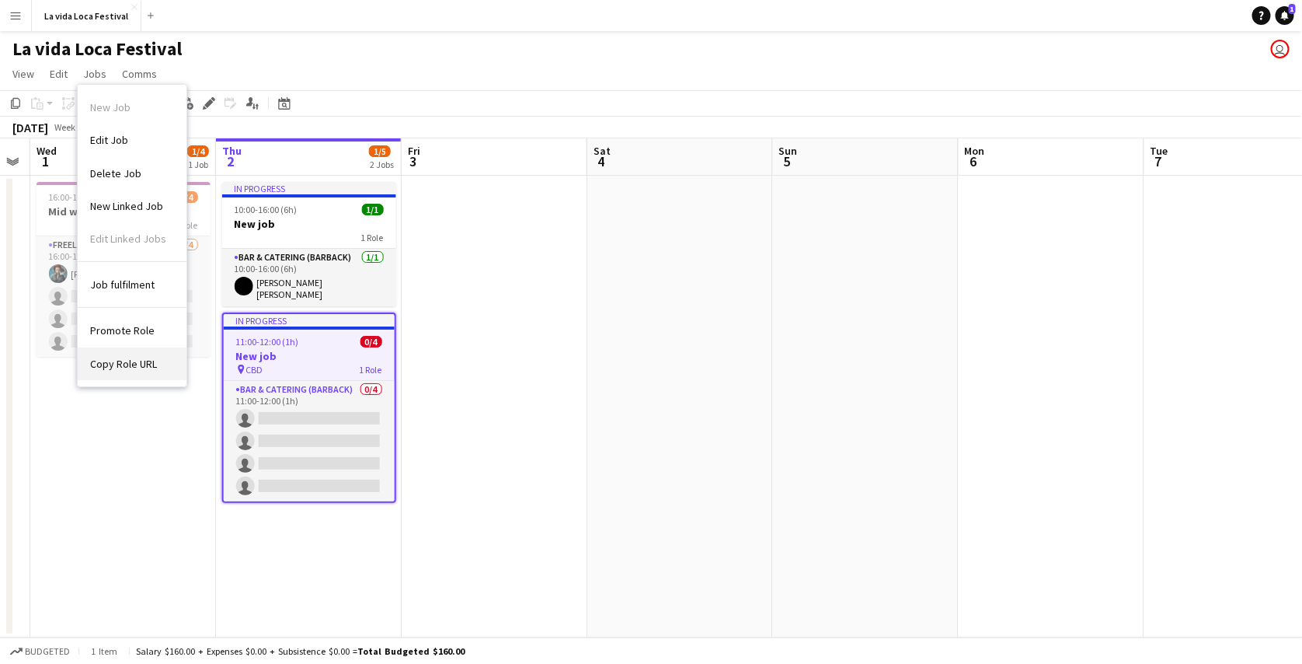
click at [112, 353] on link "Copy Role URL" at bounding box center [132, 363] width 109 height 33
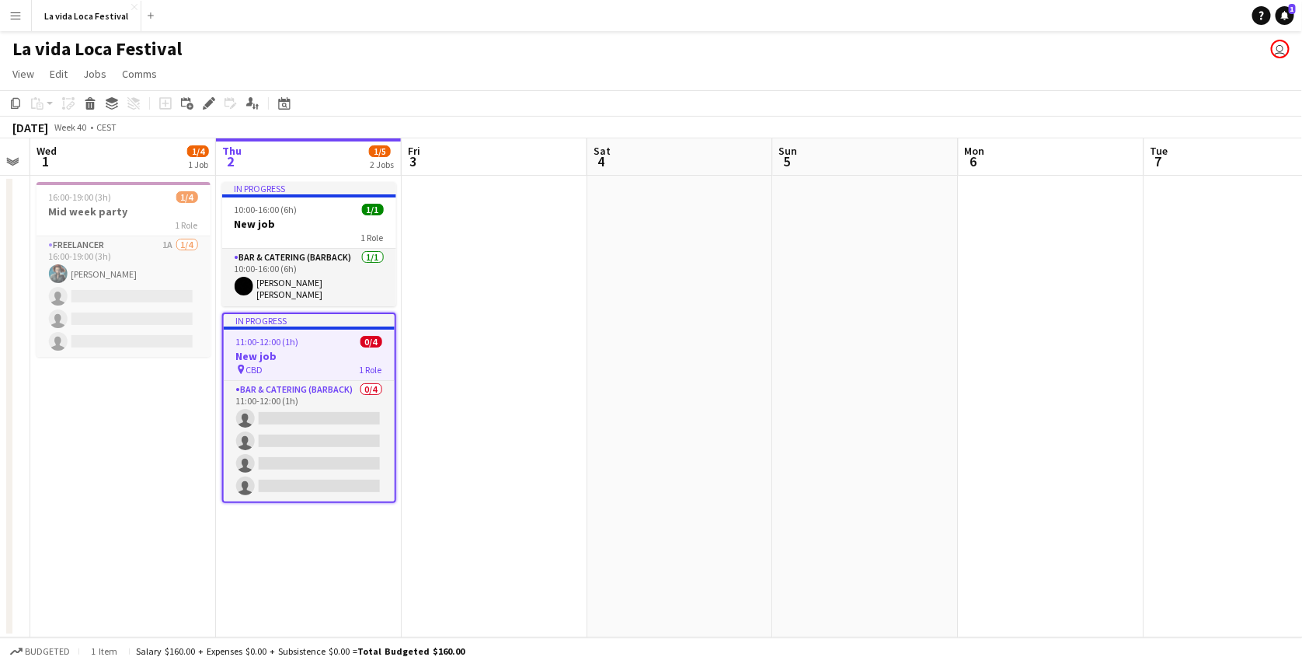
click at [316, 349] on h3 "New job" at bounding box center [309, 356] width 171 height 14
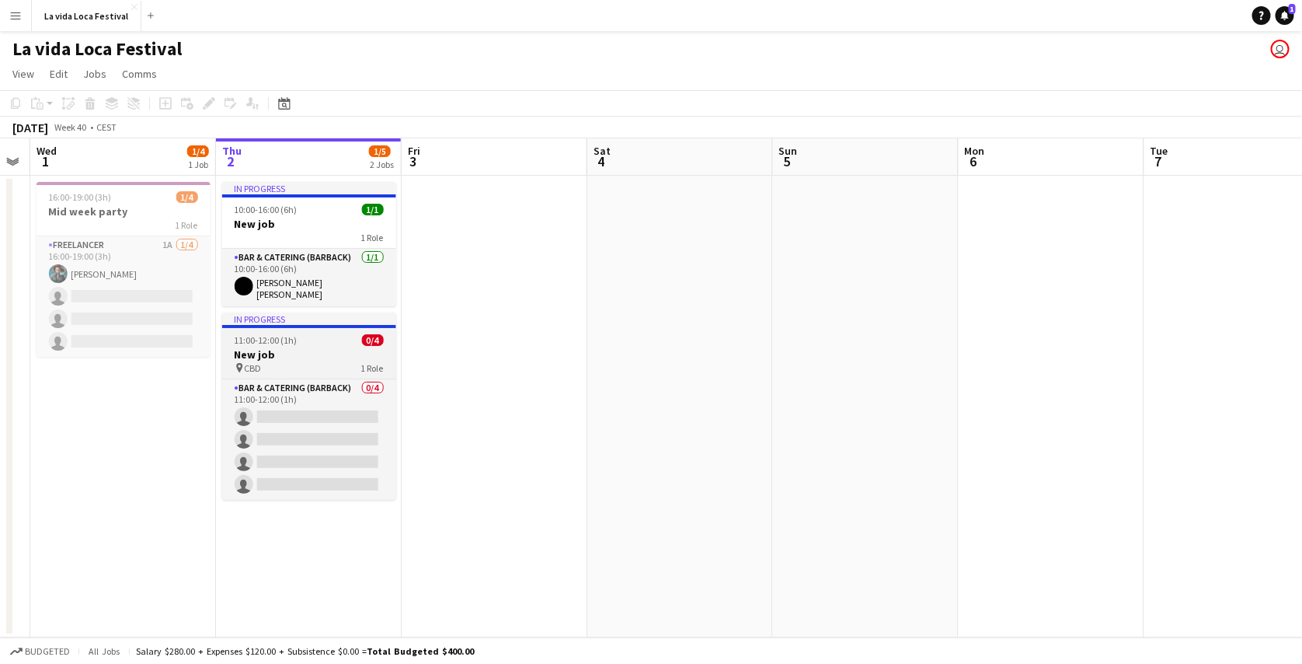
click at [316, 347] on h3 "New job" at bounding box center [309, 354] width 174 height 14
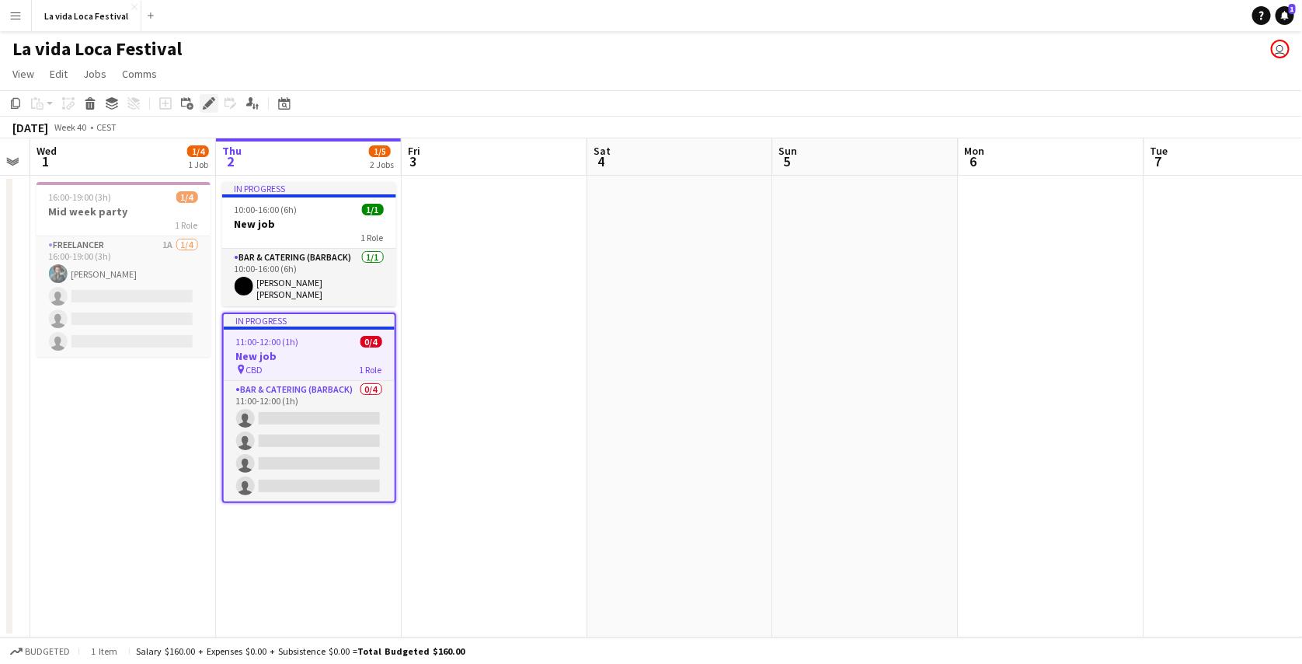
click at [207, 96] on div "Edit" at bounding box center [209, 103] width 19 height 19
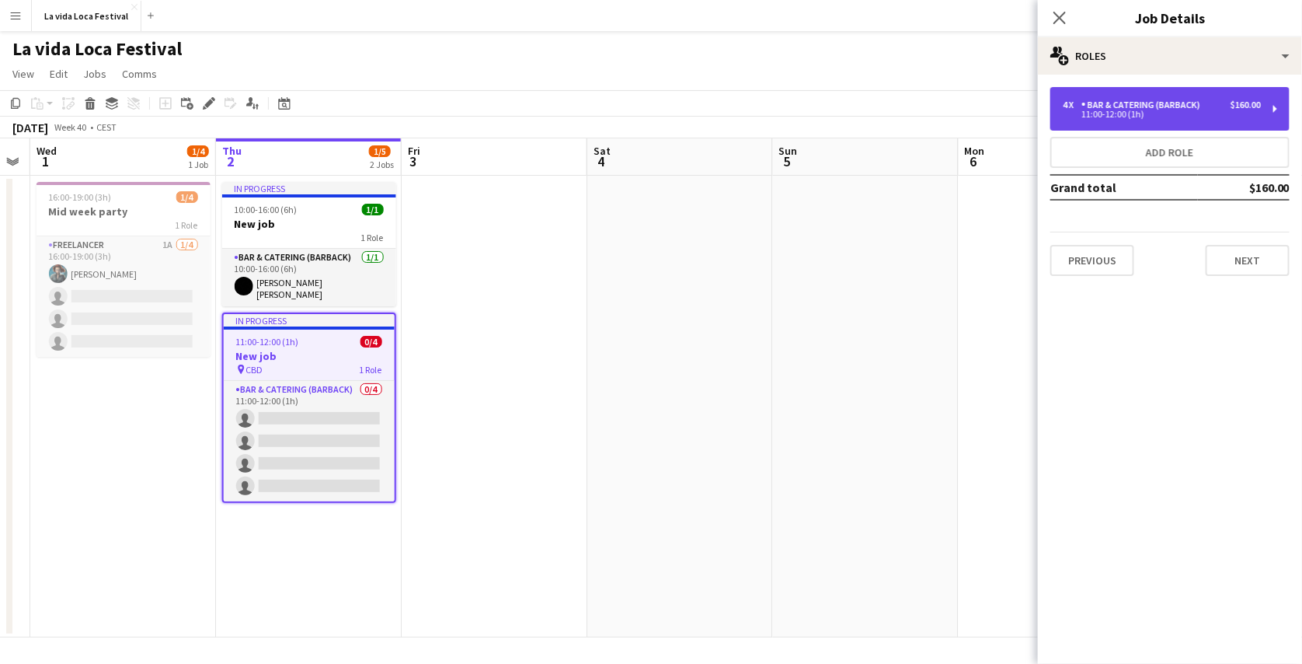
click at [1105, 118] on div "11:00-12:00 (1h)" at bounding box center [1162, 114] width 198 height 8
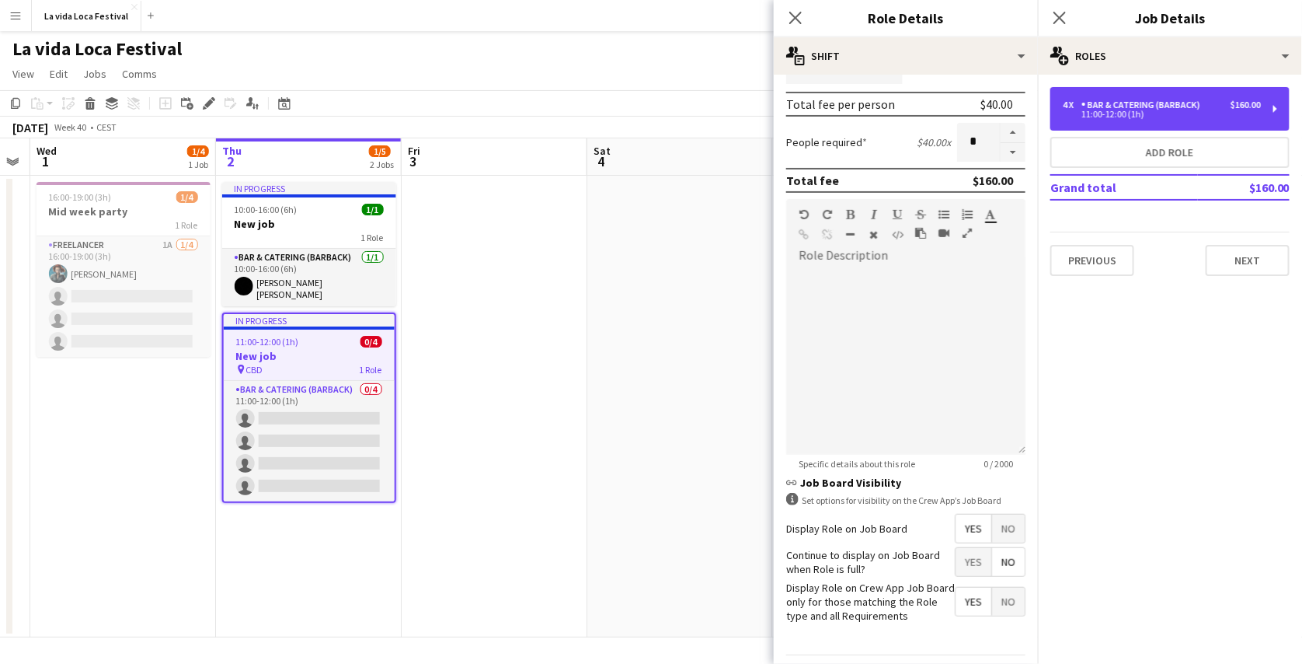
scroll to position [386, 0]
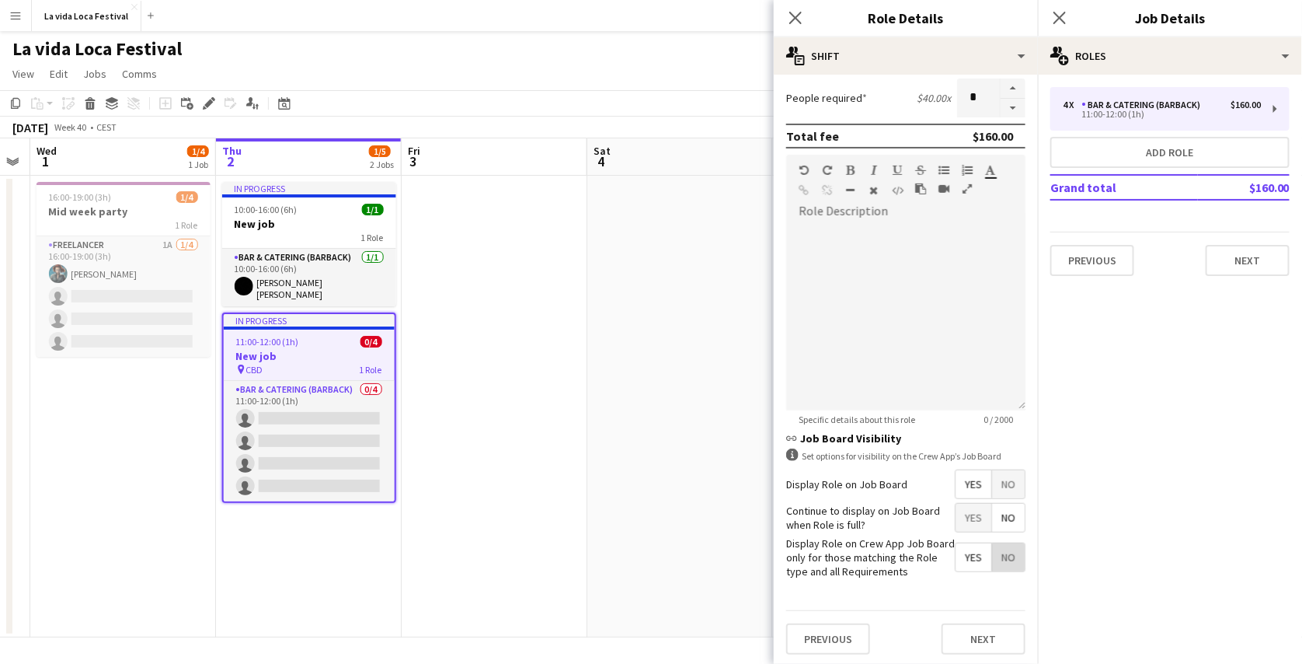
click at [1001, 560] on span "No" at bounding box center [1008, 557] width 33 height 28
click at [766, 101] on app-toolbar "Copy Paste Paste Ctrl+V Paste with crew Ctrl+Shift+V Paste linked Job [GEOGRAPH…" at bounding box center [651, 103] width 1302 height 26
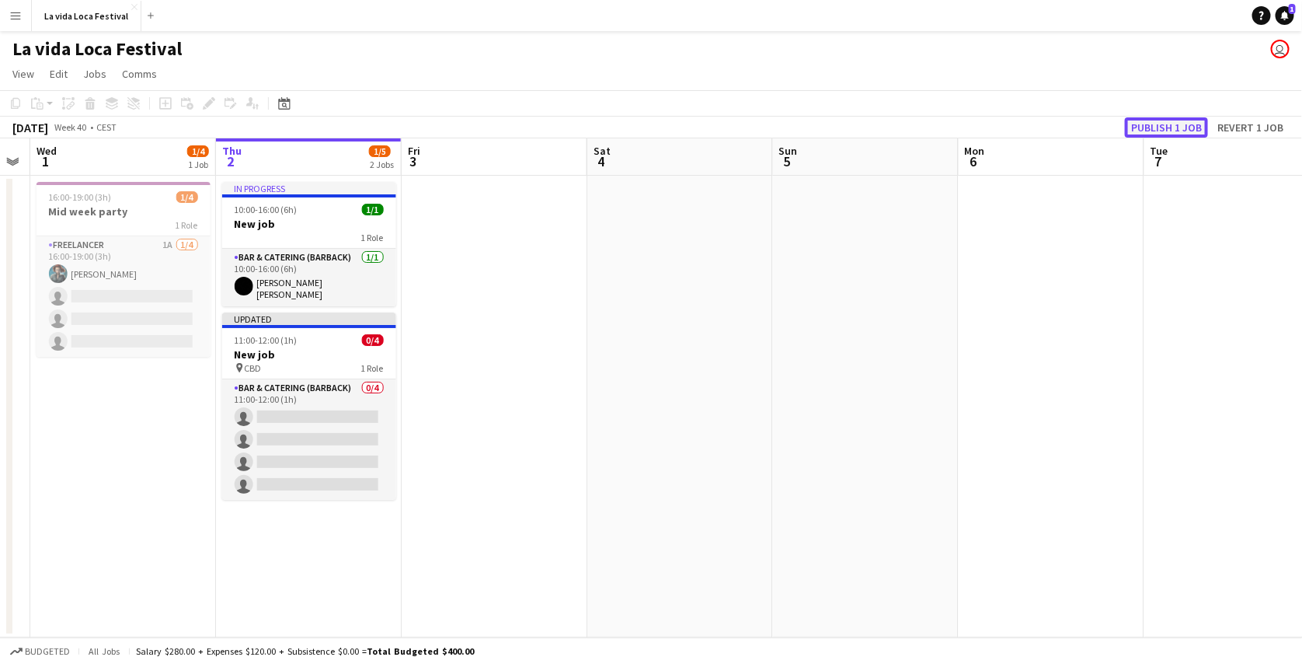
click at [1161, 132] on button "Publish 1 job" at bounding box center [1166, 127] width 83 height 20
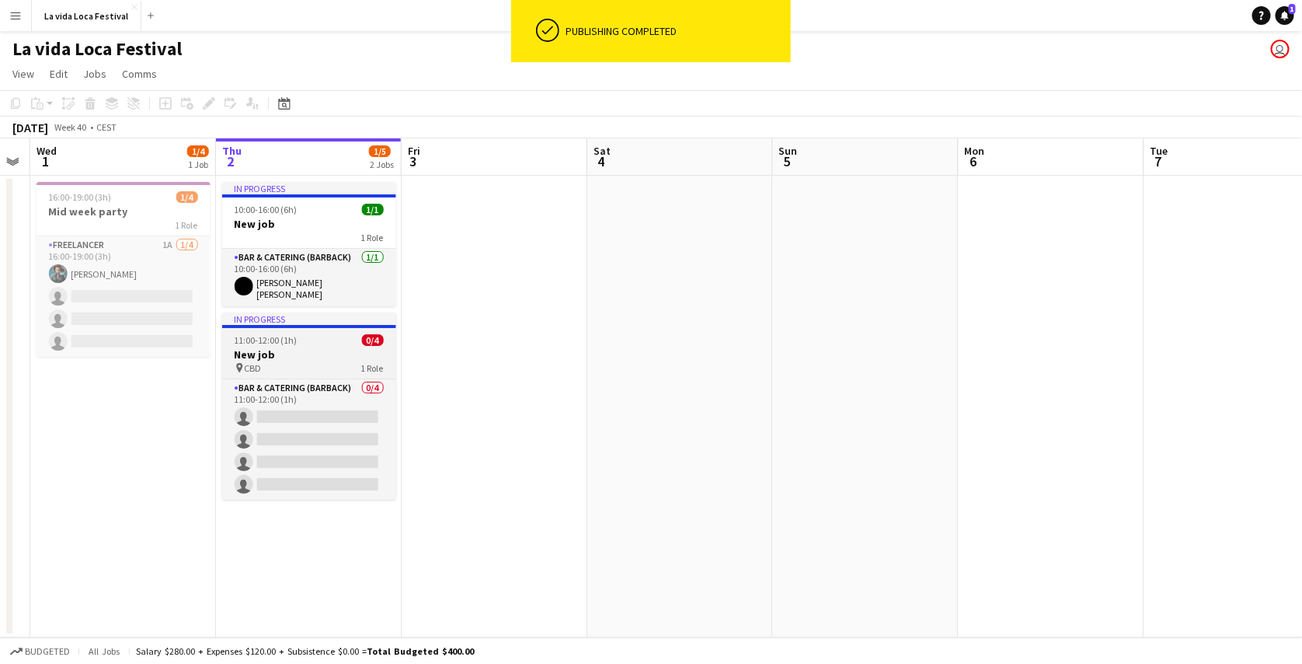
click at [279, 353] on h3 "New job" at bounding box center [309, 354] width 174 height 14
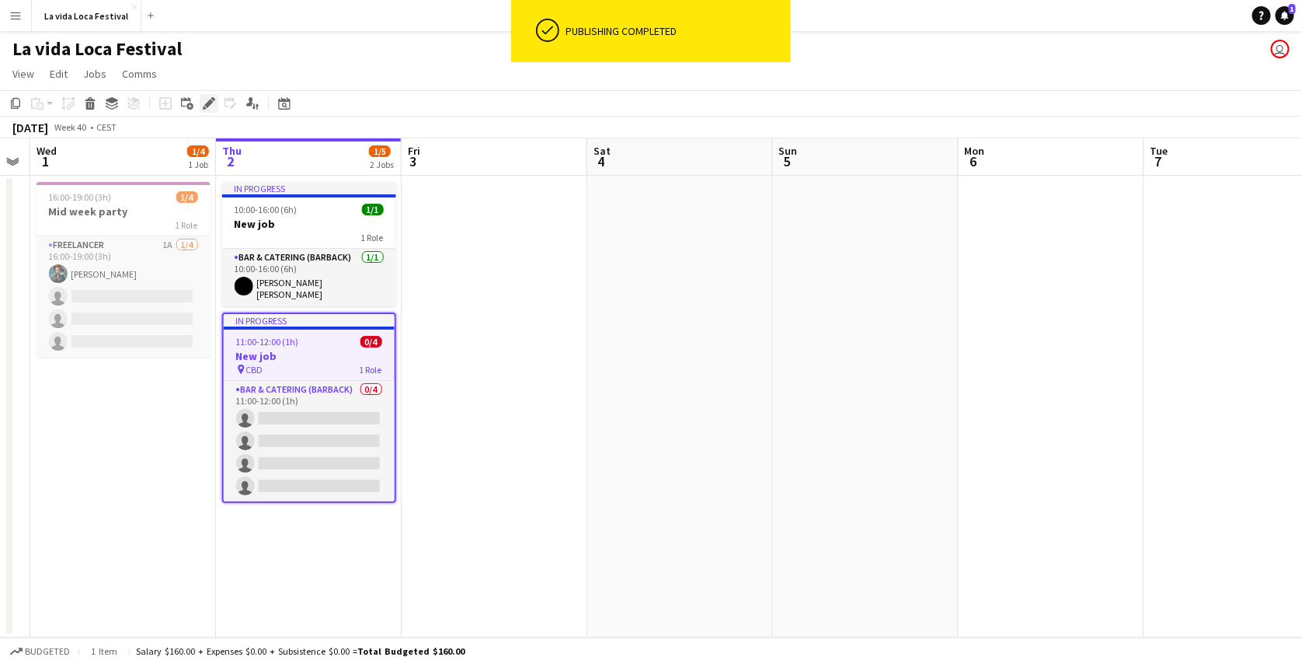
click at [213, 106] on icon "Edit" at bounding box center [209, 103] width 12 height 12
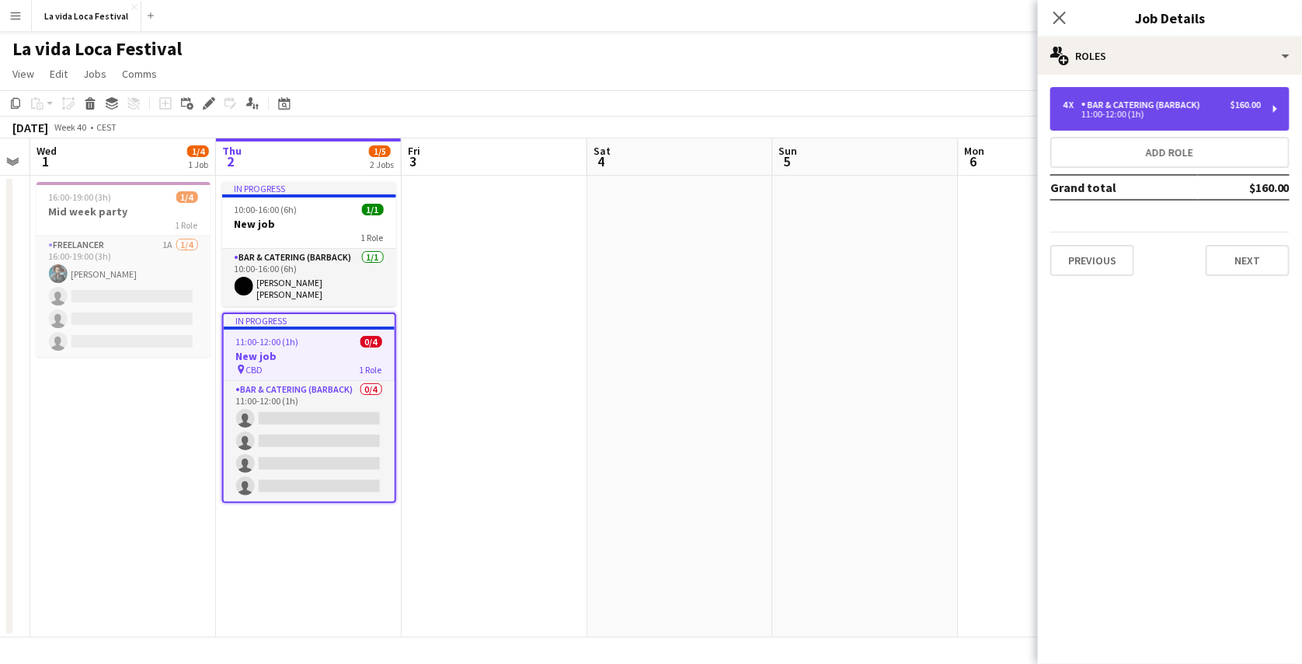
click at [1135, 108] on div "Bar & Catering (Barback)" at bounding box center [1144, 104] width 125 height 11
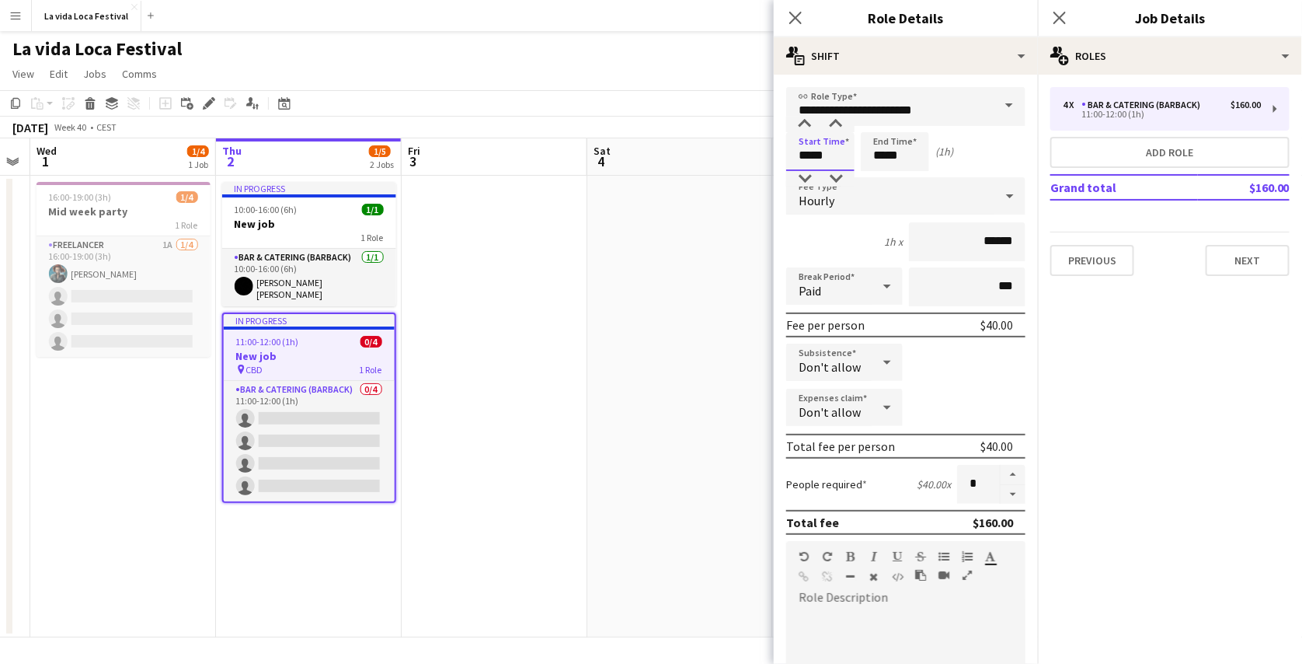
click at [839, 146] on input "*****" at bounding box center [820, 151] width 68 height 39
type input "*****"
click at [809, 117] on div at bounding box center [805, 125] width 31 height 16
click at [749, 72] on app-page-menu "View Day view expanded Day view collapsed Month view Date picker Jump to [DATE]…" at bounding box center [651, 76] width 1302 height 30
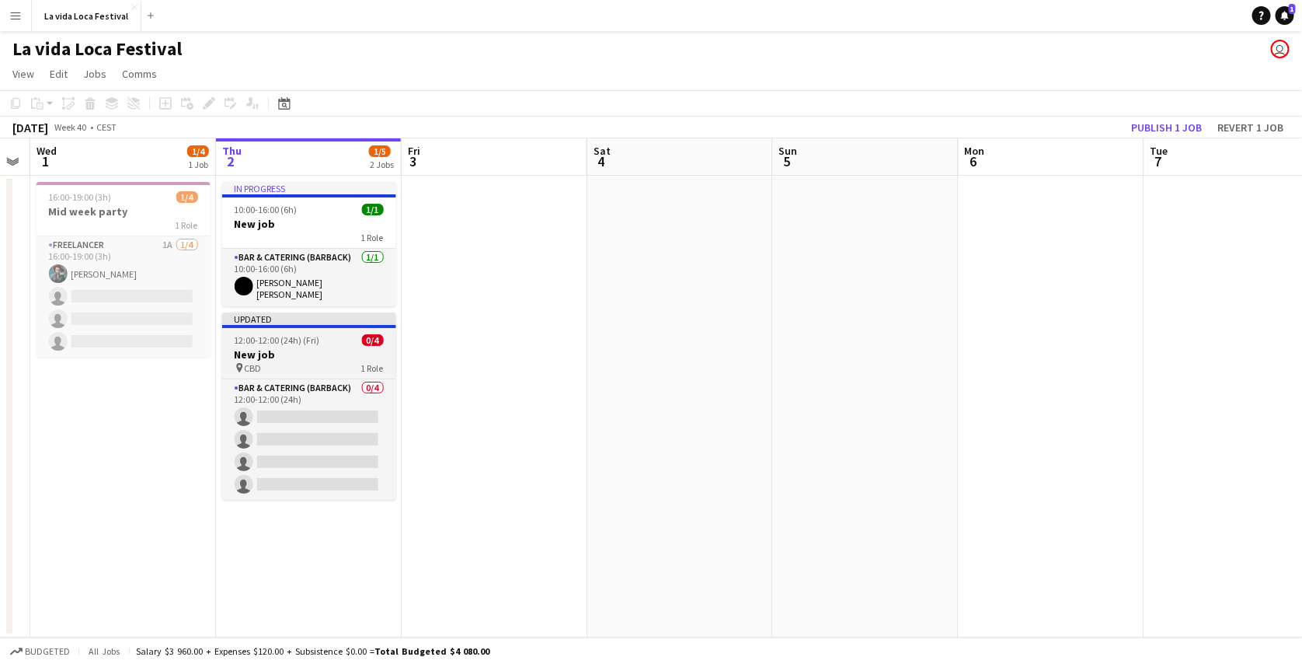
click at [321, 347] on h3 "New job" at bounding box center [309, 354] width 174 height 14
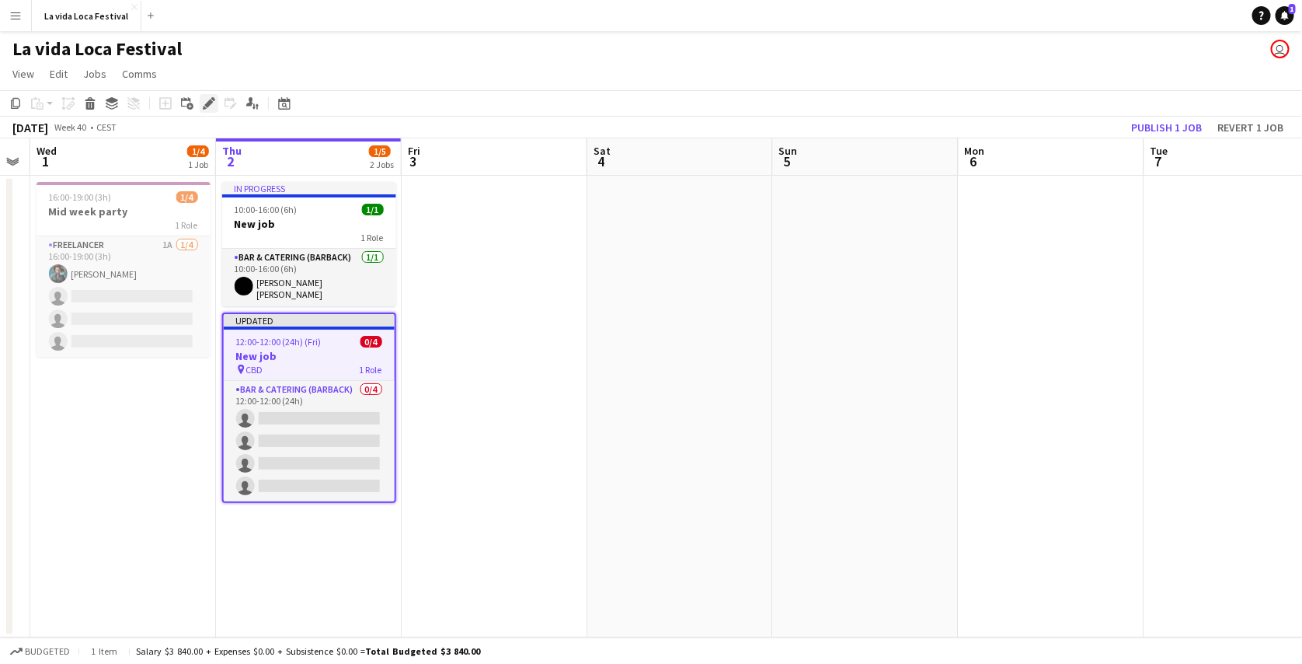
click at [210, 100] on icon at bounding box center [208, 103] width 9 height 9
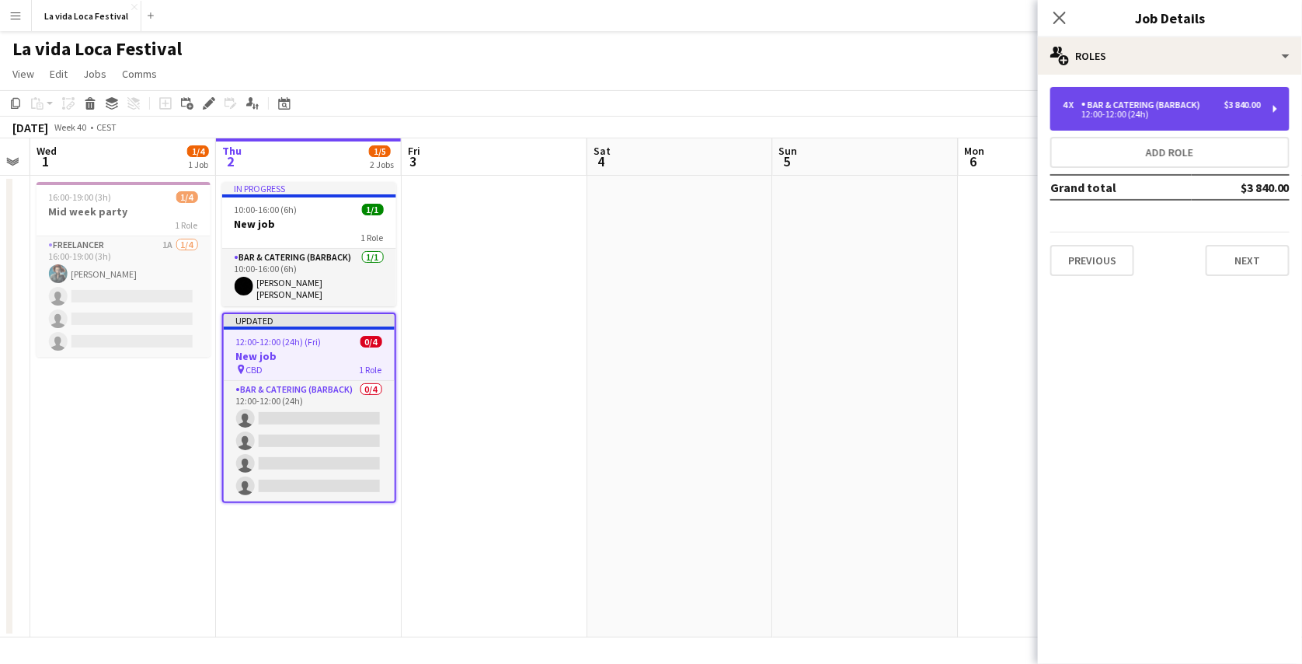
click at [1088, 105] on div "Bar & Catering (Barback)" at bounding box center [1144, 104] width 125 height 11
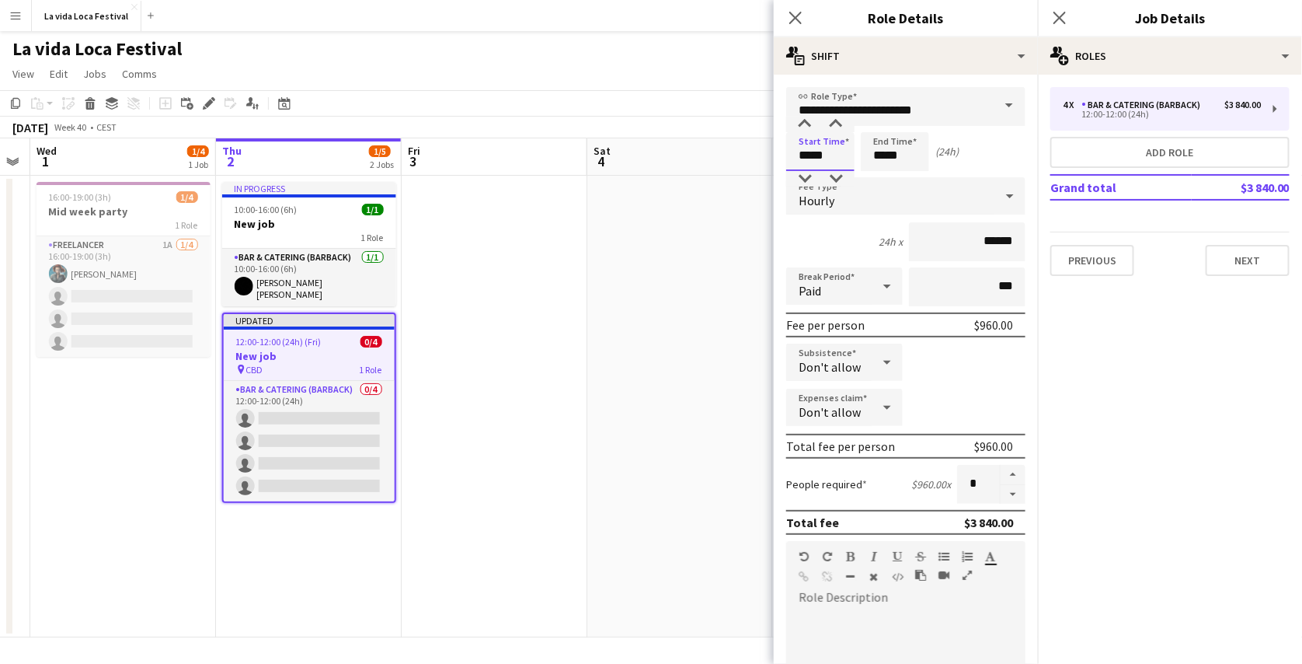
click at [818, 138] on input "*****" at bounding box center [820, 151] width 68 height 39
type input "*****"
click at [811, 124] on div at bounding box center [805, 125] width 31 height 16
click at [742, 96] on app-toolbar "Copy Paste Paste Ctrl+V Paste with crew Ctrl+Shift+V Paste linked Job [GEOGRAPH…" at bounding box center [651, 103] width 1302 height 26
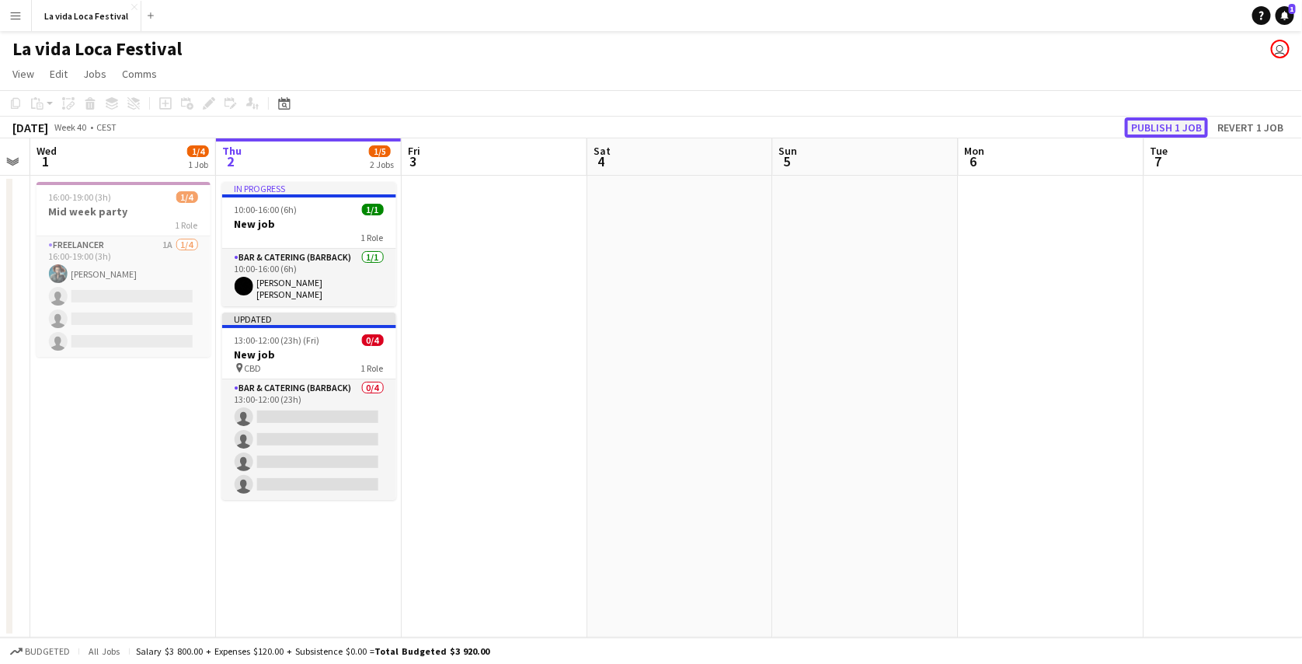
click at [1156, 123] on button "Publish 1 job" at bounding box center [1166, 127] width 83 height 20
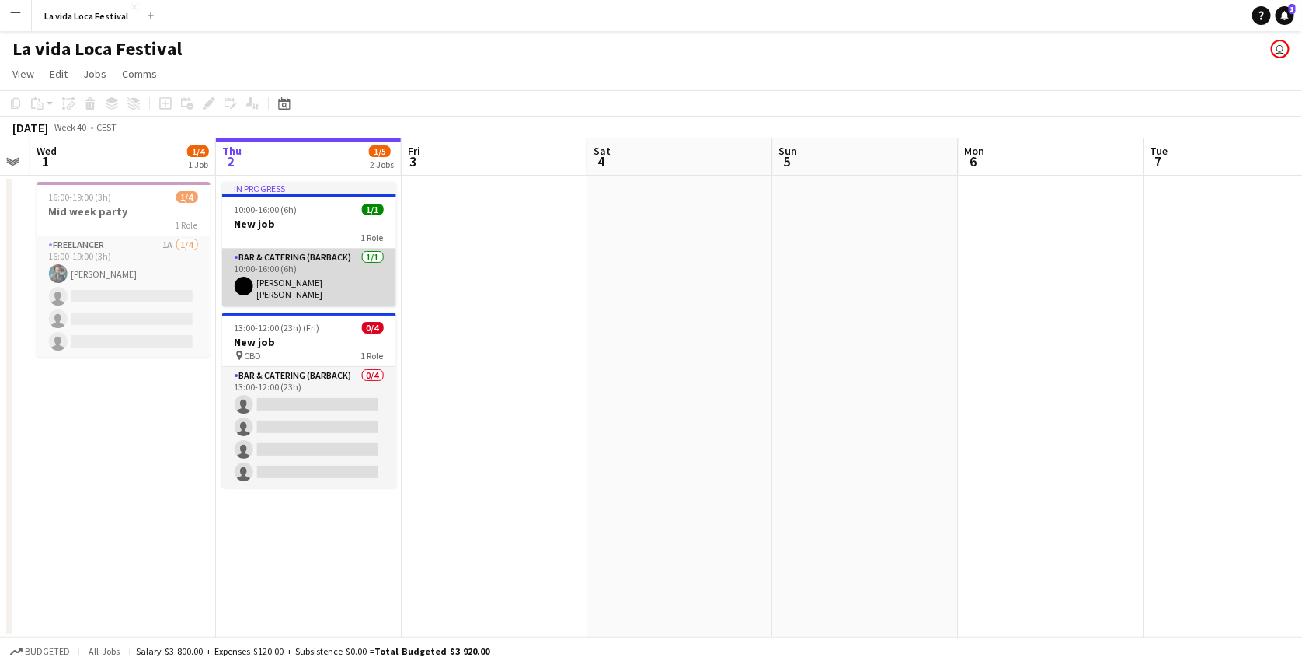
click at [325, 295] on app-card-role "Bar & Catering (Barback) [DATE] 10:00-16:00 (6h) [PERSON_NAME] [PERSON_NAME]" at bounding box center [309, 278] width 174 height 58
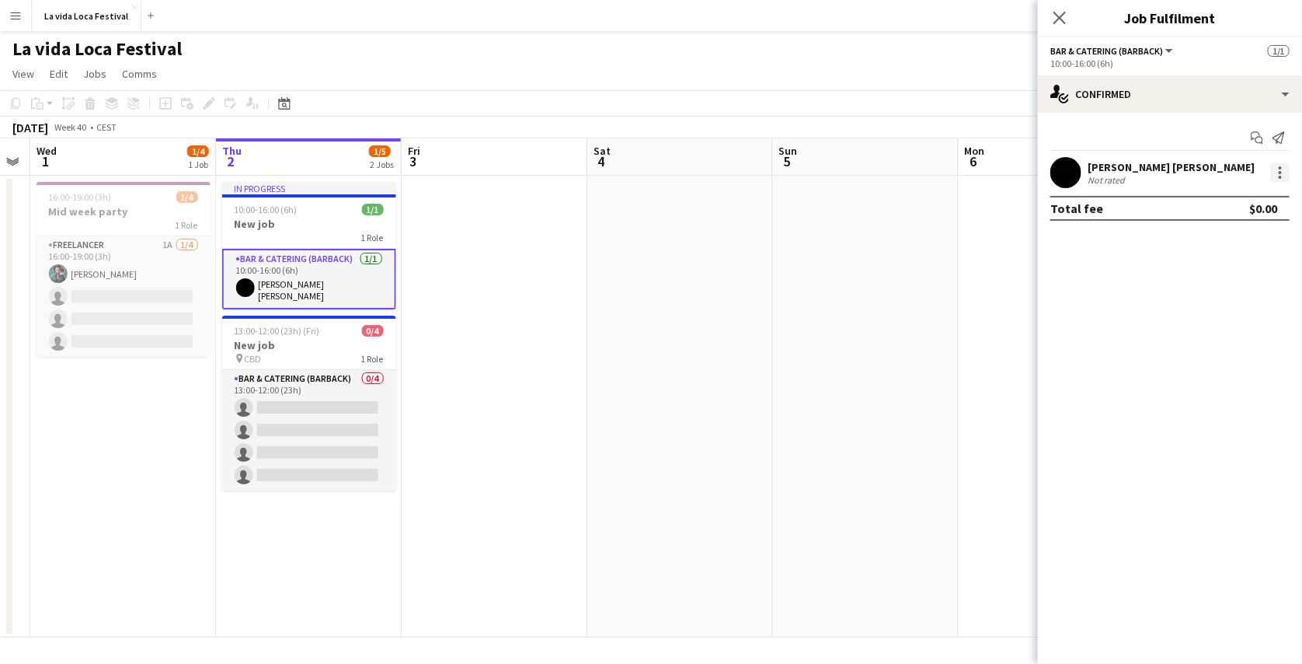
click at [1276, 172] on div at bounding box center [1280, 172] width 19 height 19
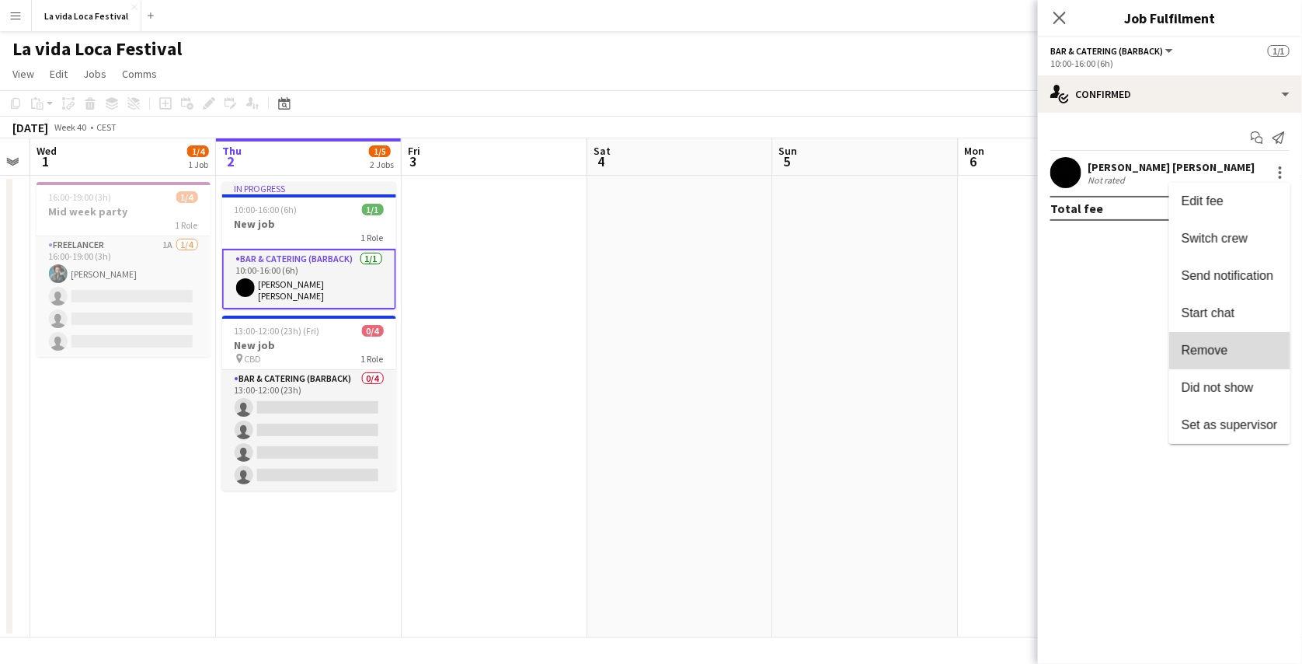
click at [1234, 334] on button "Remove" at bounding box center [1230, 350] width 121 height 37
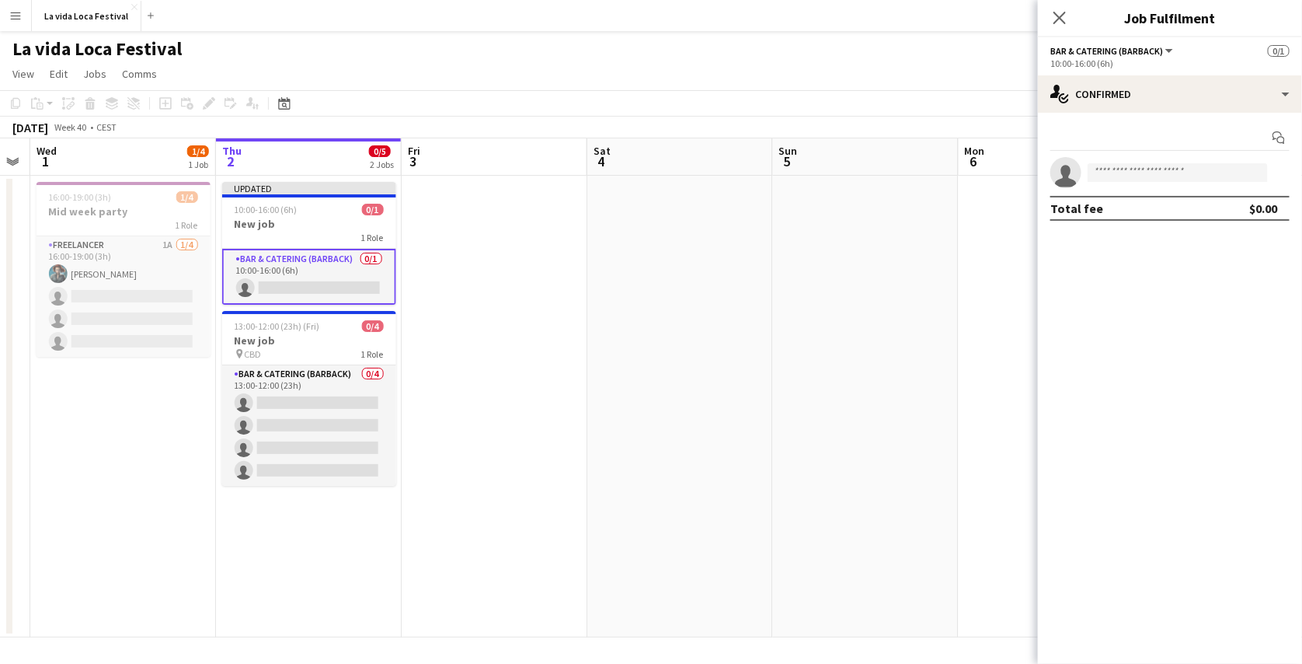
click at [1013, 81] on app-page-menu "View Day view expanded Day view collapsed Month view Date picker Jump to [DATE]…" at bounding box center [651, 76] width 1302 height 30
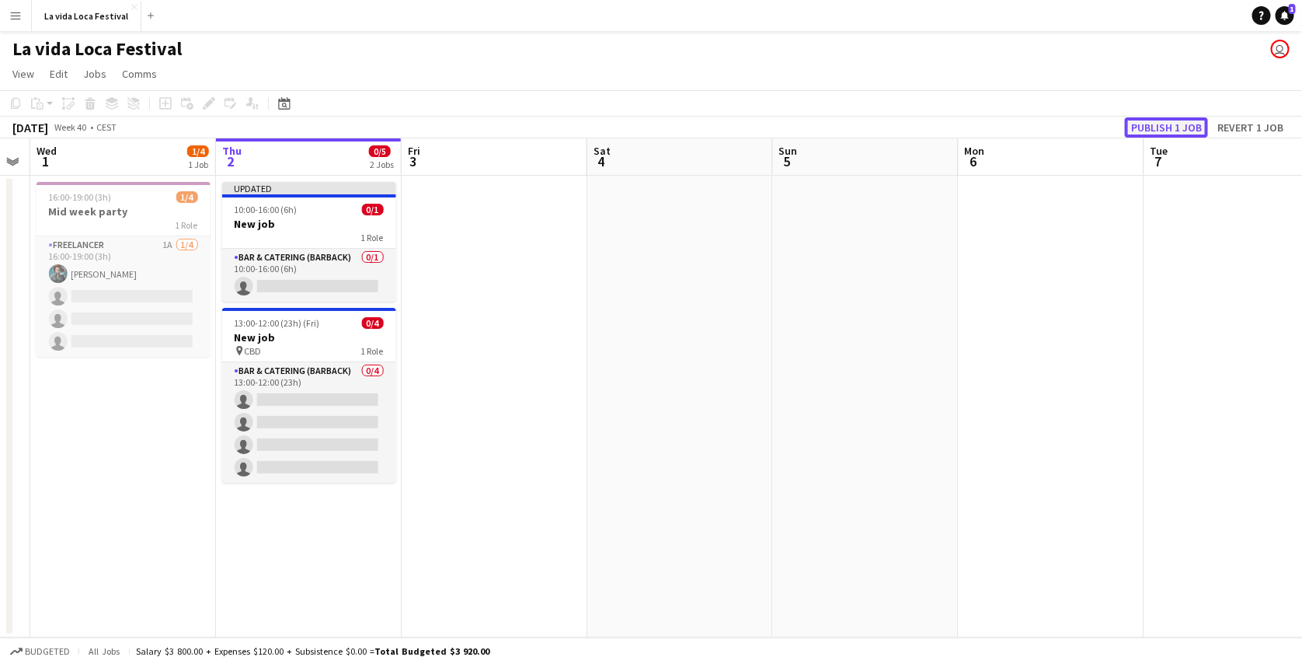
click at [1163, 129] on button "Publish 1 job" at bounding box center [1166, 127] width 83 height 20
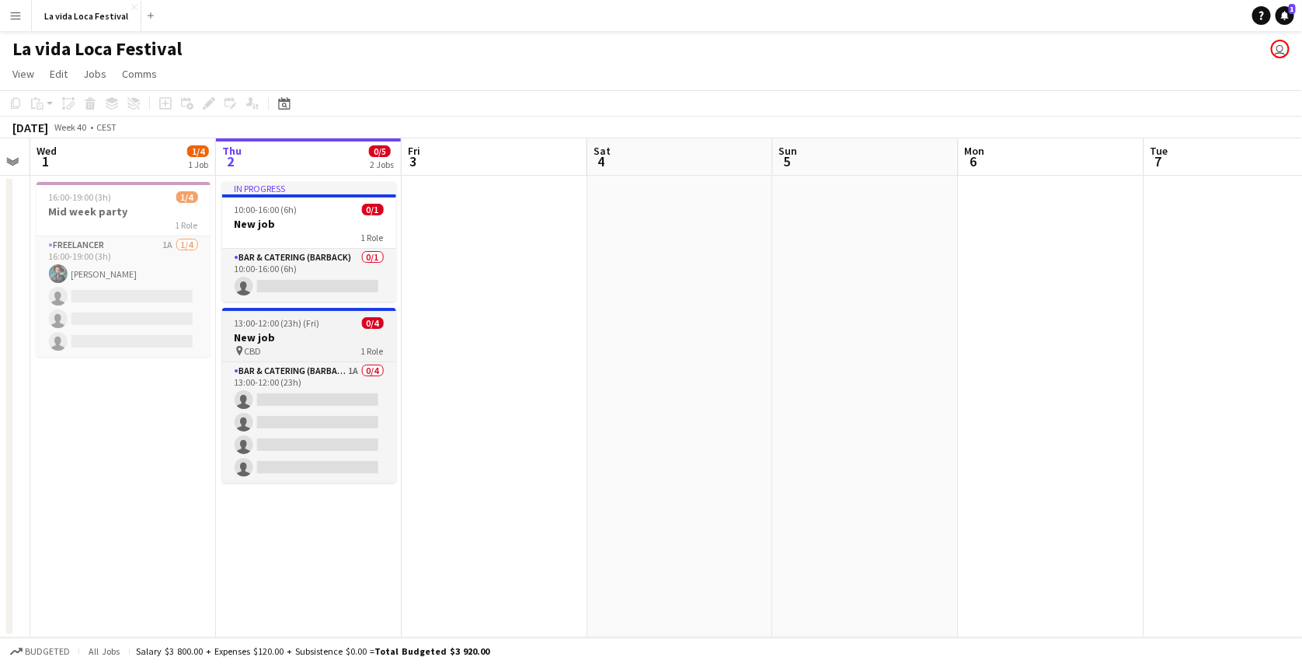
click at [333, 347] on div "pin CBD 1 Role" at bounding box center [309, 350] width 174 height 12
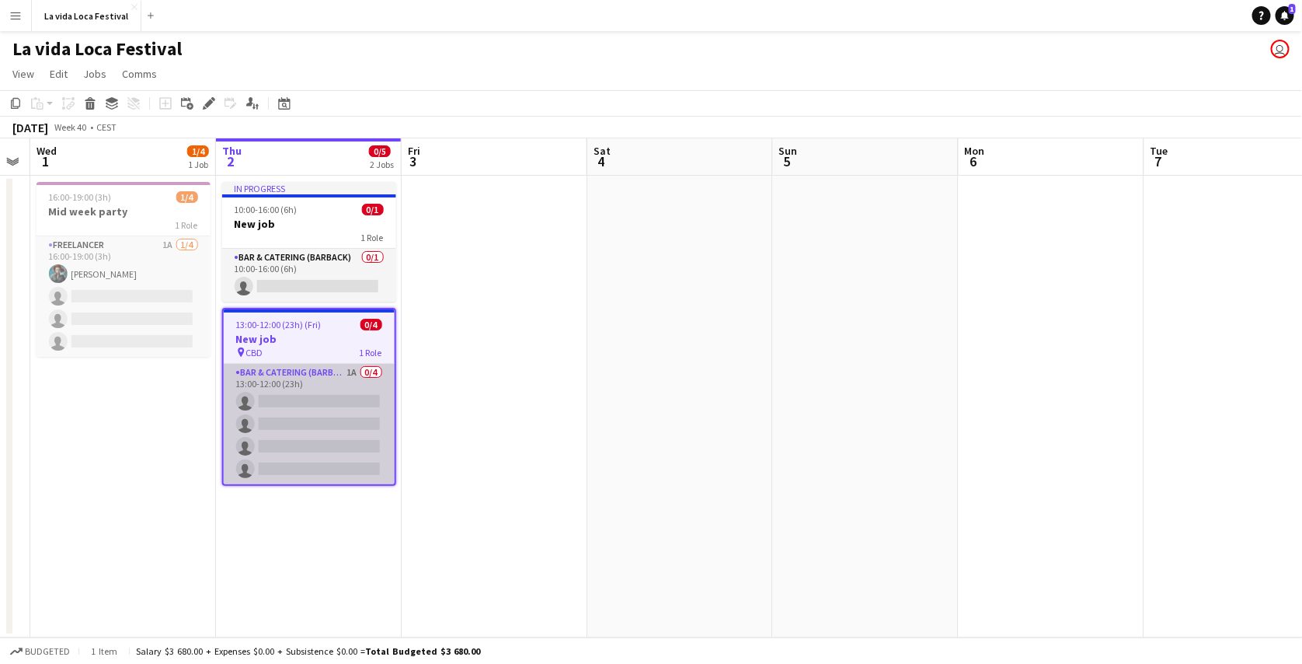
click at [314, 396] on app-card-role "Bar & Catering (Barback) 1A 0/4 13:00-12:00 (23h) single-neutral-actions single…" at bounding box center [309, 424] width 171 height 120
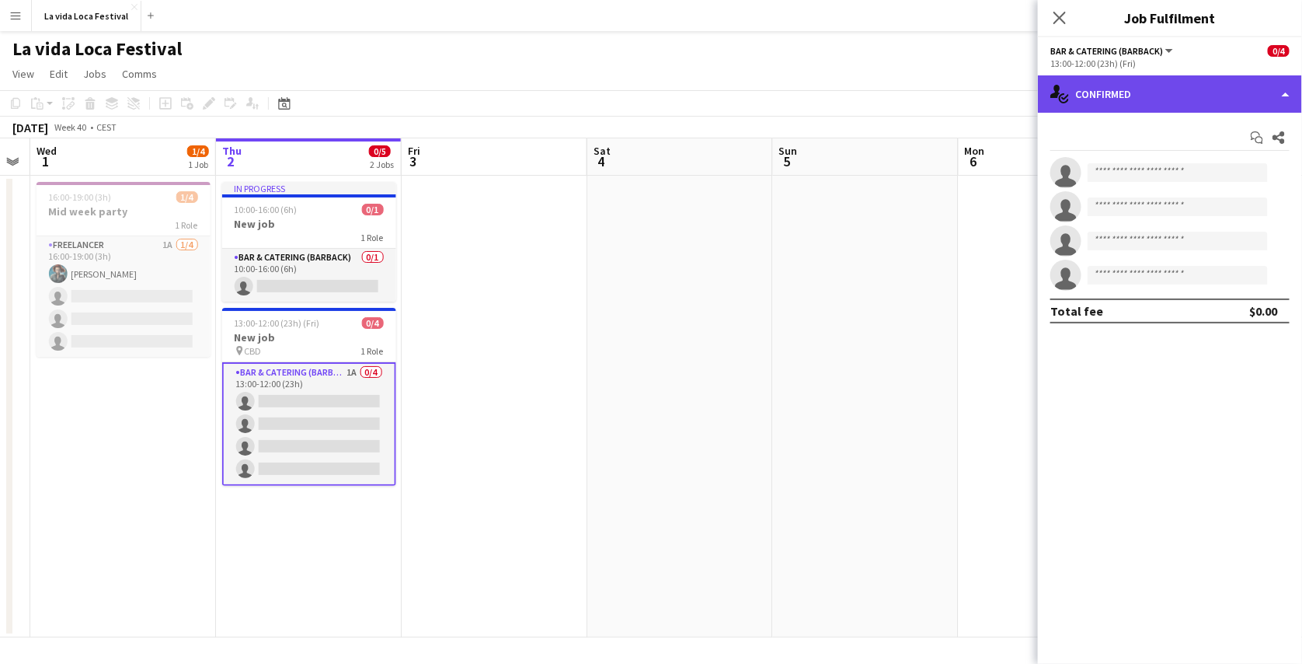
click at [1158, 83] on div "single-neutral-actions-check-2 Confirmed" at bounding box center [1170, 93] width 264 height 37
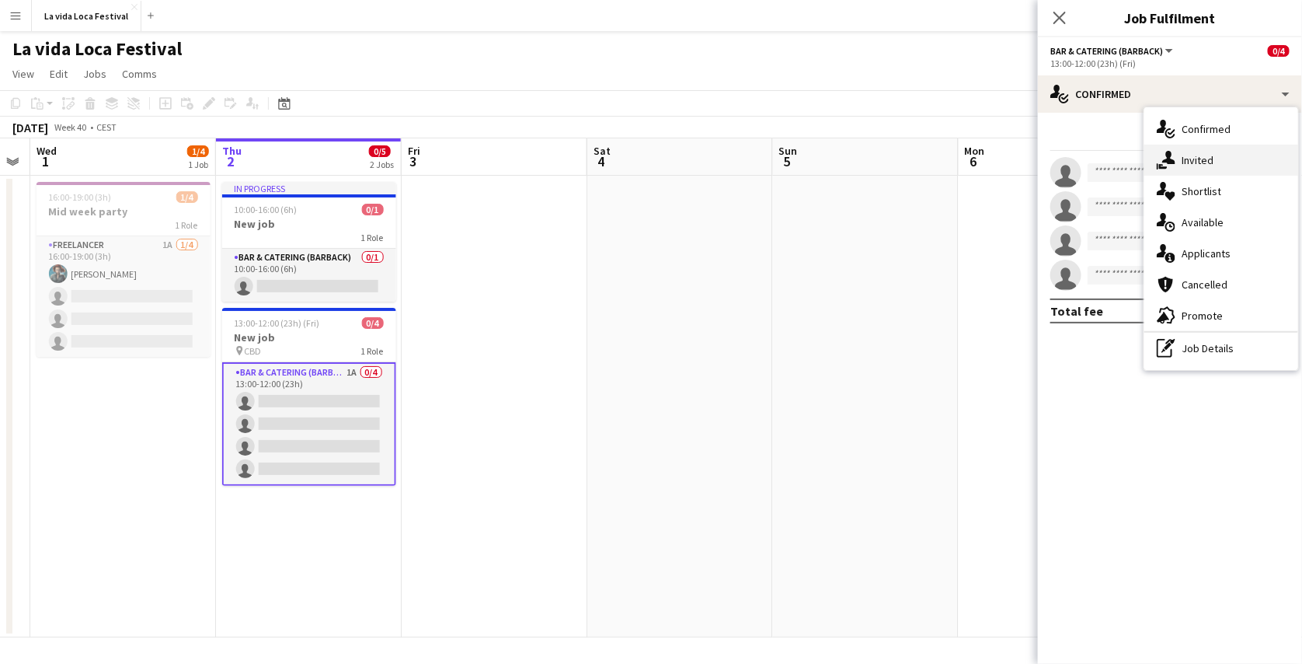
click at [1196, 161] on span "Invited" at bounding box center [1198, 160] width 32 height 14
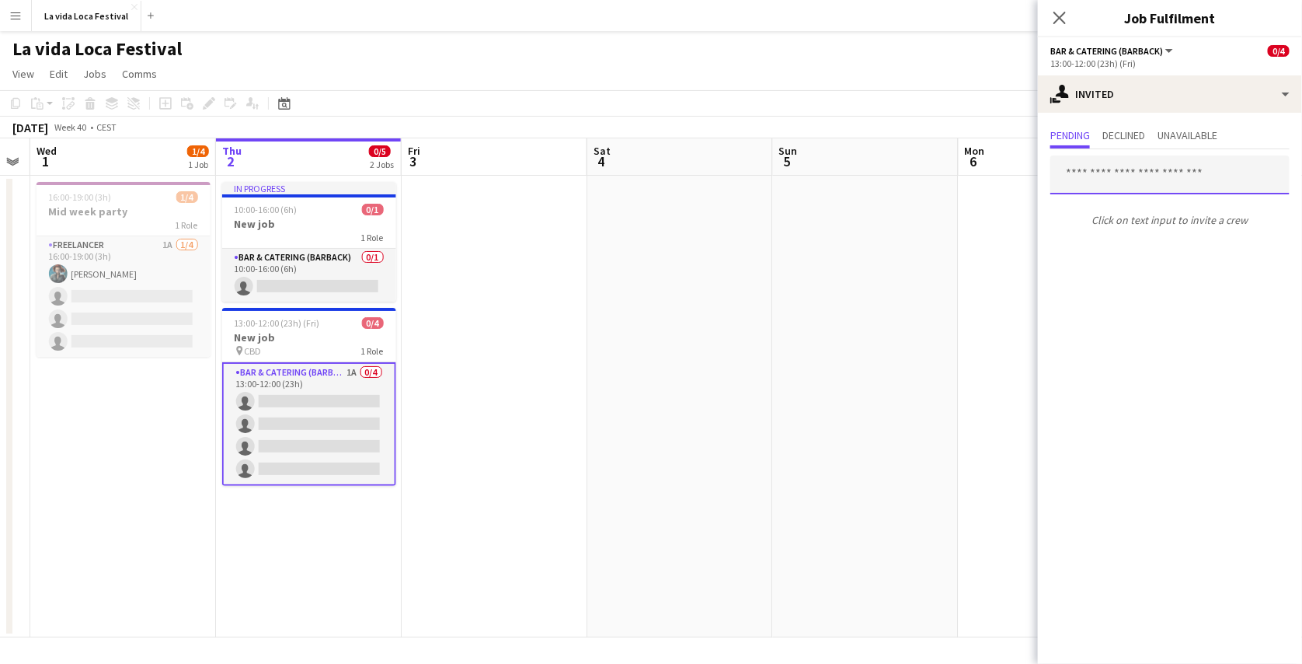
click at [1153, 178] on input "text" at bounding box center [1170, 174] width 239 height 39
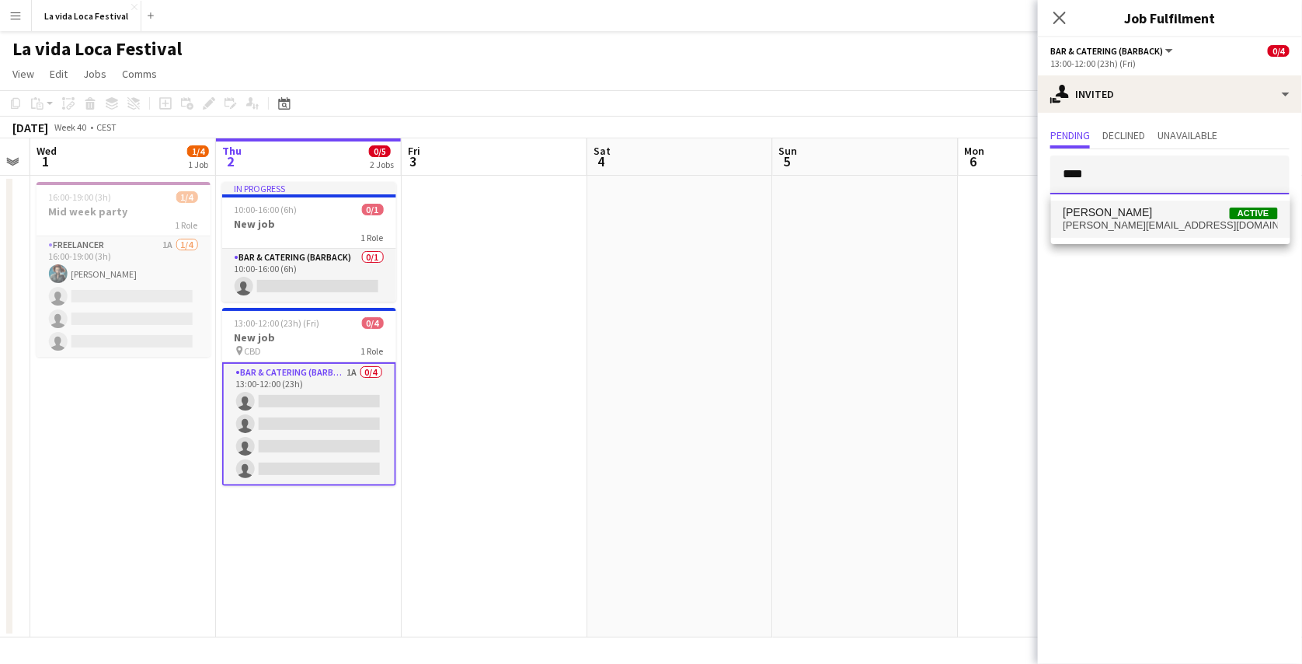
type input "****"
click at [1147, 216] on span "[PERSON_NAME]" at bounding box center [1108, 212] width 89 height 13
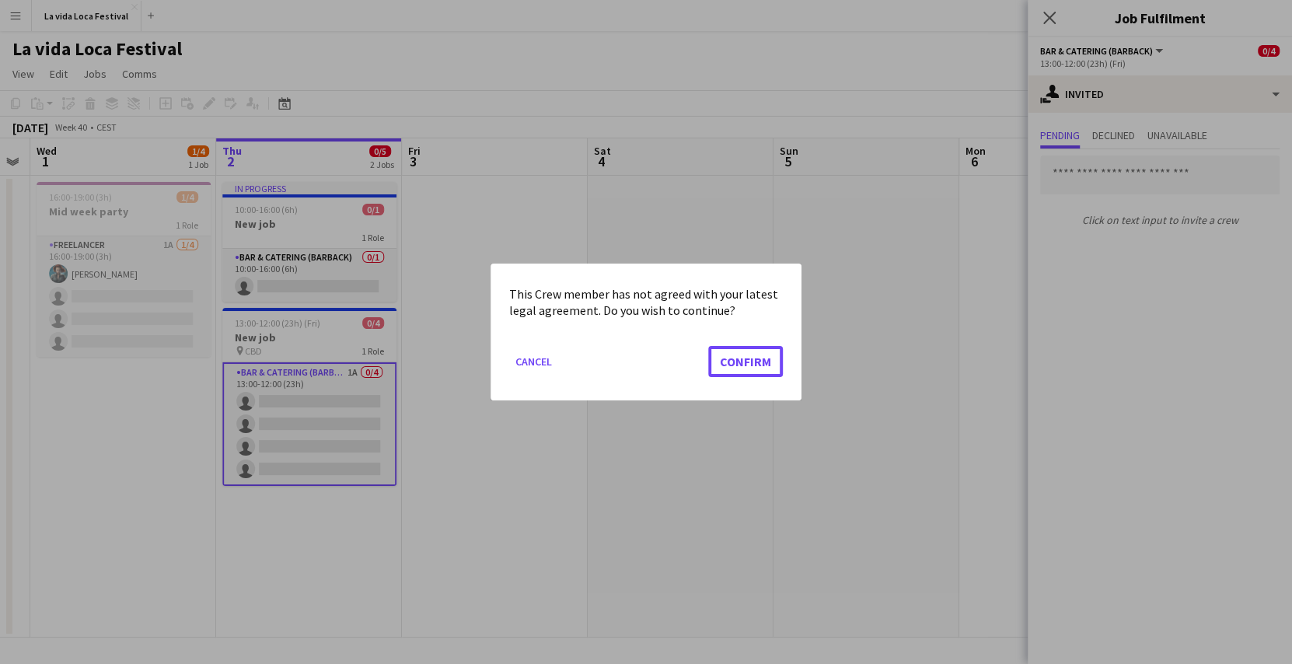
drag, startPoint x: 751, startPoint y: 363, endPoint x: 652, endPoint y: 305, distance: 114.6
click at [0, 0] on app-confirm-dialog "This Crew member has not agreed with your latest legal agreement. Do you wish t…" at bounding box center [0, 0] width 0 height 0
click at [758, 354] on button "Confirm" at bounding box center [745, 361] width 75 height 31
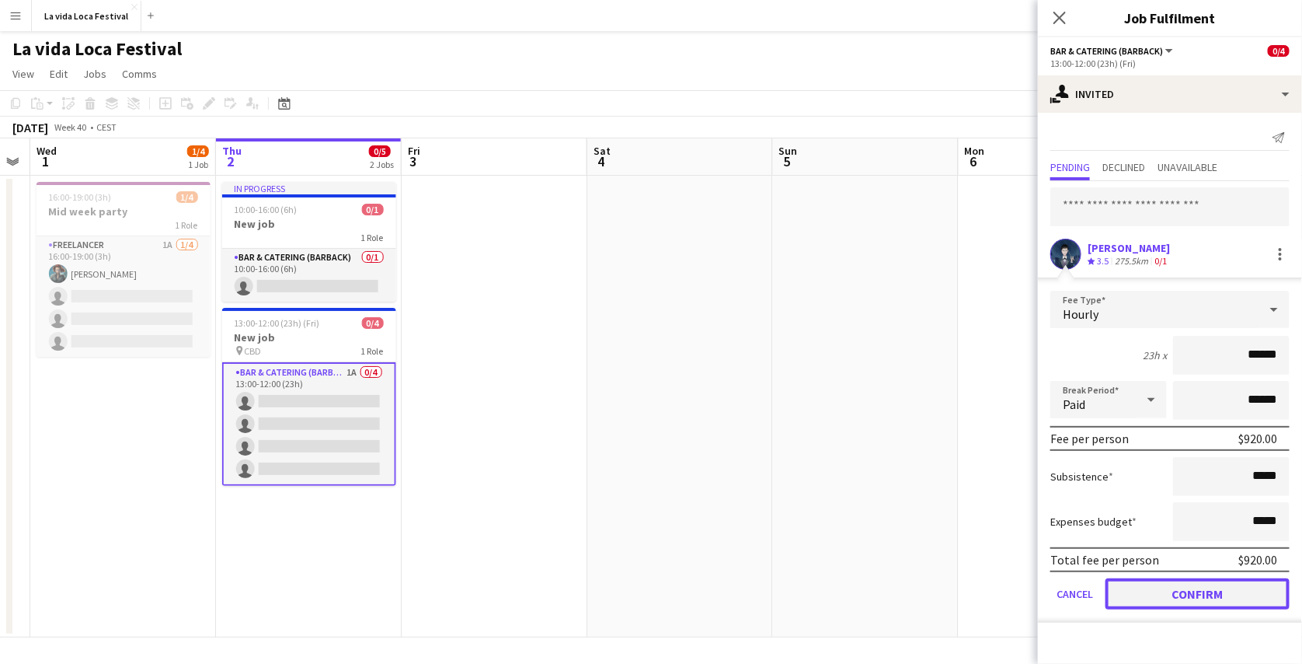
click at [1223, 585] on button "Confirm" at bounding box center [1198, 593] width 184 height 31
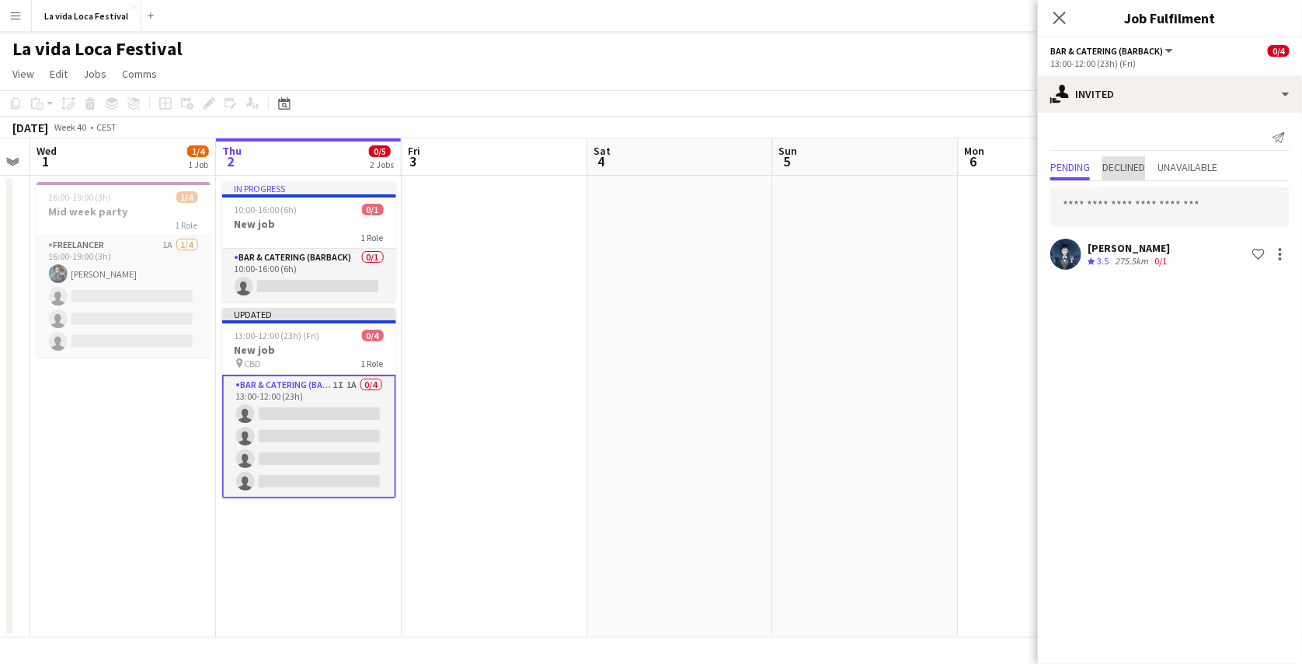
click at [1146, 168] on span "Declined" at bounding box center [1124, 167] width 43 height 11
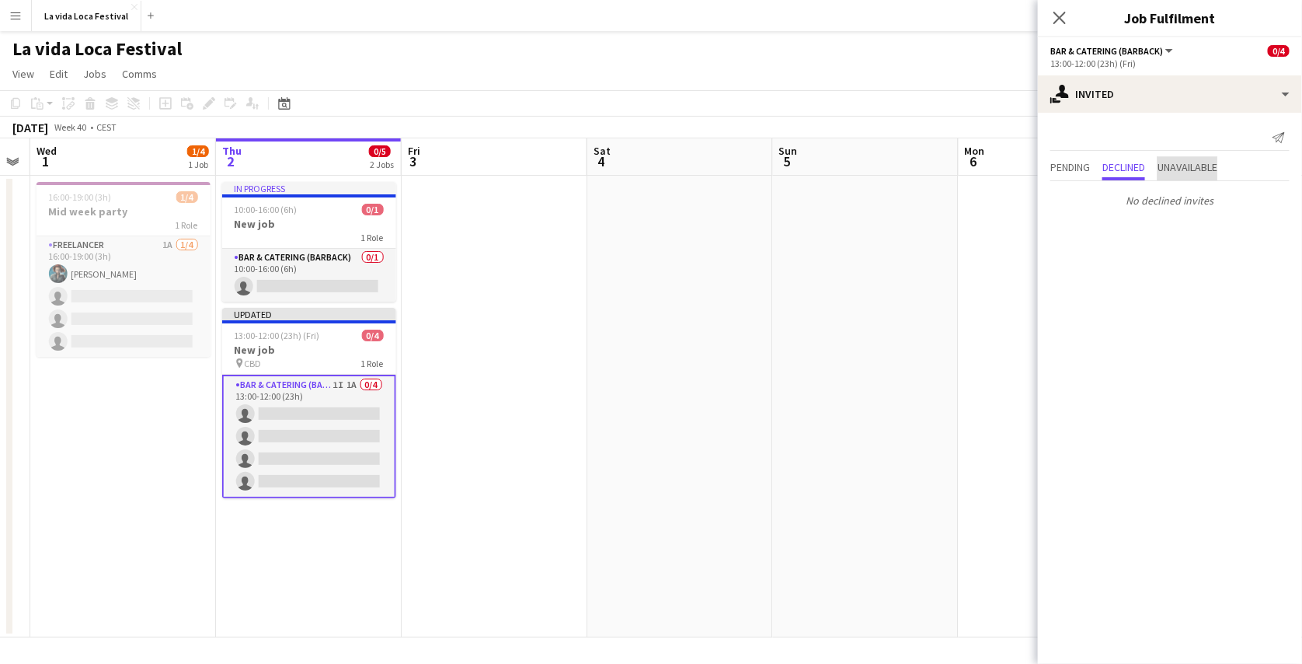
click at [1194, 173] on span "Unavailable" at bounding box center [1188, 167] width 60 height 11
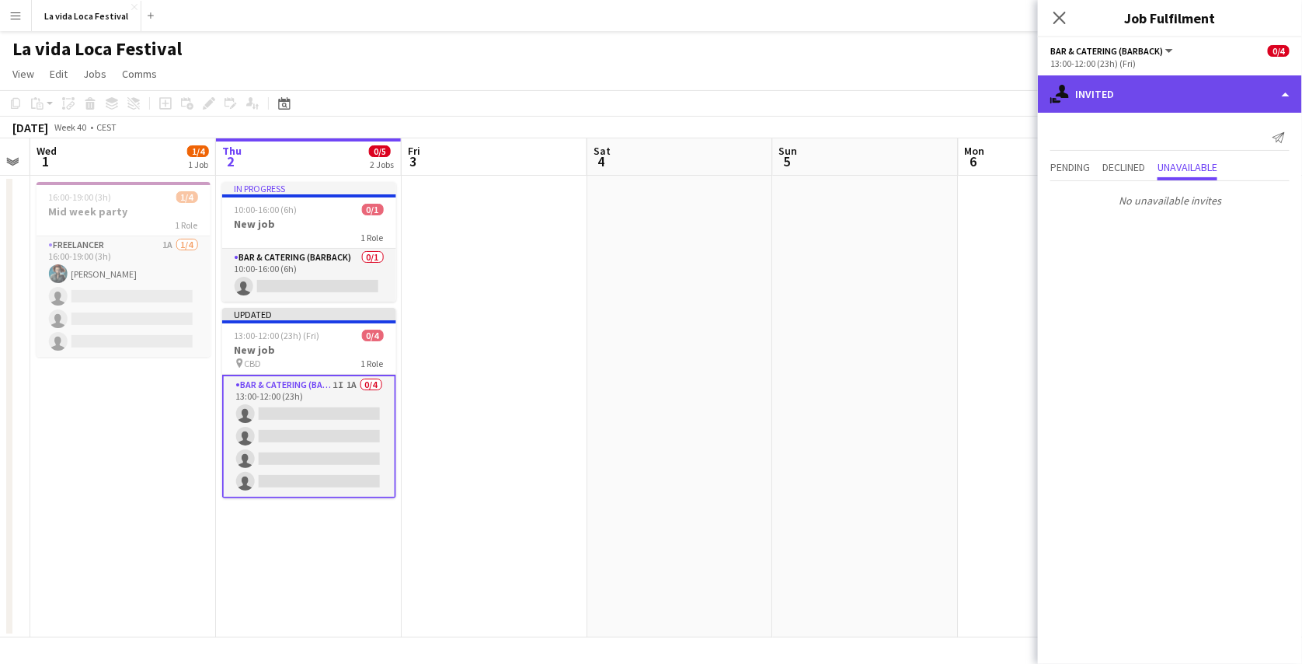
click at [1233, 110] on div "single-neutral-actions-share-1 Invited" at bounding box center [1170, 93] width 264 height 37
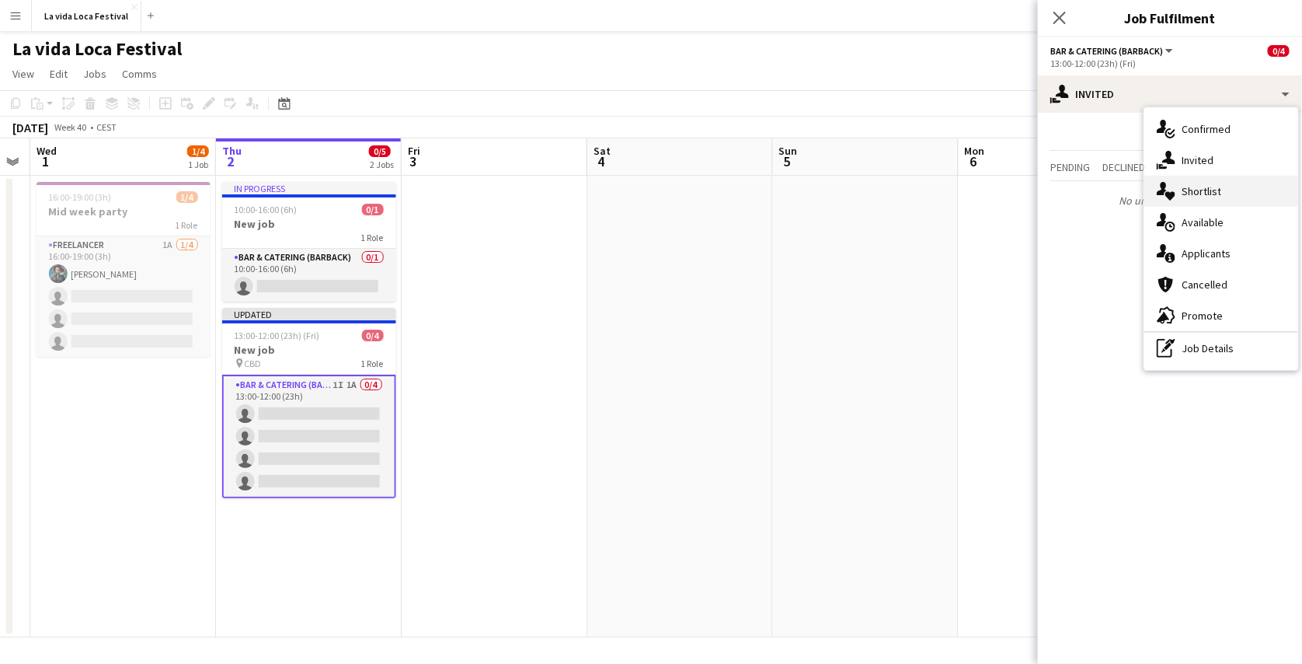
click at [1248, 187] on div "single-neutral-actions-heart Shortlist" at bounding box center [1222, 191] width 154 height 31
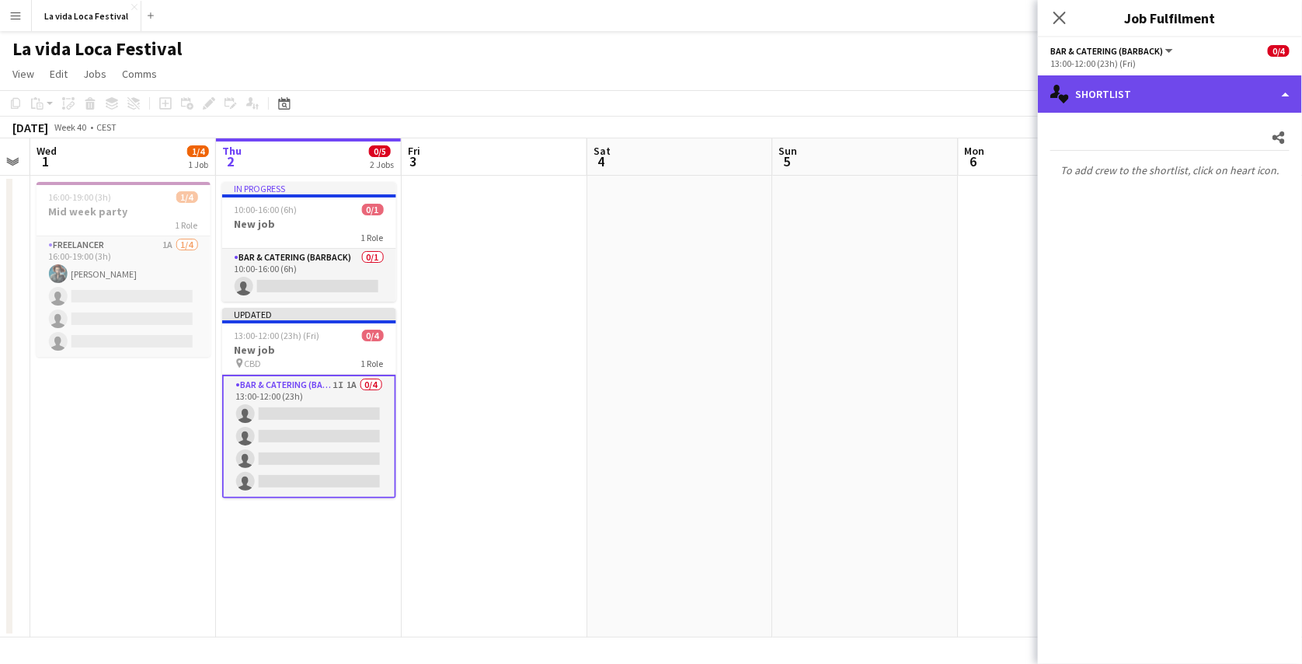
click at [1200, 112] on div "single-neutral-actions-heart Shortlist" at bounding box center [1170, 93] width 264 height 37
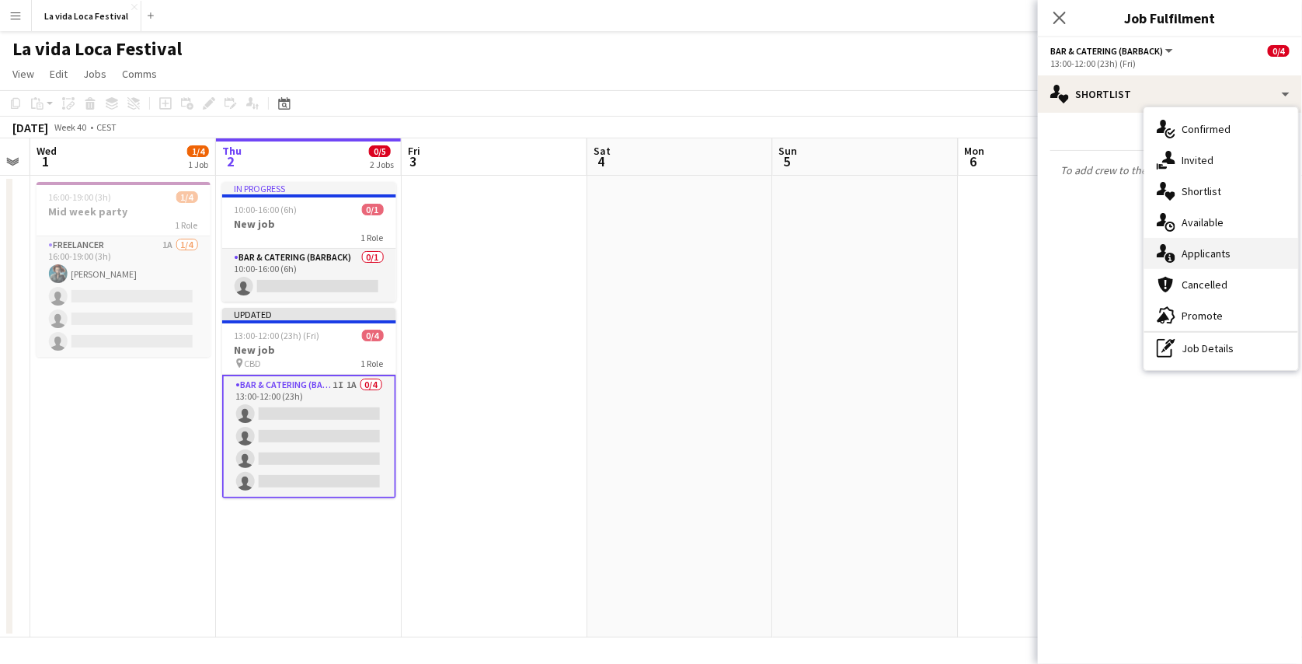
click at [1211, 246] on span "Applicants" at bounding box center [1206, 253] width 49 height 14
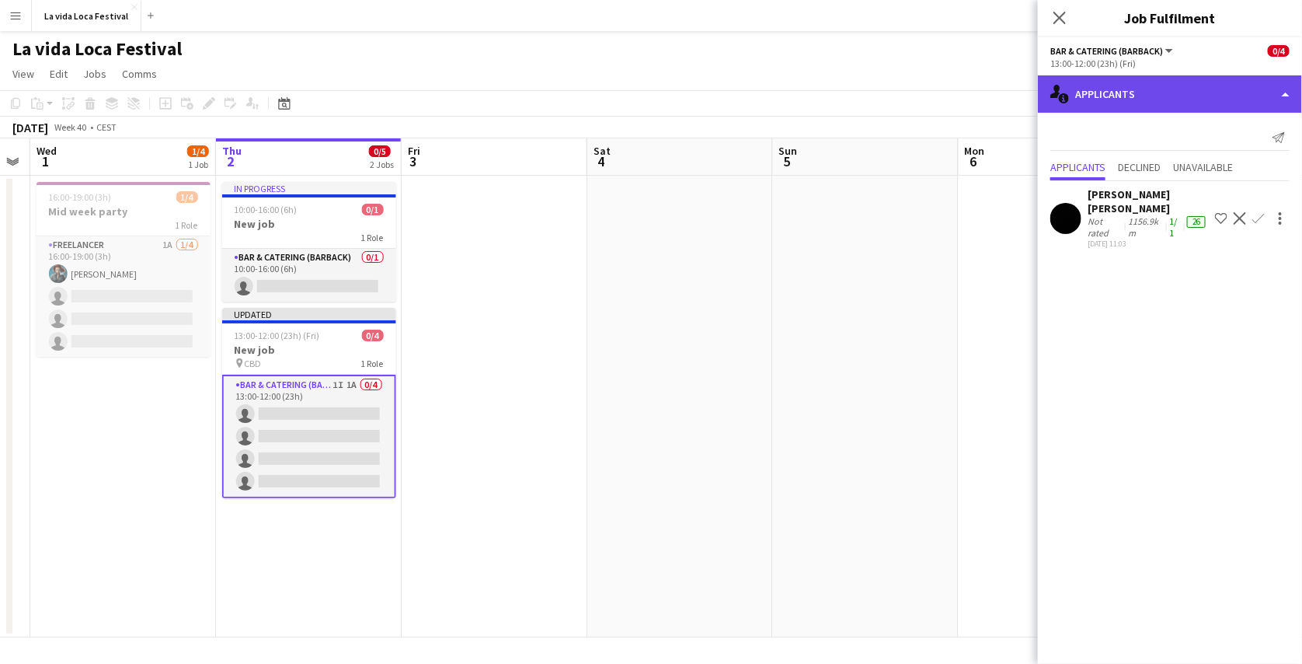
click at [1204, 87] on div "single-neutral-actions-information Applicants" at bounding box center [1170, 93] width 264 height 37
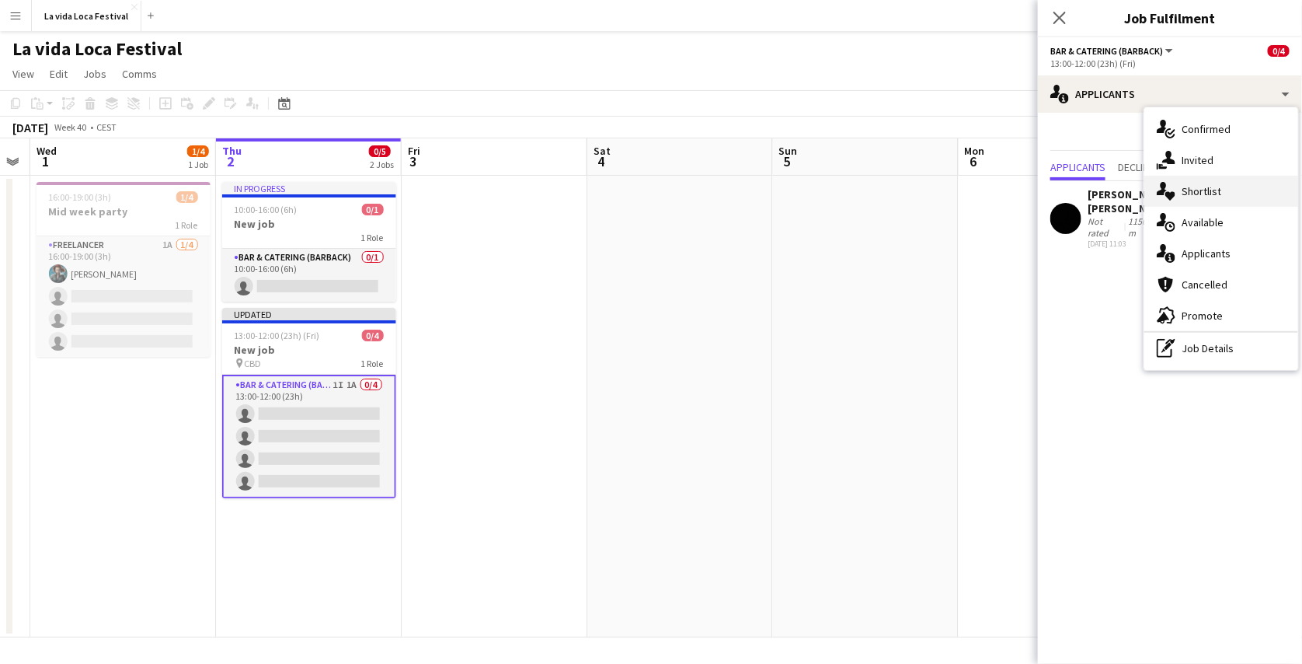
click at [1201, 204] on div "single-neutral-actions-heart Shortlist" at bounding box center [1222, 191] width 154 height 31
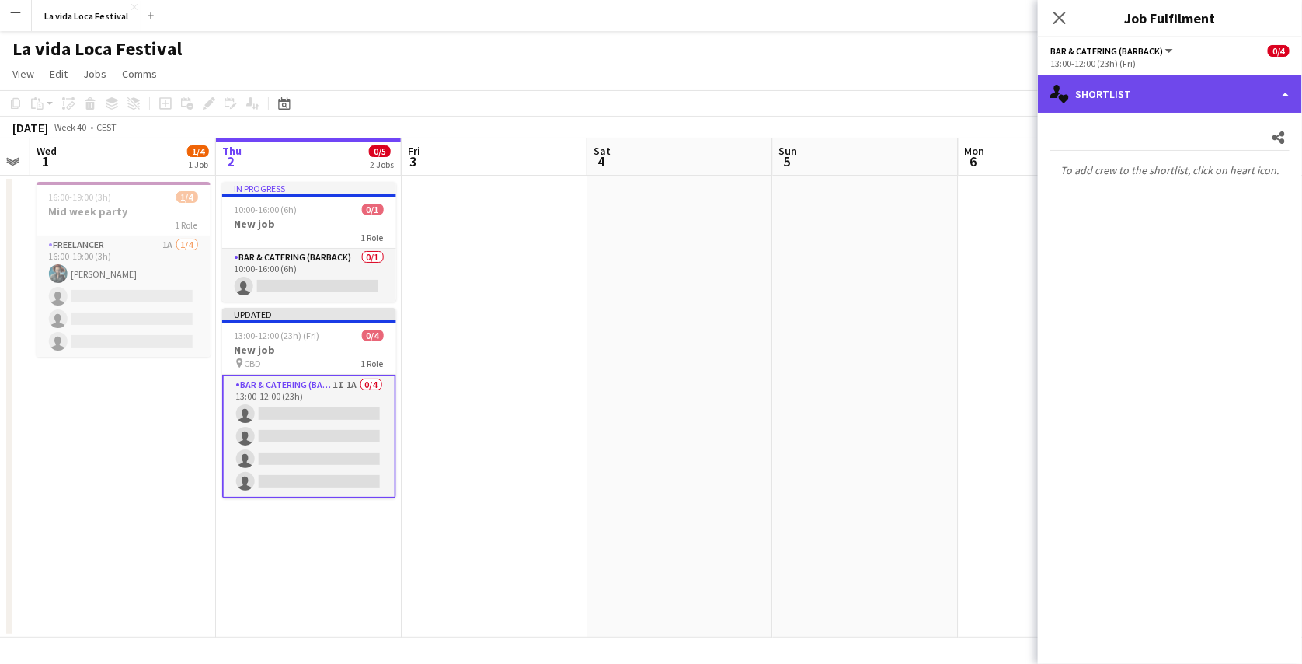
click at [1219, 97] on div "single-neutral-actions-heart Shortlist" at bounding box center [1170, 93] width 264 height 37
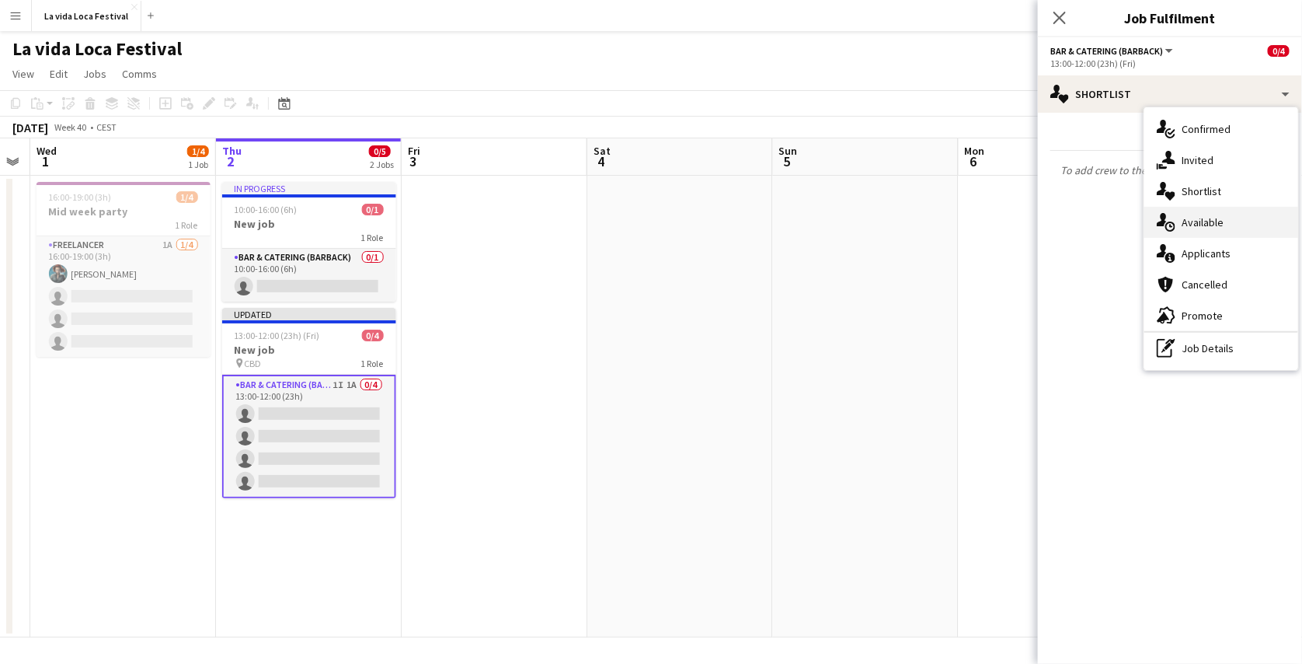
click at [1217, 225] on span "Available" at bounding box center [1203, 222] width 42 height 14
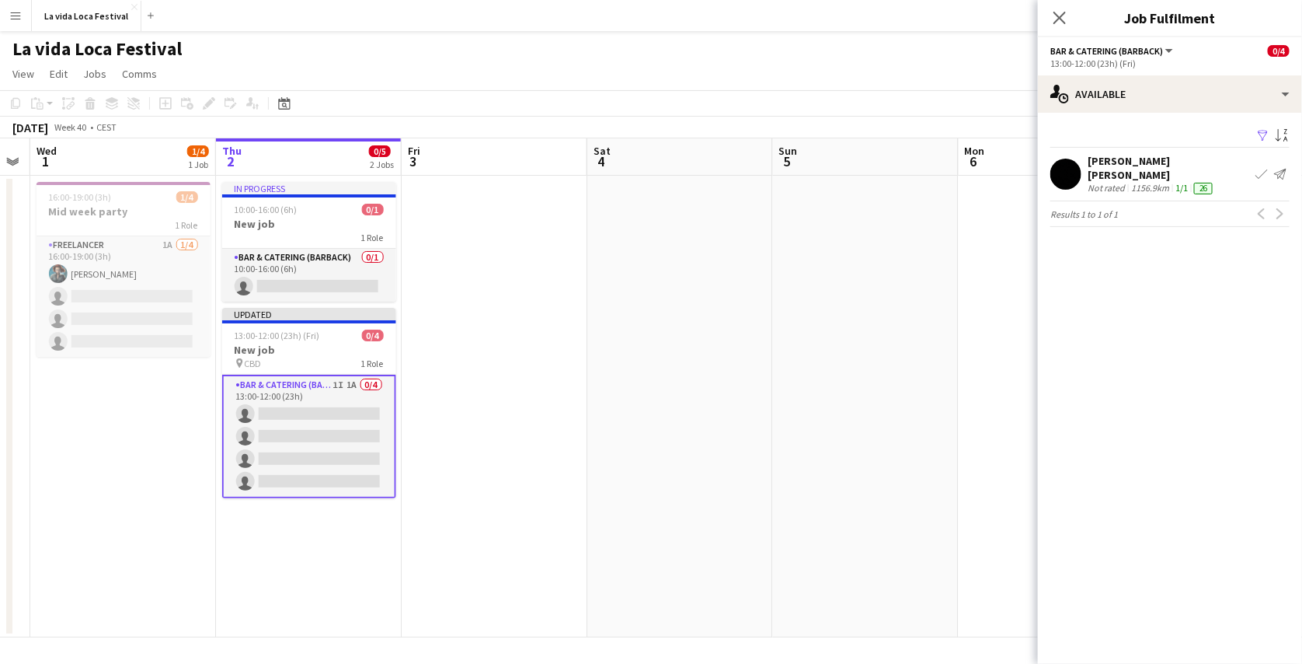
click at [1266, 138] on app-icon "Filter" at bounding box center [1263, 136] width 12 height 15
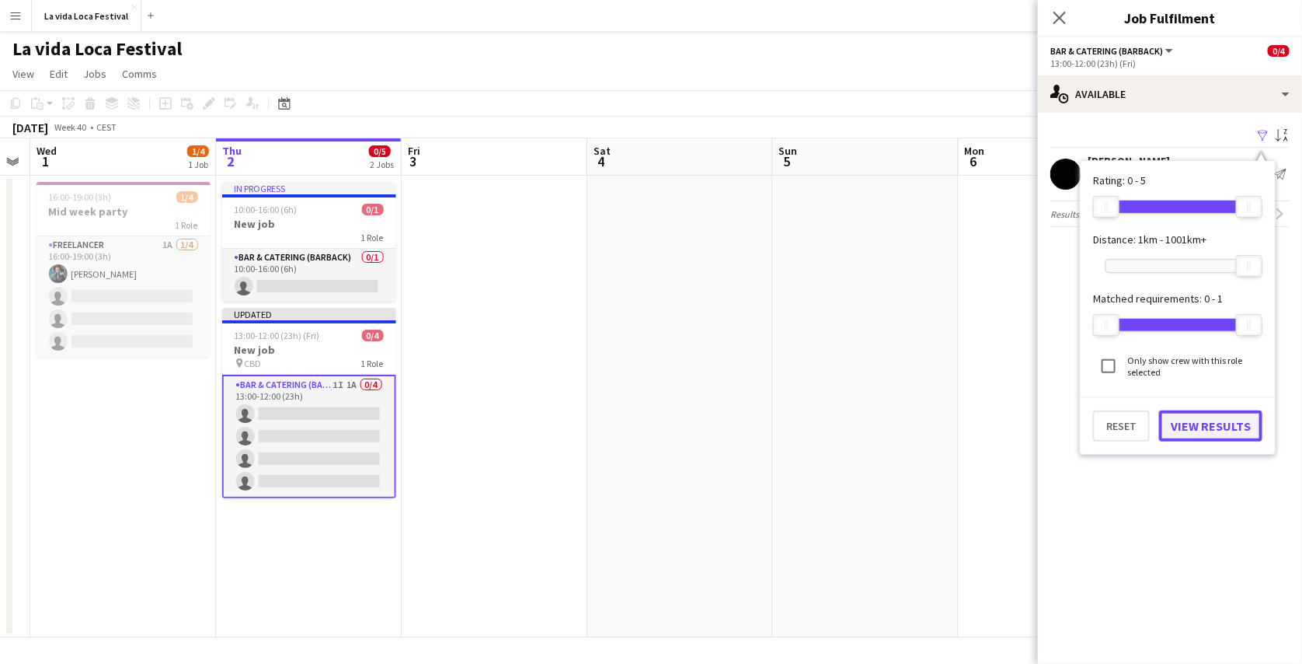
click at [1201, 427] on button "View Results" at bounding box center [1210, 425] width 103 height 31
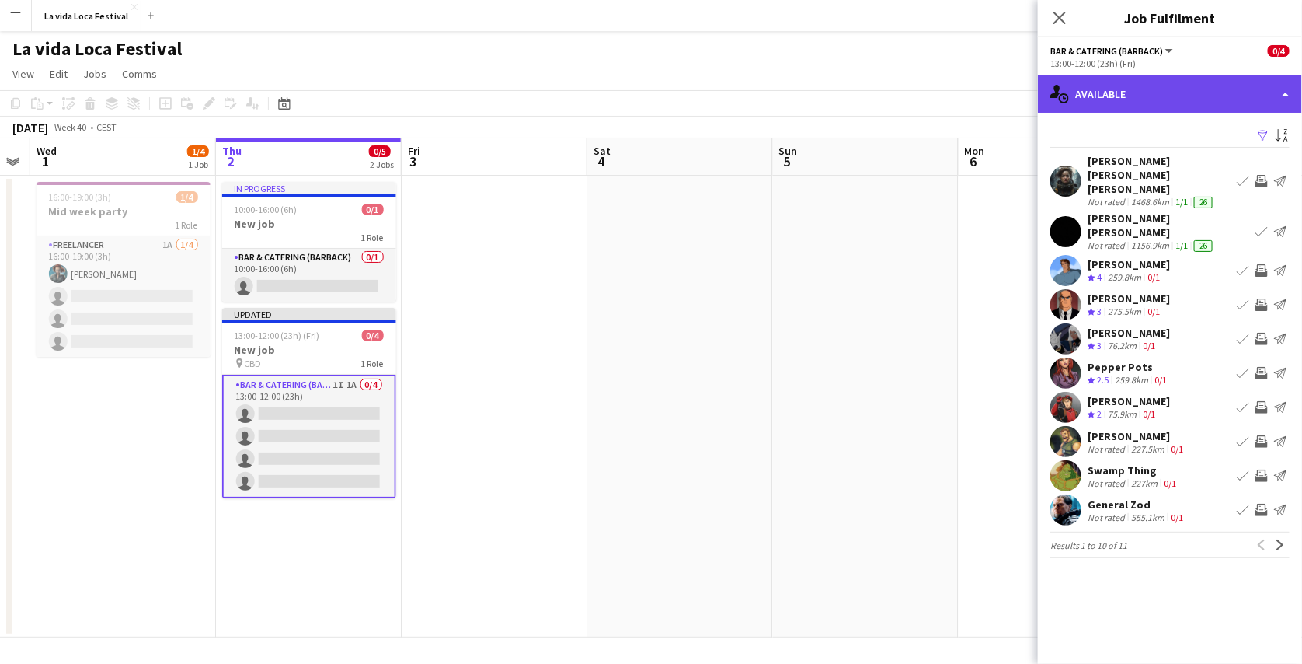
click at [1278, 102] on div "single-neutral-actions-upload Available" at bounding box center [1170, 93] width 264 height 37
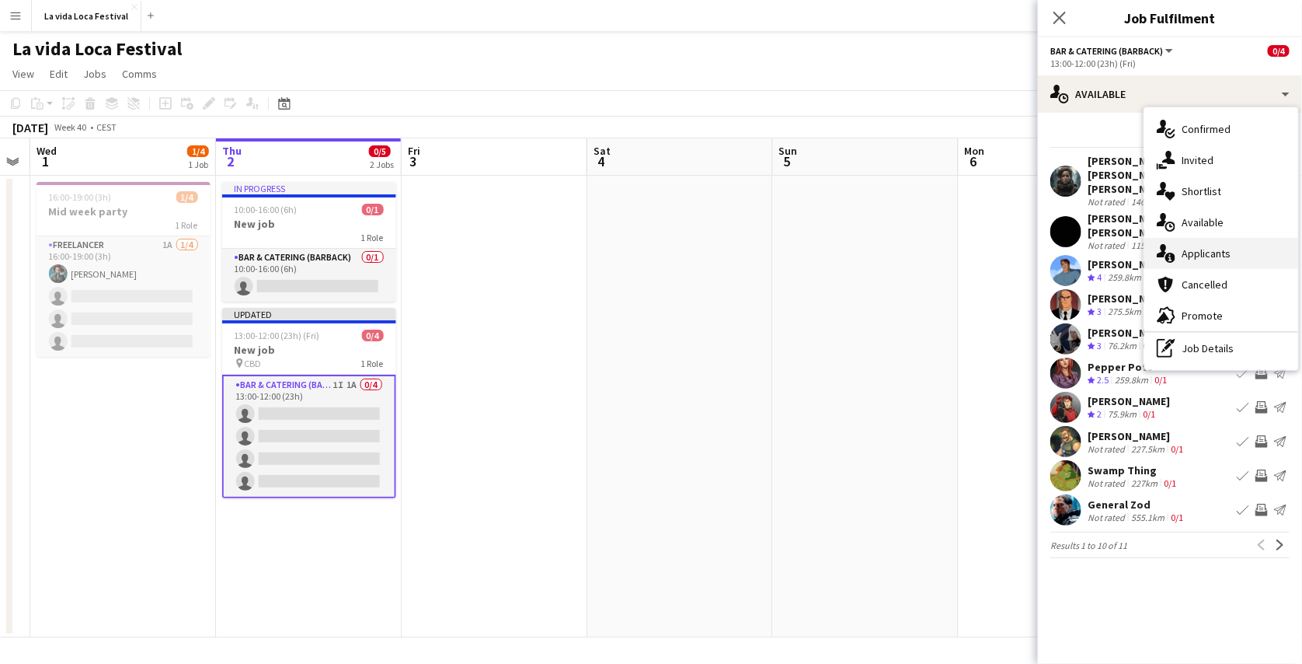
click at [1217, 250] on span "Applicants" at bounding box center [1206, 253] width 49 height 14
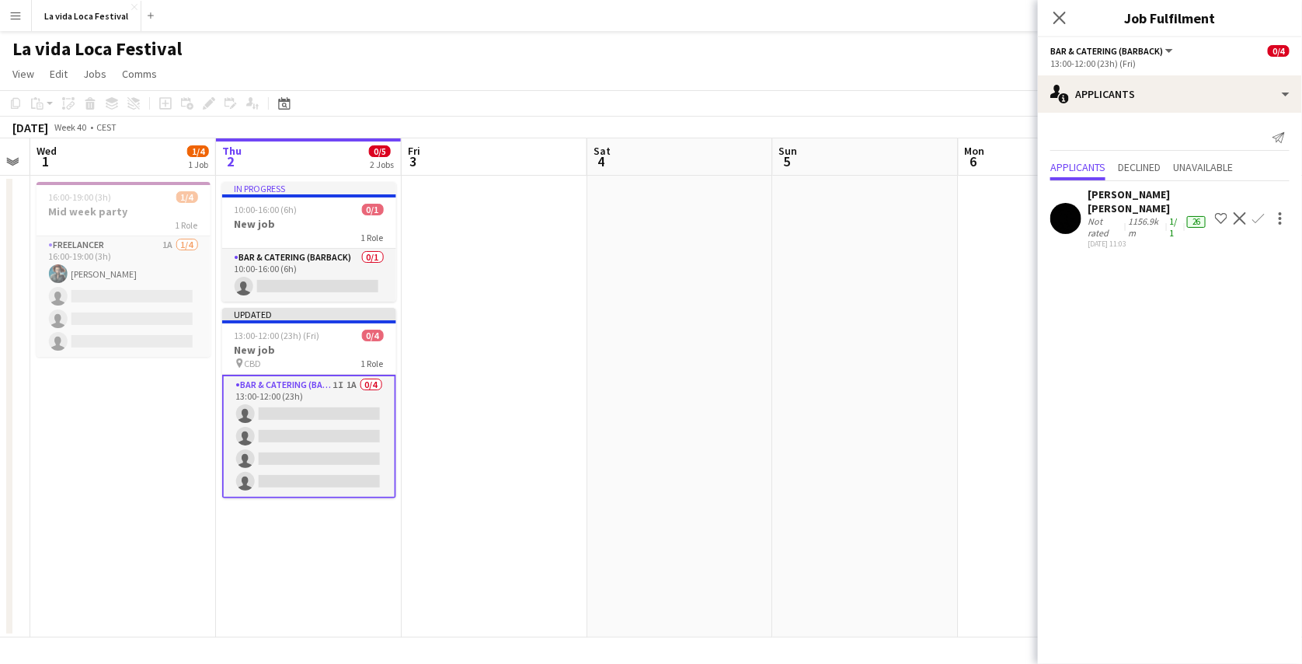
click at [1219, 215] on app-icon "Shortlist crew" at bounding box center [1221, 218] width 12 height 12
click at [1161, 174] on span "Declined" at bounding box center [1139, 168] width 43 height 23
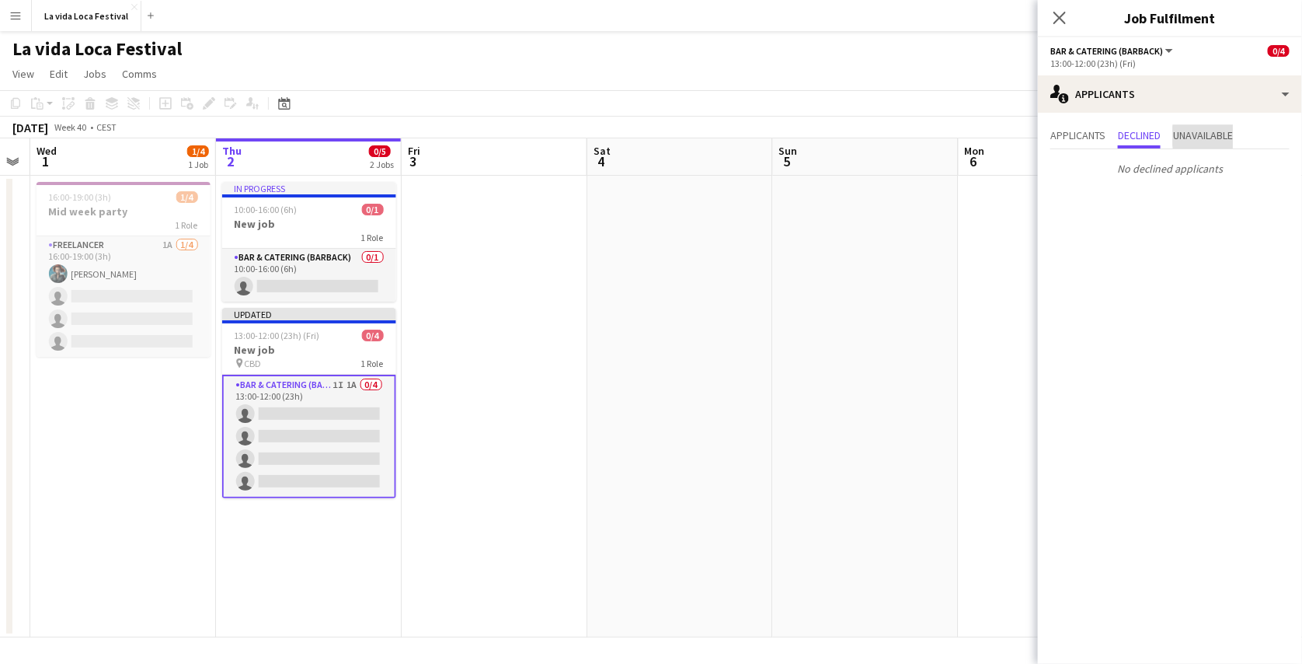
click at [1228, 136] on span "Unavailable" at bounding box center [1203, 135] width 60 height 11
click at [1097, 138] on span "Applicants" at bounding box center [1078, 135] width 55 height 11
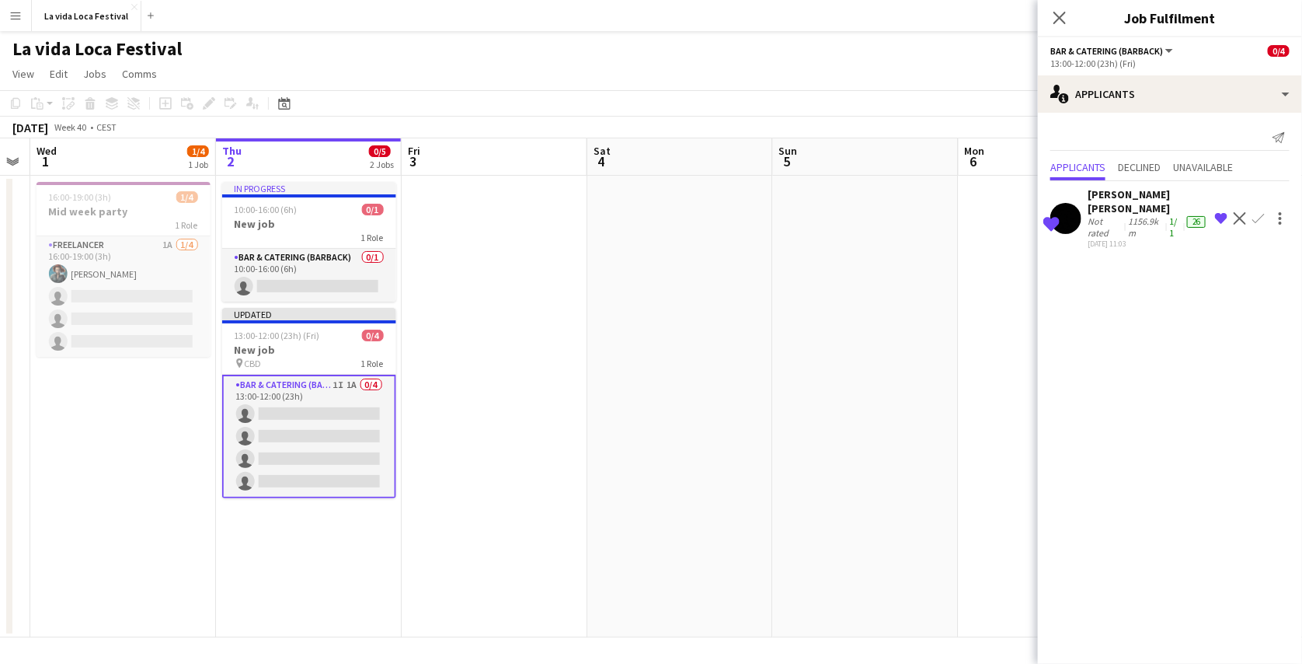
click at [1262, 212] on app-icon "Confirm" at bounding box center [1259, 218] width 12 height 12
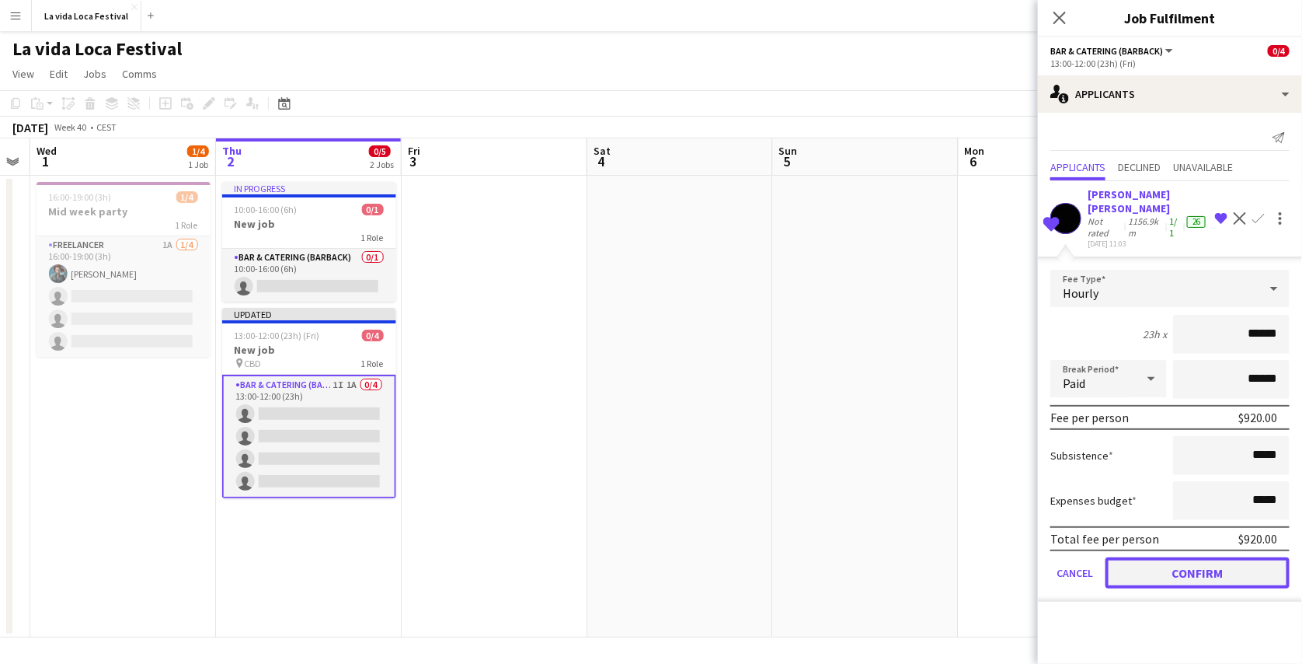
click at [1204, 557] on button "Confirm" at bounding box center [1198, 572] width 184 height 31
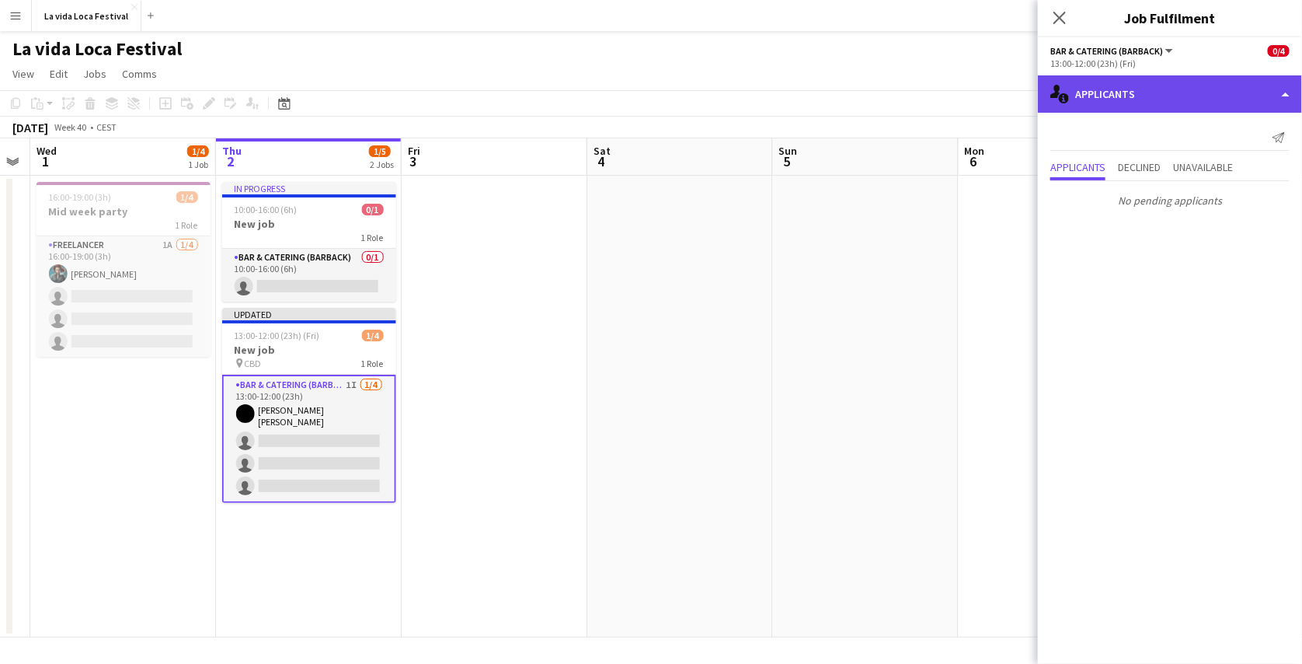
click at [1233, 99] on div "single-neutral-actions-information Applicants" at bounding box center [1170, 93] width 264 height 37
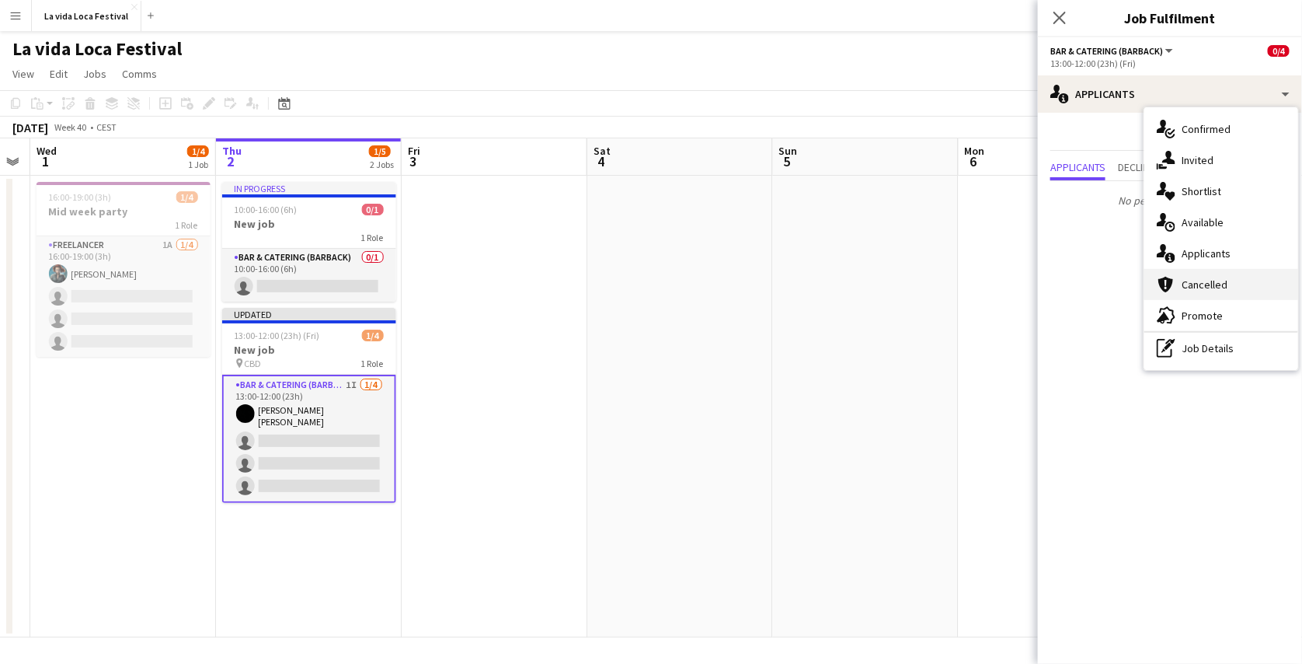
click at [1211, 273] on div "cancellation Cancelled" at bounding box center [1222, 284] width 154 height 31
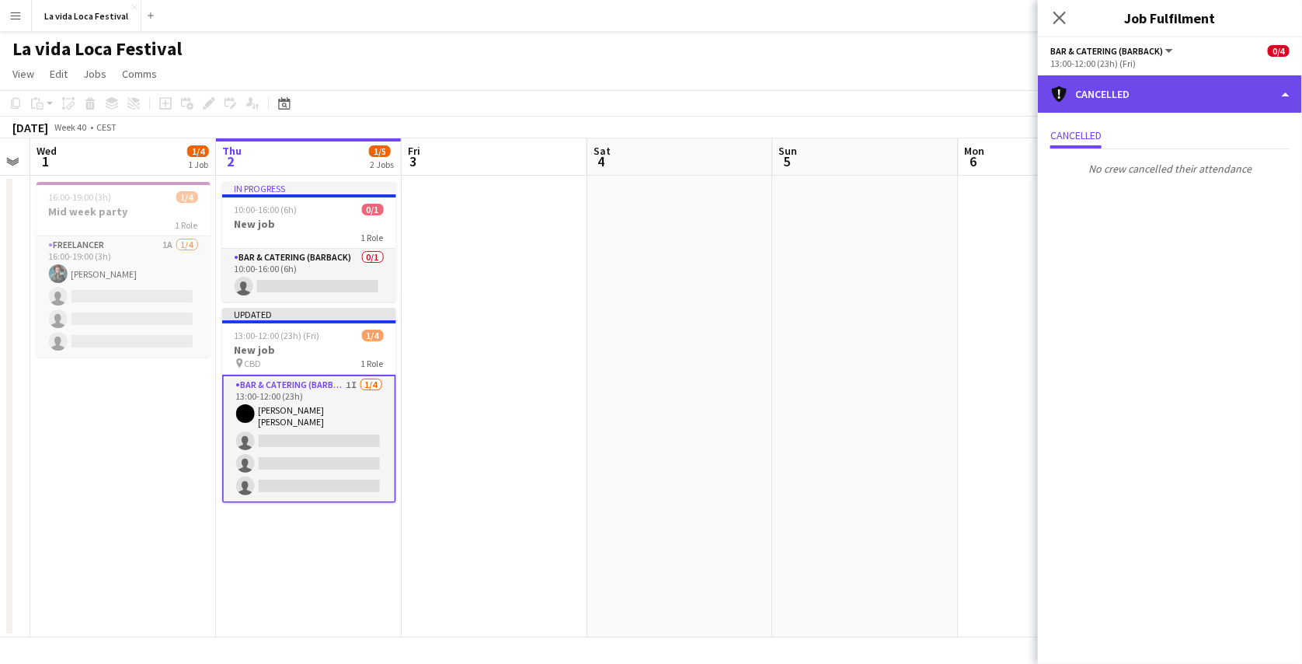
click at [1247, 104] on div "cancellation Cancelled" at bounding box center [1170, 93] width 264 height 37
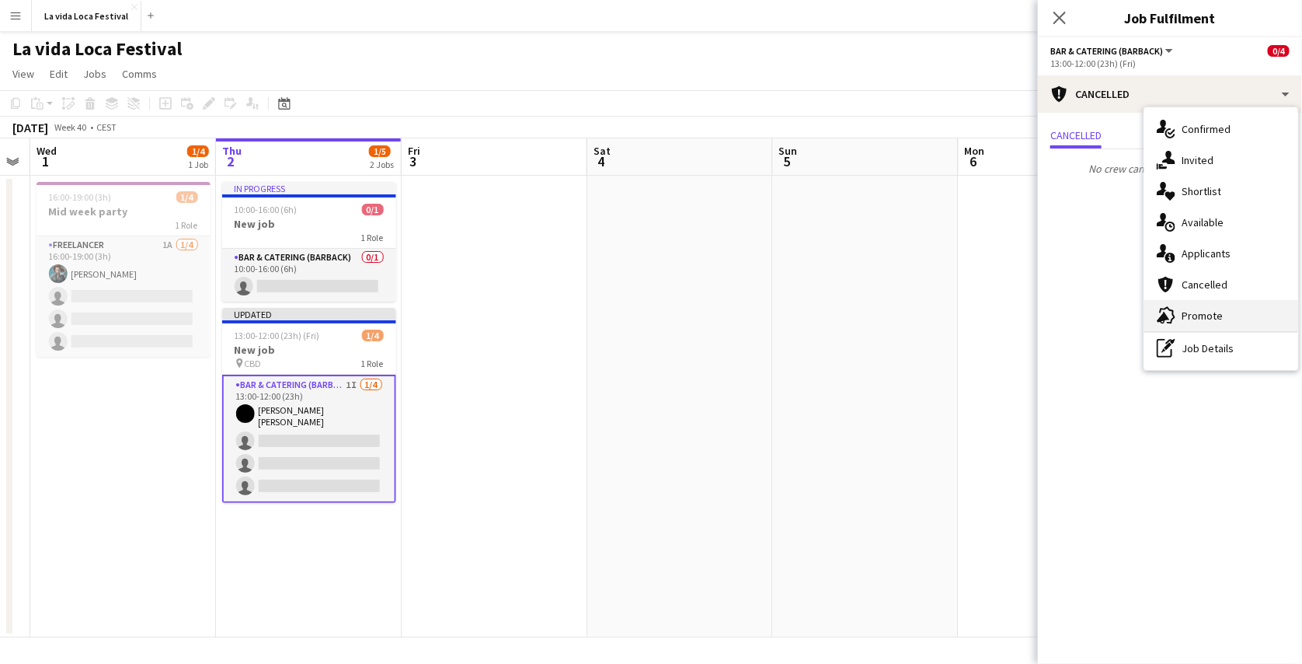
click at [1191, 321] on span "Promote" at bounding box center [1202, 316] width 41 height 14
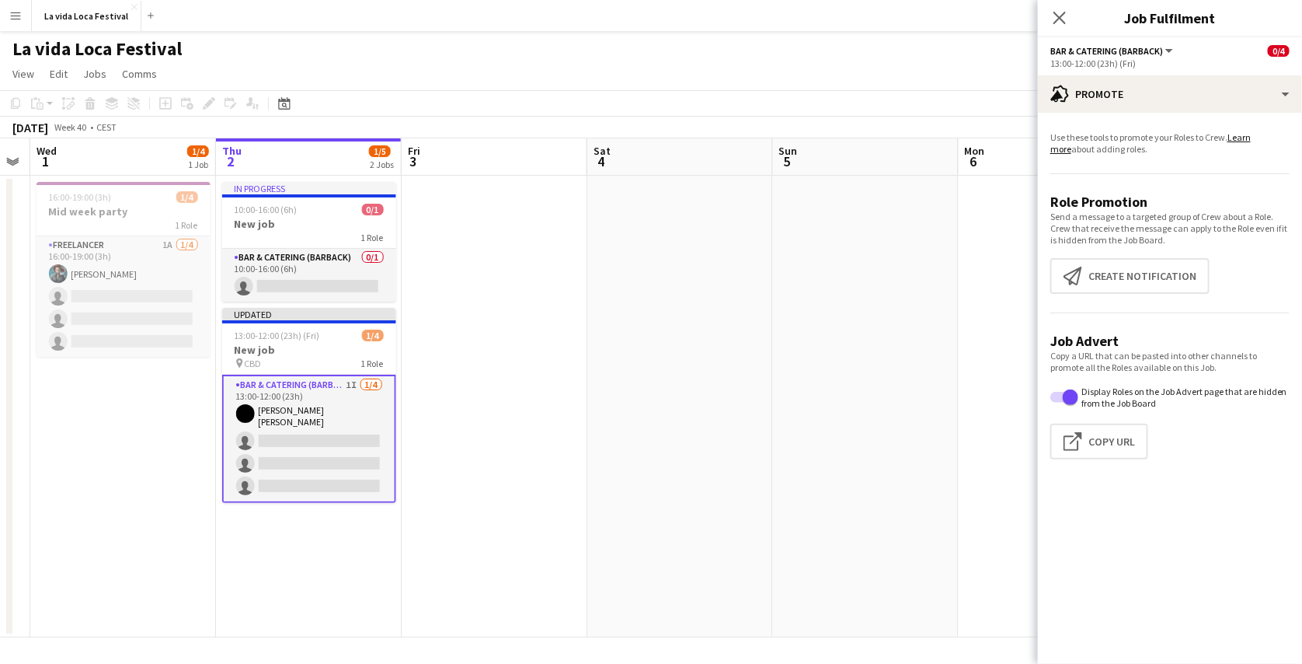
click at [912, 127] on div "[DATE] Week 40 • CEST Publish 1 job Revert 1 job" at bounding box center [651, 128] width 1302 height 22
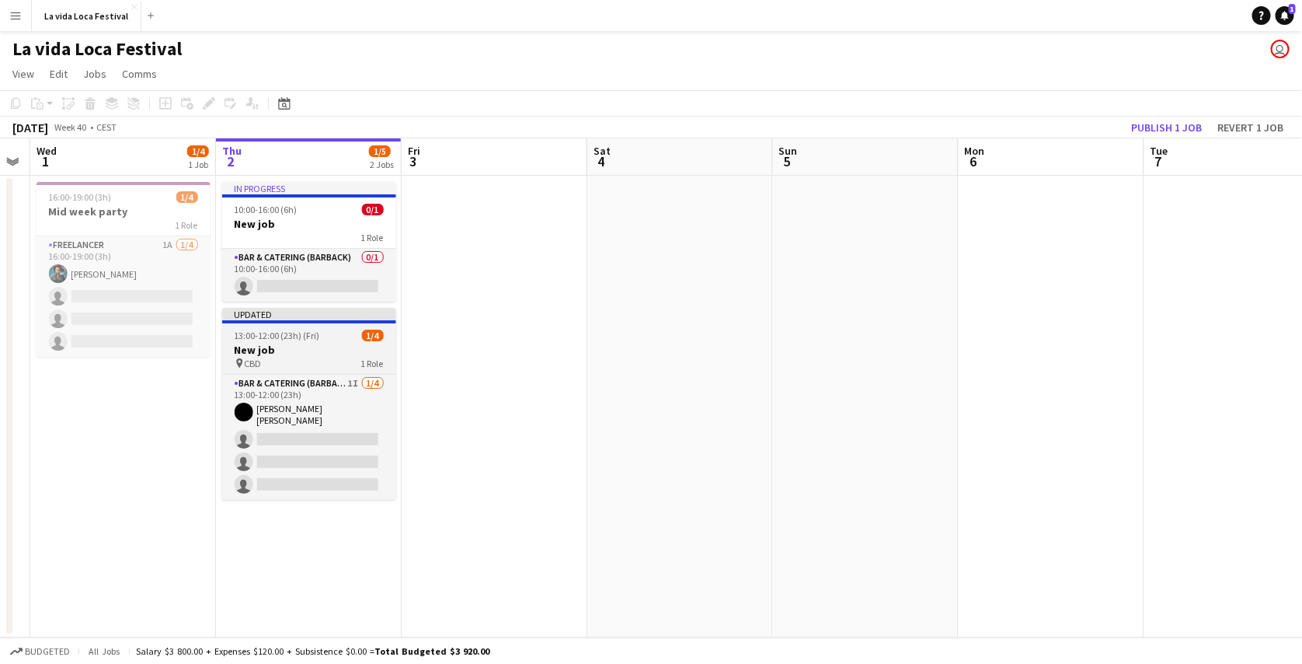
click at [320, 345] on h3 "New job" at bounding box center [309, 350] width 174 height 14
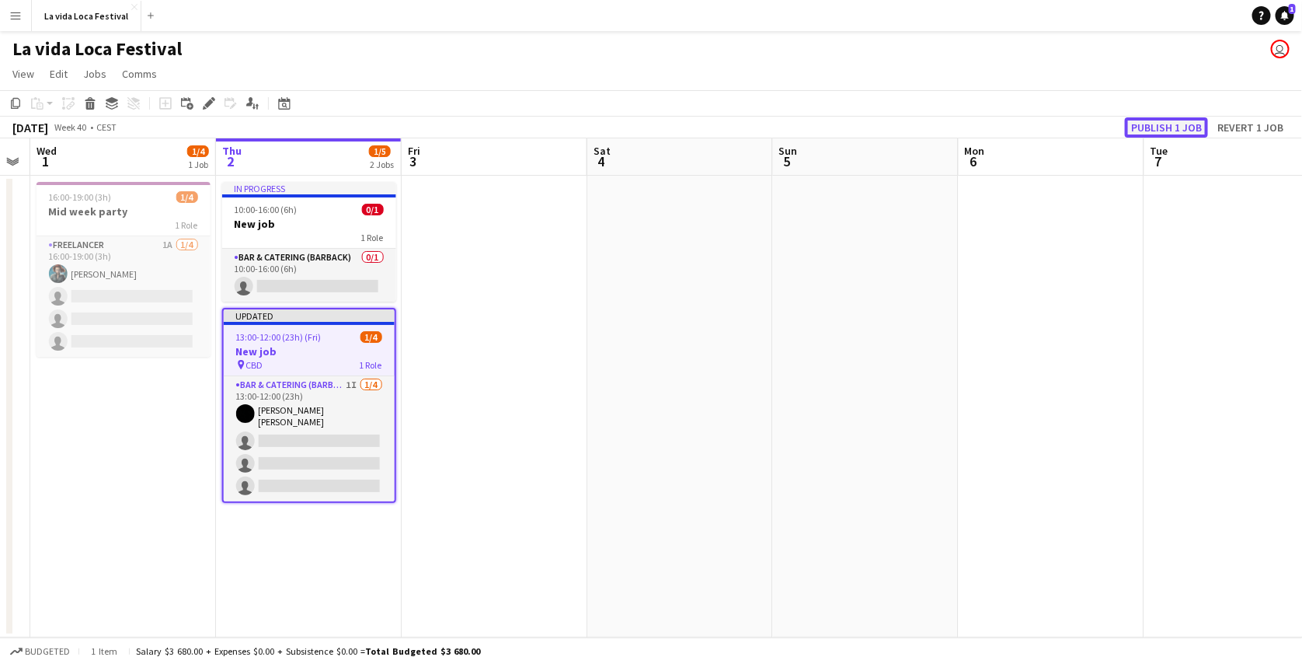
click at [1153, 126] on button "Publish 1 job" at bounding box center [1166, 127] width 83 height 20
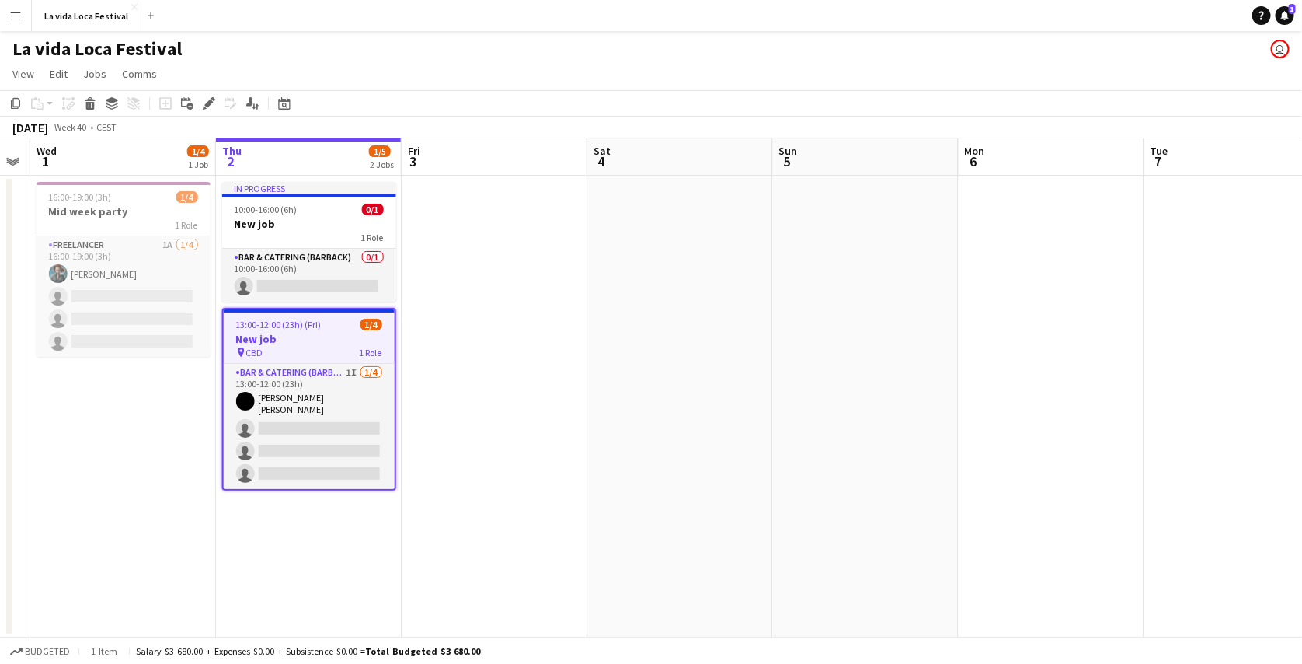
click at [18, 18] on app-icon "Menu" at bounding box center [15, 15] width 12 height 12
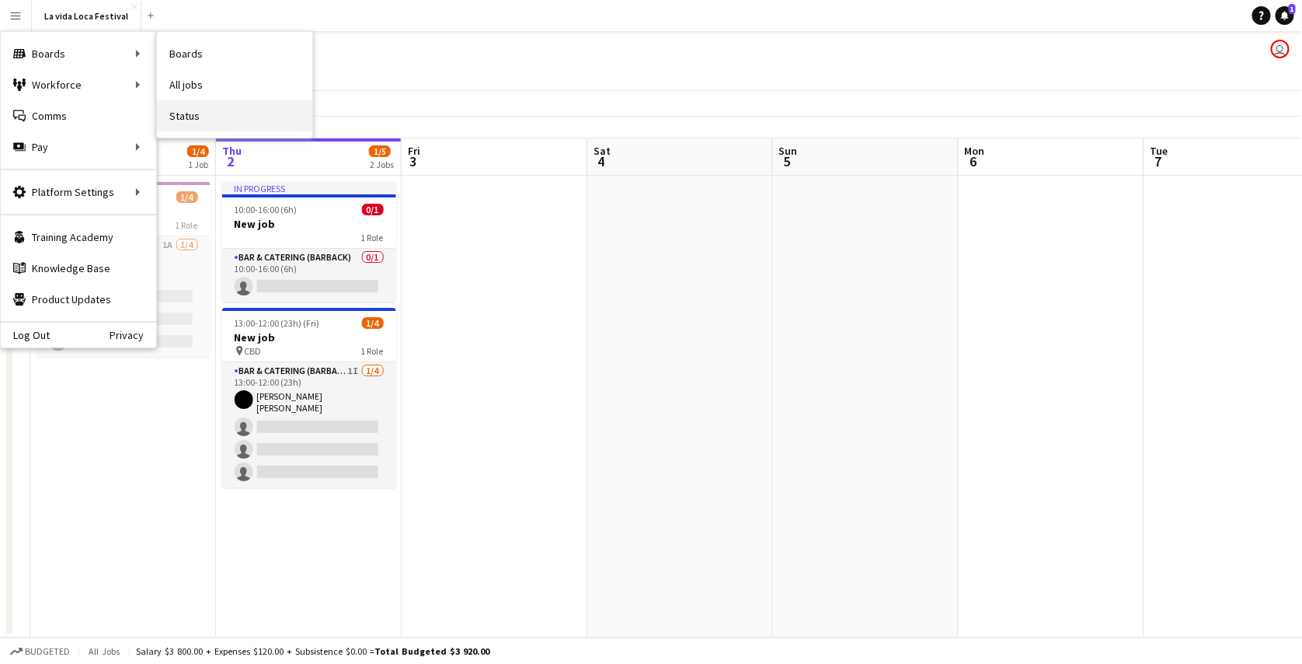
click at [201, 111] on link "Status" at bounding box center [234, 115] width 155 height 31
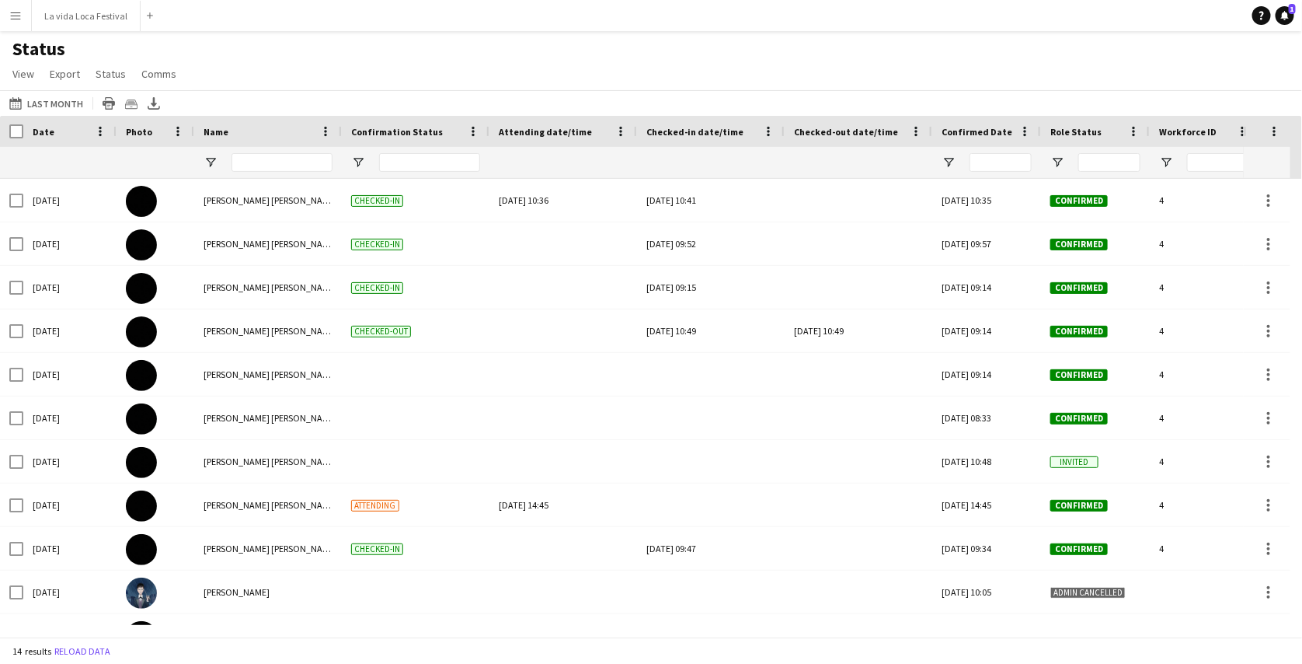
click at [51, 125] on div "Date" at bounding box center [61, 131] width 56 height 23
click at [54, 125] on span at bounding box center [63, 131] width 19 height 14
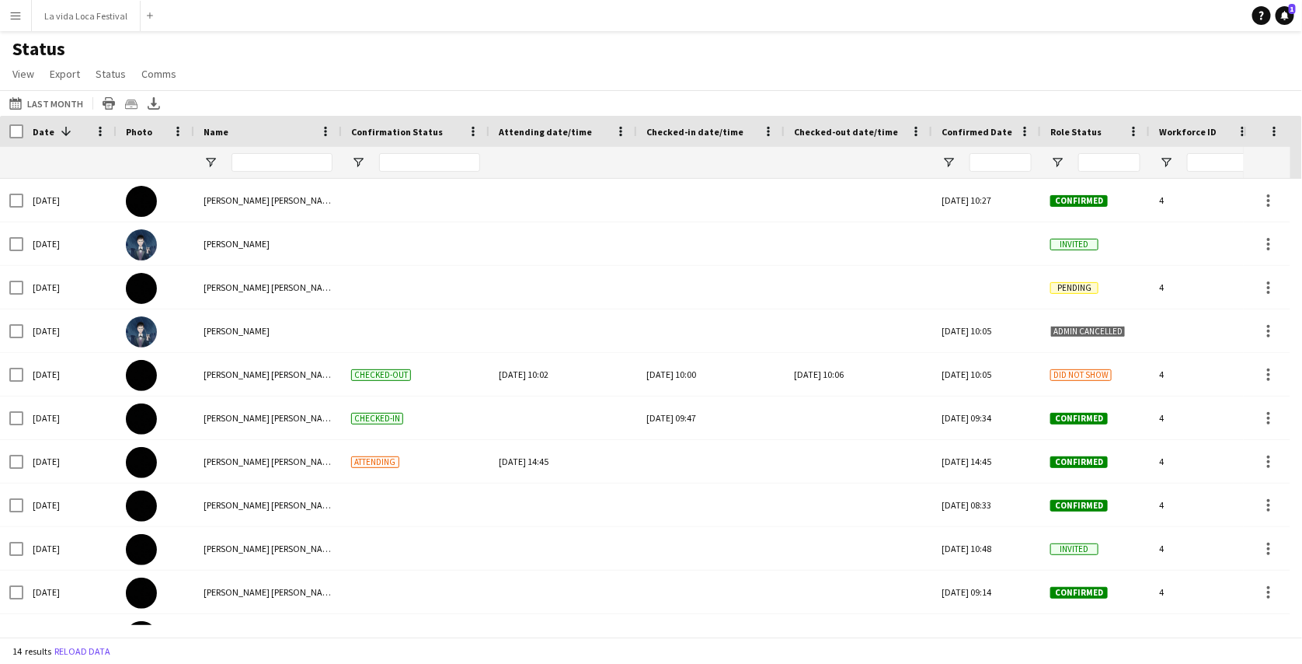
click at [47, 131] on span "Date" at bounding box center [44, 132] width 22 height 12
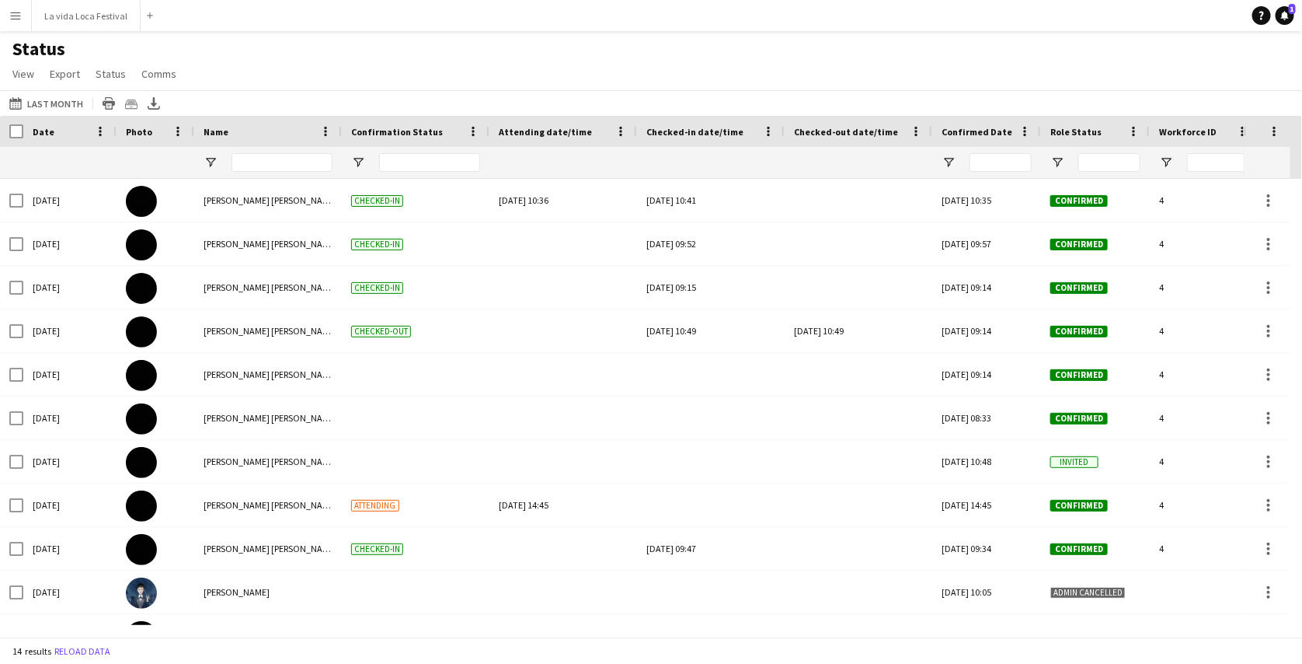
click at [47, 131] on span "Date" at bounding box center [44, 132] width 22 height 12
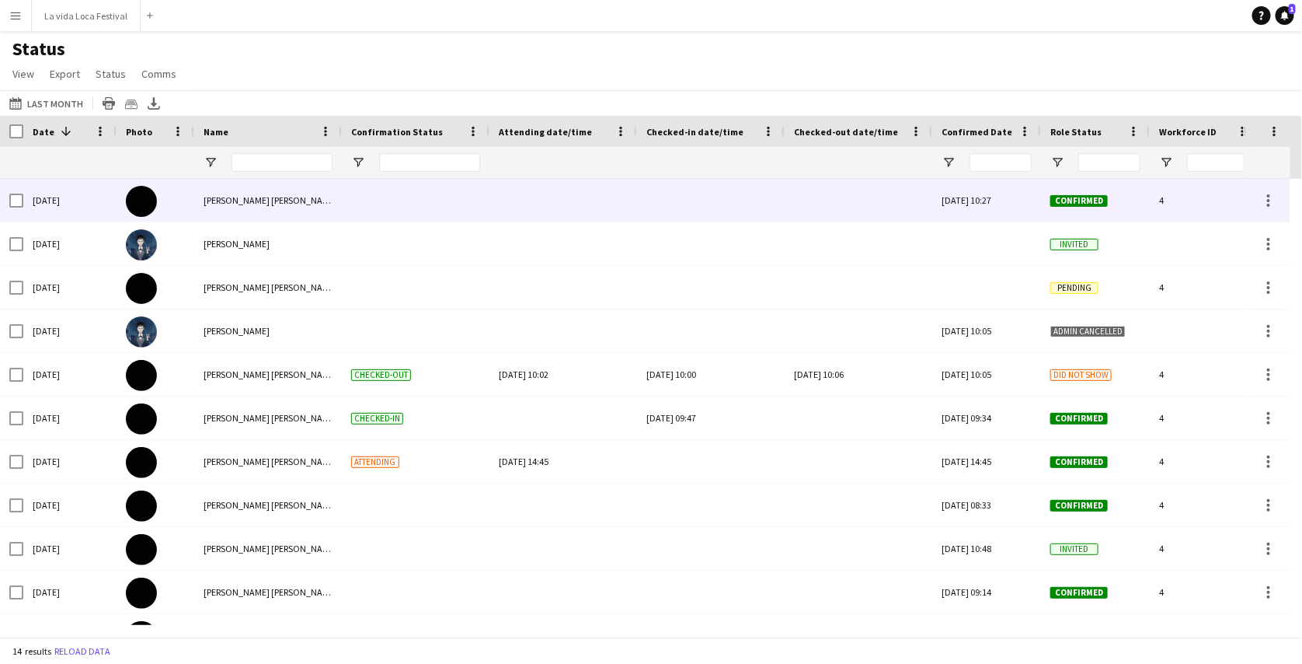
click at [570, 197] on div at bounding box center [563, 200] width 129 height 43
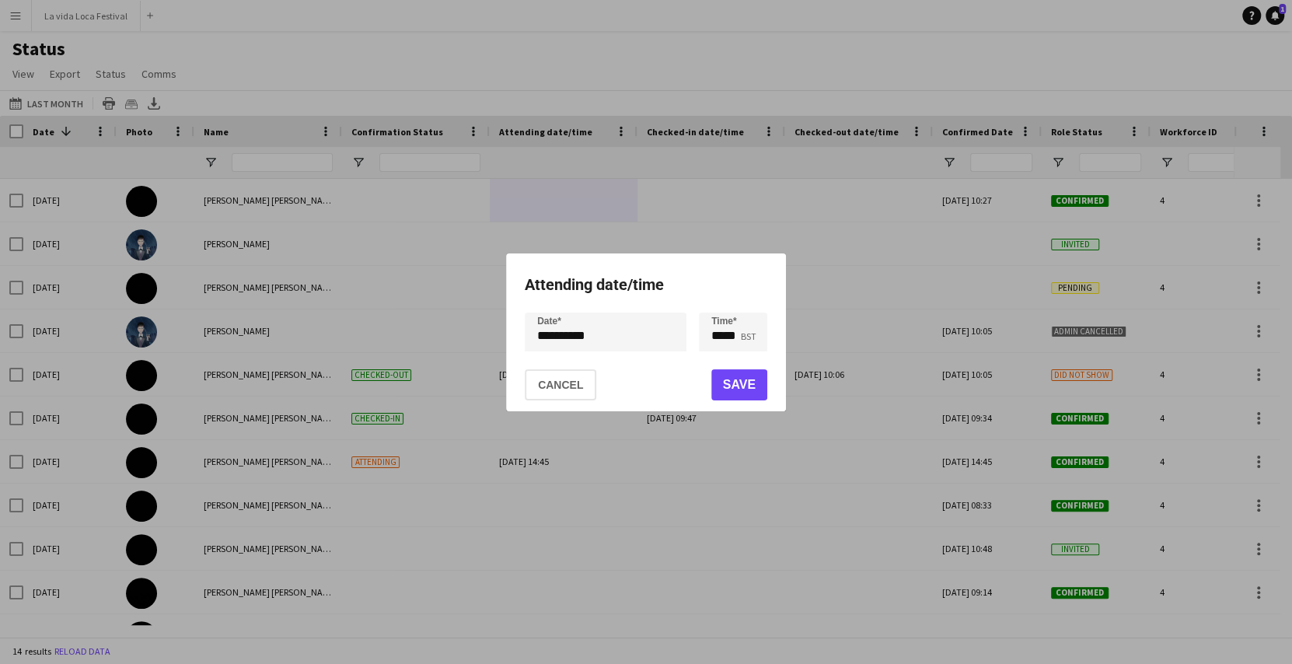
click at [672, 192] on div at bounding box center [646, 332] width 1292 height 664
click at [576, 381] on button "Cancel" at bounding box center [560, 384] width 71 height 31
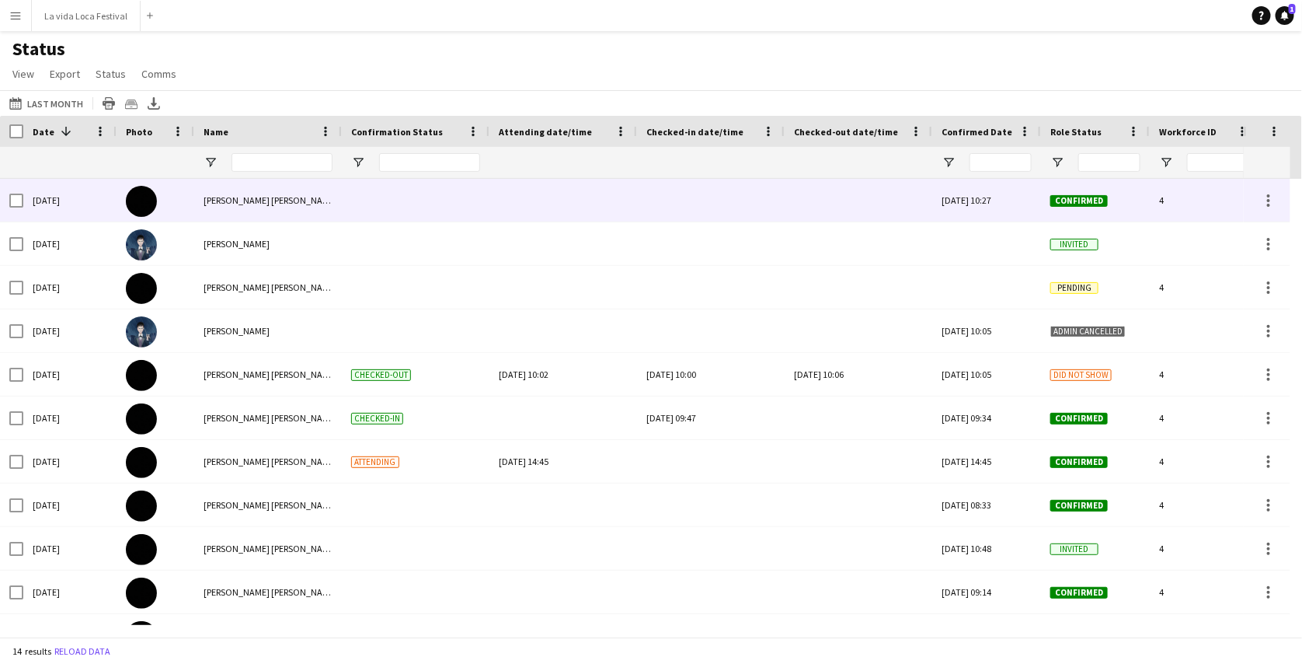
click at [682, 197] on div at bounding box center [711, 200] width 129 height 43
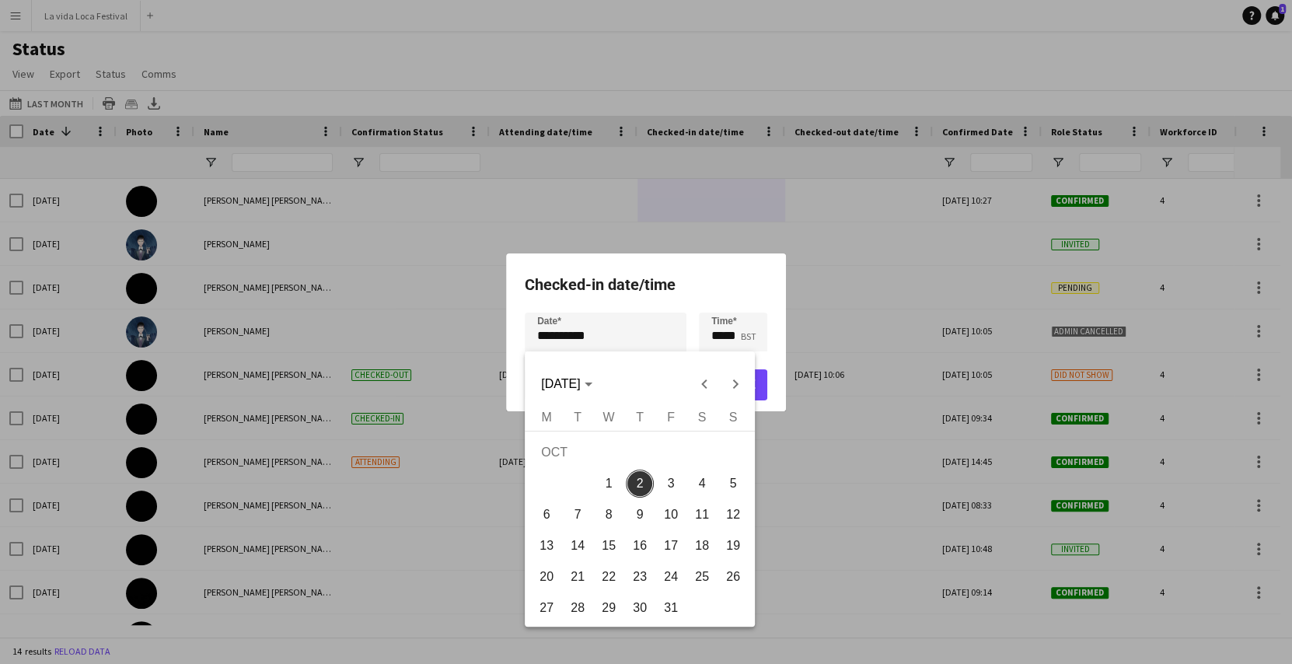
click at [546, 337] on div "**********" at bounding box center [646, 332] width 1292 height 664
click at [706, 380] on span "Previous month" at bounding box center [704, 383] width 31 height 31
click at [553, 600] on span "29" at bounding box center [546, 608] width 28 height 28
type input "**********"
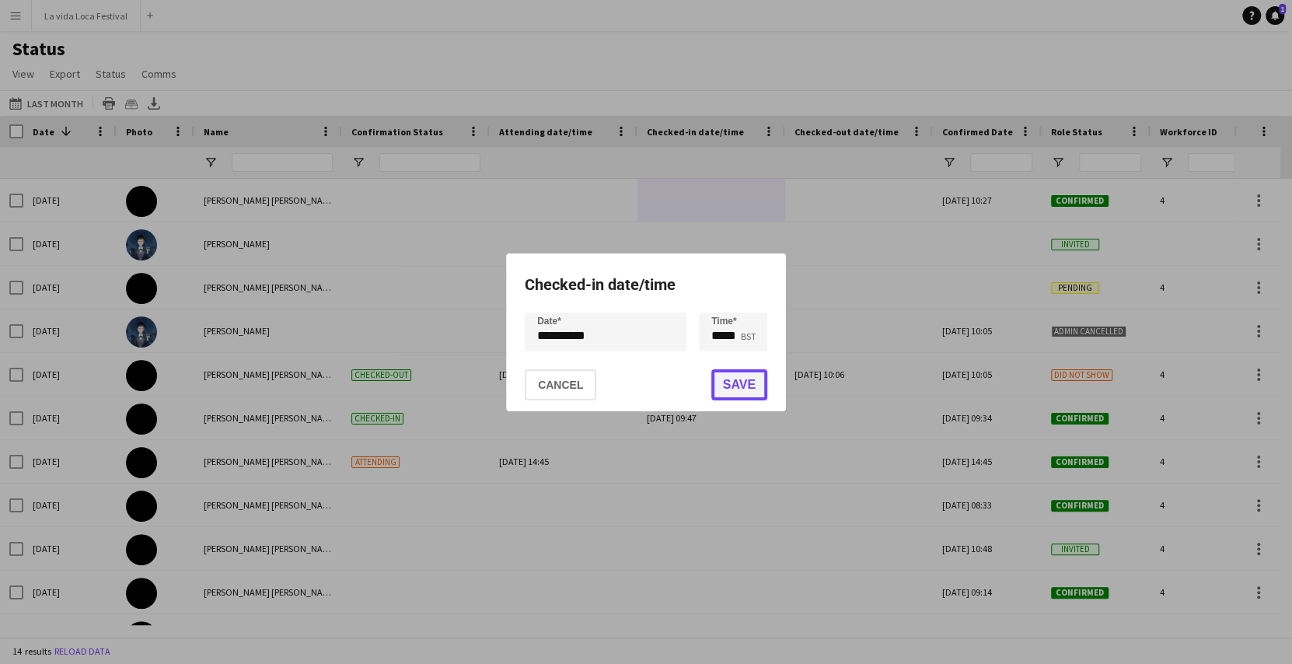
click at [733, 369] on button "Save" at bounding box center [739, 384] width 56 height 31
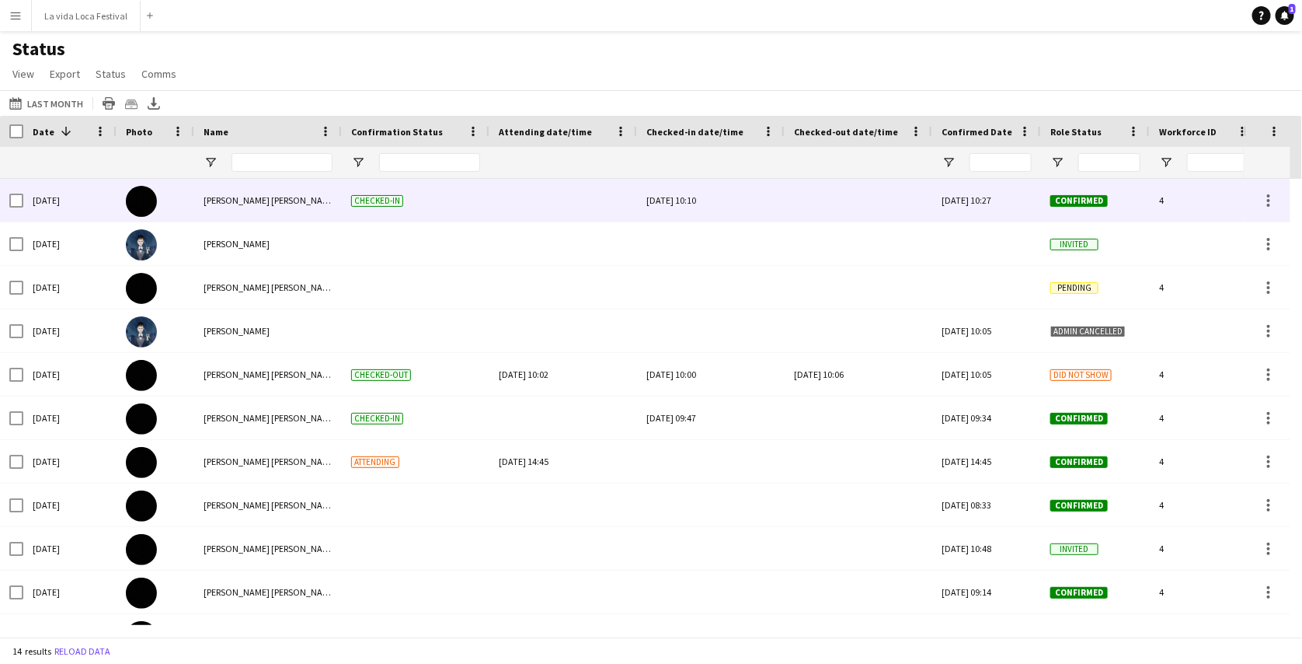
click at [852, 202] on div at bounding box center [858, 200] width 129 height 43
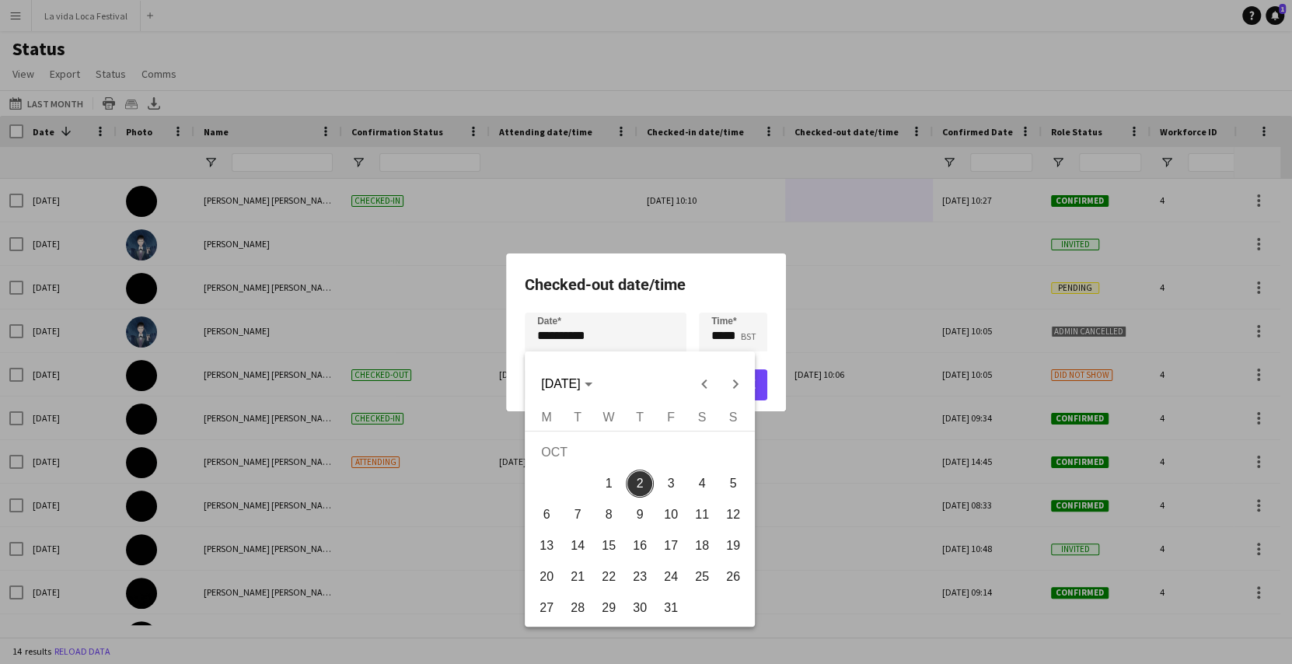
click at [546, 338] on div "**********" at bounding box center [646, 332] width 1292 height 664
click at [700, 385] on span "Previous month" at bounding box center [704, 383] width 31 height 31
click at [553, 598] on span "29" at bounding box center [546, 608] width 28 height 28
type input "**********"
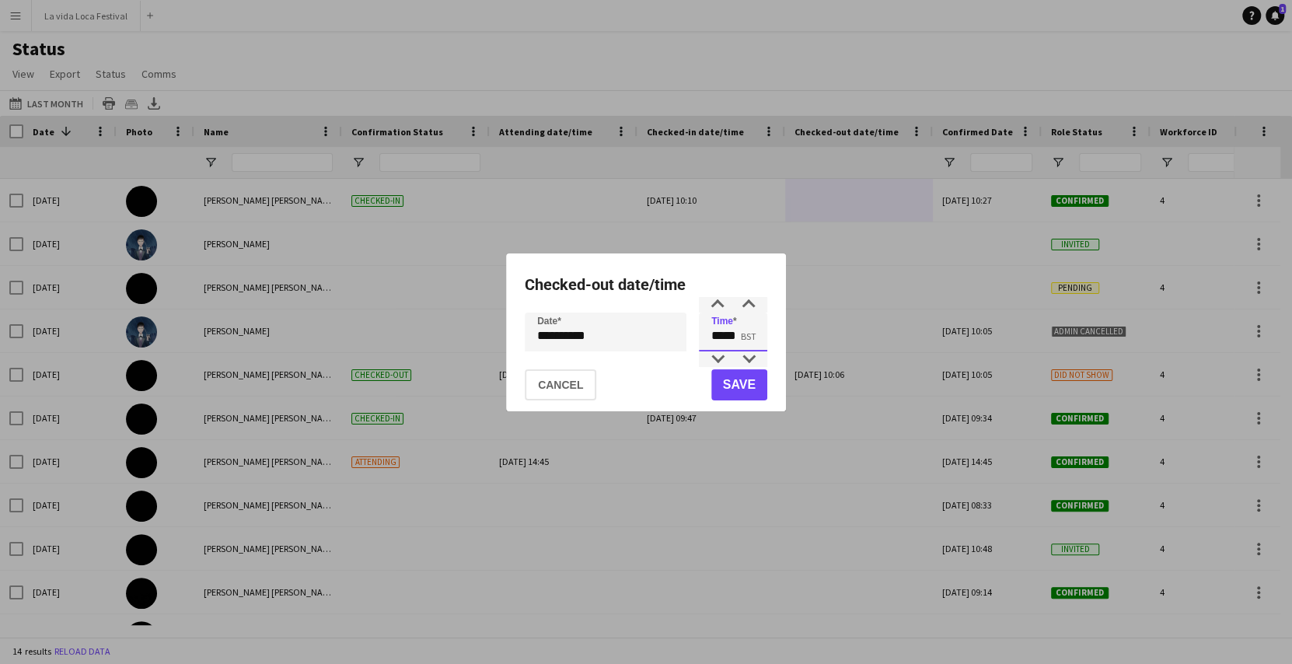
click at [724, 337] on input "*****" at bounding box center [733, 331] width 68 height 39
type input "*****"
click at [749, 385] on button "Save" at bounding box center [739, 384] width 56 height 31
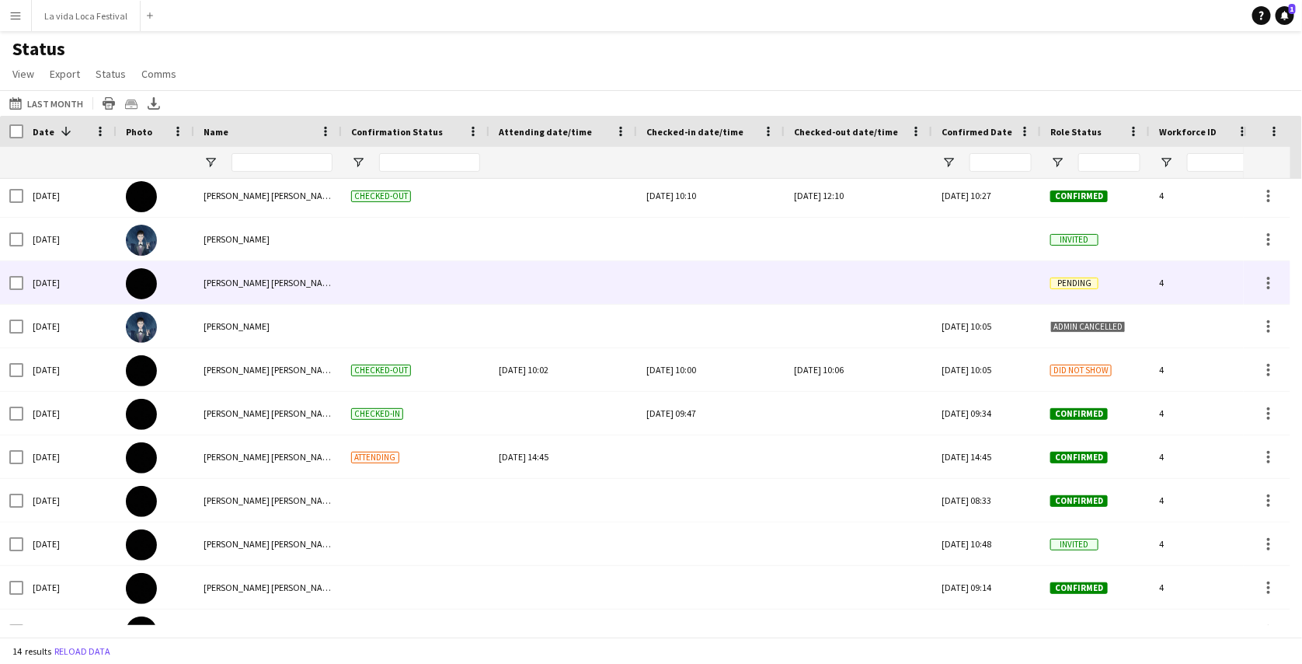
scroll to position [5, 0]
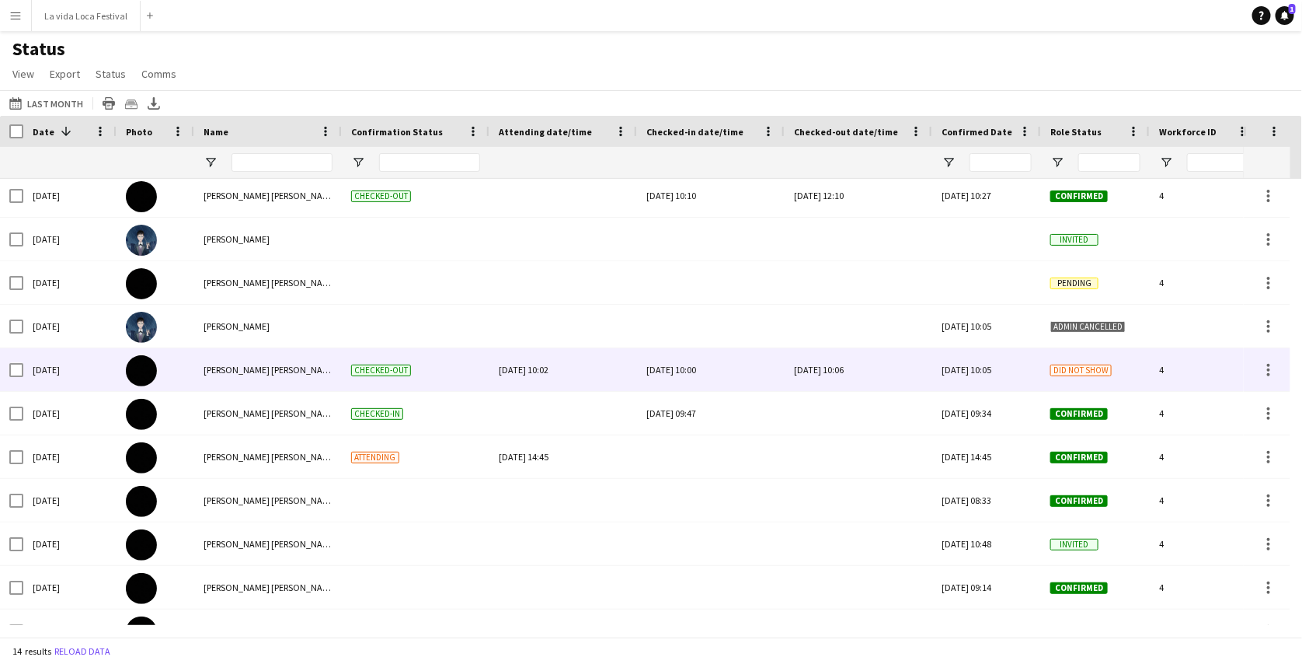
click at [708, 372] on div "[DATE] 10:00" at bounding box center [711, 369] width 129 height 43
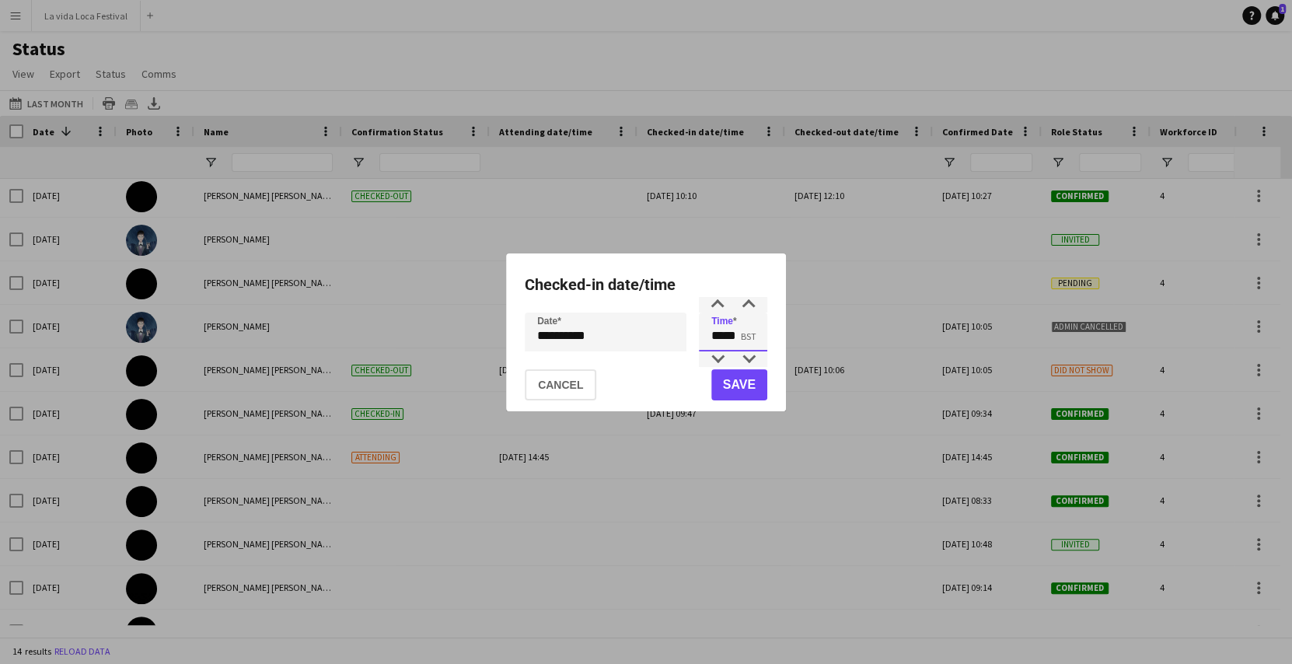
click at [735, 340] on input "*****" at bounding box center [733, 331] width 68 height 39
type input "*****"
click at [743, 385] on button "Save" at bounding box center [739, 384] width 56 height 31
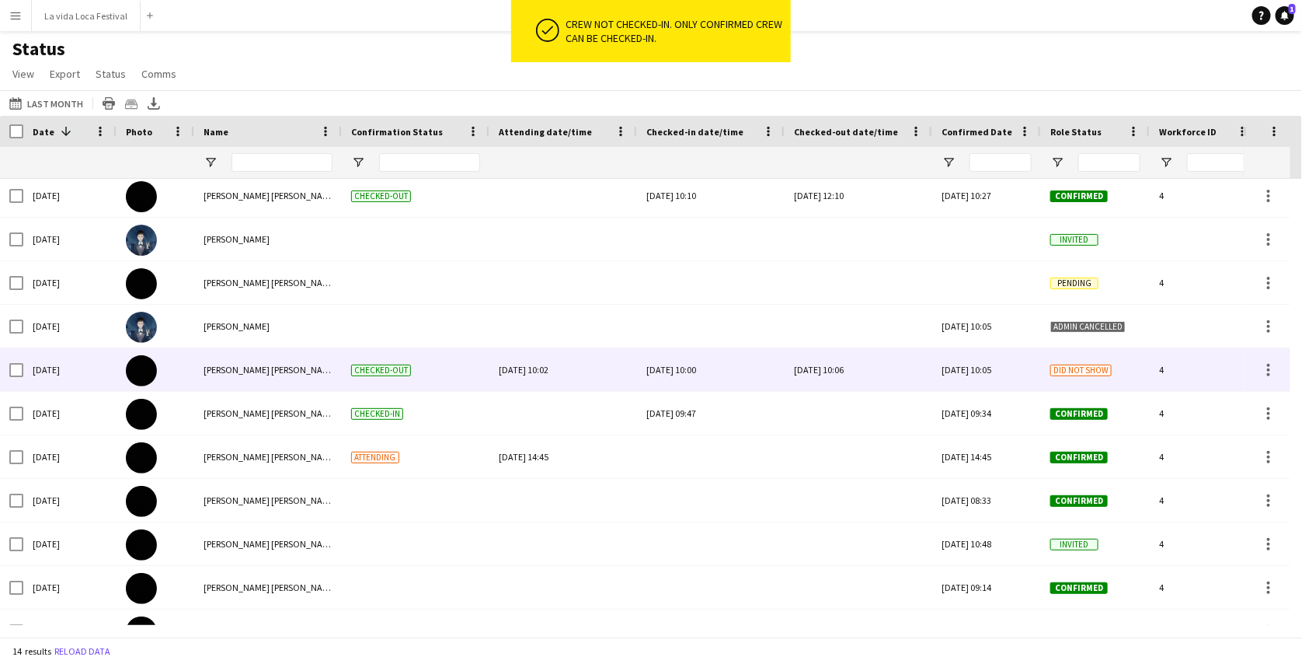
click at [717, 368] on div "[DATE] 10:00" at bounding box center [711, 369] width 129 height 43
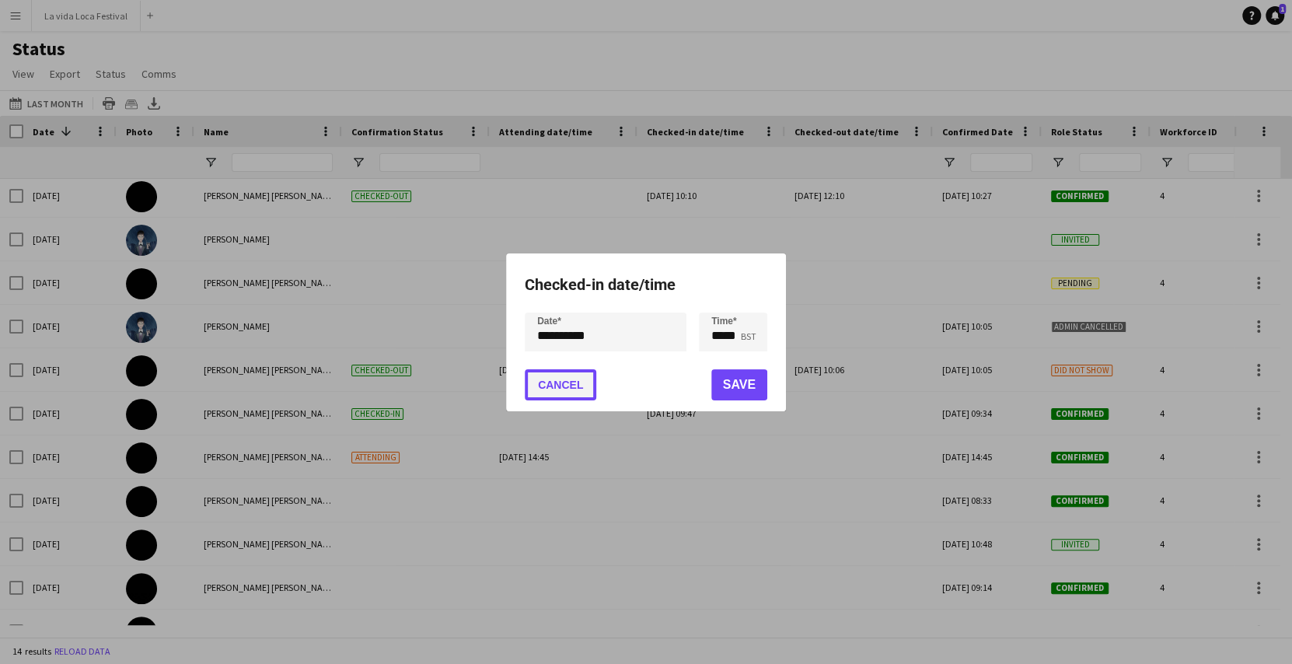
click at [563, 375] on button "Cancel" at bounding box center [560, 384] width 71 height 31
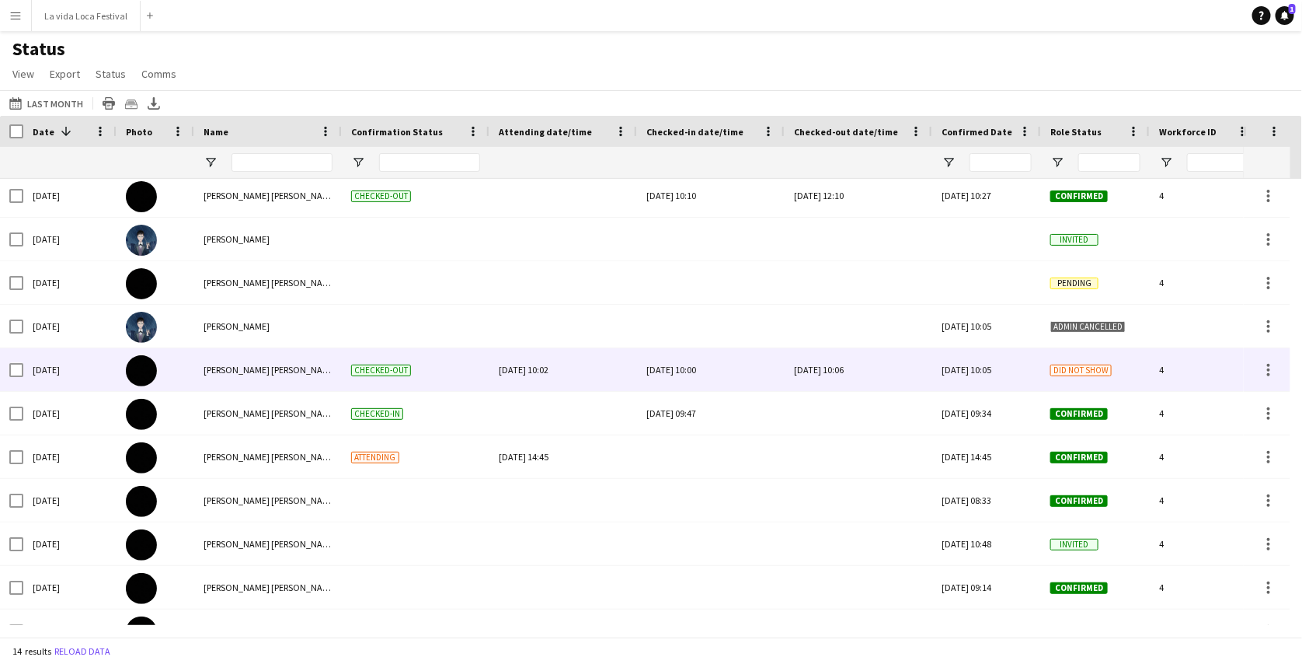
click at [877, 374] on div "[DATE] 10:06" at bounding box center [858, 369] width 129 height 43
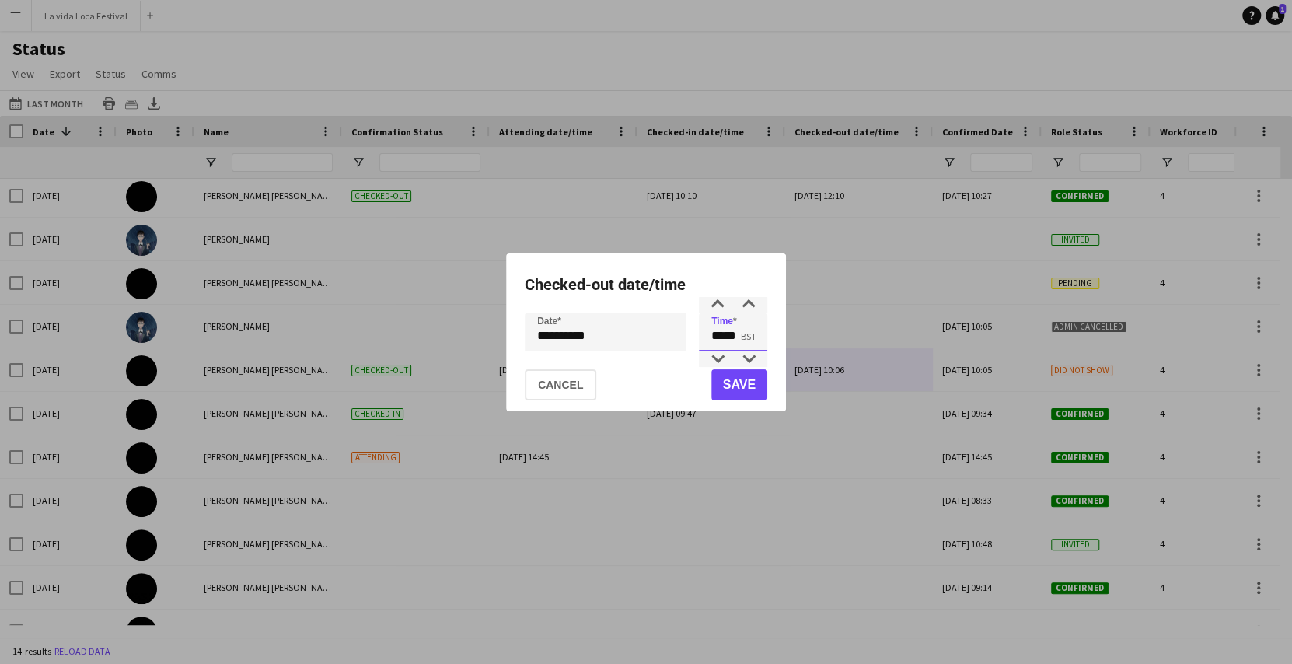
click at [727, 340] on input "*****" at bounding box center [733, 331] width 68 height 39
type input "*****"
click at [750, 378] on button "Save" at bounding box center [739, 384] width 56 height 31
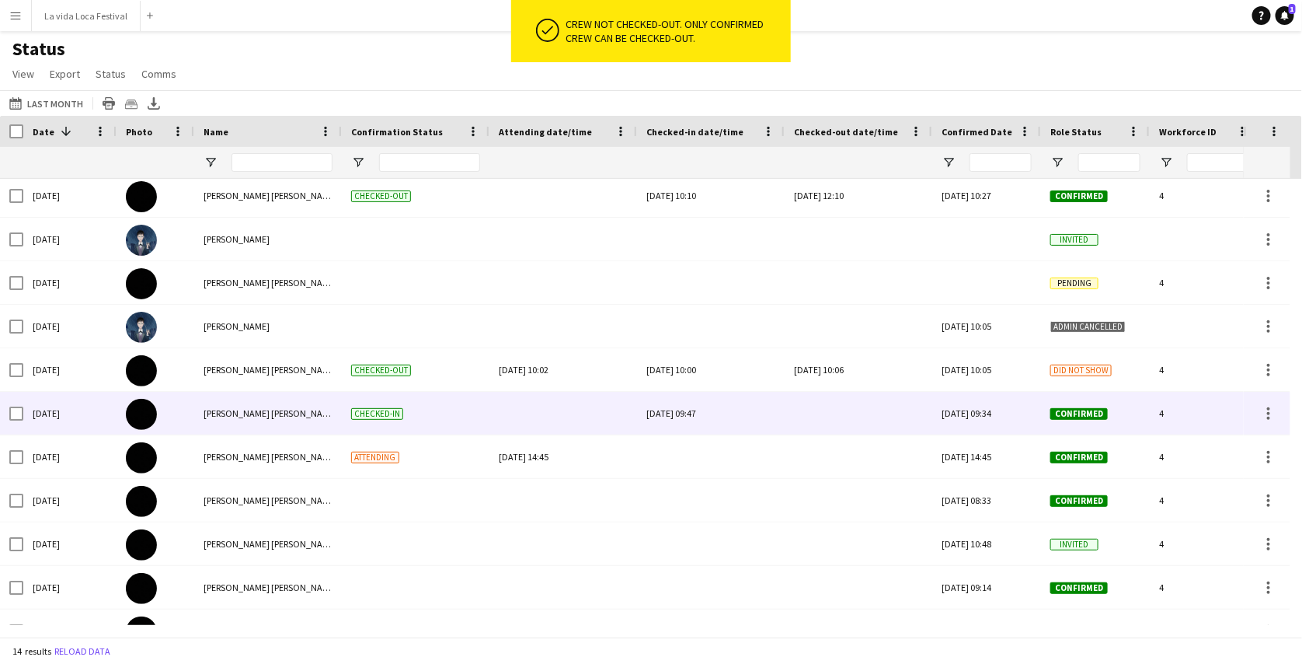
click at [836, 406] on div at bounding box center [858, 413] width 129 height 43
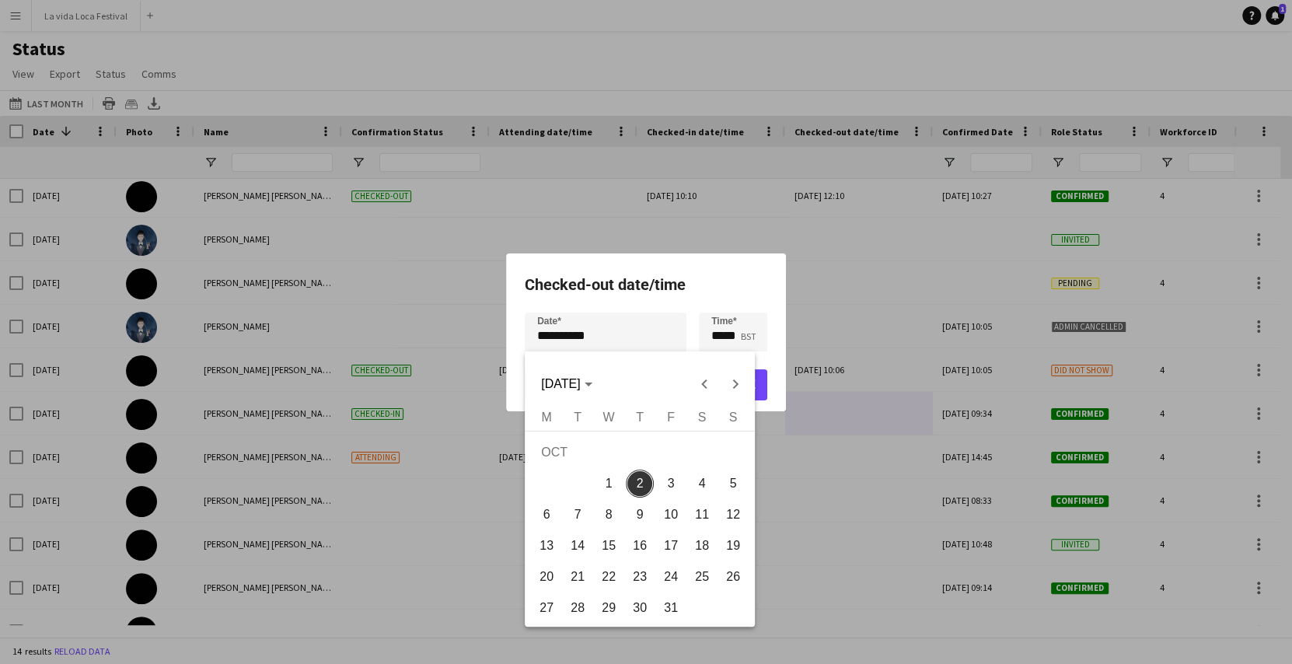
click at [546, 341] on div "**********" at bounding box center [646, 332] width 1292 height 664
click at [708, 391] on span "Previous month" at bounding box center [704, 383] width 31 height 31
click at [591, 570] on button "23" at bounding box center [577, 576] width 31 height 31
type input "**********"
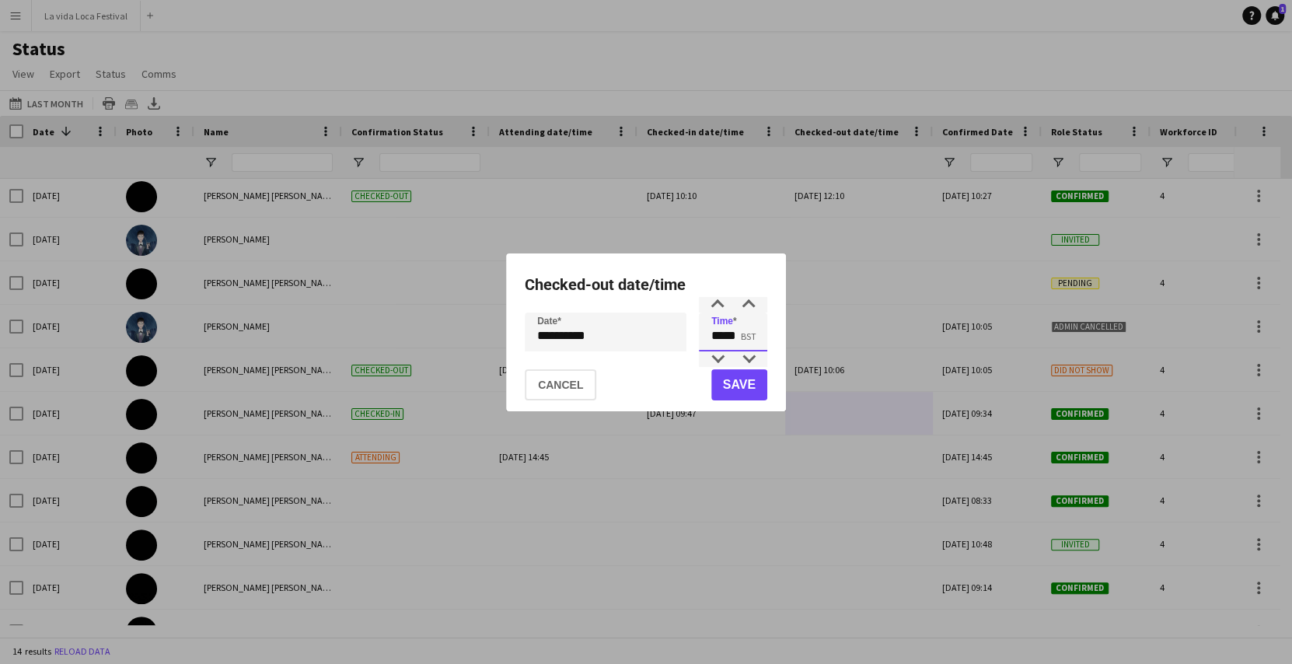
click at [739, 334] on input "*****" at bounding box center [733, 331] width 68 height 39
type input "*****"
click at [741, 377] on button "Save" at bounding box center [739, 384] width 56 height 31
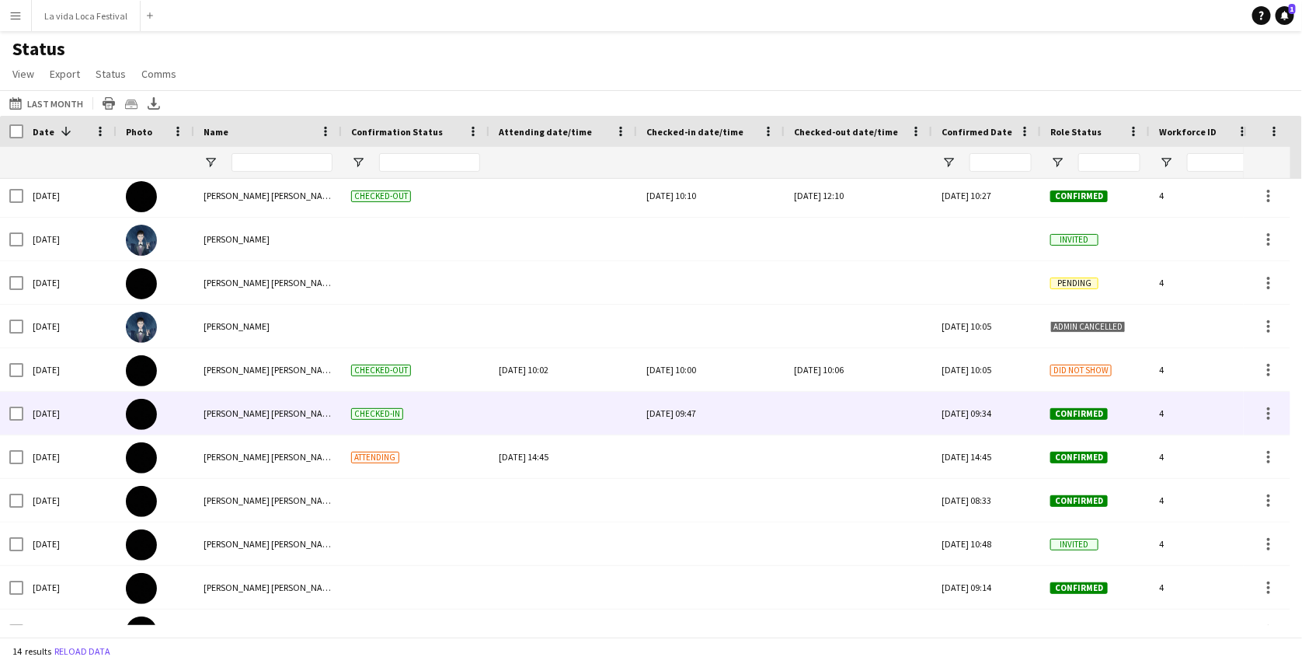
click at [822, 413] on div at bounding box center [858, 413] width 129 height 43
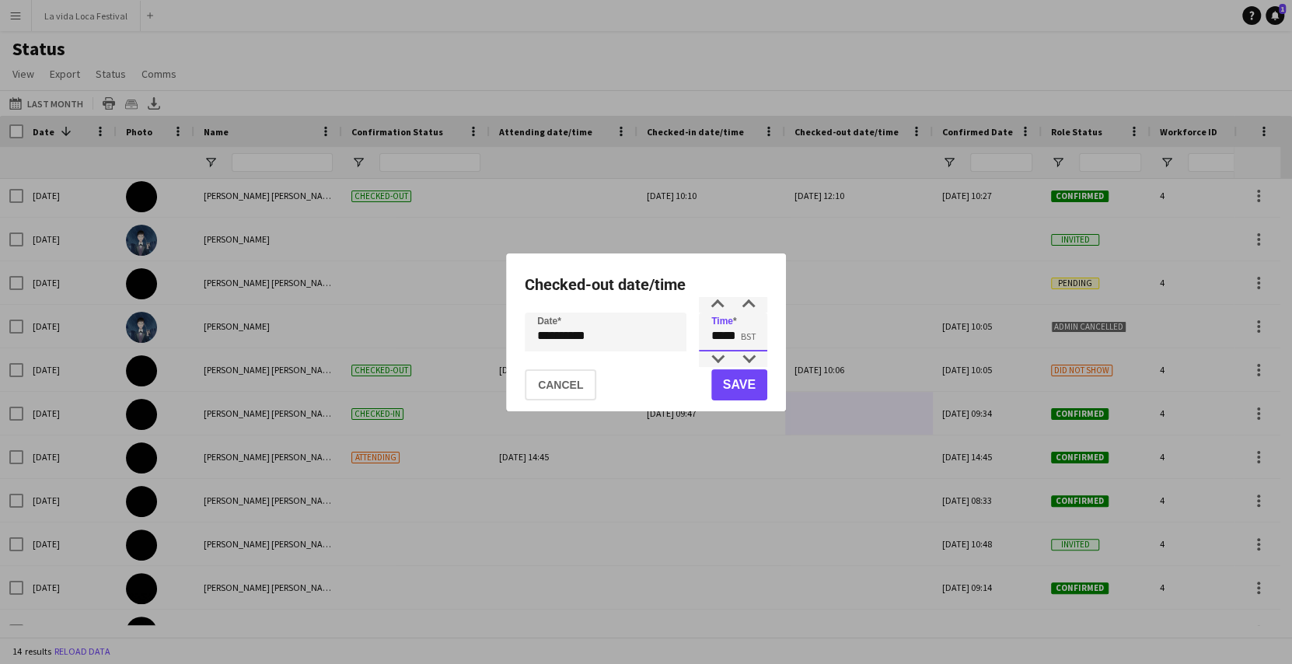
click at [720, 337] on input "*****" at bounding box center [733, 331] width 68 height 39
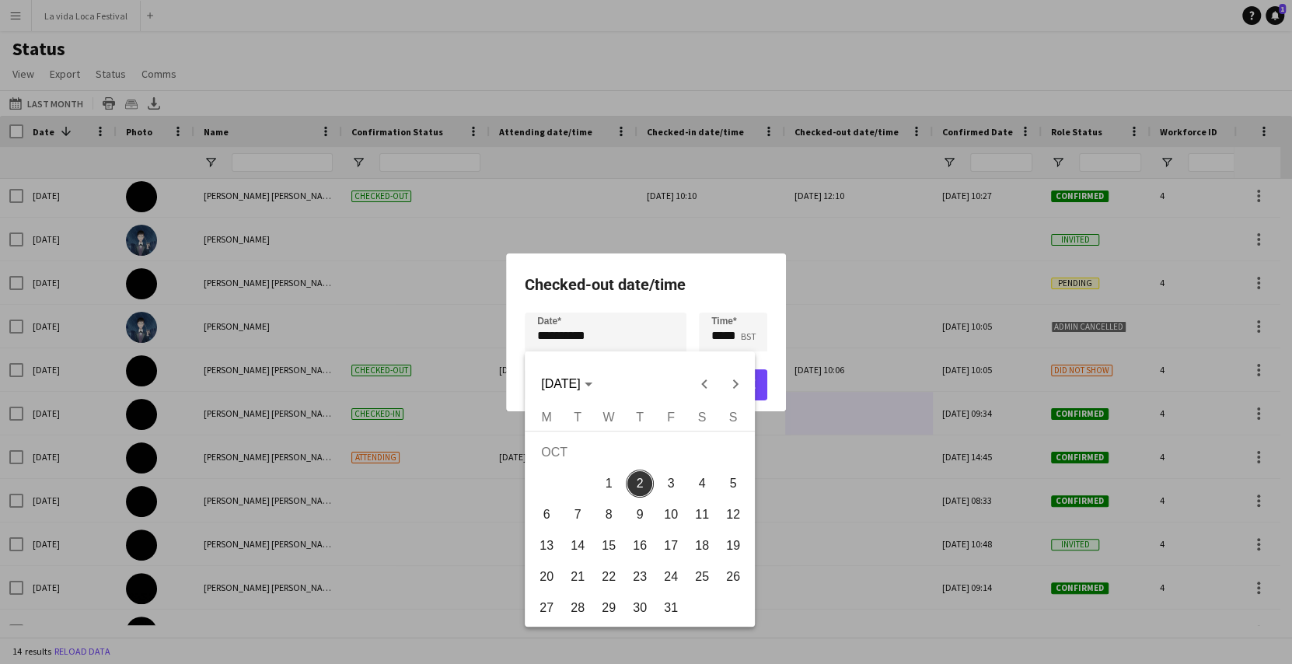
click at [550, 337] on div "**********" at bounding box center [646, 332] width 1292 height 664
click at [703, 392] on span "Previous month" at bounding box center [704, 383] width 31 height 31
click at [577, 574] on span "23" at bounding box center [577, 577] width 28 height 28
type input "**********"
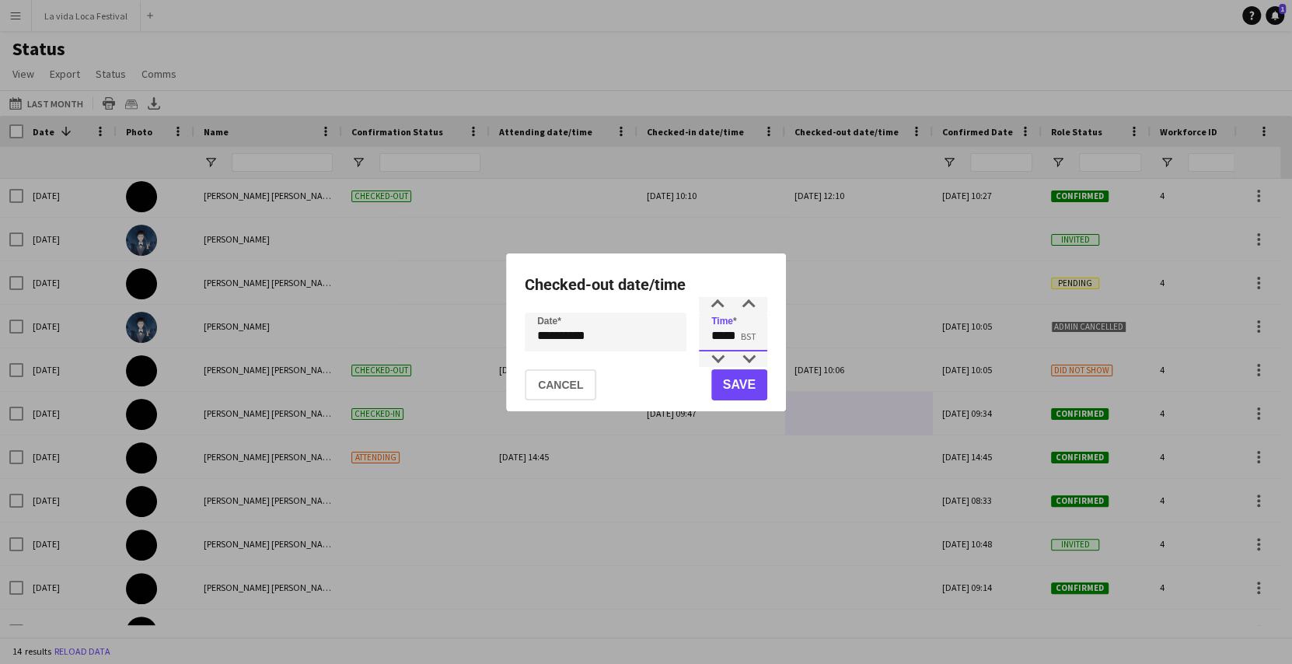
click at [722, 341] on input "*****" at bounding box center [733, 331] width 68 height 39
click at [724, 310] on div at bounding box center [717, 305] width 31 height 16
type input "*****"
click at [724, 310] on div at bounding box center [717, 305] width 31 height 16
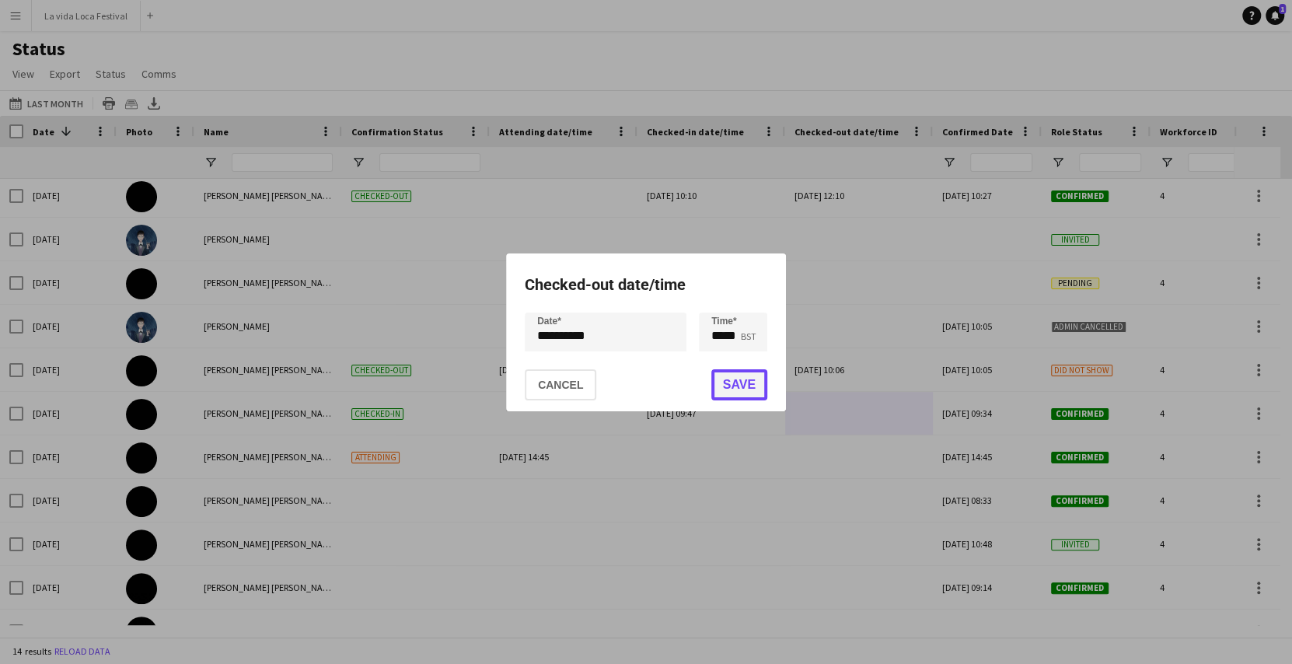
click at [735, 384] on button "Save" at bounding box center [739, 384] width 56 height 31
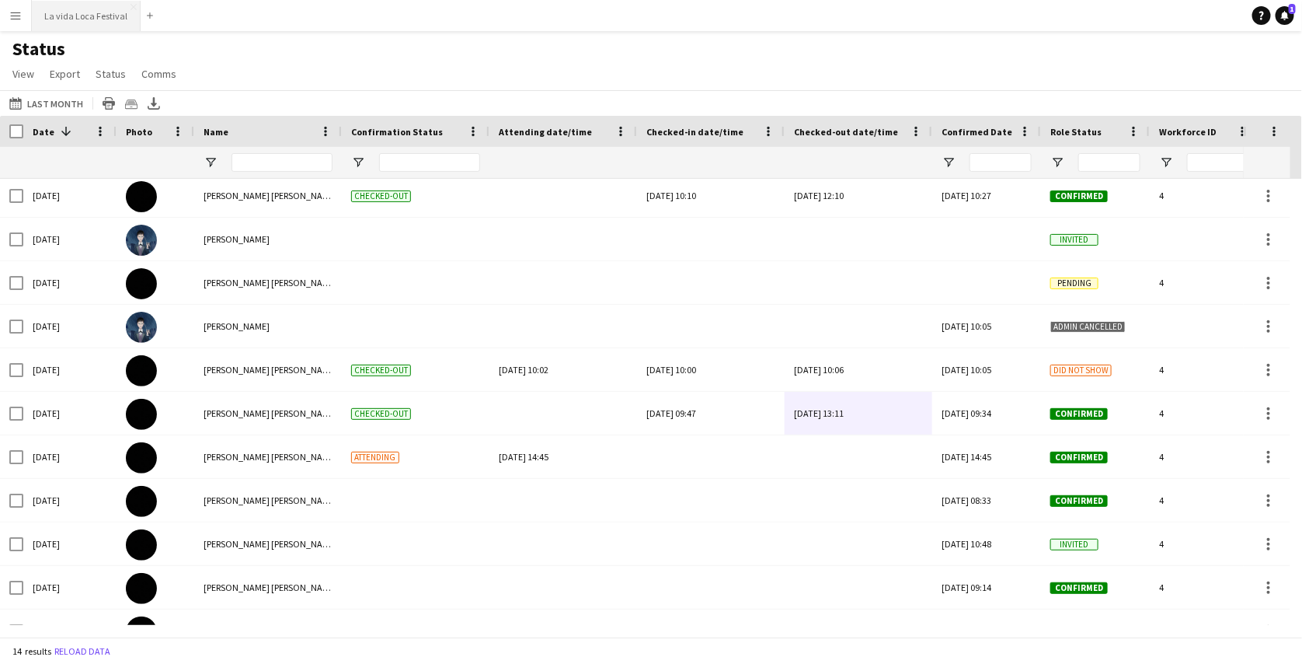
click at [87, 19] on button "La vida Loca Festival Close" at bounding box center [86, 16] width 109 height 30
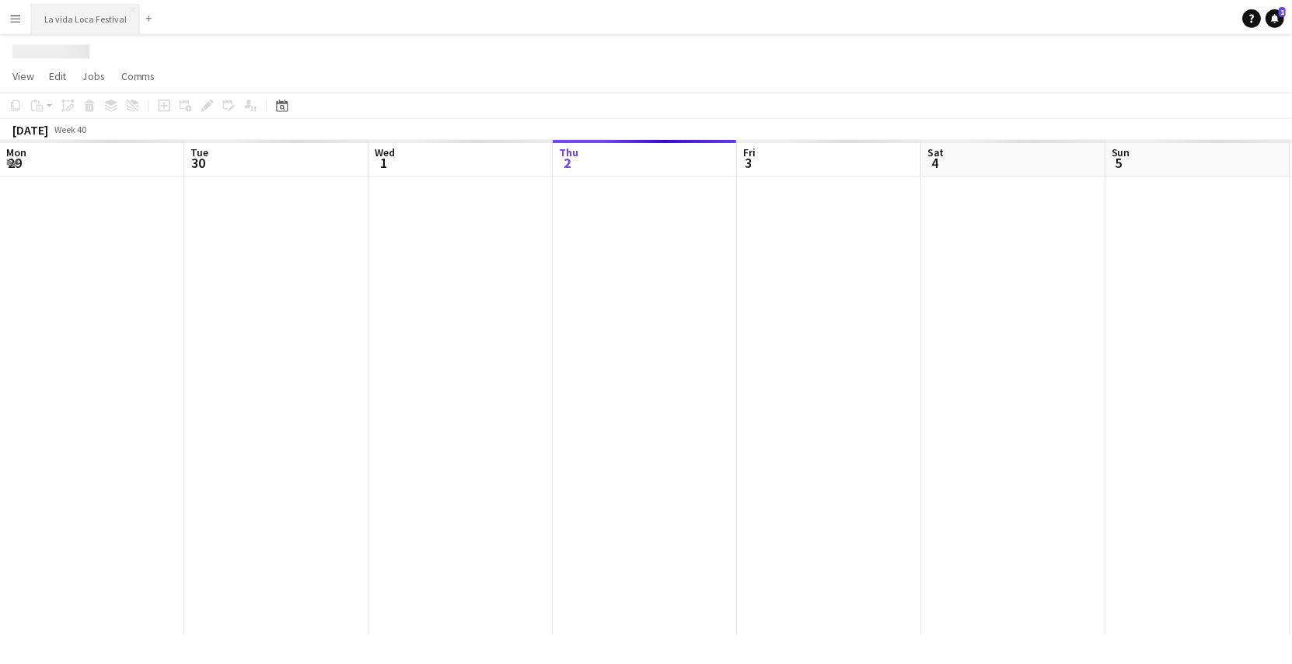
scroll to position [0, 371]
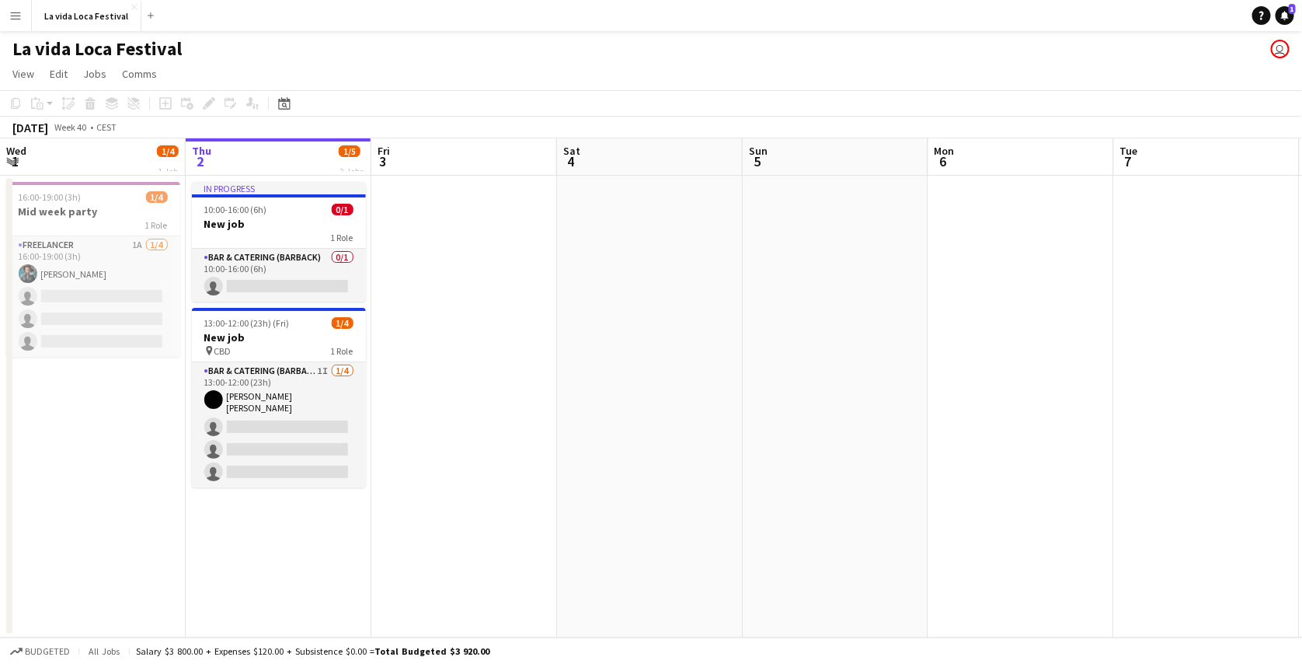
click at [410, 267] on app-date-cell at bounding box center [464, 407] width 186 height 462
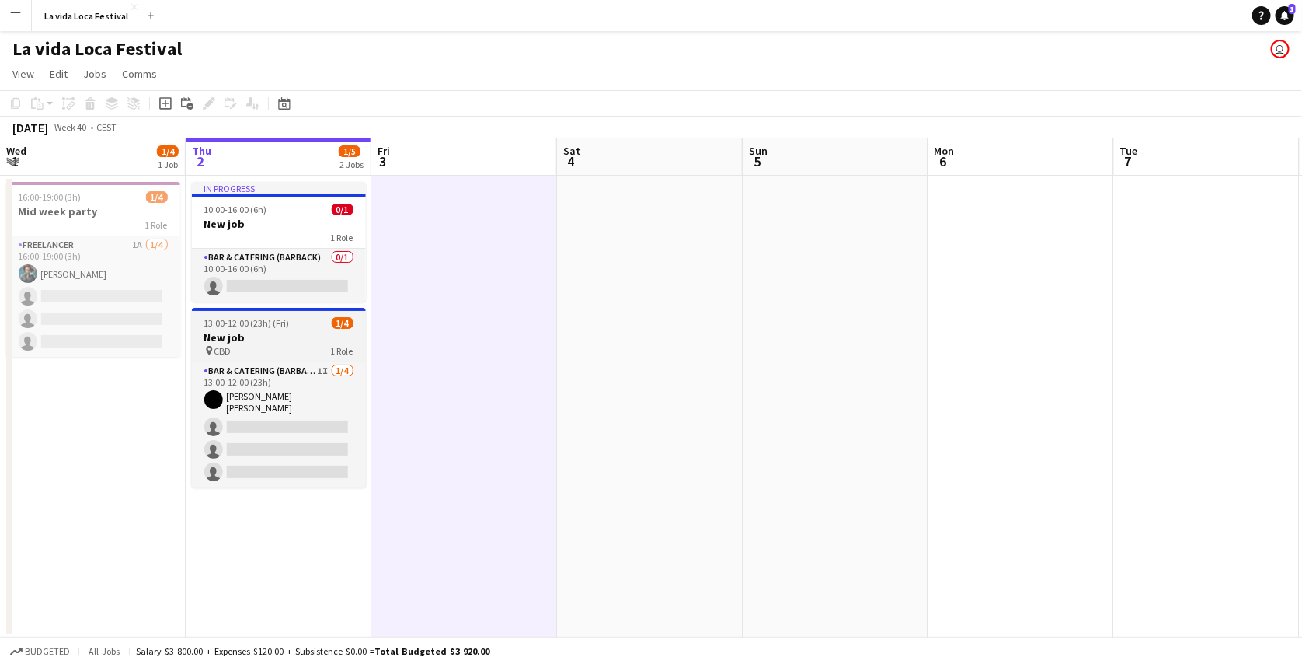
click at [293, 337] on h3 "New job" at bounding box center [279, 337] width 174 height 14
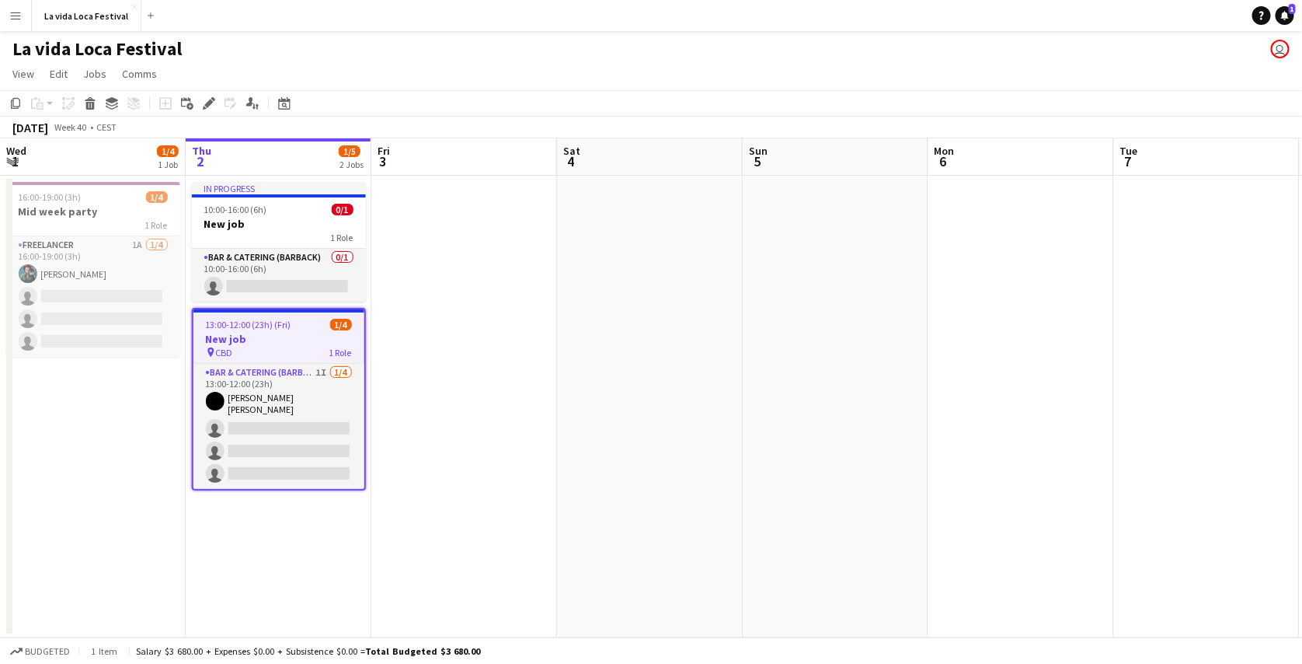
click at [419, 338] on app-date-cell at bounding box center [464, 407] width 186 height 462
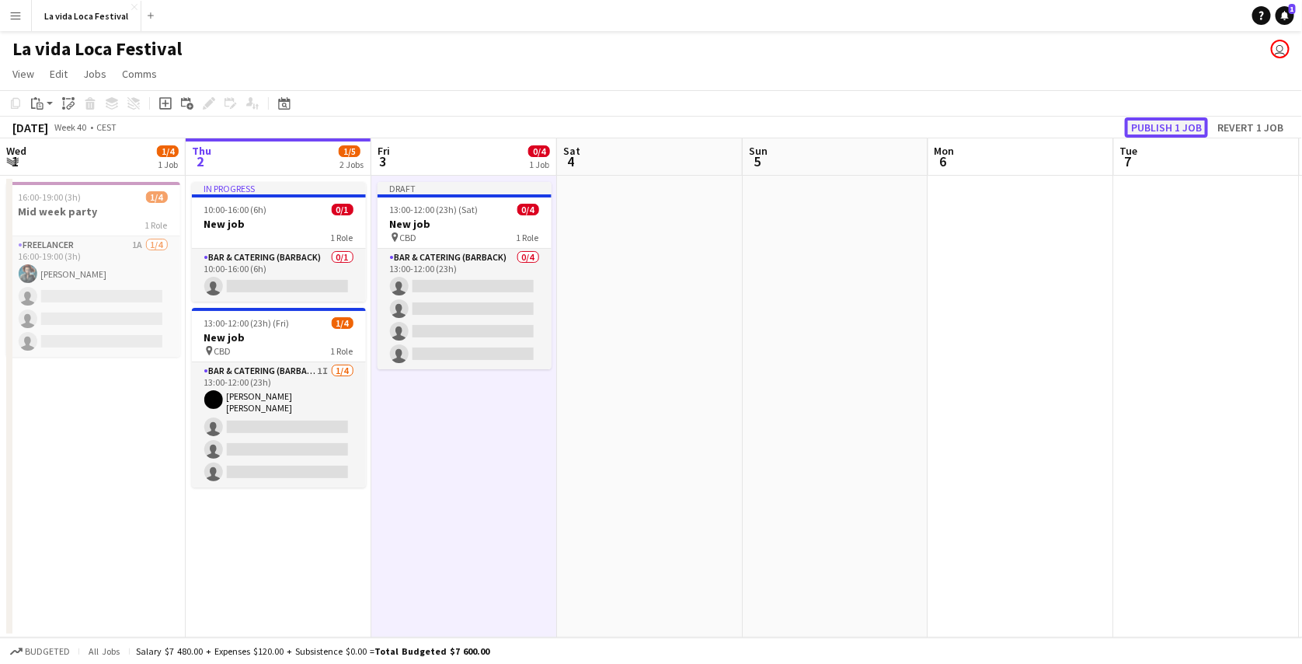
click at [1183, 134] on button "Publish 1 job" at bounding box center [1166, 127] width 83 height 20
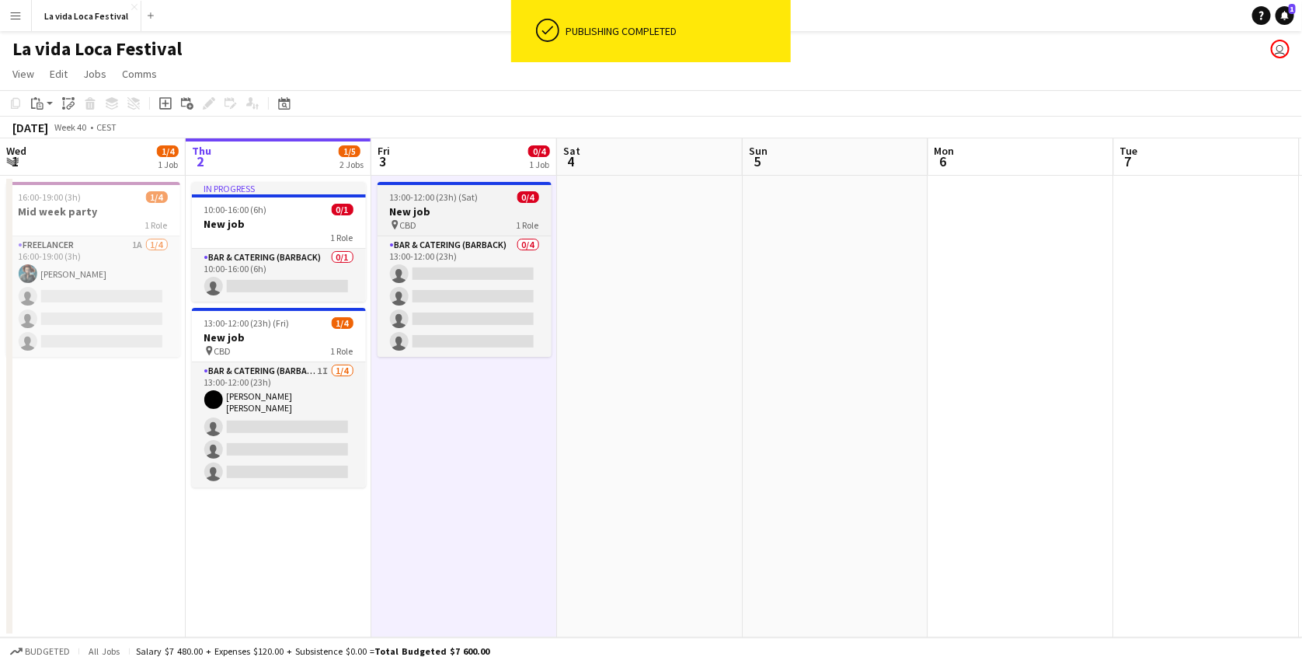
click at [514, 204] on app-job-card "13:00-12:00 (23h) (Sat) 0/4 New job pin CBD 1 Role Bar & Catering (Barback) 0/4…" at bounding box center [465, 269] width 174 height 175
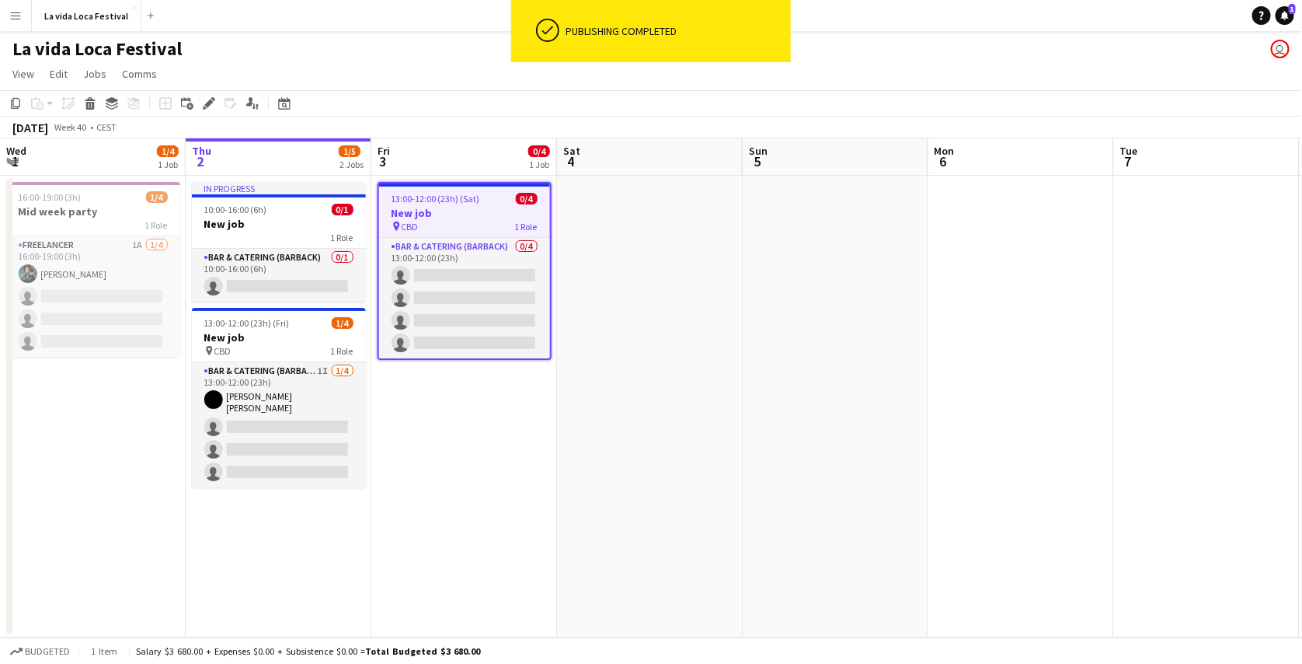
click at [609, 206] on app-date-cell at bounding box center [650, 407] width 186 height 462
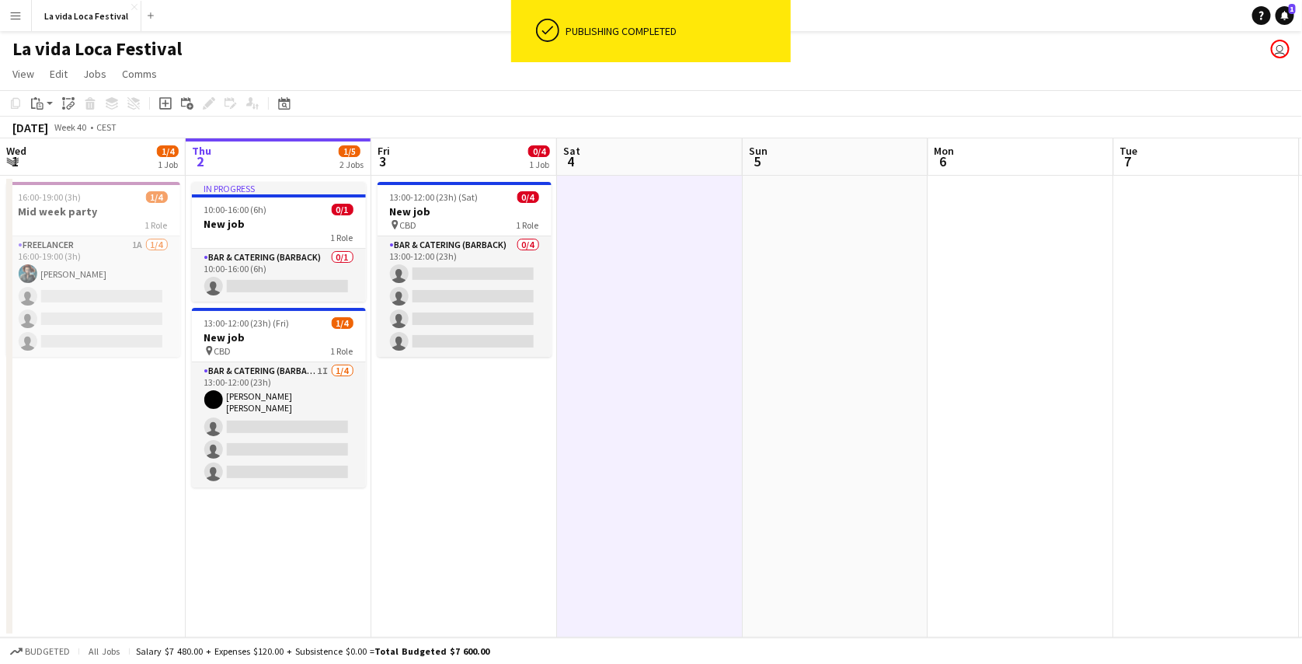
click at [781, 217] on app-date-cell at bounding box center [836, 407] width 186 height 462
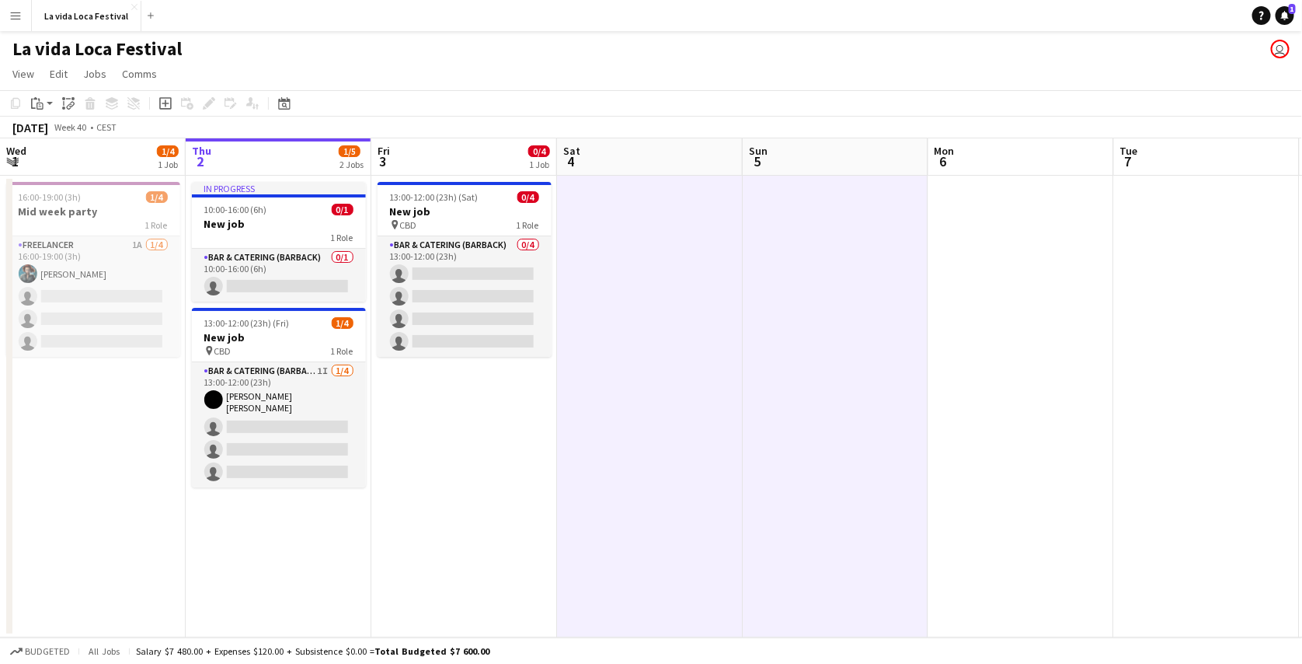
click at [1007, 231] on app-date-cell at bounding box center [1022, 407] width 186 height 462
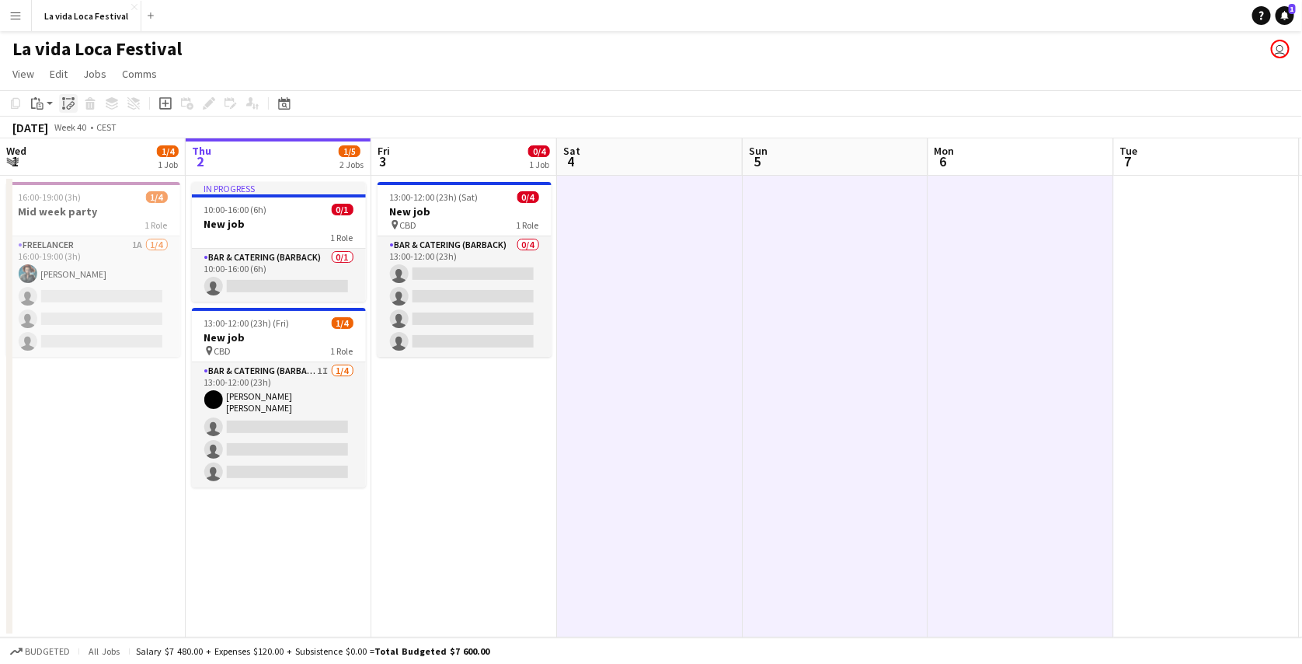
click at [69, 104] on icon at bounding box center [69, 107] width 5 height 6
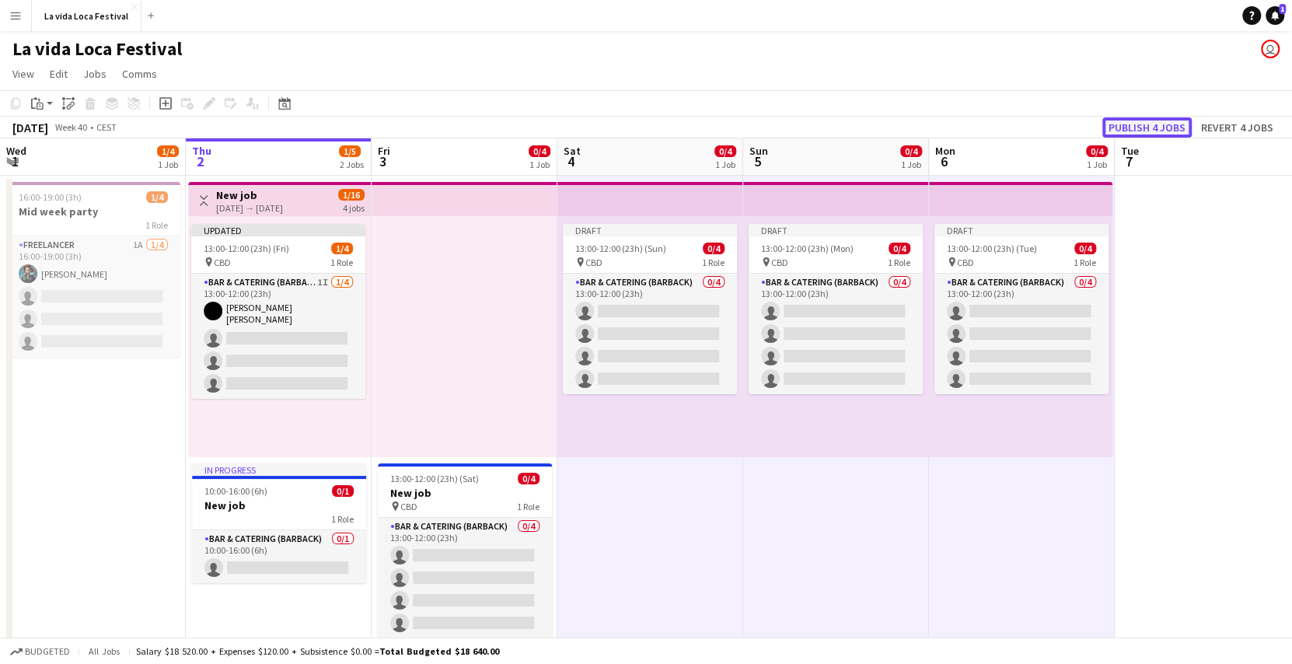
click at [1149, 124] on button "Publish 4 jobs" at bounding box center [1146, 127] width 89 height 20
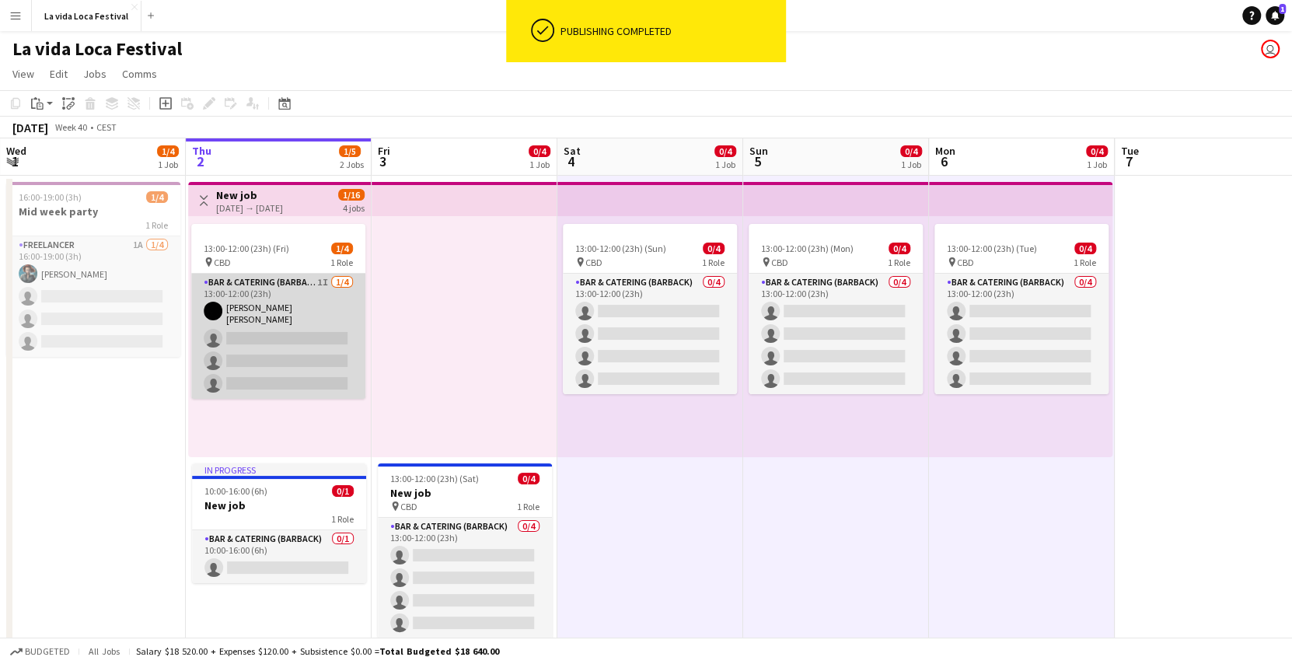
click at [273, 335] on app-card-role "Bar & Catering (Barback) 1I [DATE] 13:00-12:00 (23h) [PERSON_NAME] [PERSON_NAME…" at bounding box center [278, 336] width 174 height 125
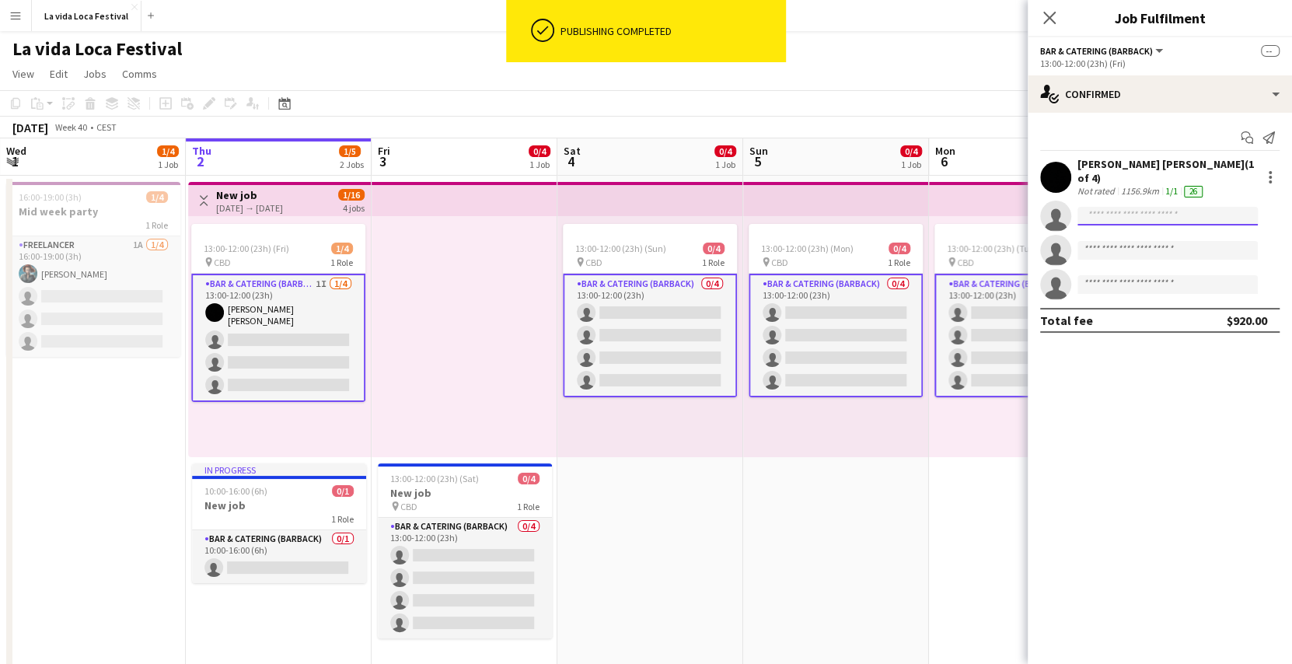
click at [1142, 207] on input at bounding box center [1167, 216] width 180 height 19
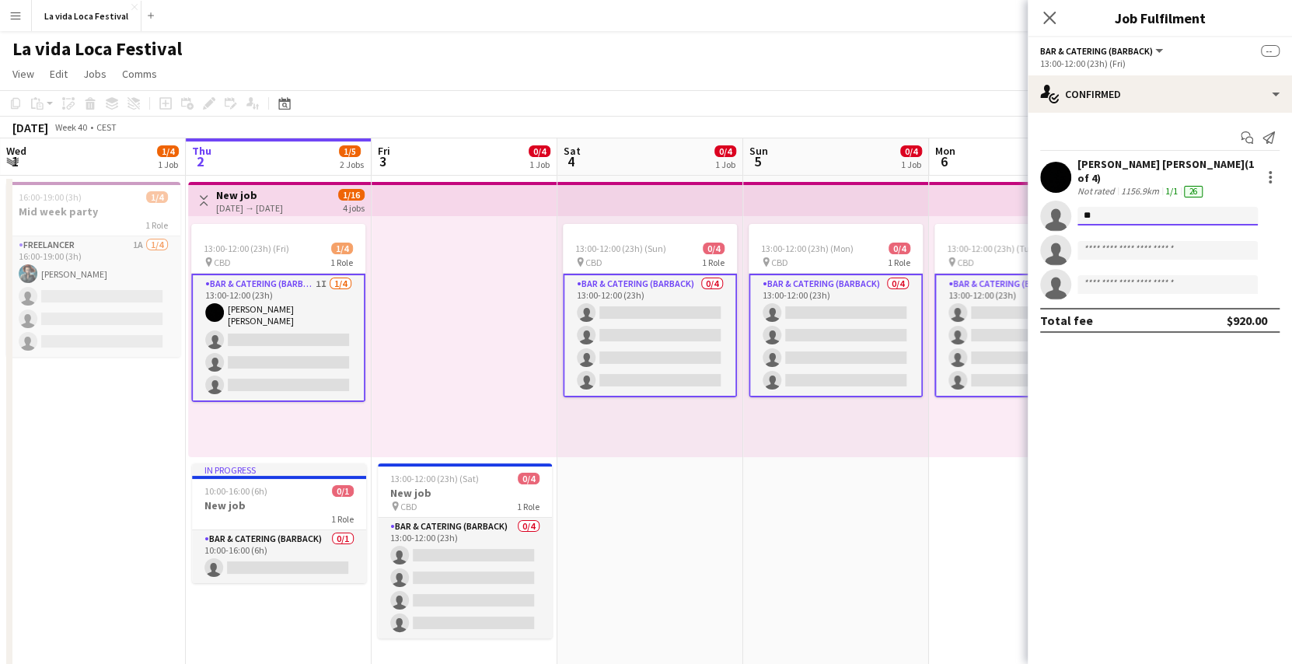
click at [1142, 214] on input "**" at bounding box center [1167, 216] width 180 height 19
type input "****"
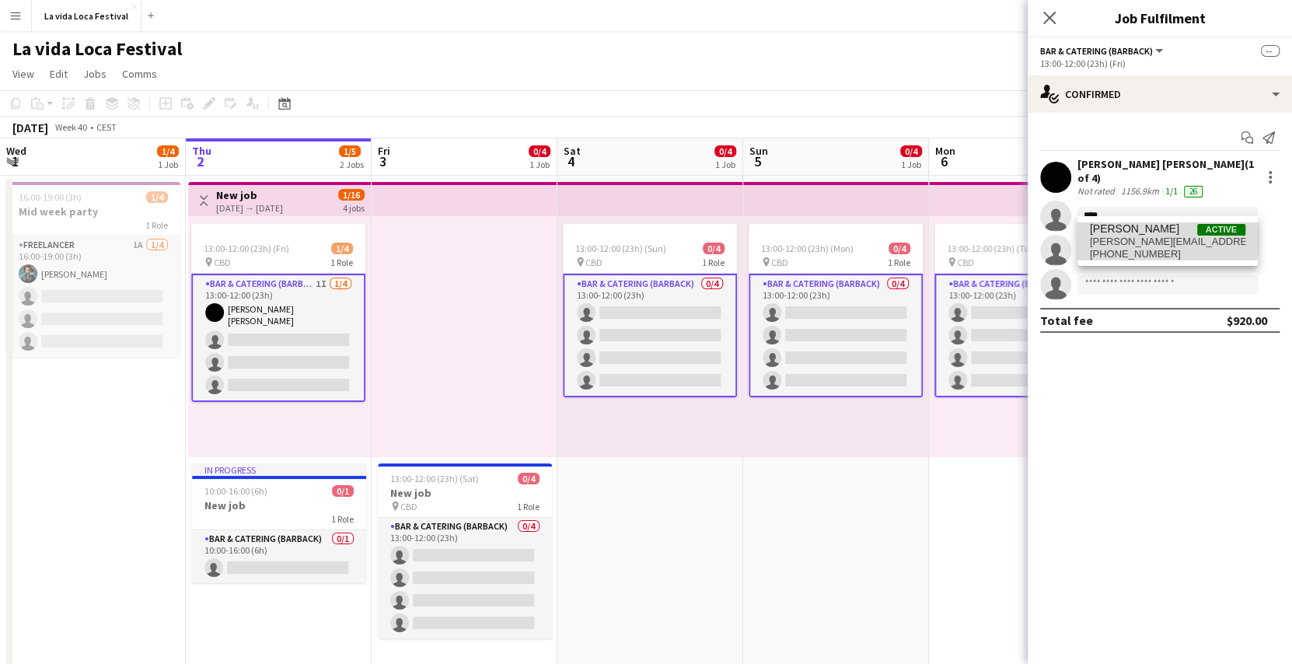
click at [1139, 237] on span "[PERSON_NAME][EMAIL_ADDRESS][DOMAIN_NAME]" at bounding box center [1167, 241] width 155 height 12
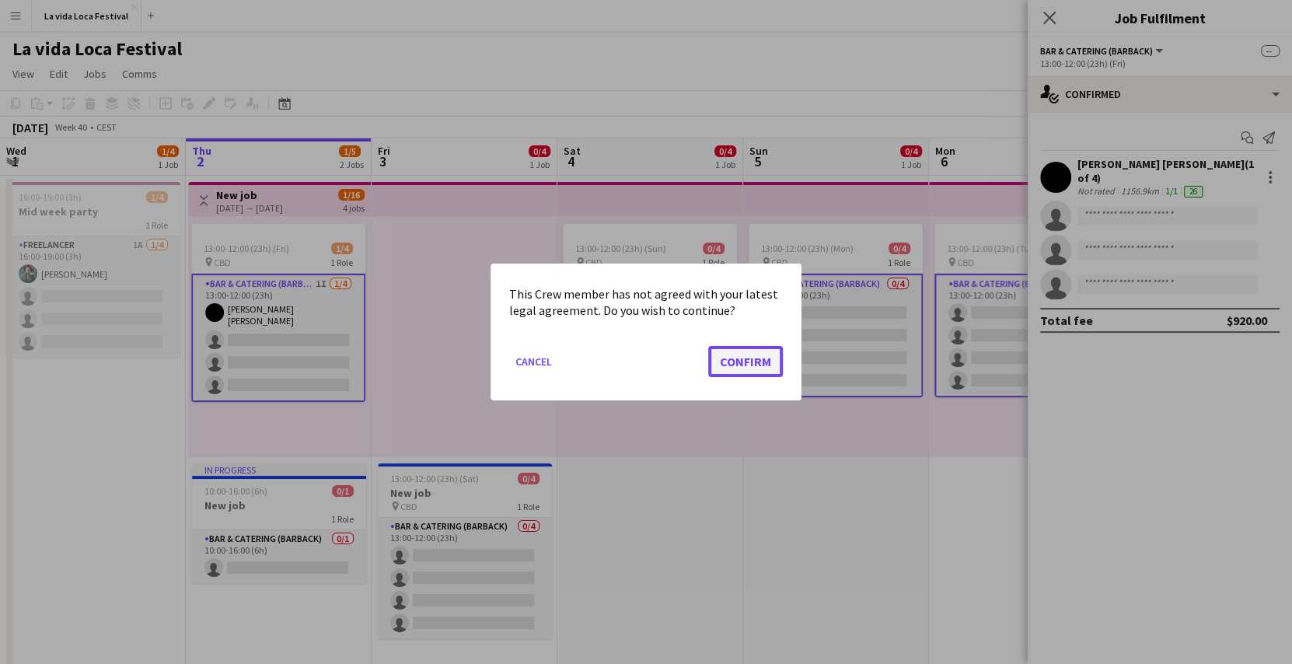
click at [751, 358] on button "Confirm" at bounding box center [745, 361] width 75 height 31
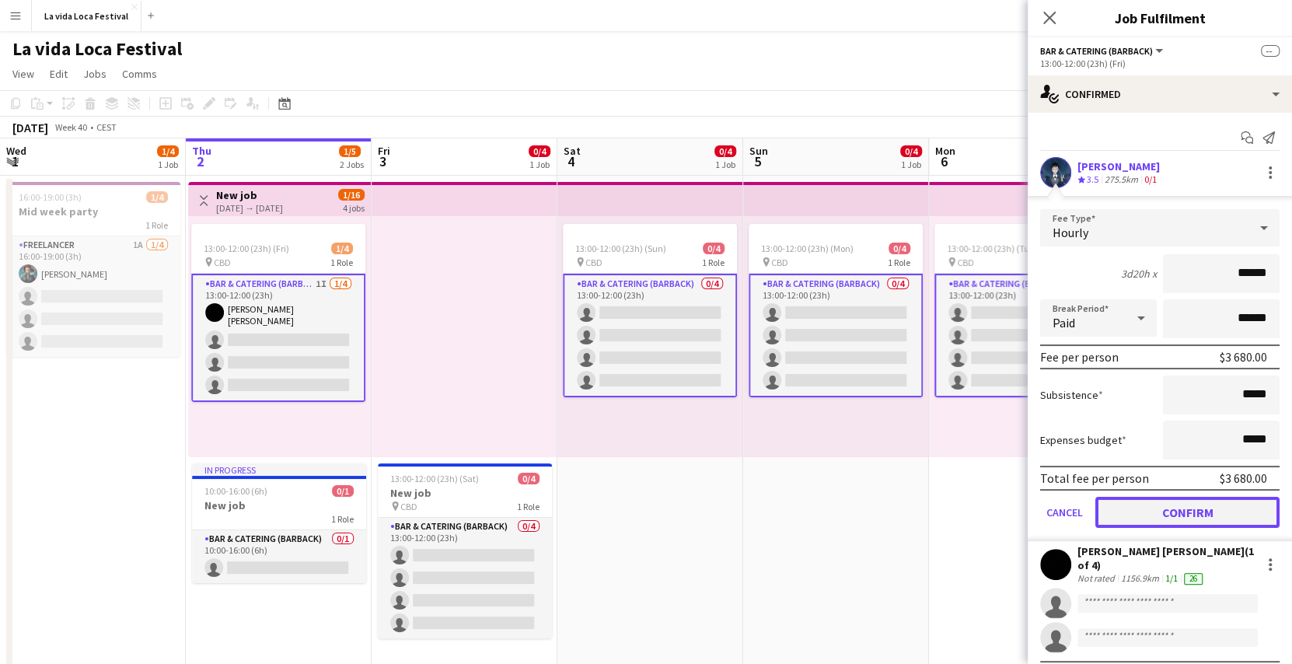
click at [1117, 504] on button "Confirm" at bounding box center [1187, 512] width 184 height 31
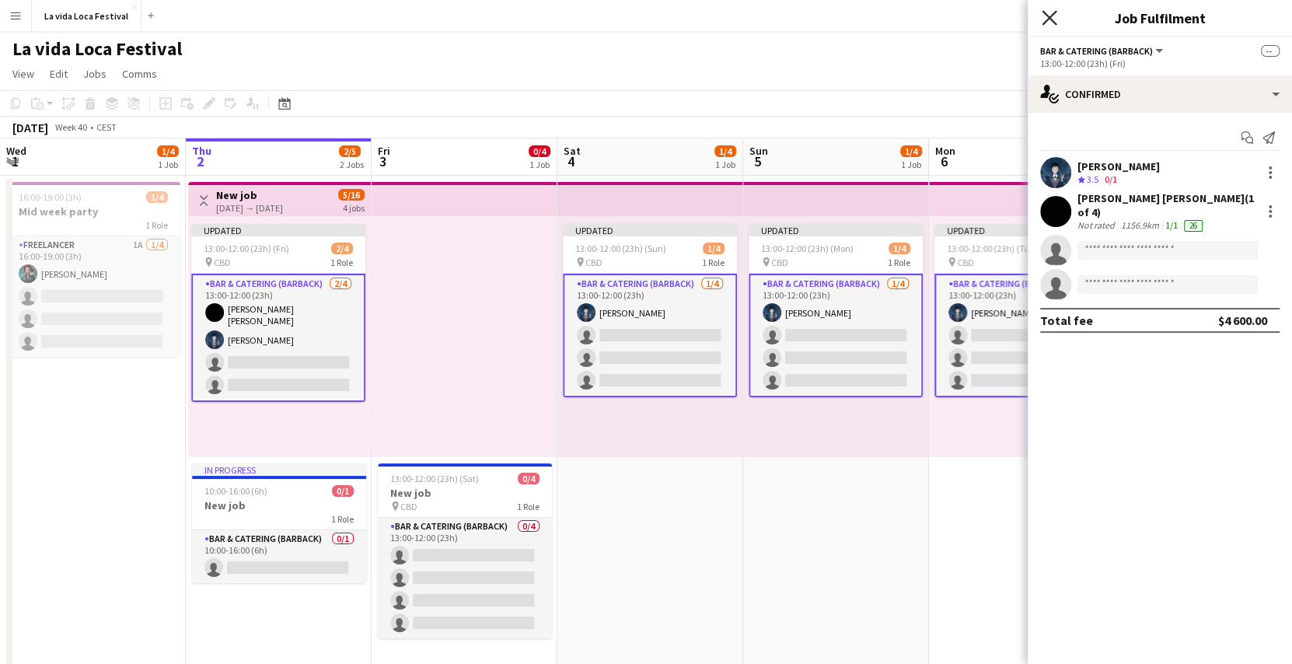
click at [1047, 17] on icon at bounding box center [1048, 17] width 15 height 15
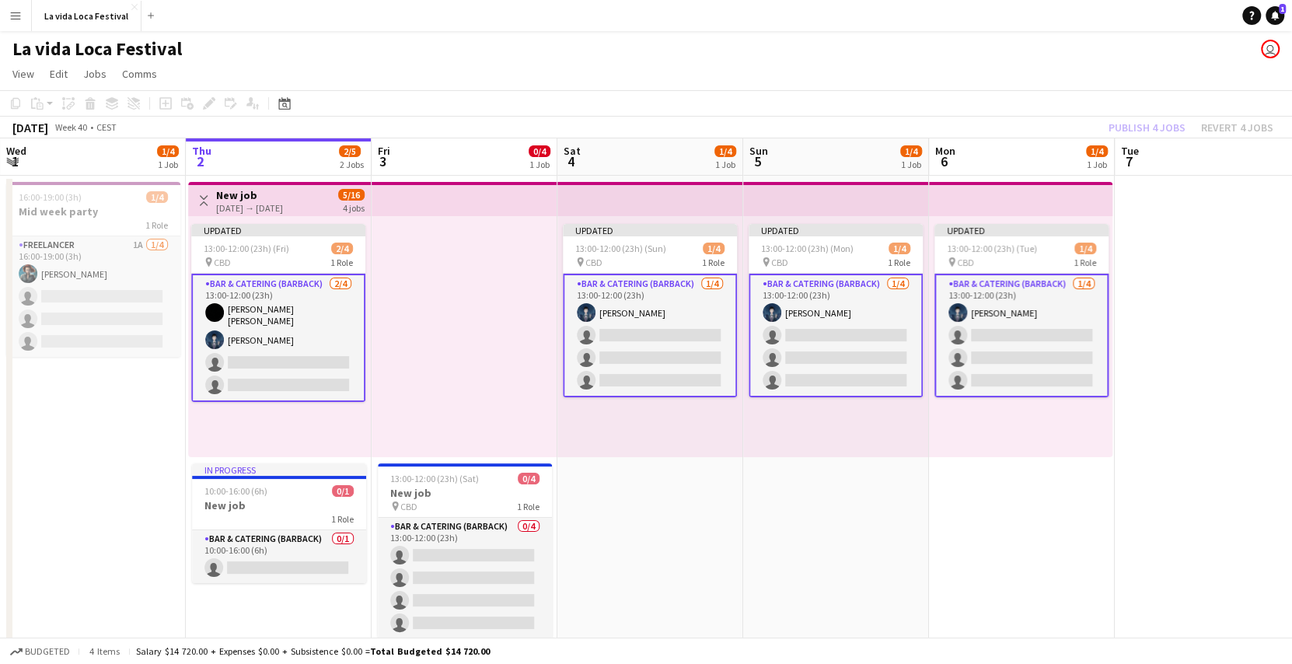
click at [623, 356] on app-card-role "Bar & Catering (Barback) [DATE] 13:00-12:00 (23h) [PERSON_NAME] single-neutral-…" at bounding box center [650, 336] width 174 height 124
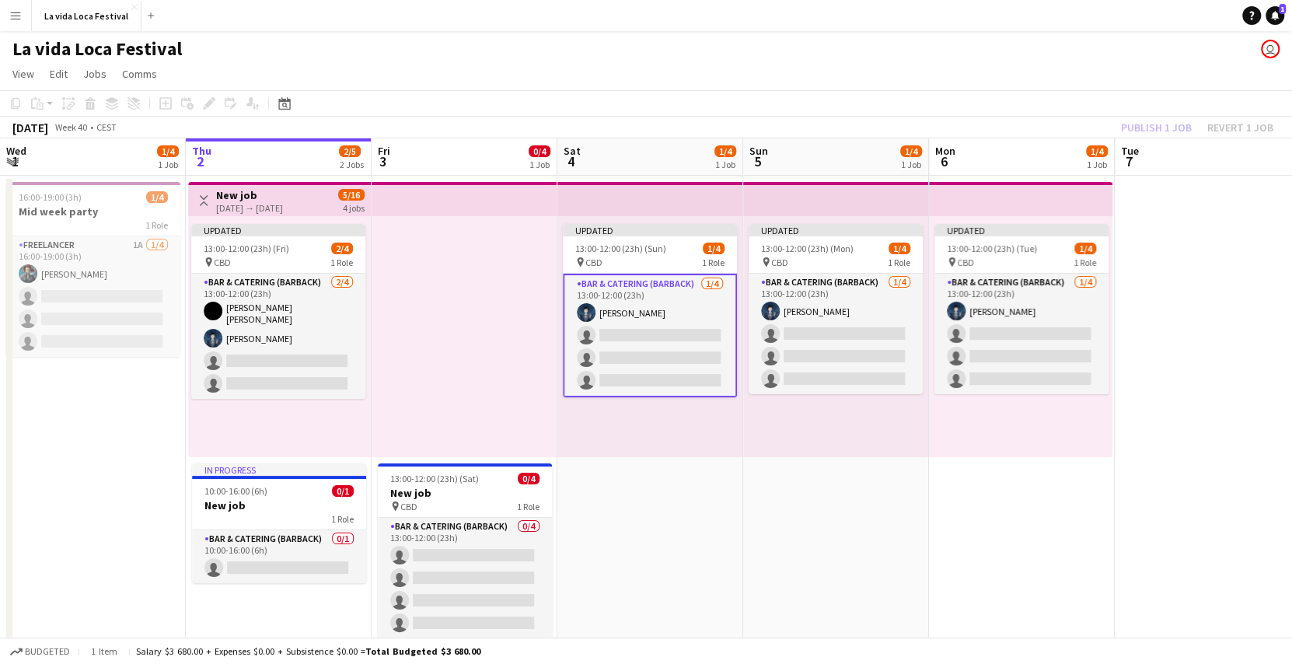
click at [623, 356] on app-card-role "Bar & Catering (Barback) [DATE] 13:00-12:00 (23h) [PERSON_NAME] single-neutral-…" at bounding box center [650, 336] width 174 height 124
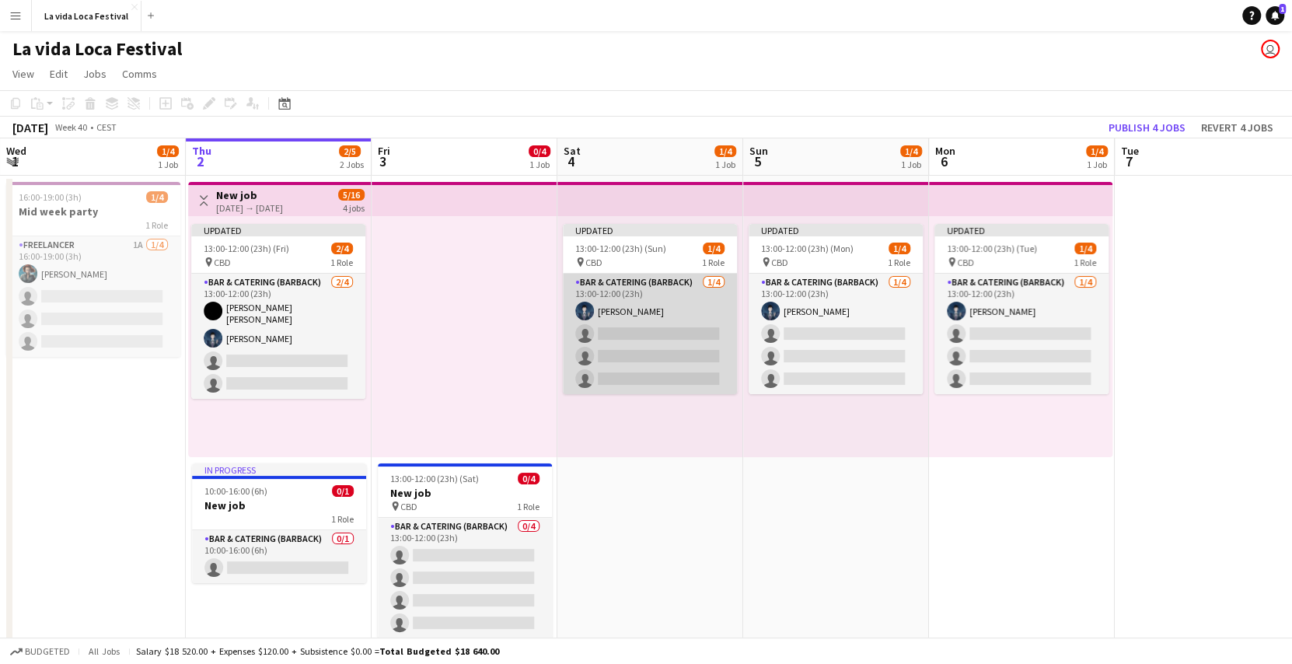
click at [636, 347] on app-card-role "Bar & Catering (Barback) [DATE] 13:00-12:00 (23h) [PERSON_NAME] single-neutral-…" at bounding box center [650, 334] width 174 height 120
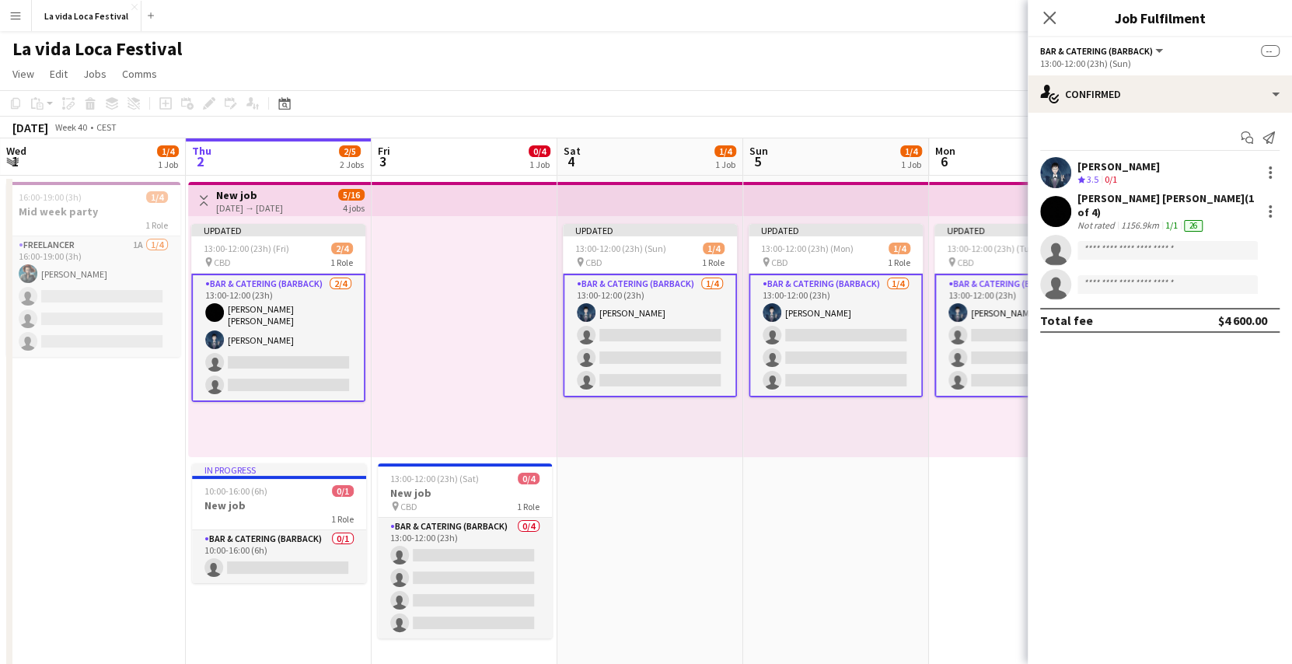
click at [636, 347] on app-card-role "Bar & Catering (Barback) [DATE] 13:00-12:00 (23h) [PERSON_NAME] single-neutral-…" at bounding box center [650, 336] width 174 height 124
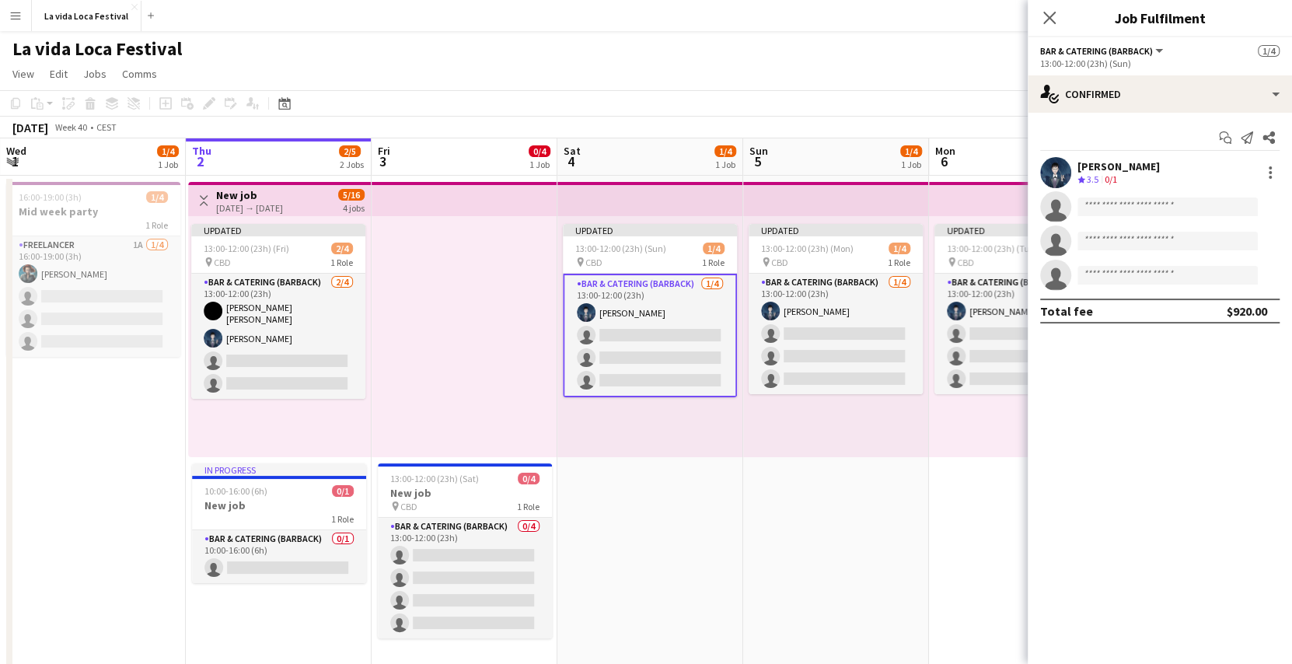
click at [636, 347] on app-card-role "Bar & Catering (Barback) [DATE] 13:00-12:00 (23h) [PERSON_NAME] single-neutral-…" at bounding box center [650, 336] width 174 height 124
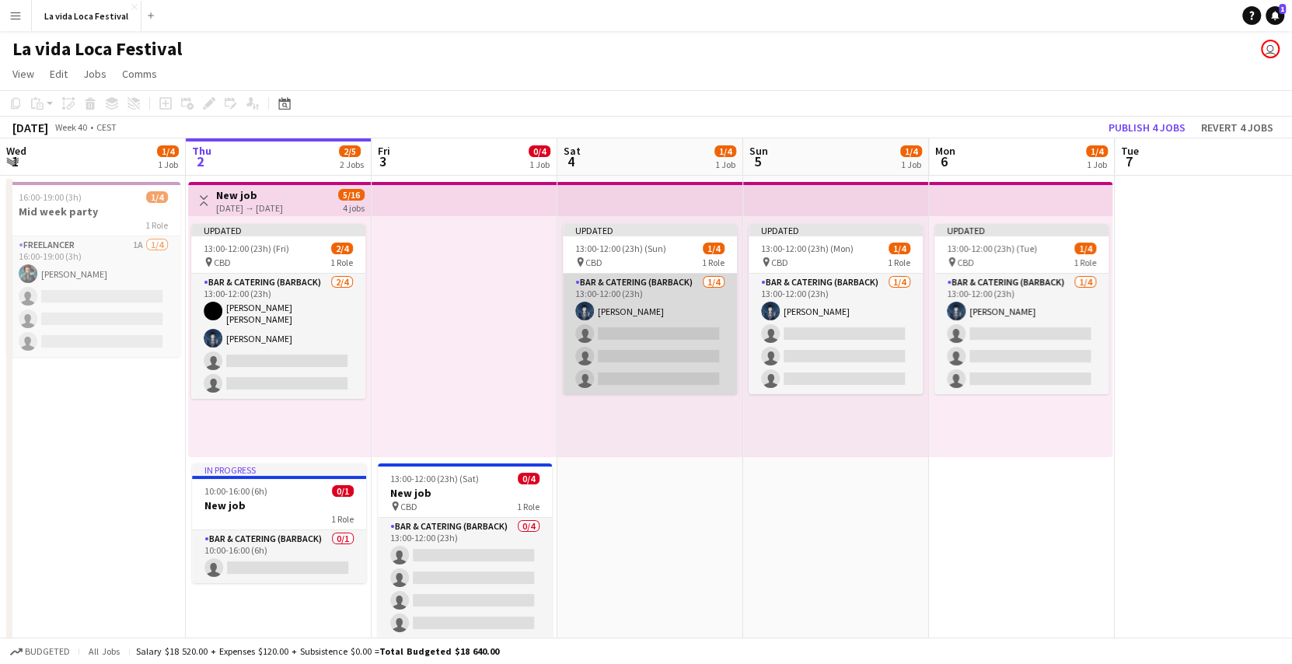
click at [636, 347] on app-card-role "Bar & Catering (Barback) [DATE] 13:00-12:00 (23h) [PERSON_NAME] single-neutral-…" at bounding box center [650, 334] width 174 height 120
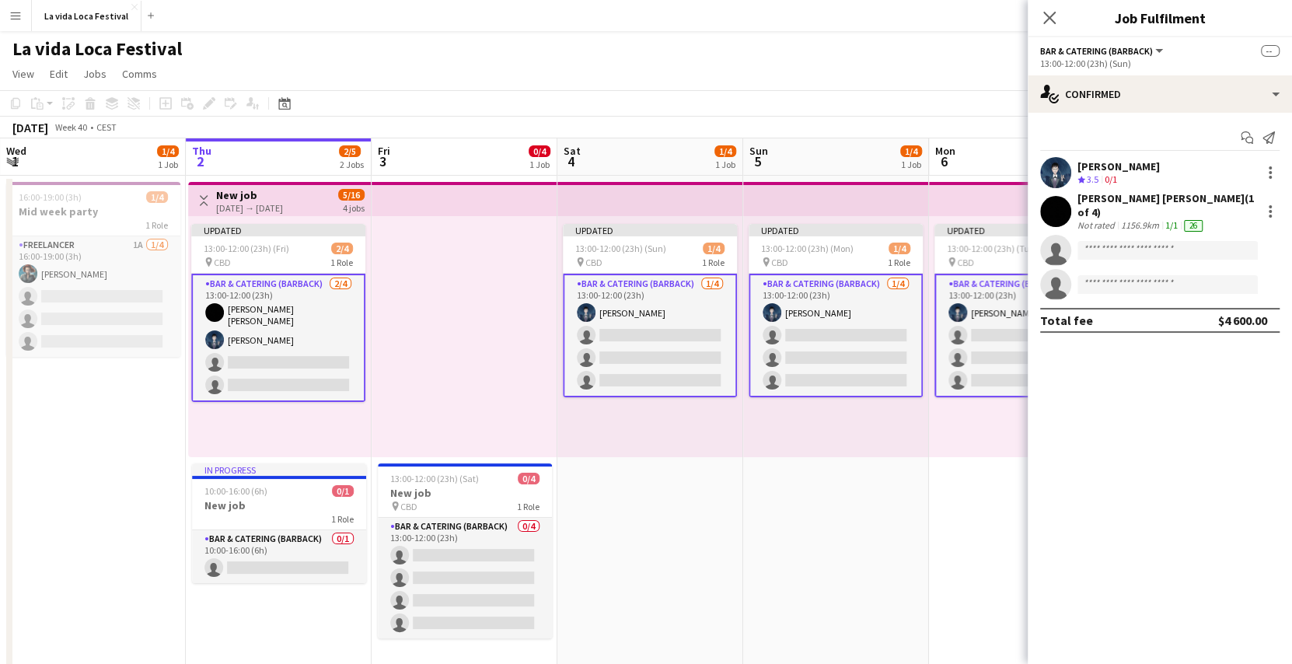
click at [636, 347] on app-card-role "Bar & Catering (Barback) [DATE] 13:00-12:00 (23h) [PERSON_NAME] single-neutral-…" at bounding box center [650, 336] width 174 height 124
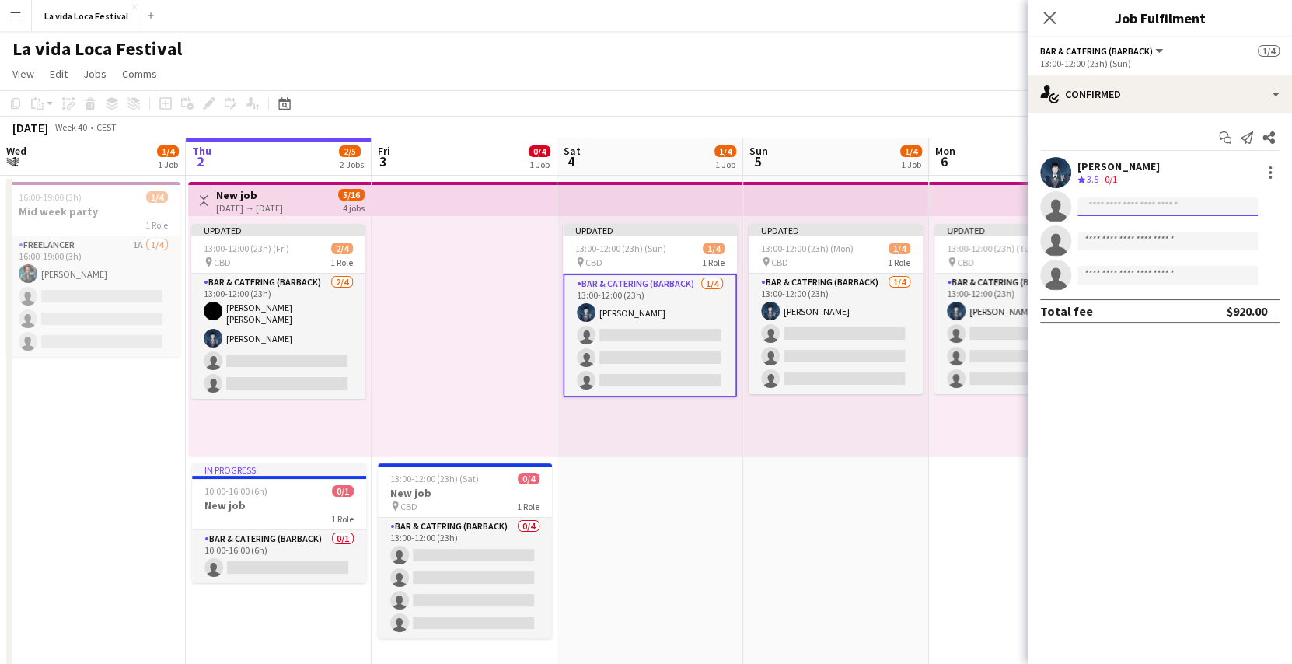
click at [1098, 214] on input at bounding box center [1167, 206] width 180 height 19
click at [1150, 212] on input "*****" at bounding box center [1167, 206] width 180 height 19
type input "*"
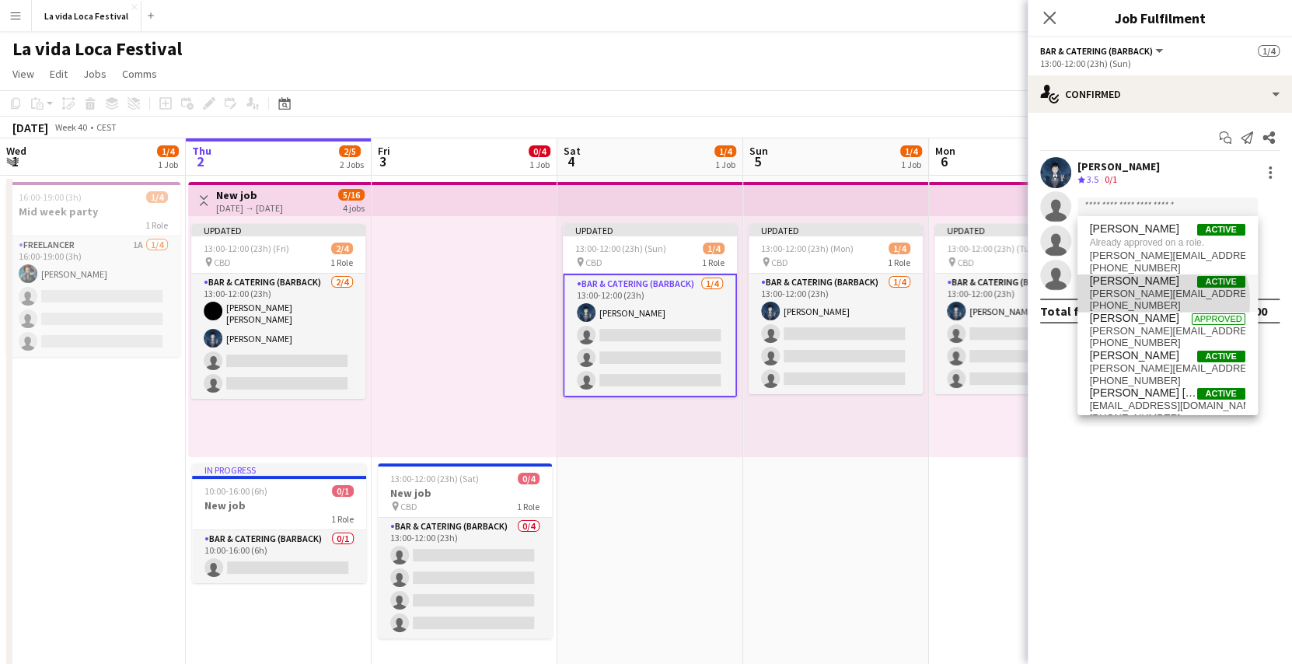
click at [1158, 301] on span "[PHONE_NUMBER]" at bounding box center [1167, 305] width 155 height 12
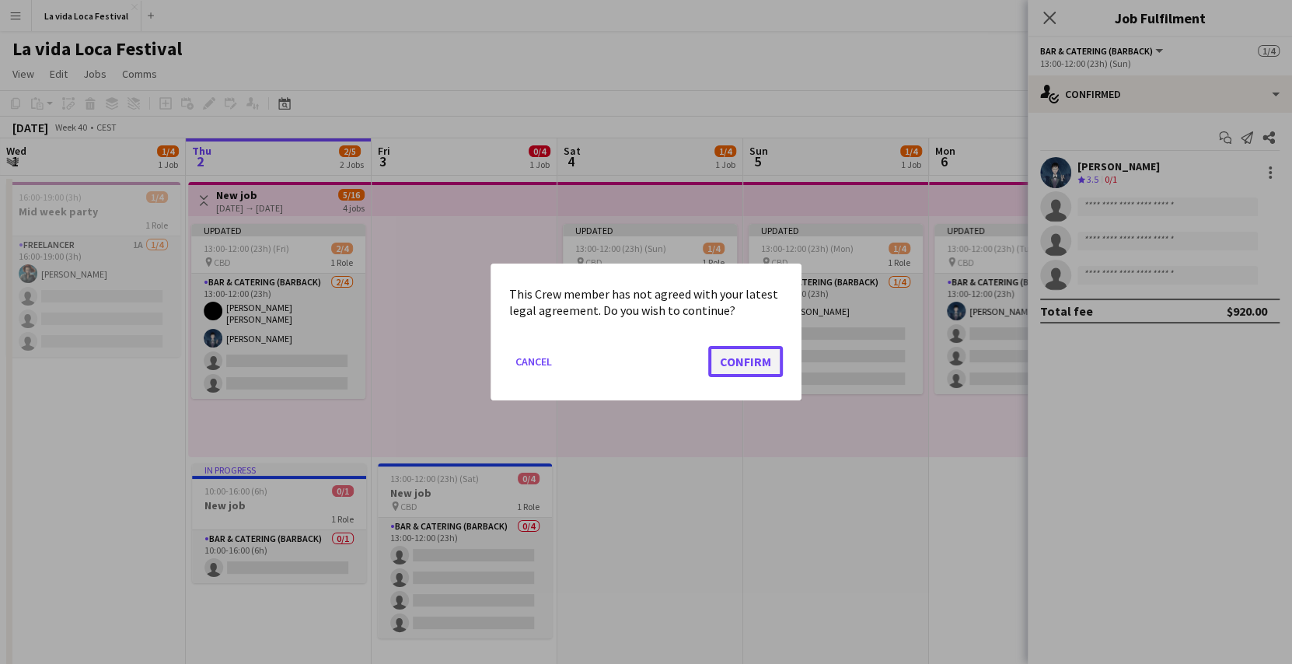
click at [777, 361] on button "Confirm" at bounding box center [745, 361] width 75 height 31
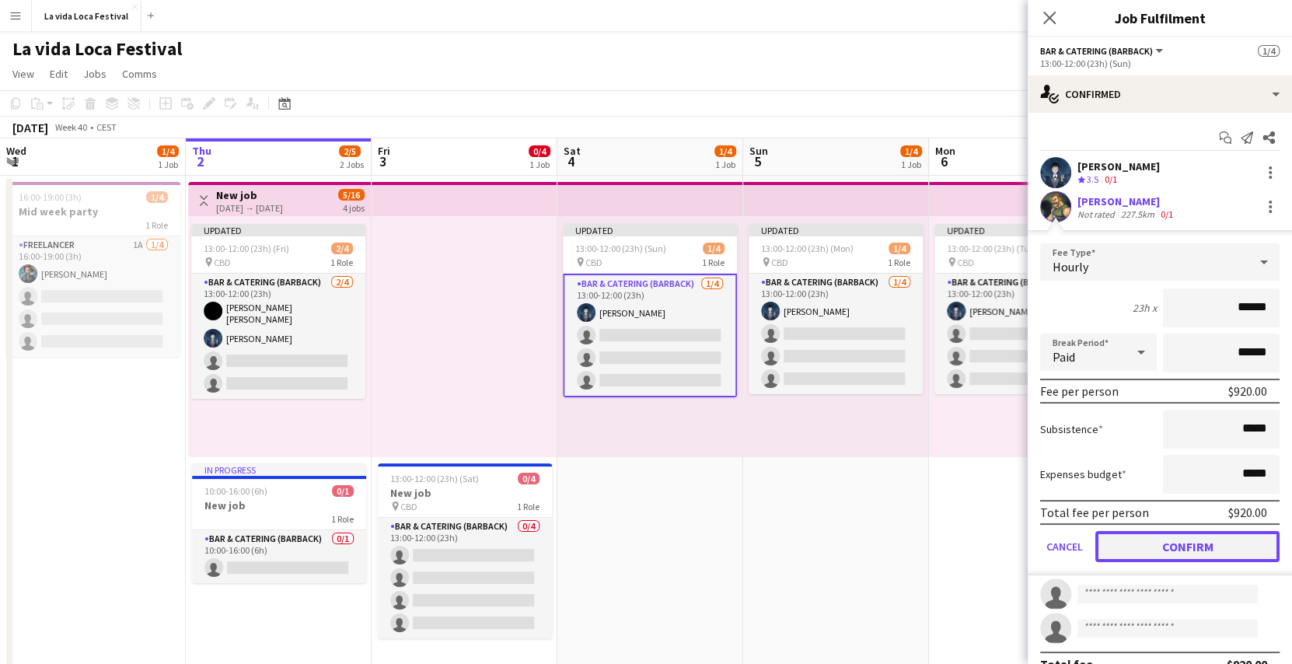
click at [1114, 533] on button "Confirm" at bounding box center [1187, 546] width 184 height 31
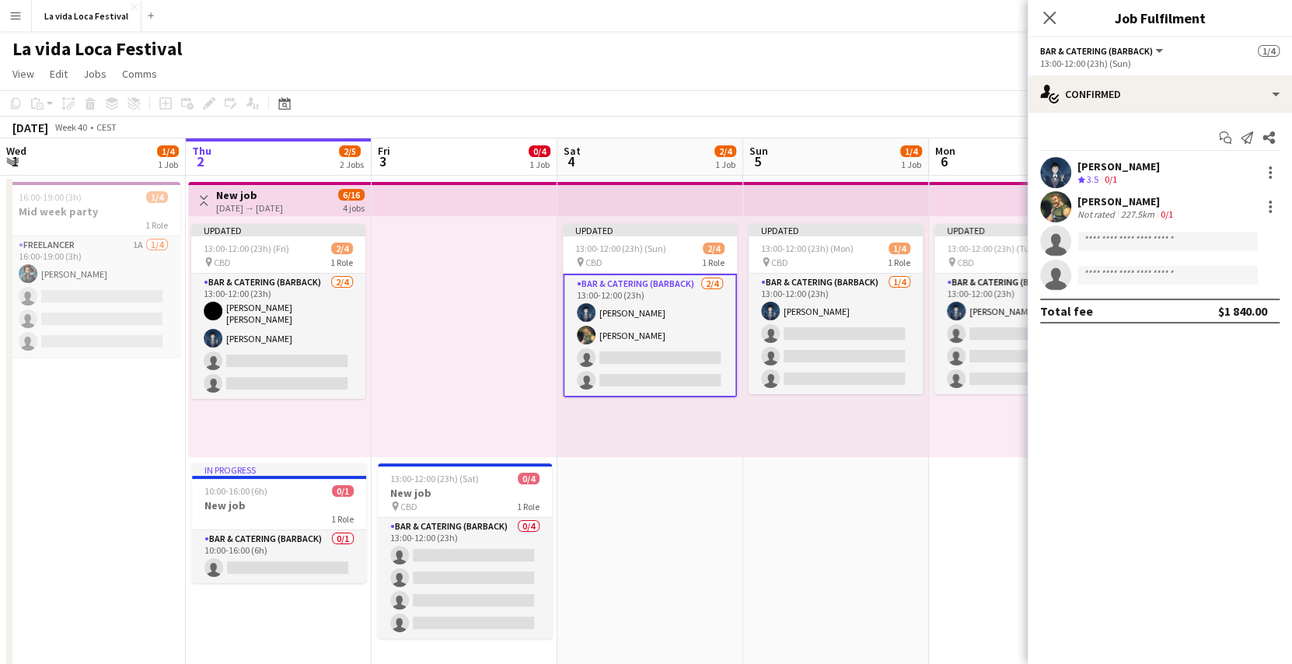
click at [952, 36] on div "La vida Loca Festival user" at bounding box center [646, 46] width 1292 height 30
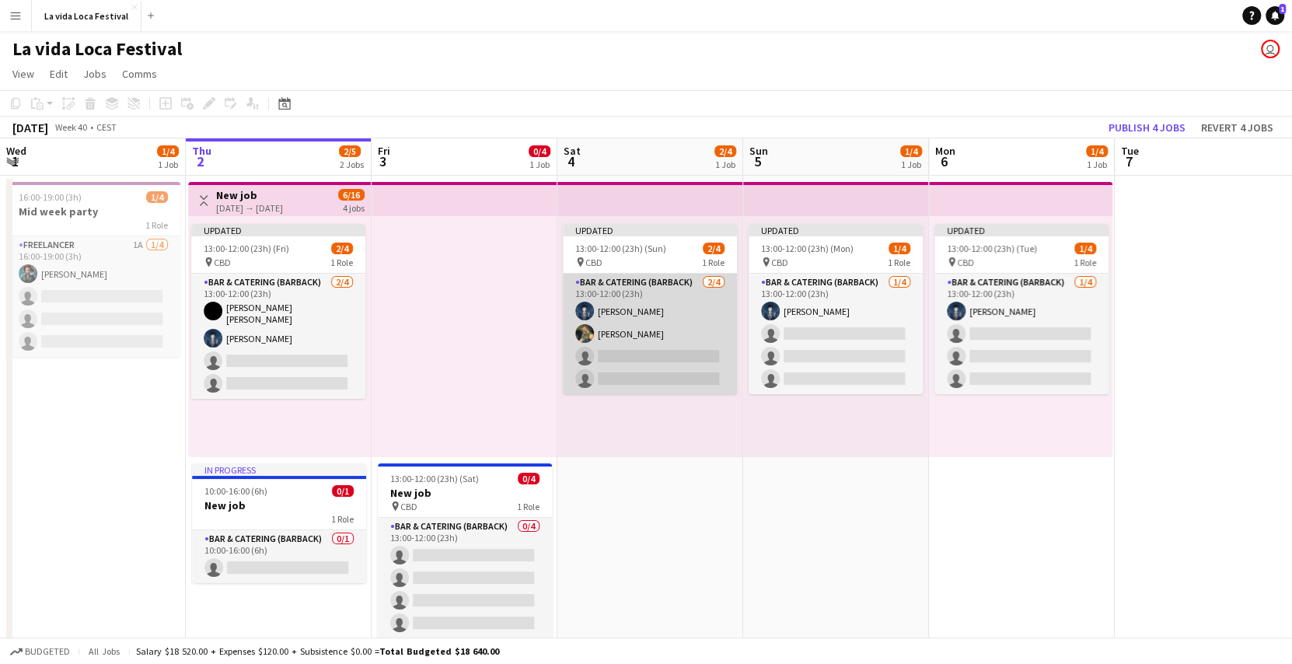
click at [629, 364] on app-card-role "Bar & Catering (Barback) [DATE] 13:00-12:00 (23h) [PERSON_NAME] [PERSON_NAME] s…" at bounding box center [650, 334] width 174 height 120
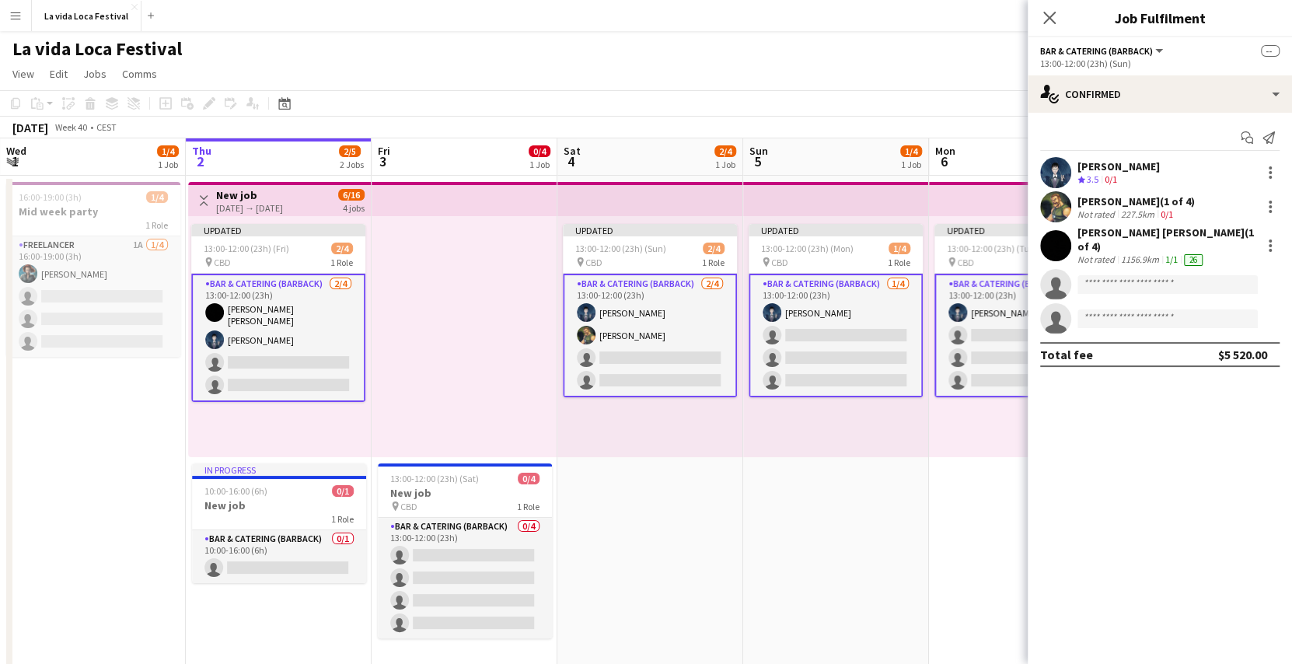
click at [629, 364] on app-card-role "Bar & Catering (Barback) [DATE] 13:00-12:00 (23h) [PERSON_NAME] [PERSON_NAME] s…" at bounding box center [650, 336] width 174 height 124
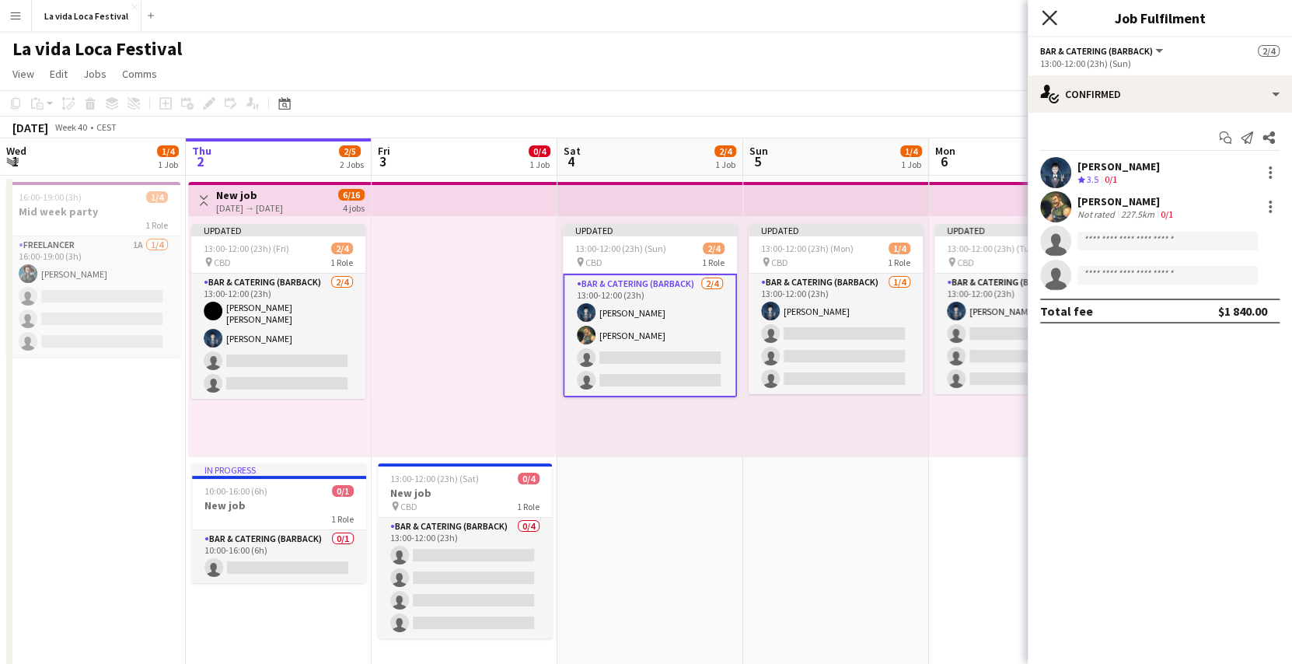
click at [1055, 15] on icon "Close pop-in" at bounding box center [1048, 17] width 15 height 15
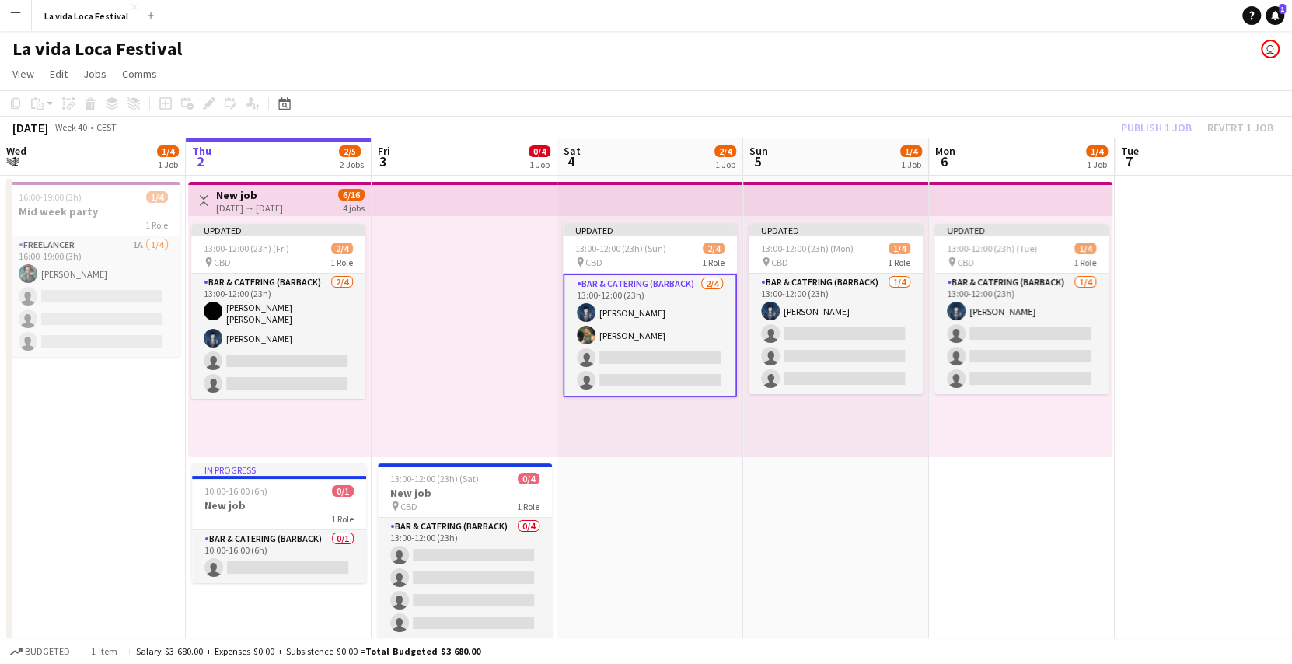
click at [1014, 103] on app-toolbar "Copy Paste Paste Ctrl+V Paste with crew Ctrl+Shift+V Paste linked Job [GEOGRAPH…" at bounding box center [646, 103] width 1292 height 26
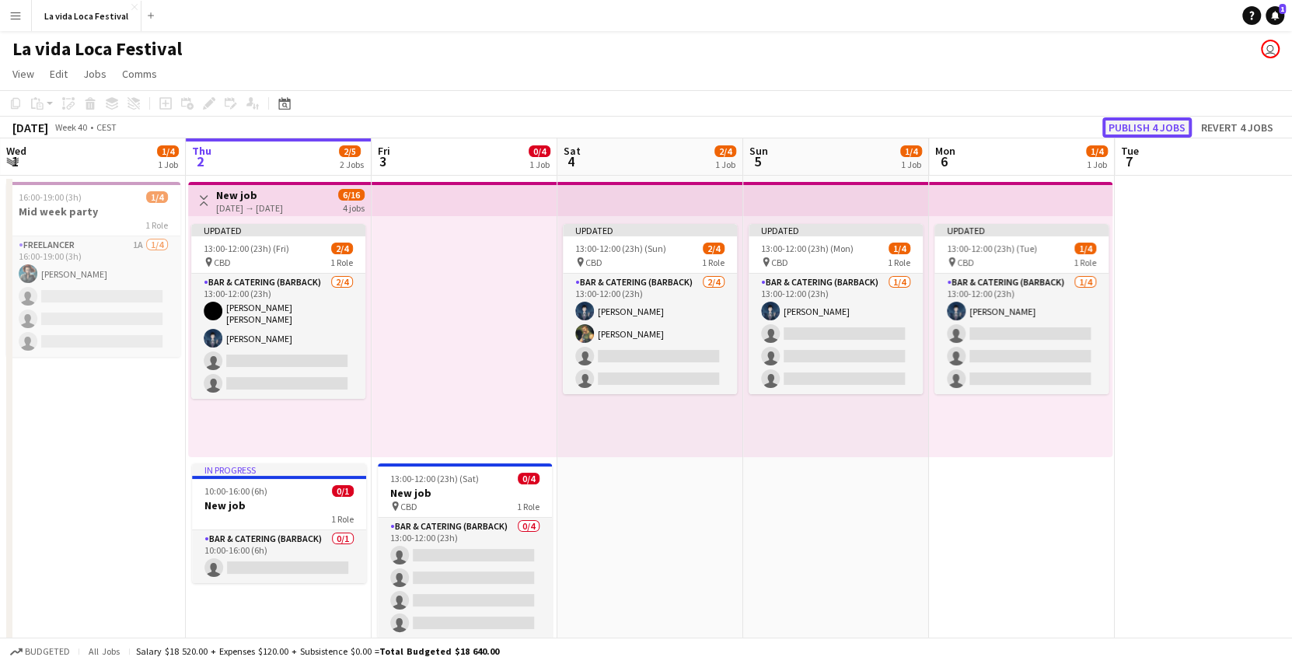
click at [1159, 124] on button "Publish 4 jobs" at bounding box center [1146, 127] width 89 height 20
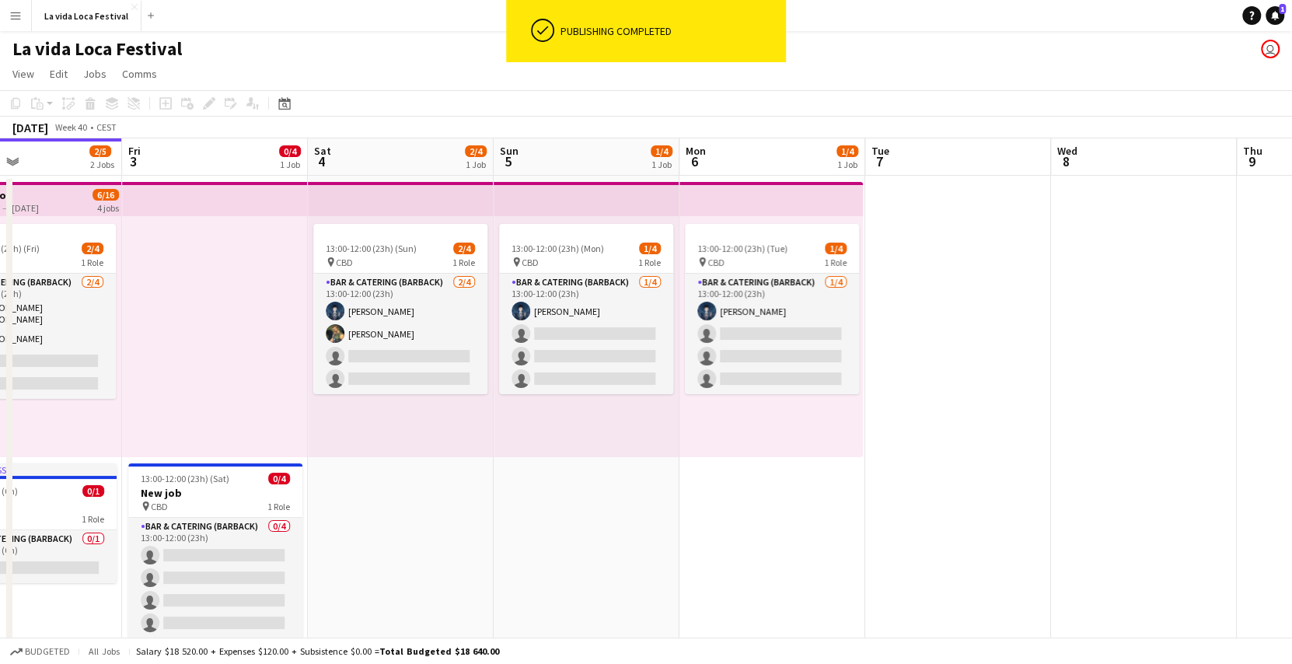
scroll to position [0, 586]
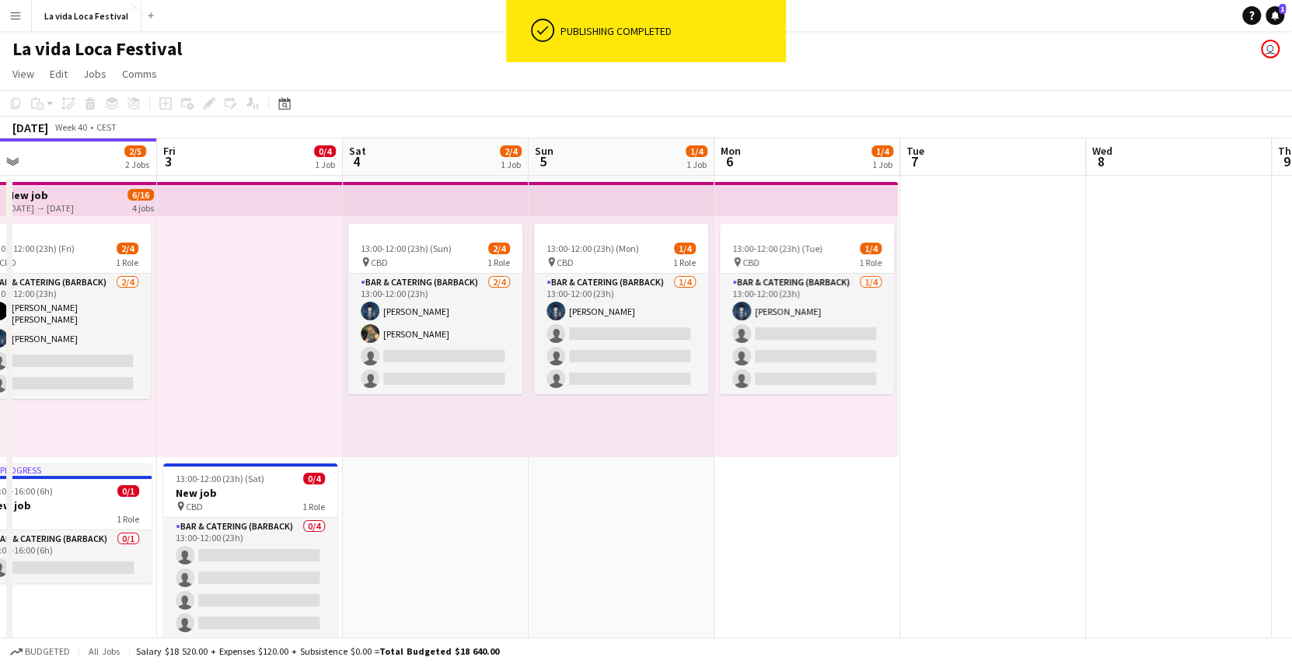
click at [479, 516] on app-date-cell "13:00-12:00 (23h) (Sun) 2/4 pin CBD 1 Role Bar & Catering (Barback) [DATE] 13:0…" at bounding box center [436, 423] width 186 height 495
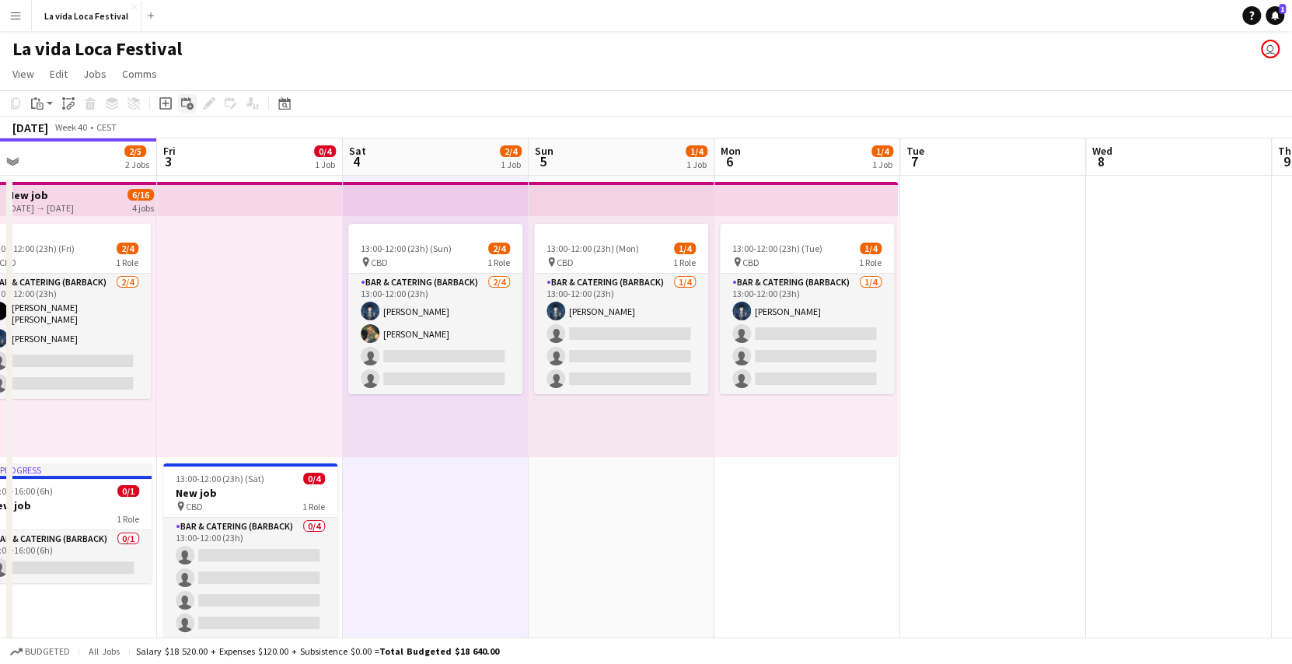
click at [192, 112] on div "Add linked Job" at bounding box center [187, 103] width 19 height 19
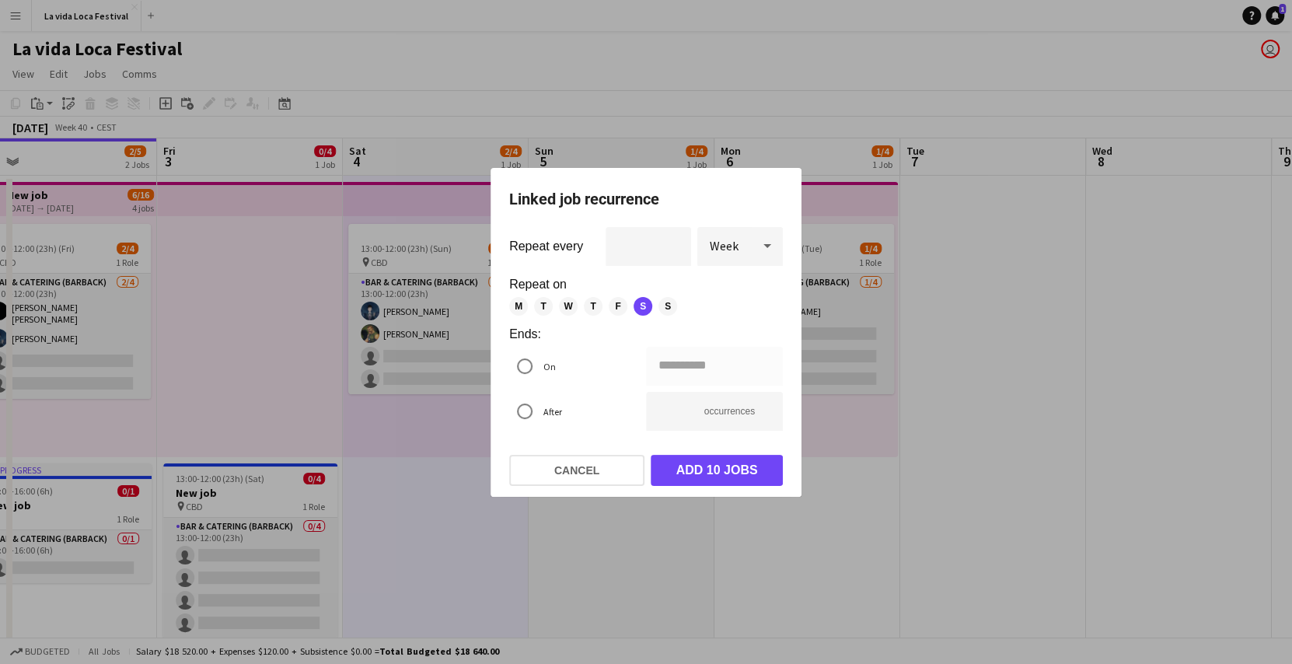
click at [621, 309] on span "F" at bounding box center [618, 306] width 19 height 19
click at [665, 309] on span "S" at bounding box center [667, 306] width 19 height 19
type input "**********"
click at [652, 242] on input "*" at bounding box center [647, 246] width 85 height 39
click at [732, 249] on span "Week" at bounding box center [724, 246] width 29 height 16
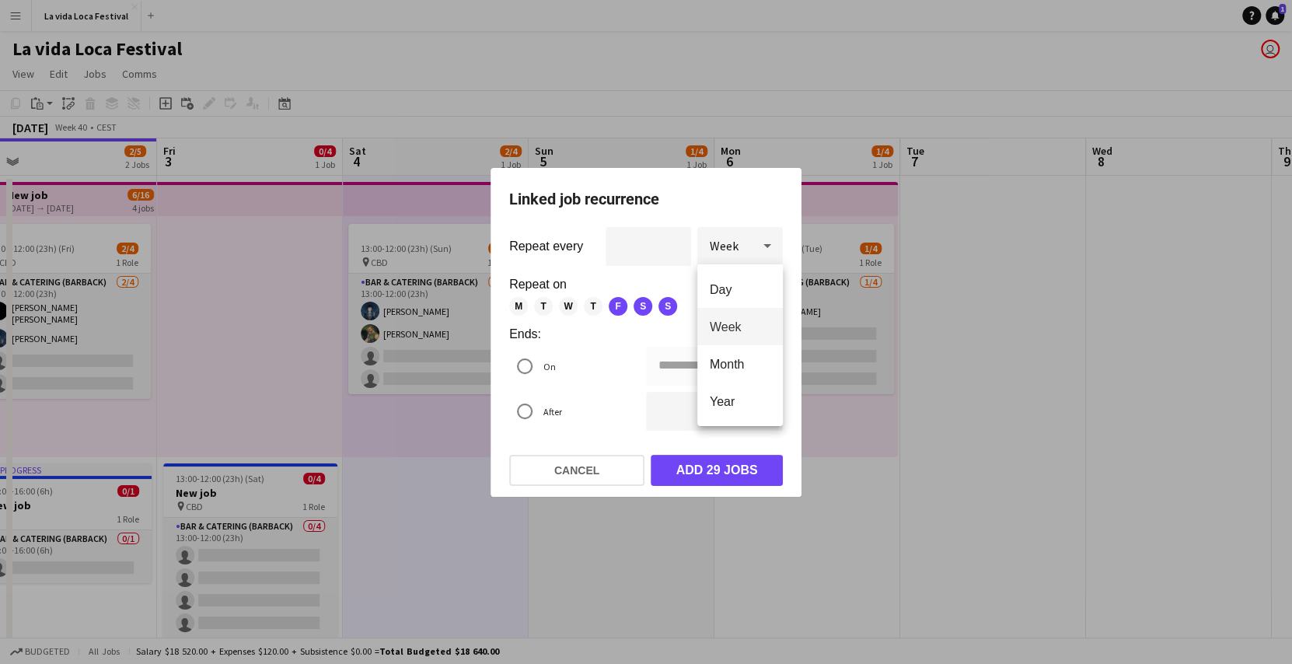
click at [678, 327] on div at bounding box center [646, 332] width 1292 height 664
click at [685, 412] on input "**" at bounding box center [714, 411] width 137 height 39
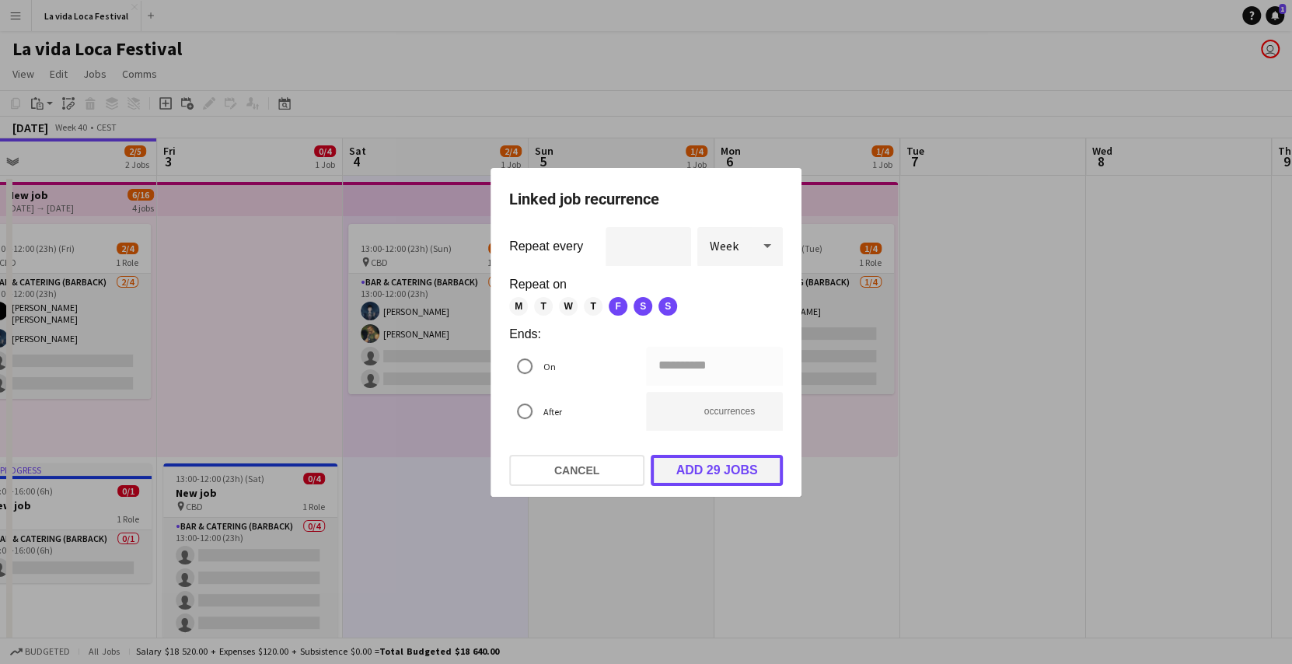
click at [696, 462] on button "Add 29 jobs" at bounding box center [716, 470] width 132 height 31
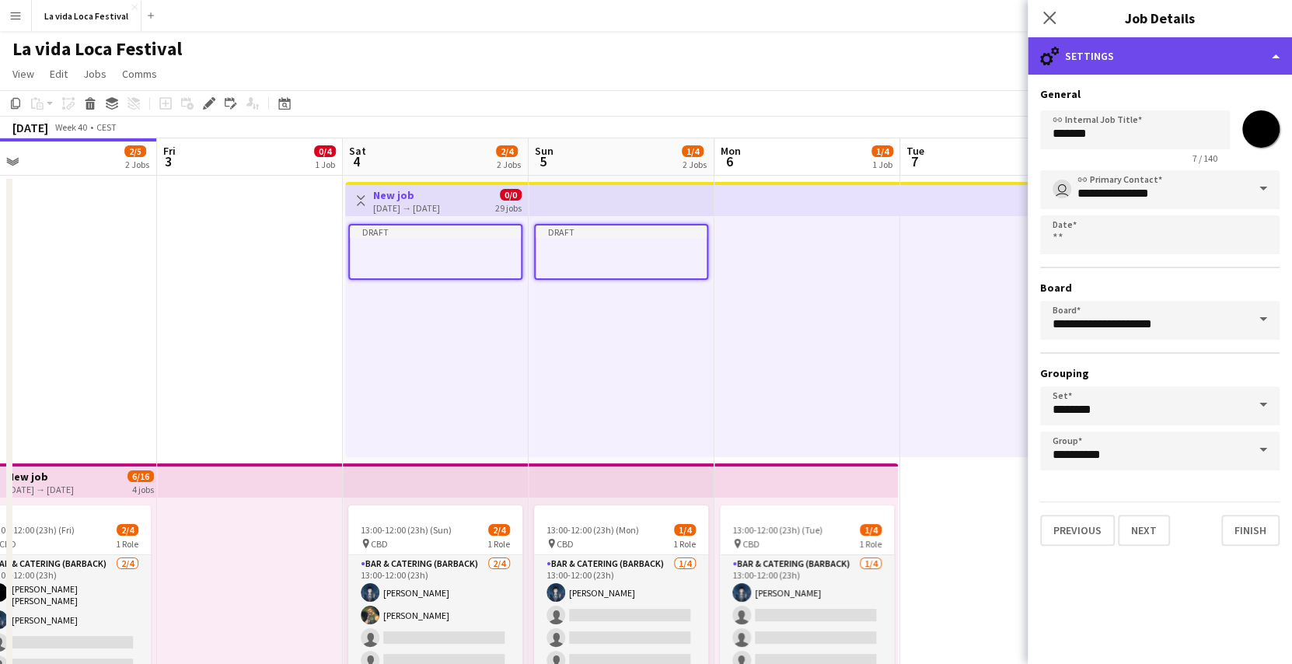
click at [1180, 67] on div "cog-double-3 Settings" at bounding box center [1159, 55] width 264 height 37
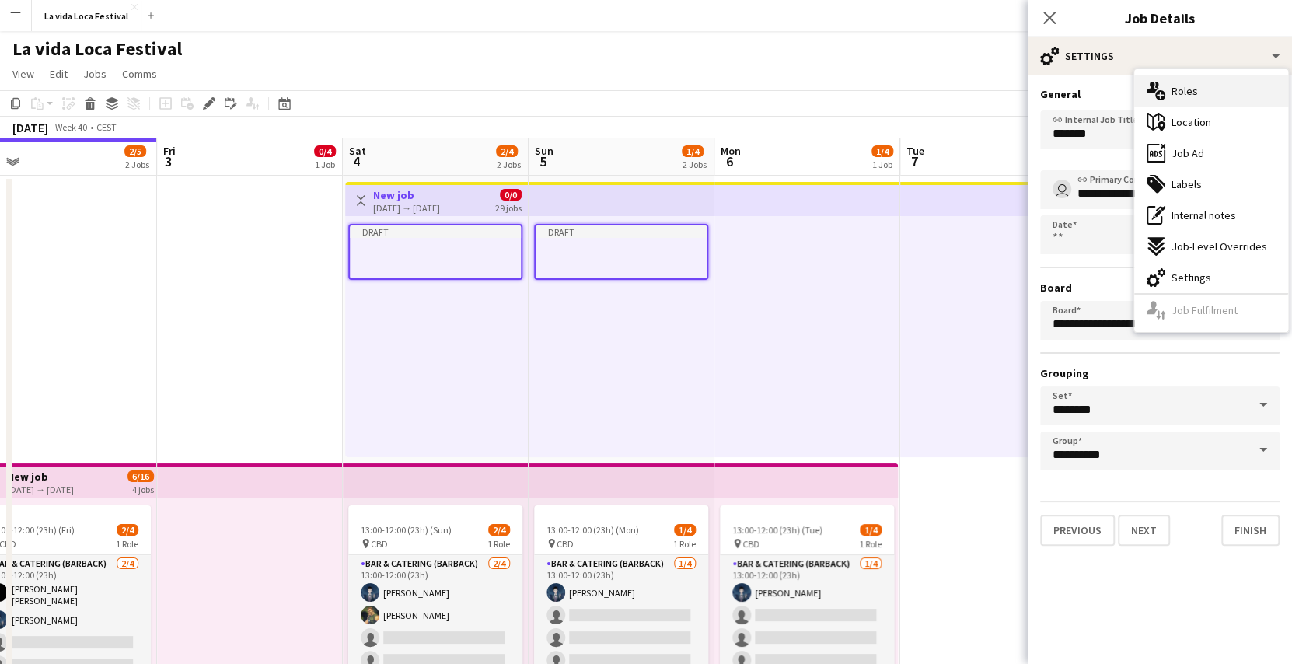
click at [1193, 95] on span "Roles" at bounding box center [1184, 91] width 26 height 14
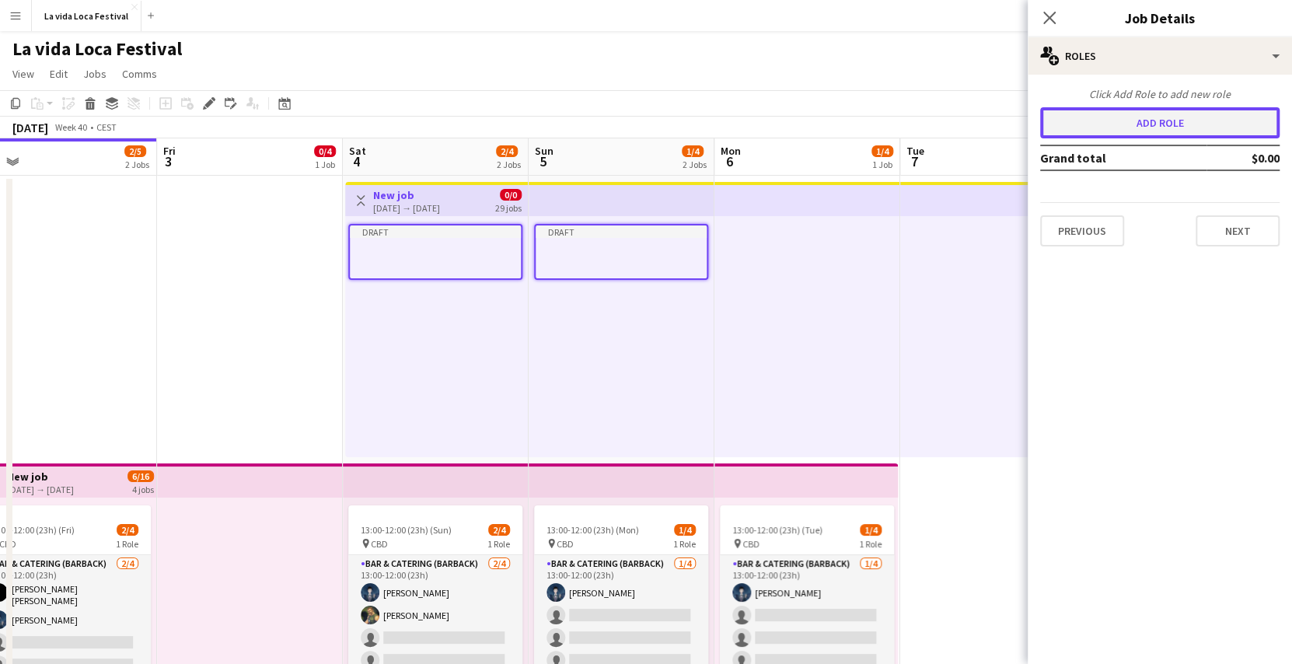
click at [1177, 113] on button "Add role" at bounding box center [1159, 122] width 239 height 31
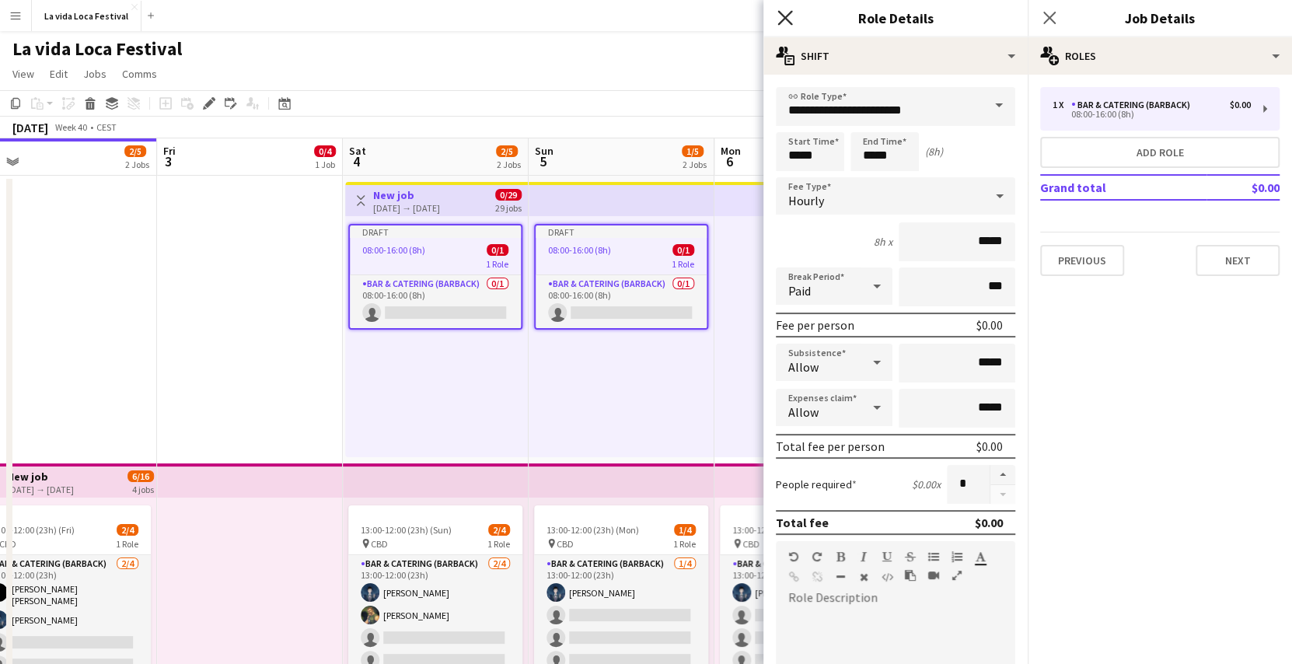
click at [787, 16] on icon "Close pop-in" at bounding box center [784, 17] width 15 height 15
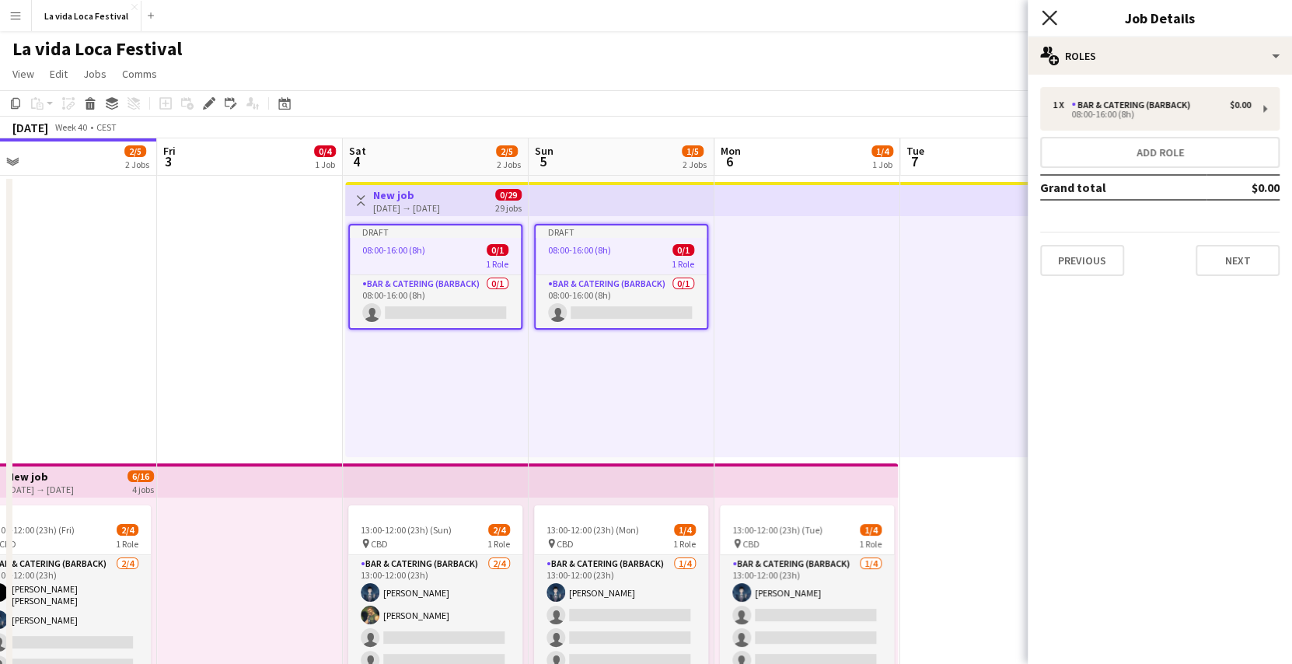
click at [1051, 20] on icon at bounding box center [1048, 17] width 15 height 15
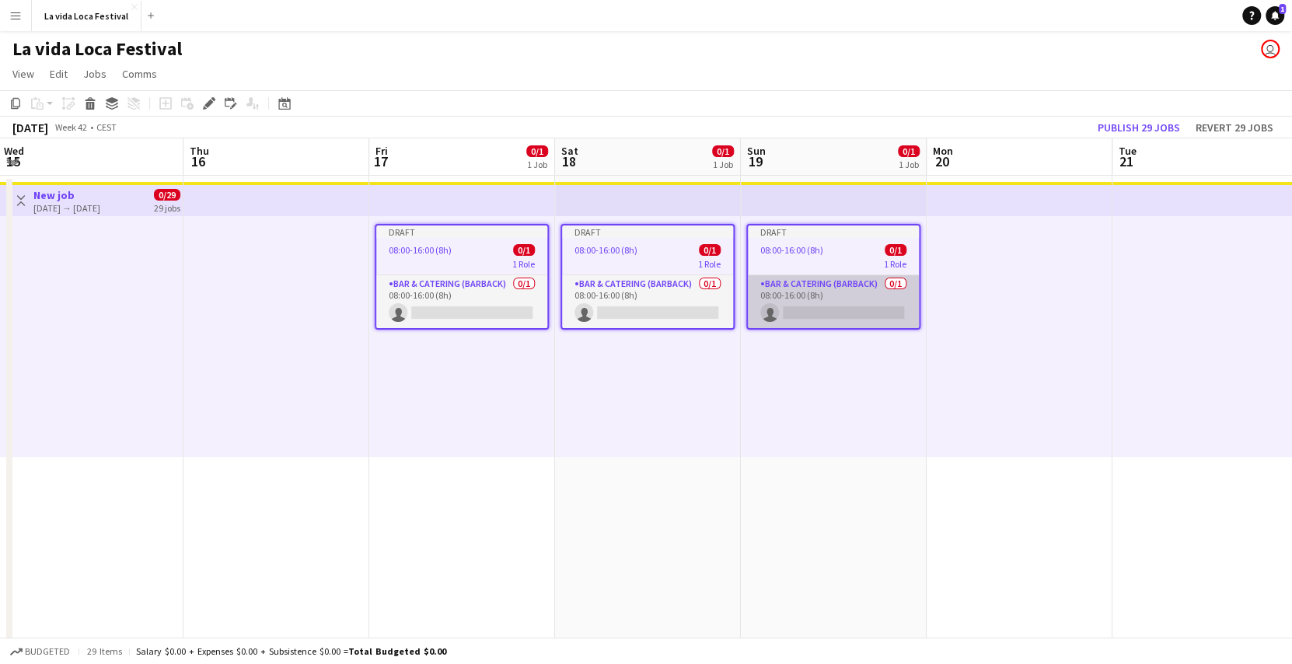
scroll to position [0, 562]
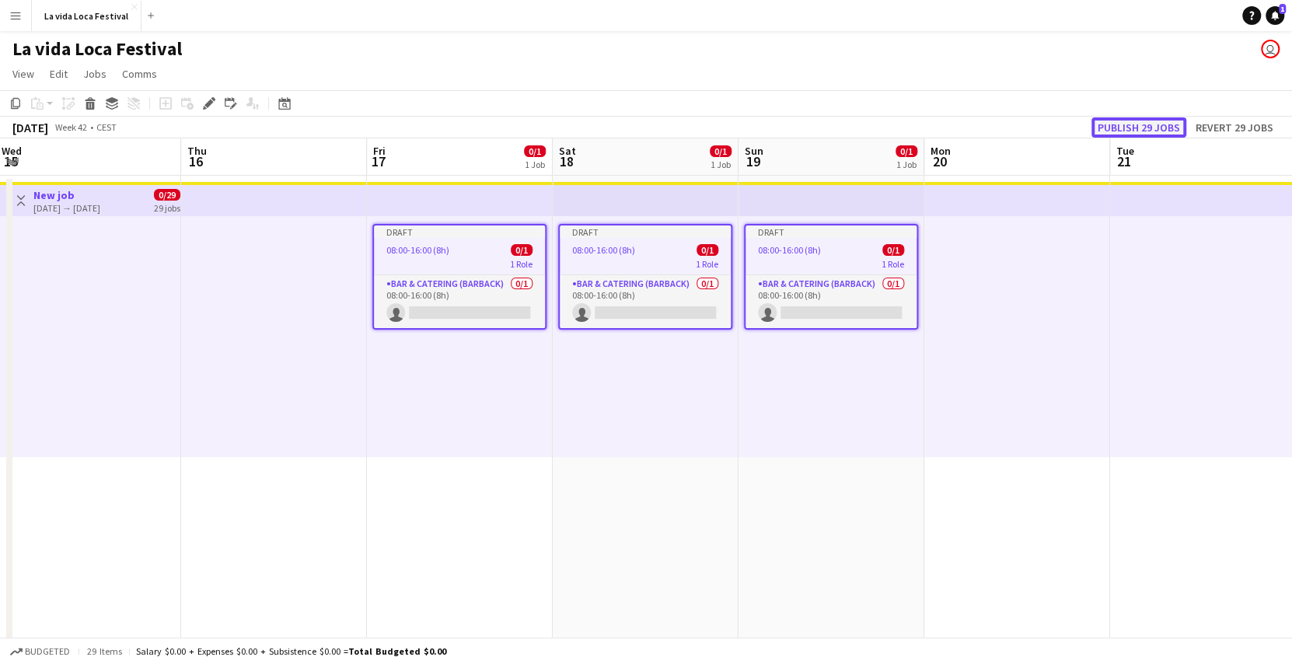
click at [1156, 124] on button "Publish 29 jobs" at bounding box center [1138, 127] width 95 height 20
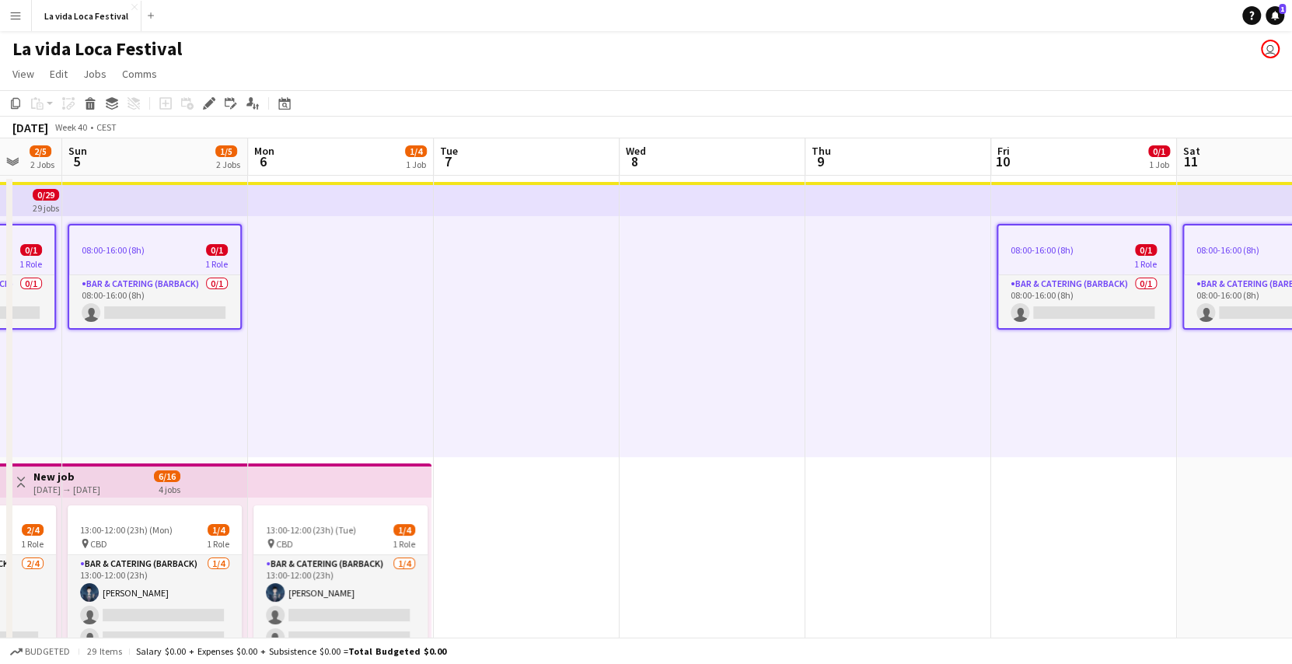
scroll to position [0, 497]
click at [1252, 15] on icon at bounding box center [1251, 16] width 5 height 9
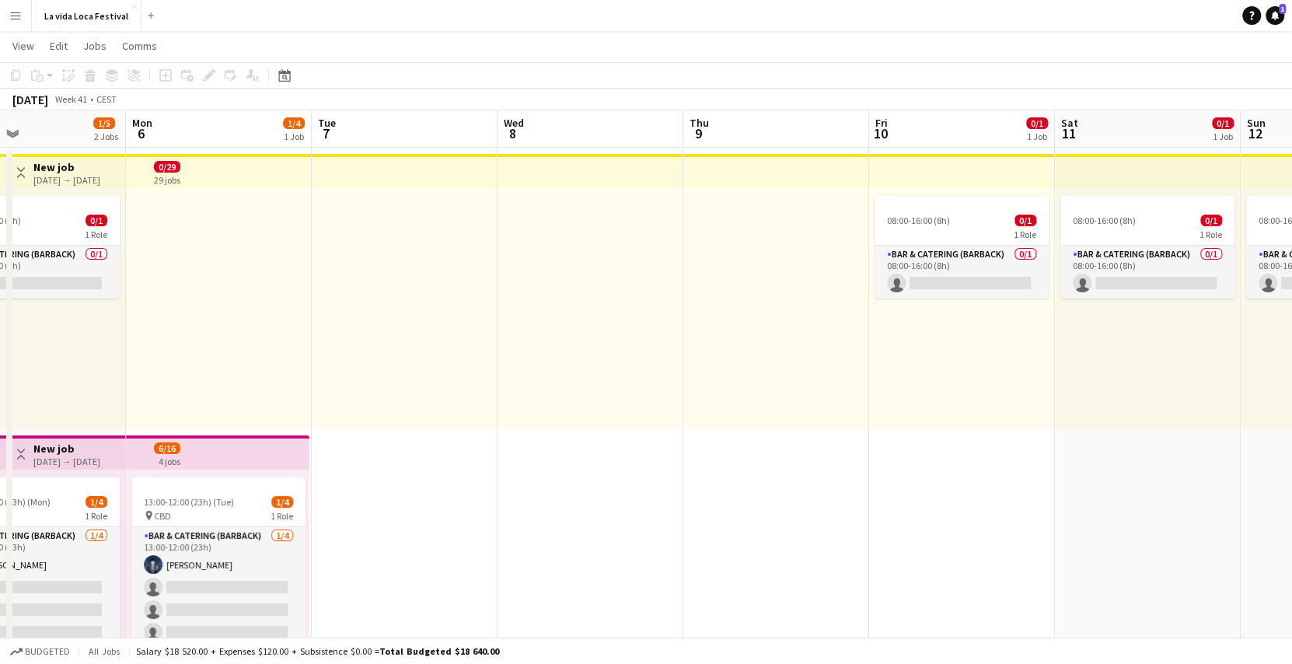
scroll to position [0, 430]
click at [876, 75] on app-toolbar "Copy Paste Paste Ctrl+V Paste with crew Ctrl+Shift+V Paste linked Job [GEOGRAPH…" at bounding box center [646, 75] width 1292 height 26
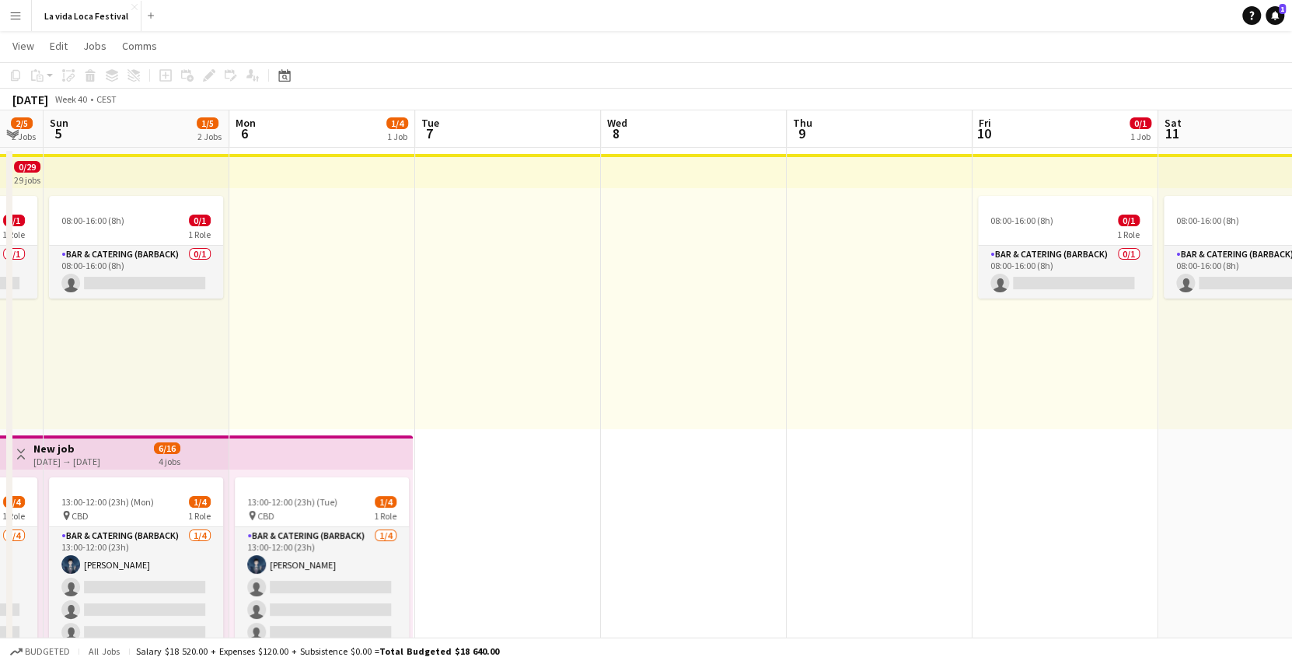
scroll to position [0, 487]
